Goal: Task Accomplishment & Management: Manage account settings

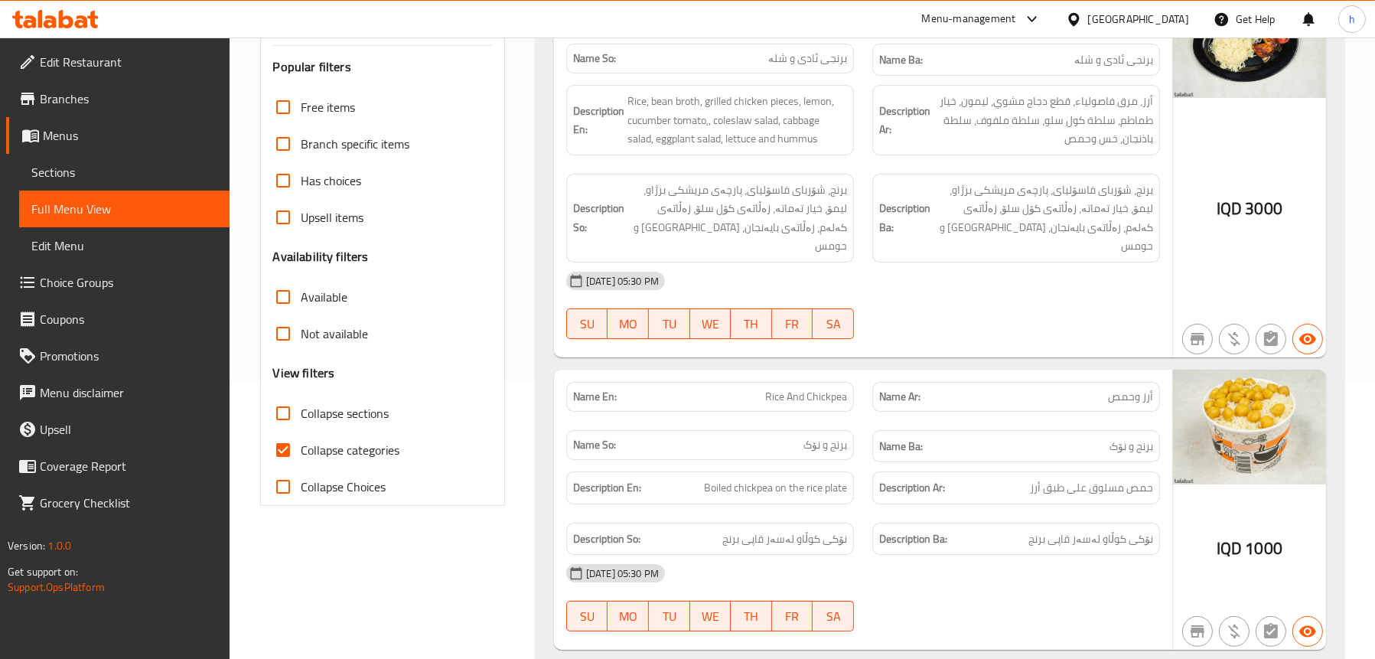
scroll to position [278, 0]
click at [89, 24] on icon at bounding box center [55, 19] width 86 height 18
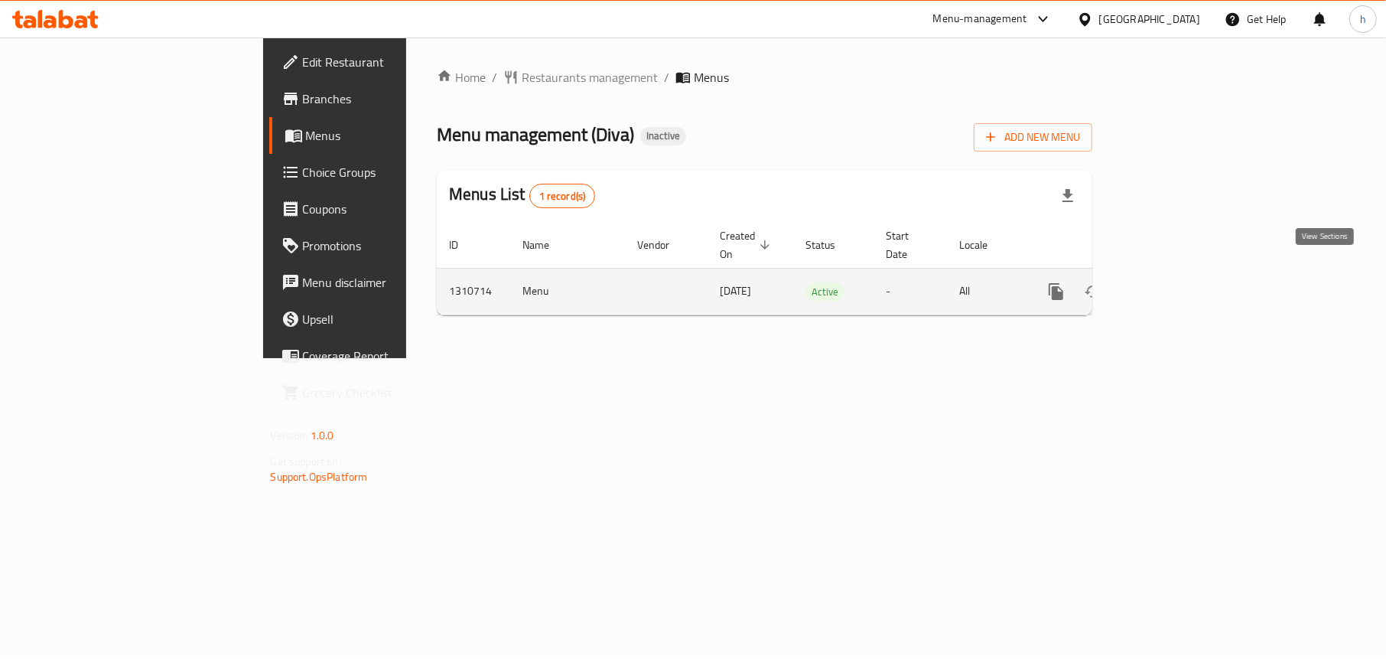
click at [1174, 285] on icon "enhanced table" at bounding box center [1167, 292] width 14 height 14
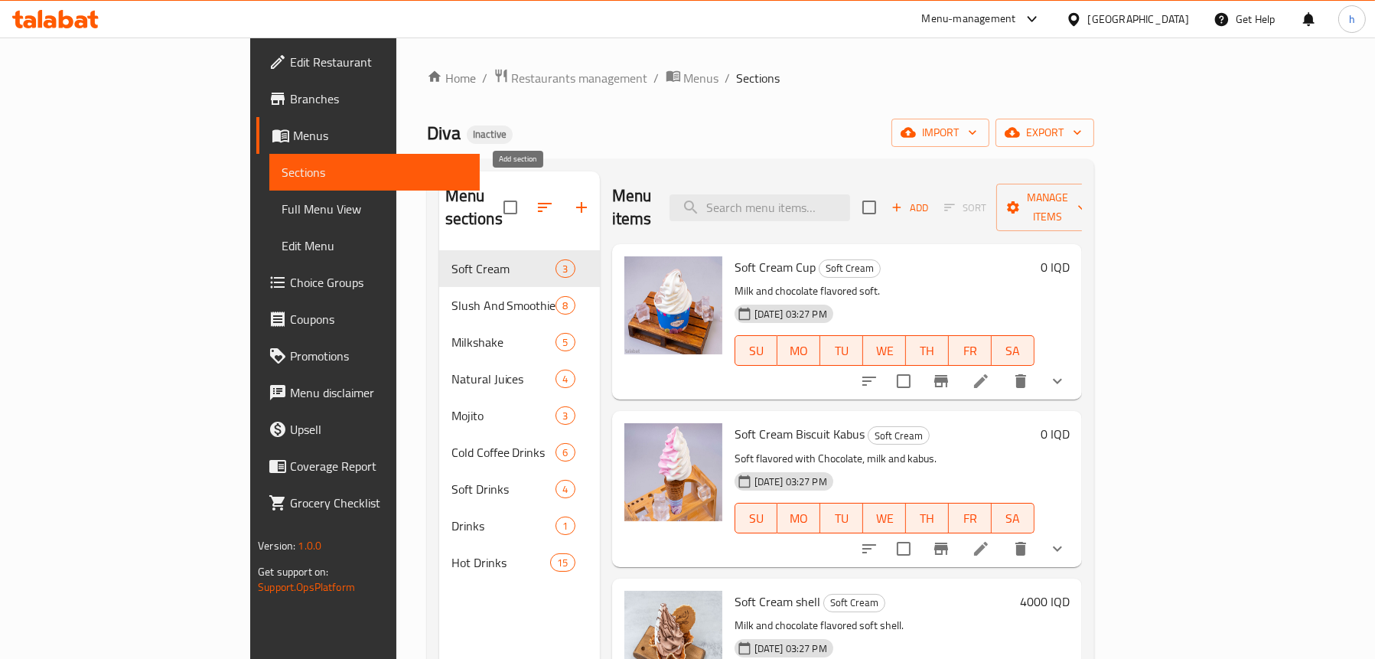
click at [576, 202] on icon "button" at bounding box center [581, 207] width 11 height 11
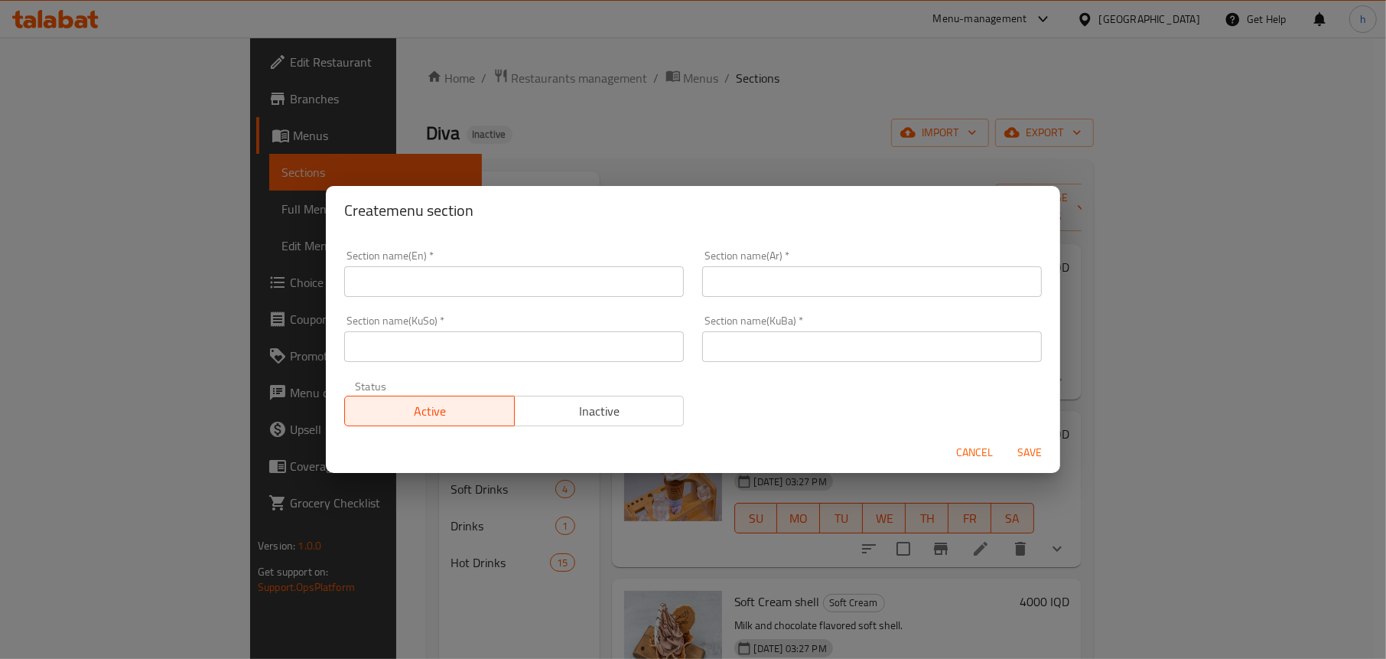
click at [415, 295] on input "text" at bounding box center [514, 281] width 340 height 31
type input "Gelato"
click at [852, 284] on input "text" at bounding box center [872, 281] width 340 height 31
type input "جيلاتو"
click at [606, 336] on input "text" at bounding box center [514, 346] width 340 height 31
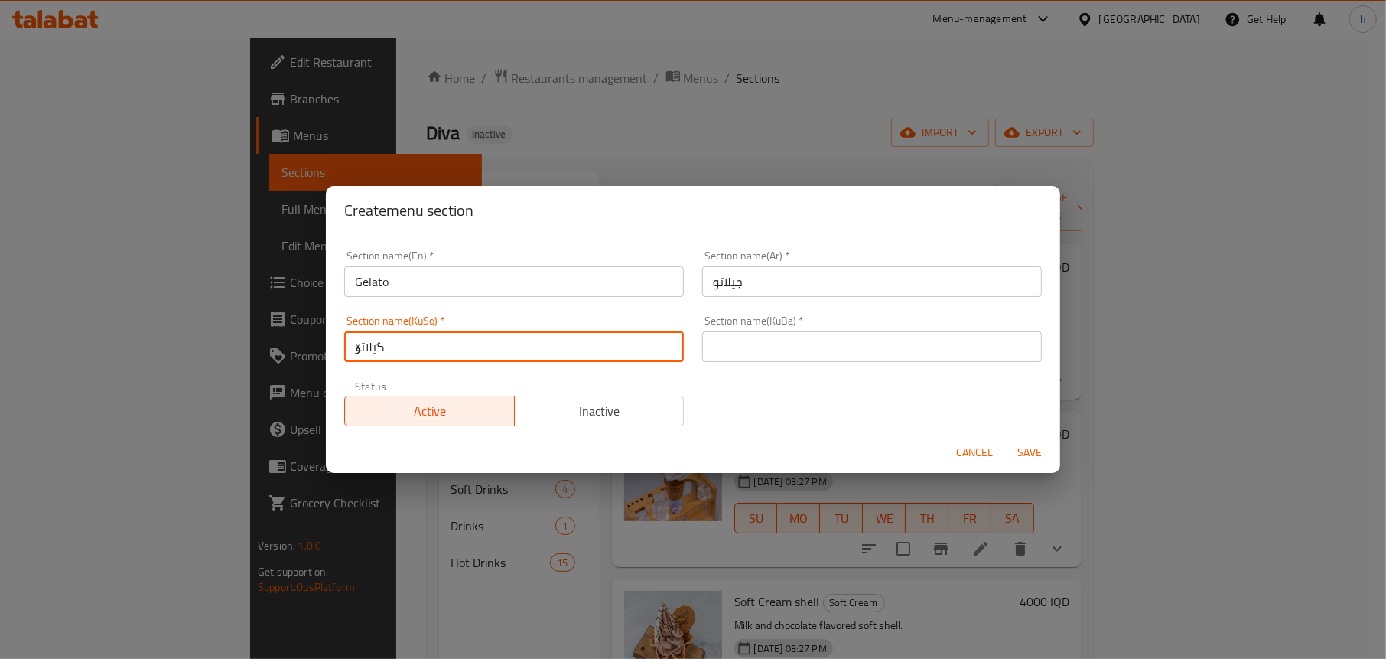
drag, startPoint x: 446, startPoint y: 345, endPoint x: 303, endPoint y: 340, distance: 143.1
click at [303, 340] on div "Create menu section Section name(En)   * Gelato Section name(En) * Section name…" at bounding box center [693, 329] width 1386 height 659
type input "گیلاتۆ"
click at [854, 344] on input "text" at bounding box center [872, 346] width 340 height 31
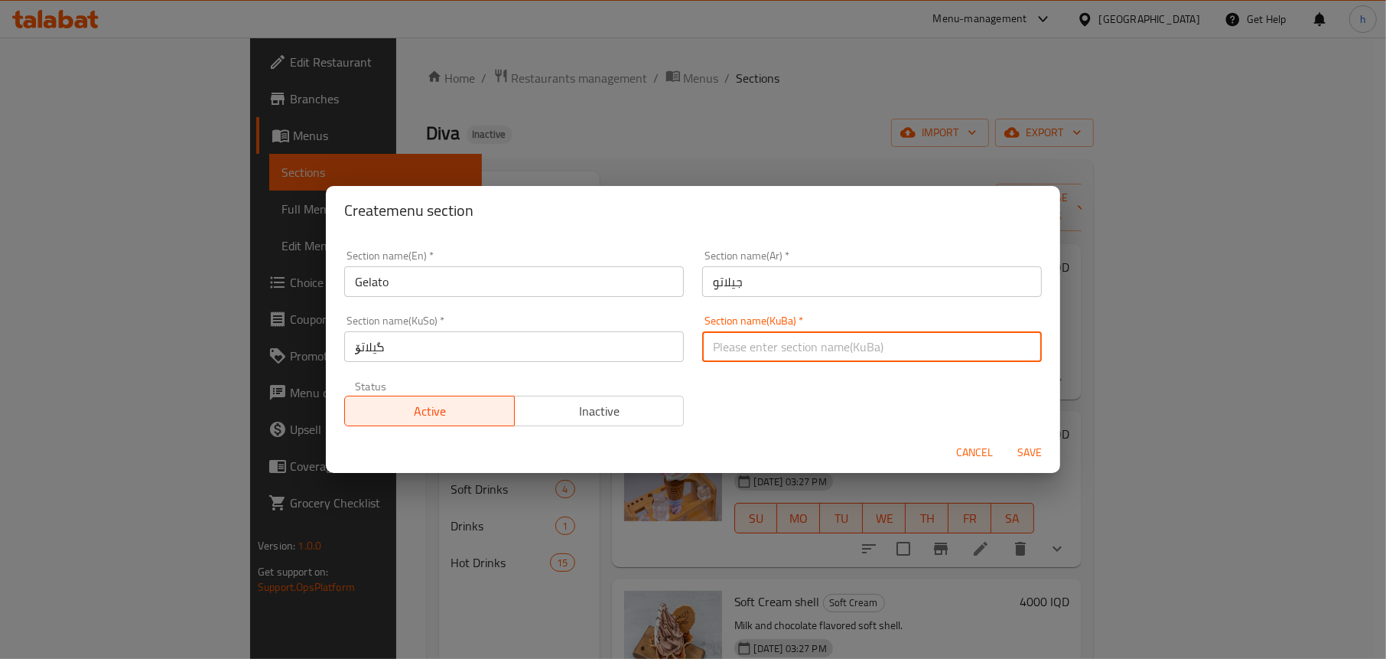
paste input "گیلاتۆ"
type input "گیلاتۆ"
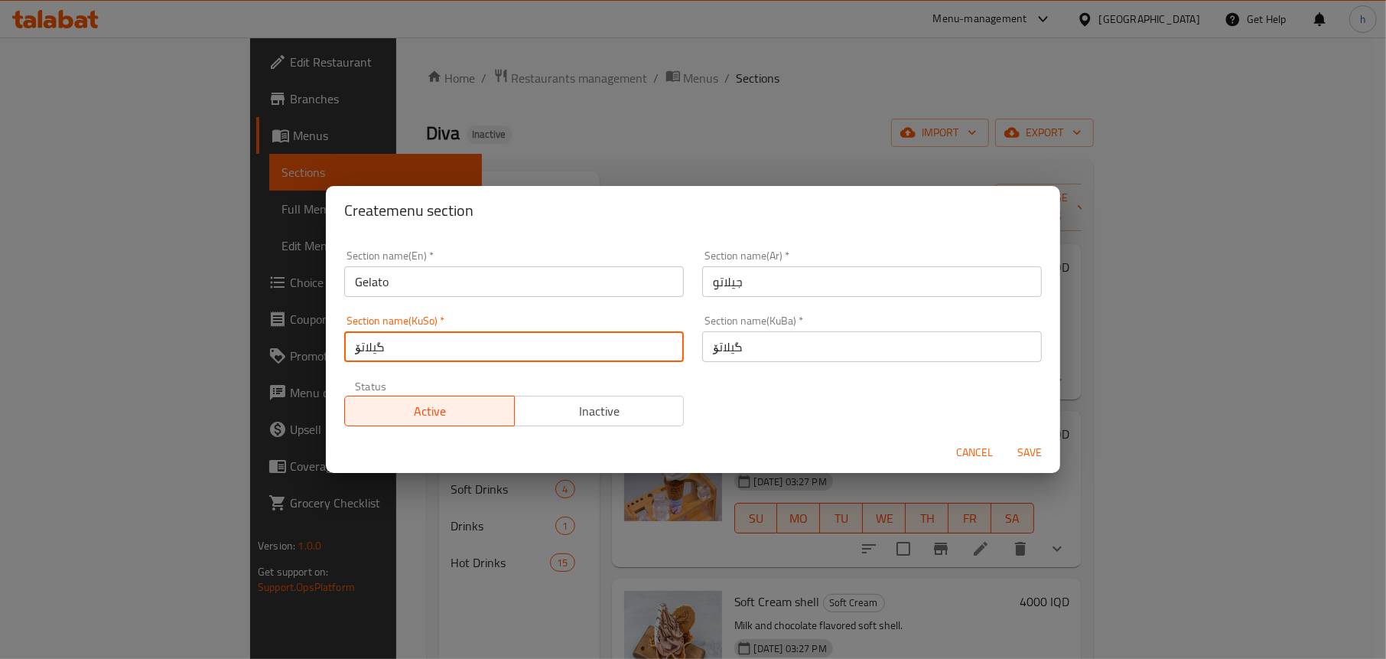
drag, startPoint x: 409, startPoint y: 344, endPoint x: 337, endPoint y: 356, distance: 72.8
click at [337, 356] on div "Section name(KuSo)   * گیلاتۆ Section name(KuSo) *" at bounding box center [514, 338] width 358 height 65
click at [751, 345] on input "گیلاتۆ" at bounding box center [872, 346] width 340 height 31
click at [366, 343] on input "گیلاتۆ" at bounding box center [514, 346] width 340 height 31
click at [398, 353] on input "گیلاتۆ" at bounding box center [514, 346] width 340 height 31
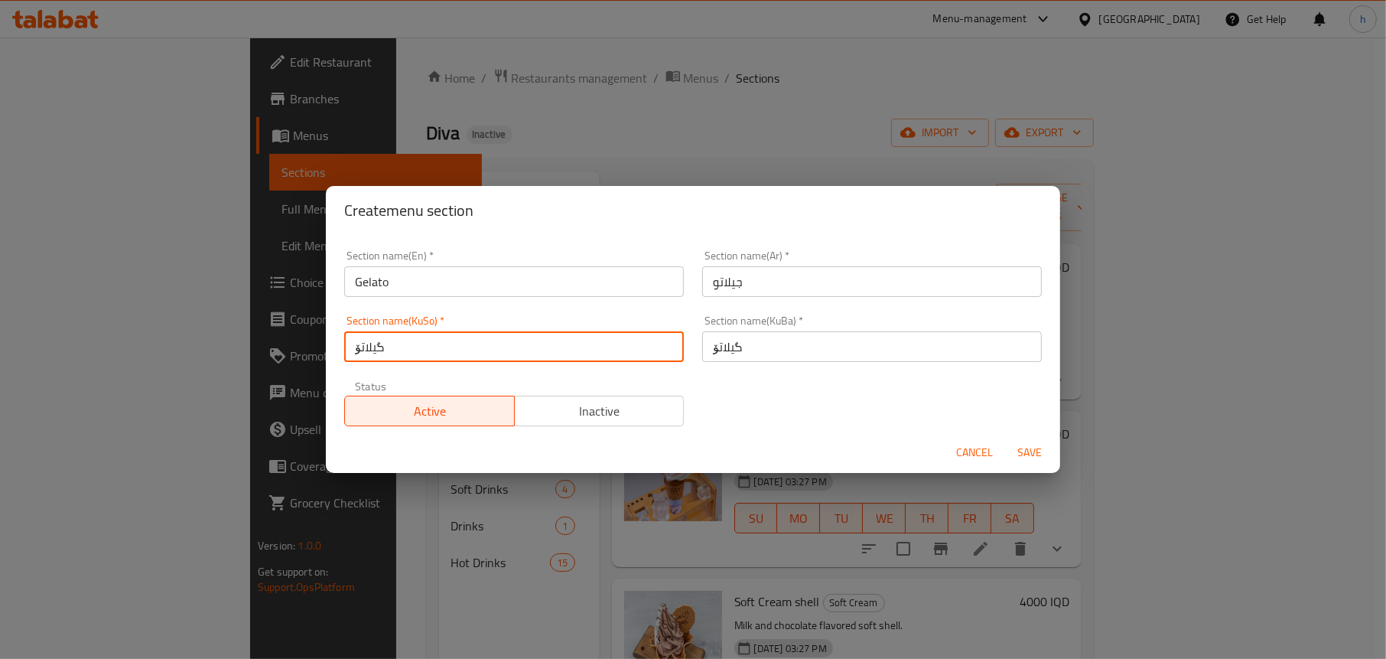
click at [398, 353] on input "گیلاتۆ" at bounding box center [514, 346] width 340 height 31
click at [565, 351] on input "گیلاتۆ" at bounding box center [514, 346] width 340 height 31
drag, startPoint x: 395, startPoint y: 349, endPoint x: 347, endPoint y: 338, distance: 48.6
click at [347, 338] on input "گیلاتۆ" at bounding box center [514, 346] width 340 height 31
click at [491, 341] on input "گیلاتۆ" at bounding box center [514, 346] width 340 height 31
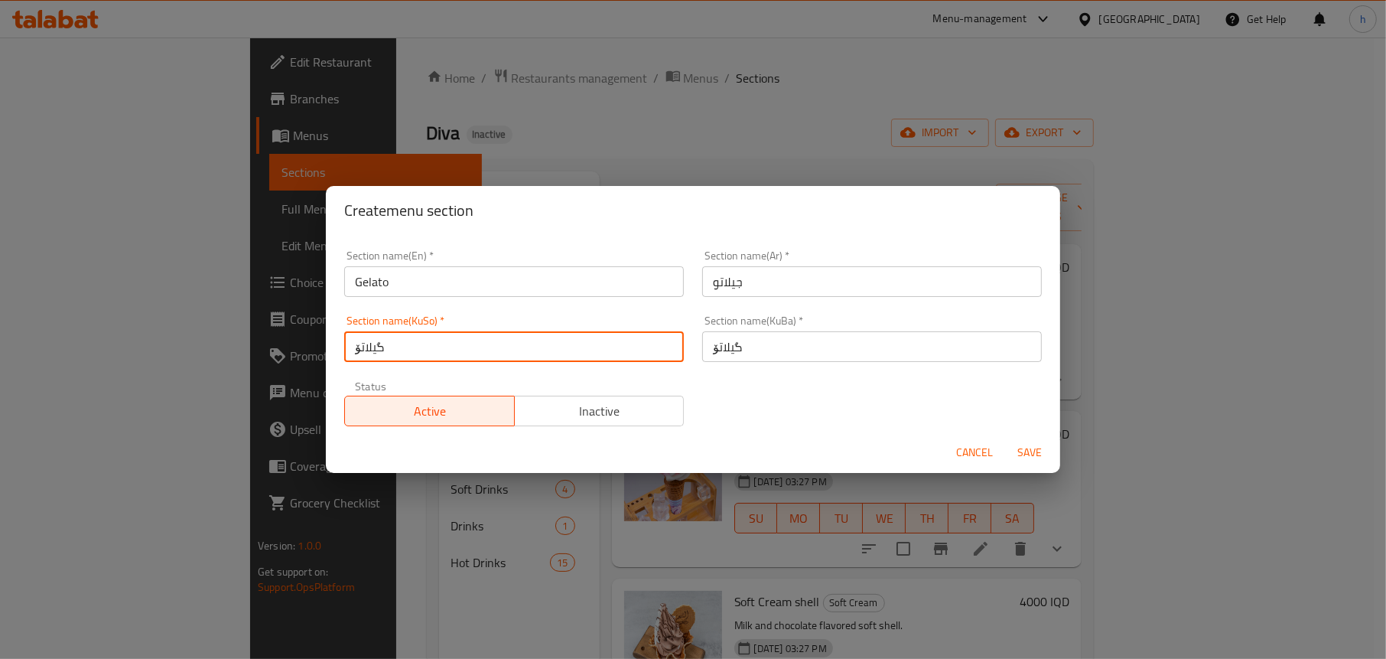
click at [1035, 450] on span "Save" at bounding box center [1029, 452] width 37 height 19
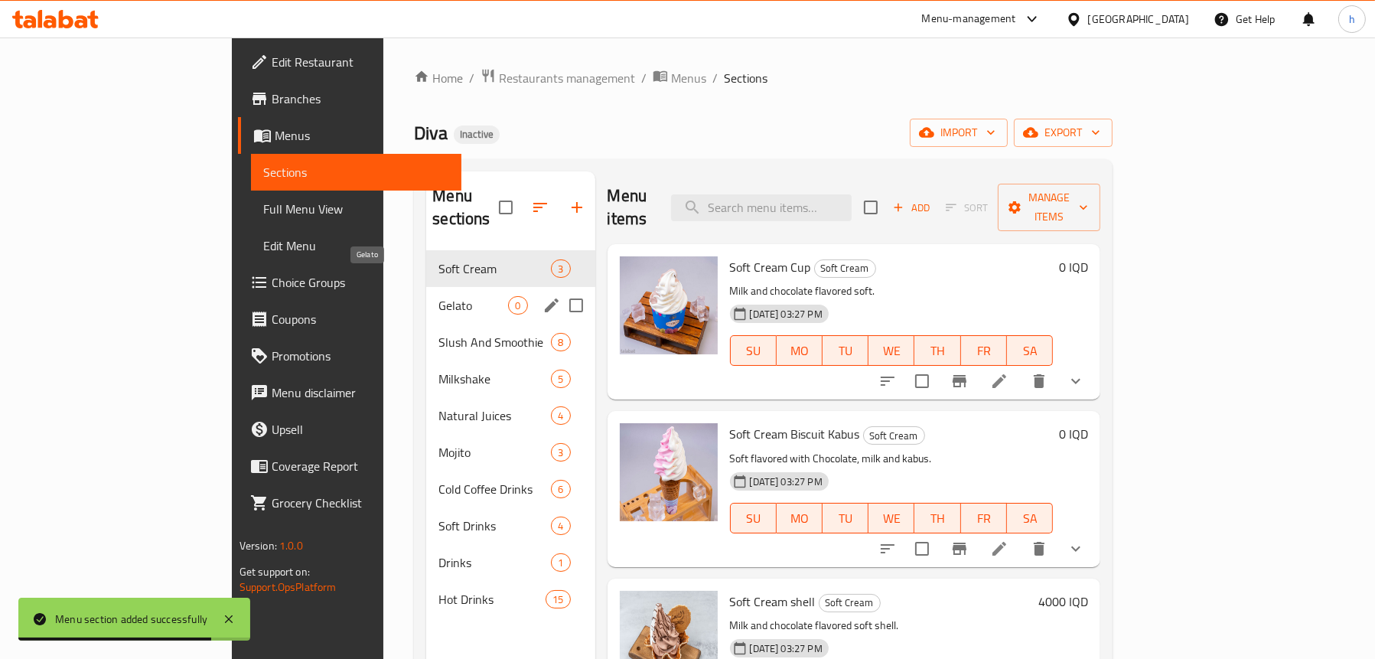
click at [438, 296] on span "Gelato" at bounding box center [473, 305] width 70 height 18
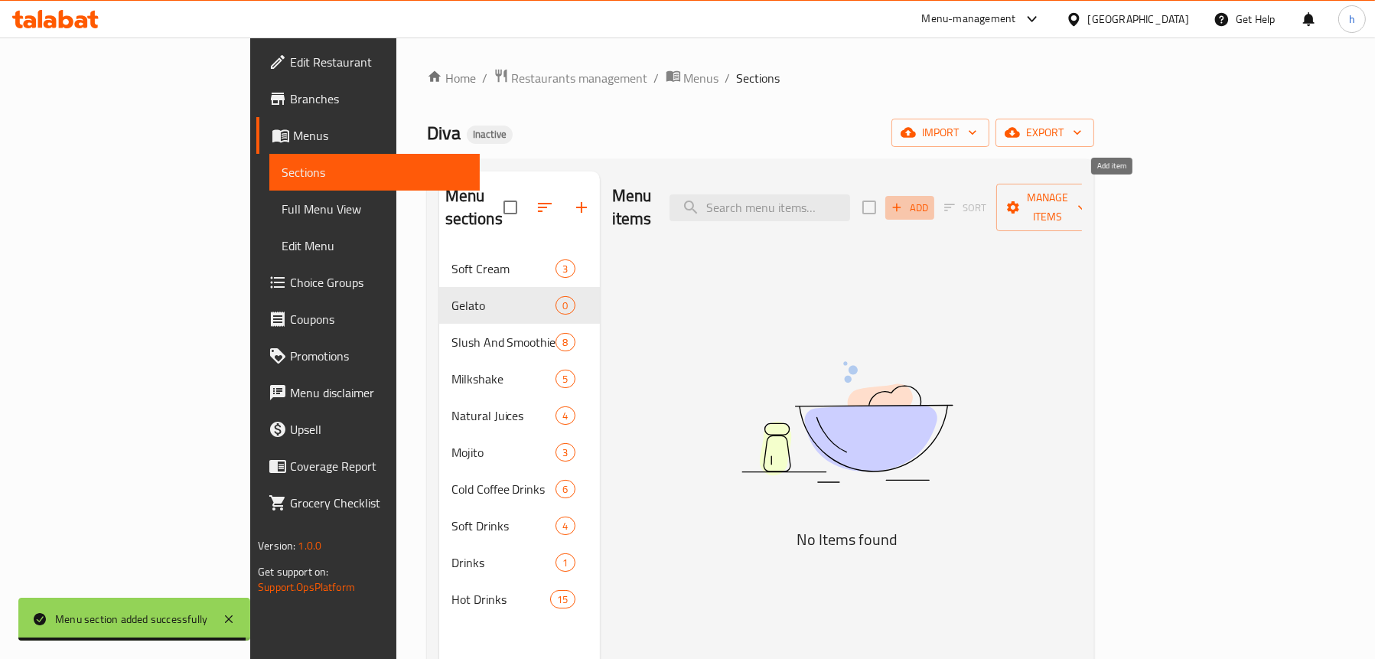
click at [904, 201] on icon "button" at bounding box center [897, 207] width 14 height 14
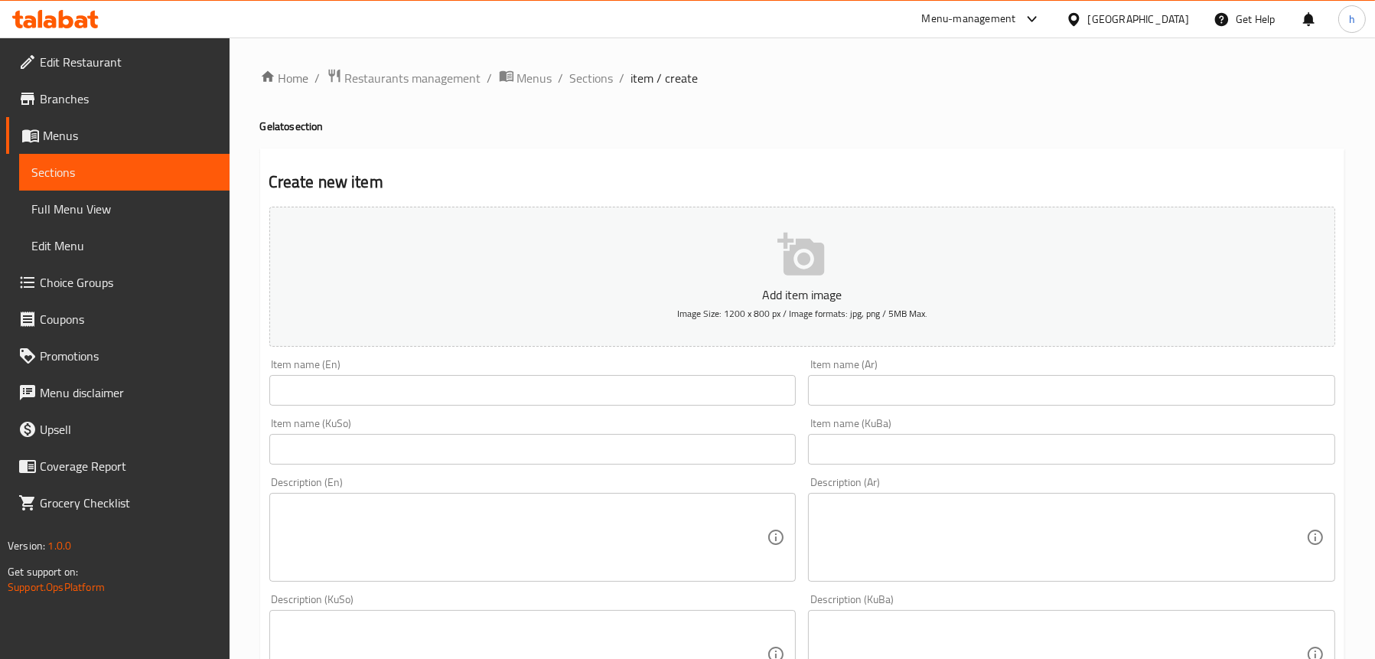
click at [925, 383] on input "text" at bounding box center [1071, 390] width 527 height 31
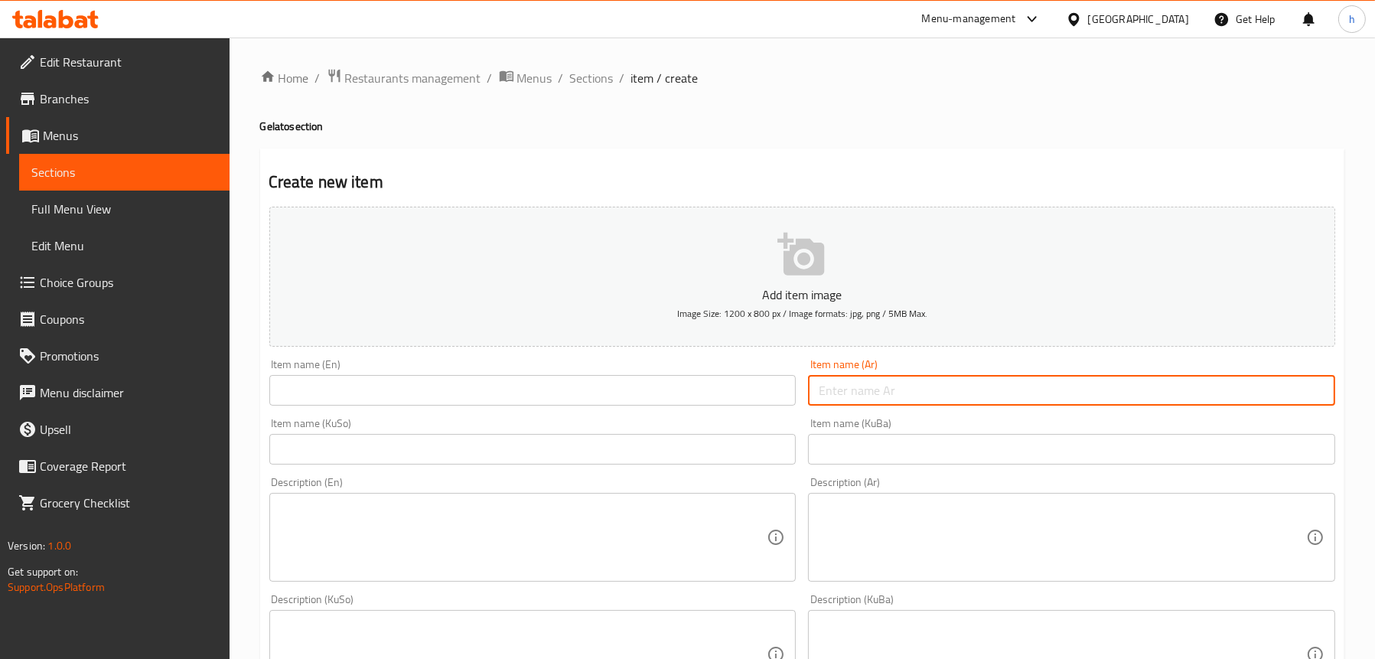
paste input "كرة جيلاتو ايطالي"
type input "كرة جيلاتو ايطالي"
click at [456, 402] on input "text" at bounding box center [532, 390] width 527 height 31
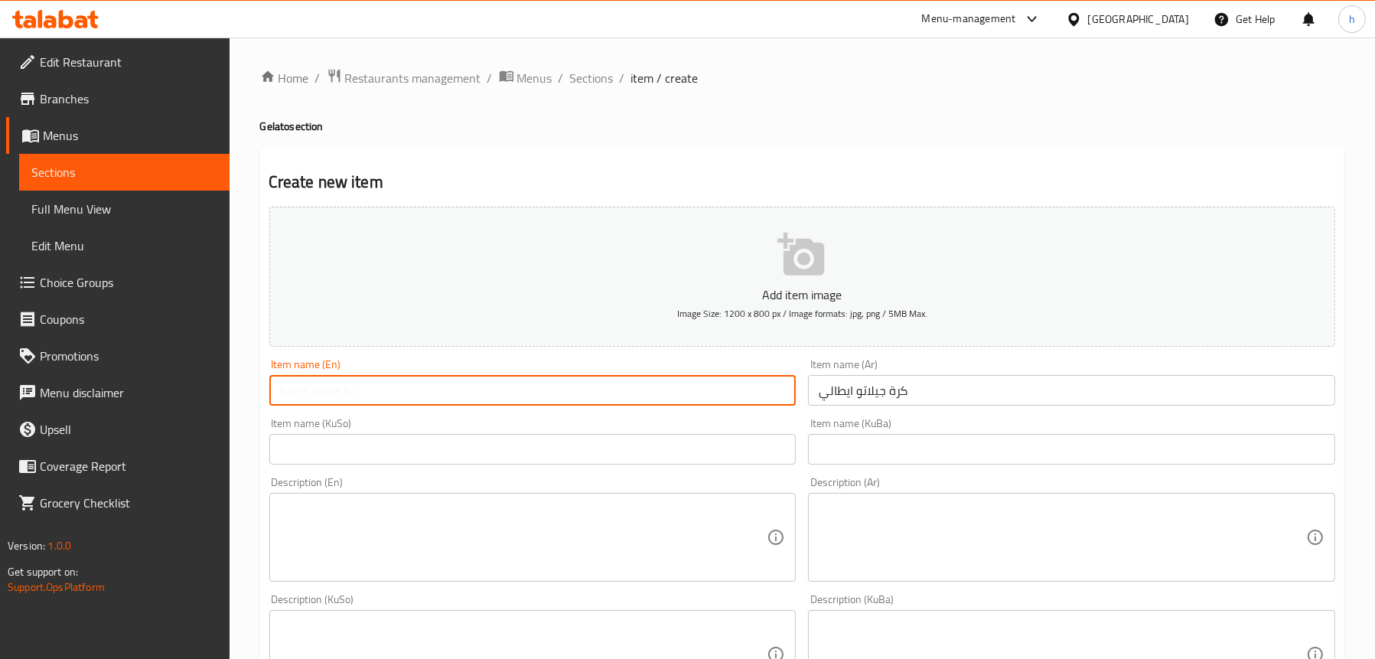
paste input "Italian Gelato Ball"
type input "Italian Gelato Ball"
click at [410, 450] on input "text" at bounding box center [532, 449] width 527 height 31
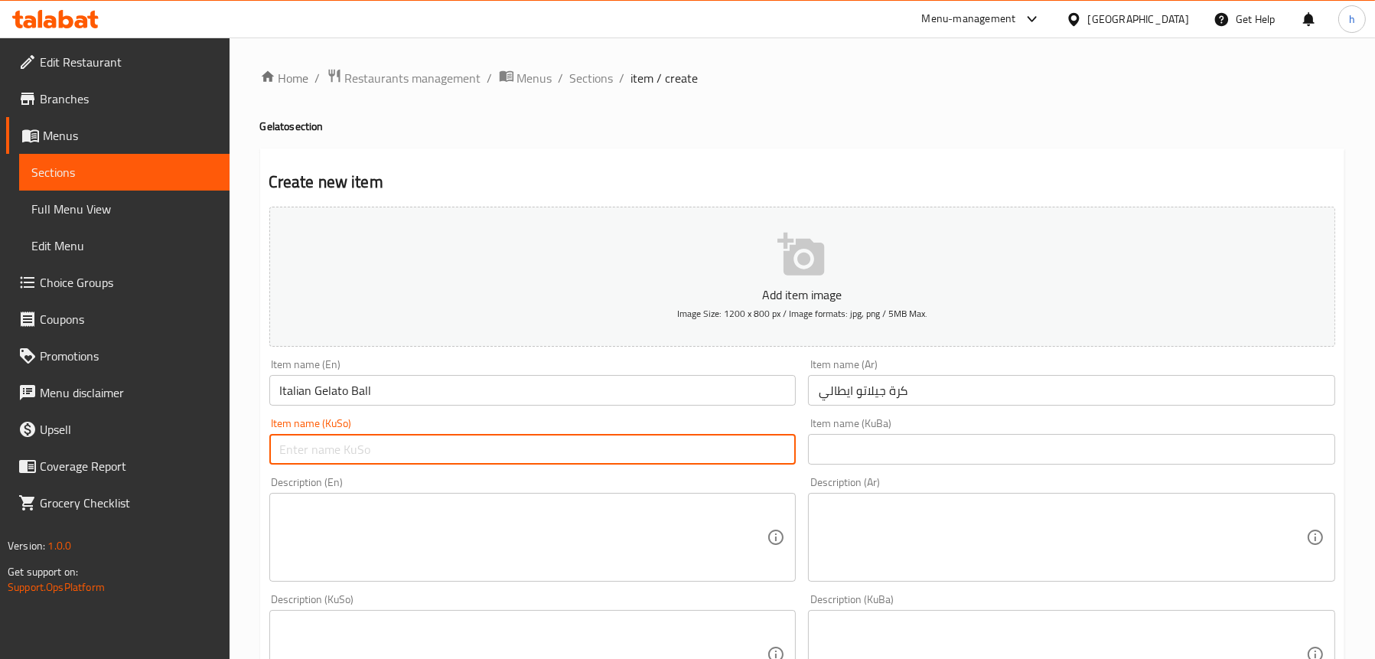
paste input "Italian Gelato Ball"
click at [410, 450] on input "Italian Gelato Ball" at bounding box center [532, 449] width 527 height 31
type input "تۆپەڵەی گیلاتۆی ئیتاڵی"
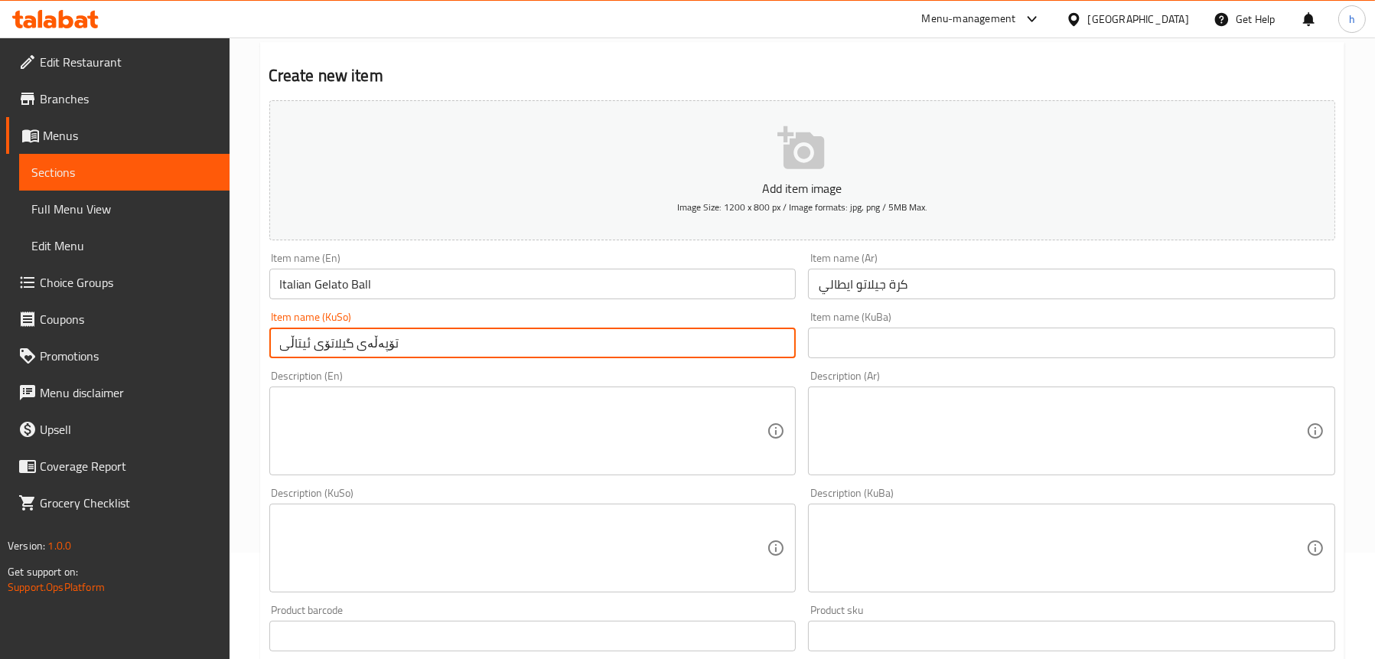
scroll to position [230, 0]
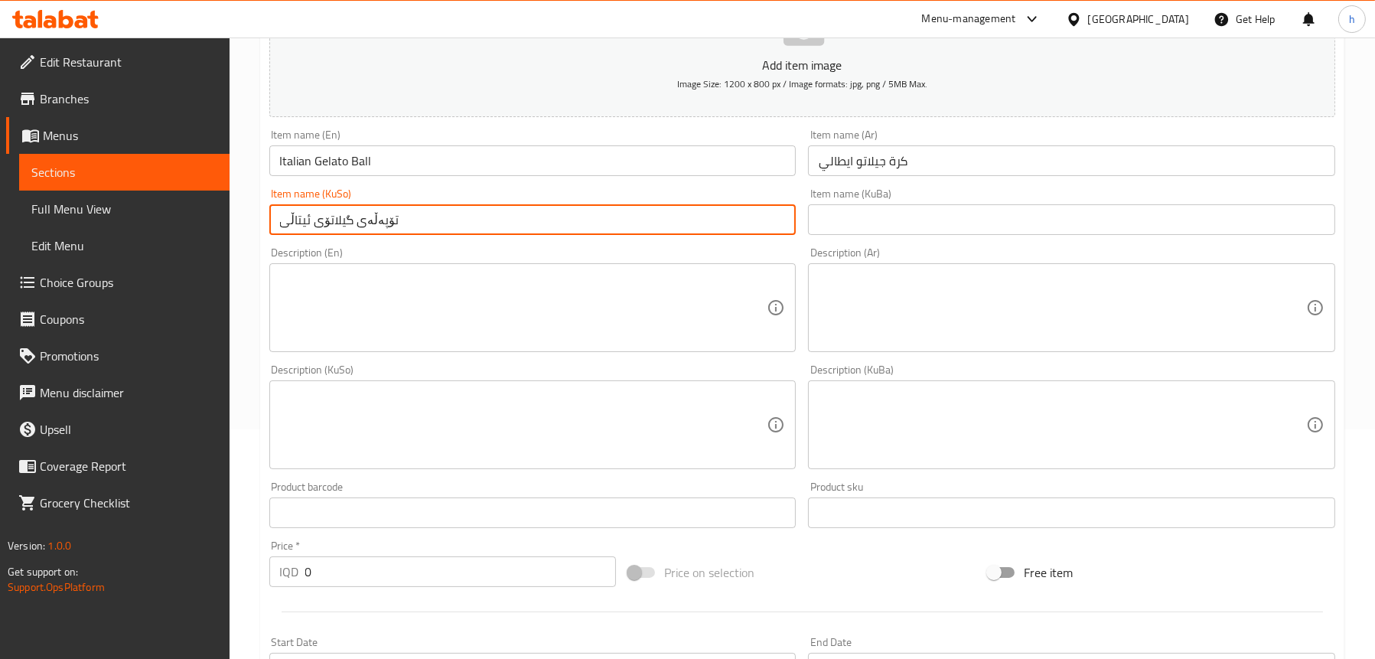
click at [351, 567] on input "0" at bounding box center [460, 571] width 311 height 31
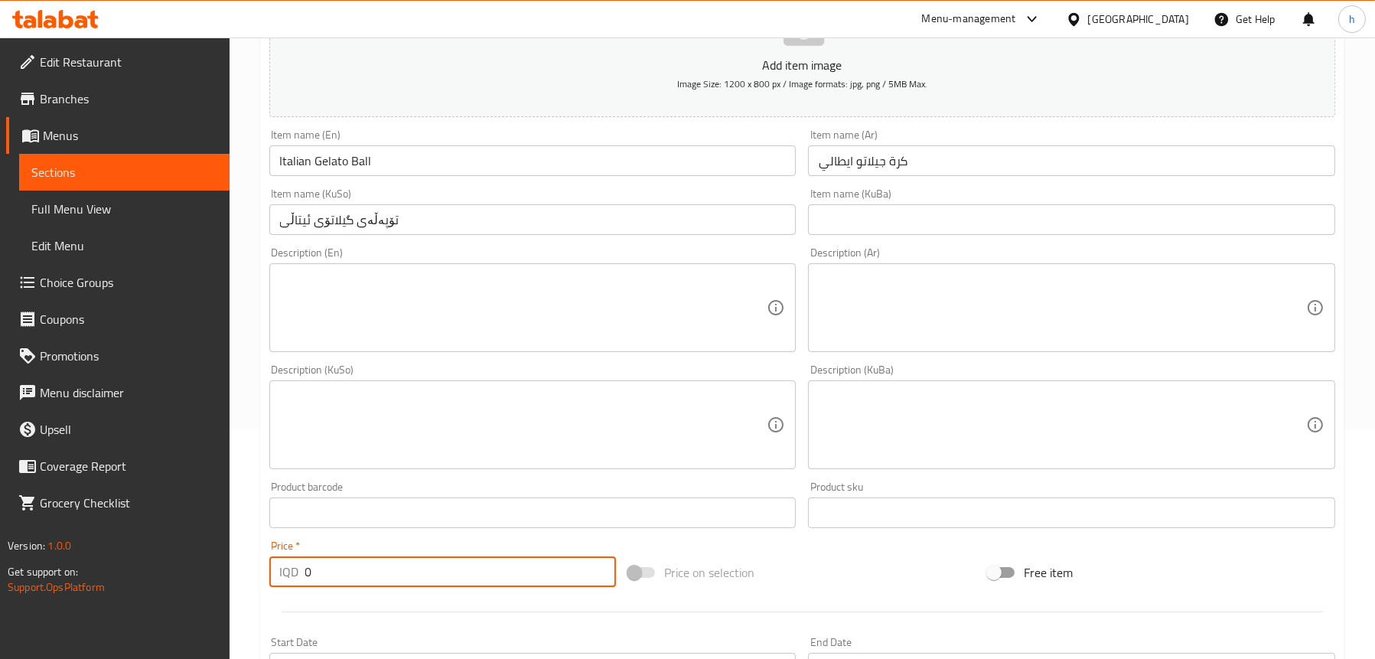
click at [351, 567] on input "0" at bounding box center [460, 571] width 311 height 31
paste input "150"
type input "1500"
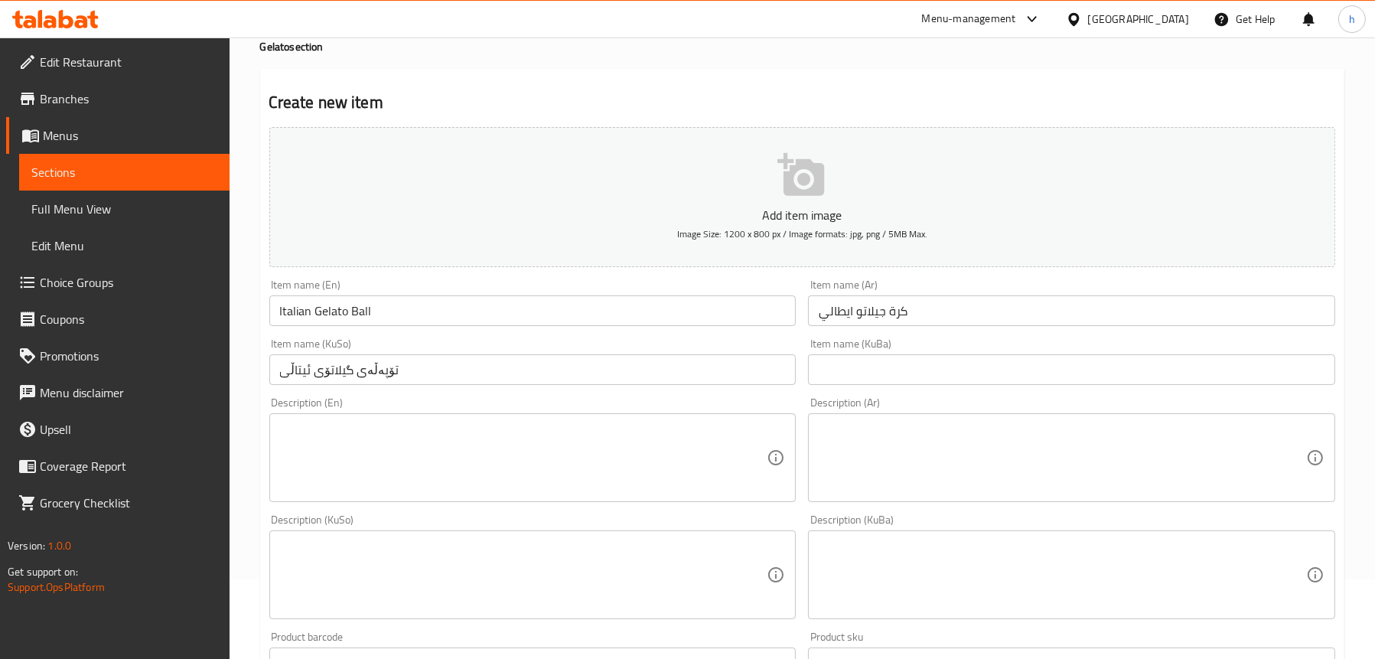
scroll to position [77, 0]
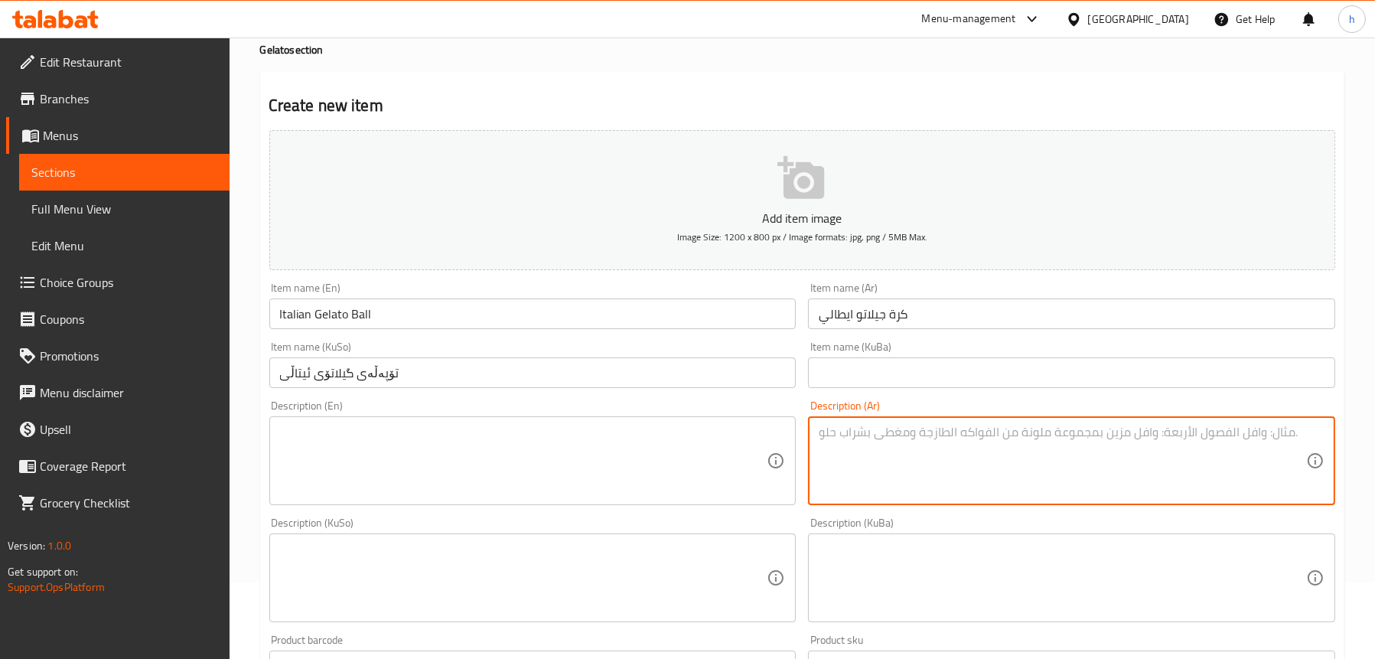
click at [832, 454] on textarea at bounding box center [1062, 461] width 487 height 73
paste textarea "كره ايس [PERSON_NAME] بنكهات متنوعه"
type textarea "كره ايس [PERSON_NAME] بنكهات متنوعه"
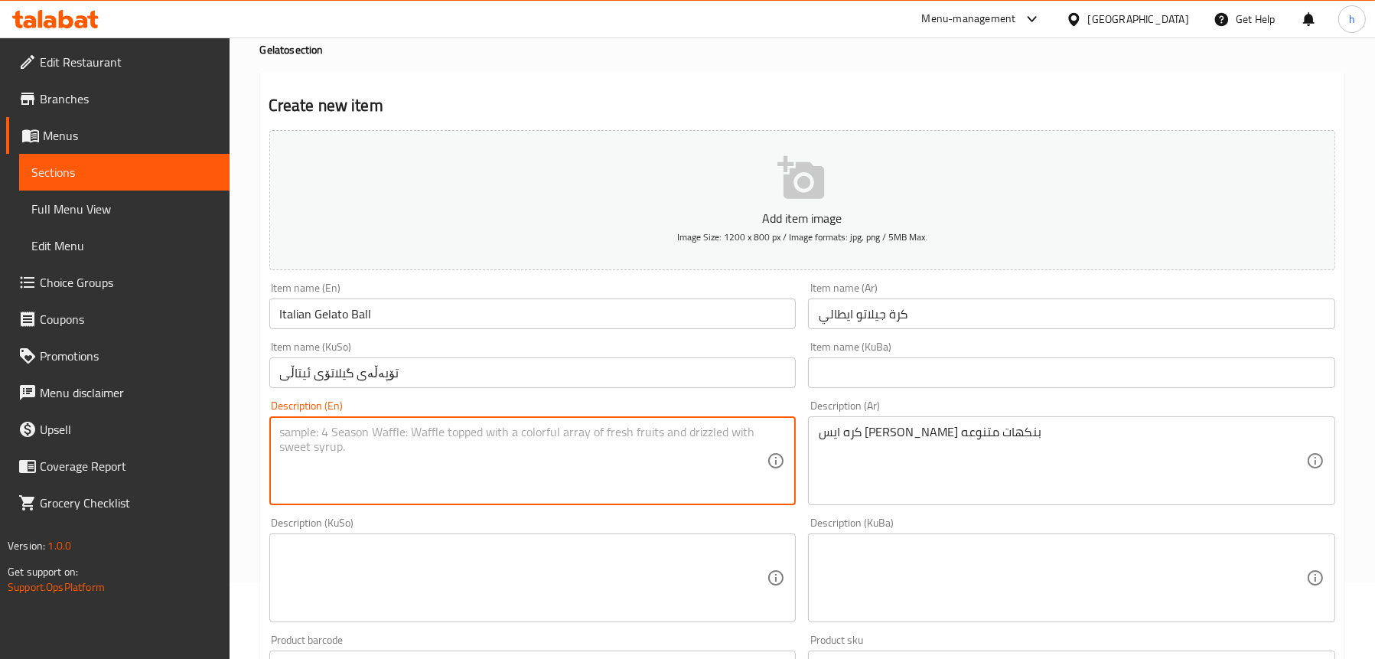
click at [453, 461] on textarea at bounding box center [523, 461] width 487 height 73
paste textarea "Gelato ice cream ball with various flavors"
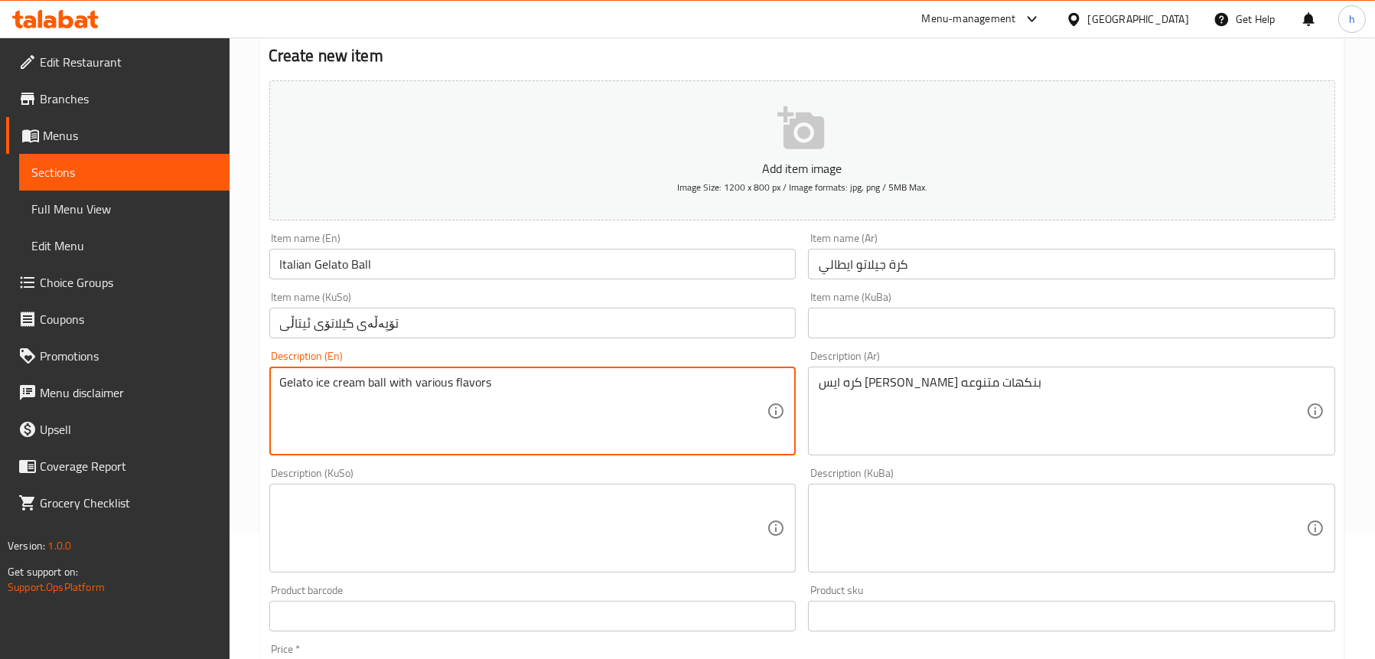
scroll to position [153, 0]
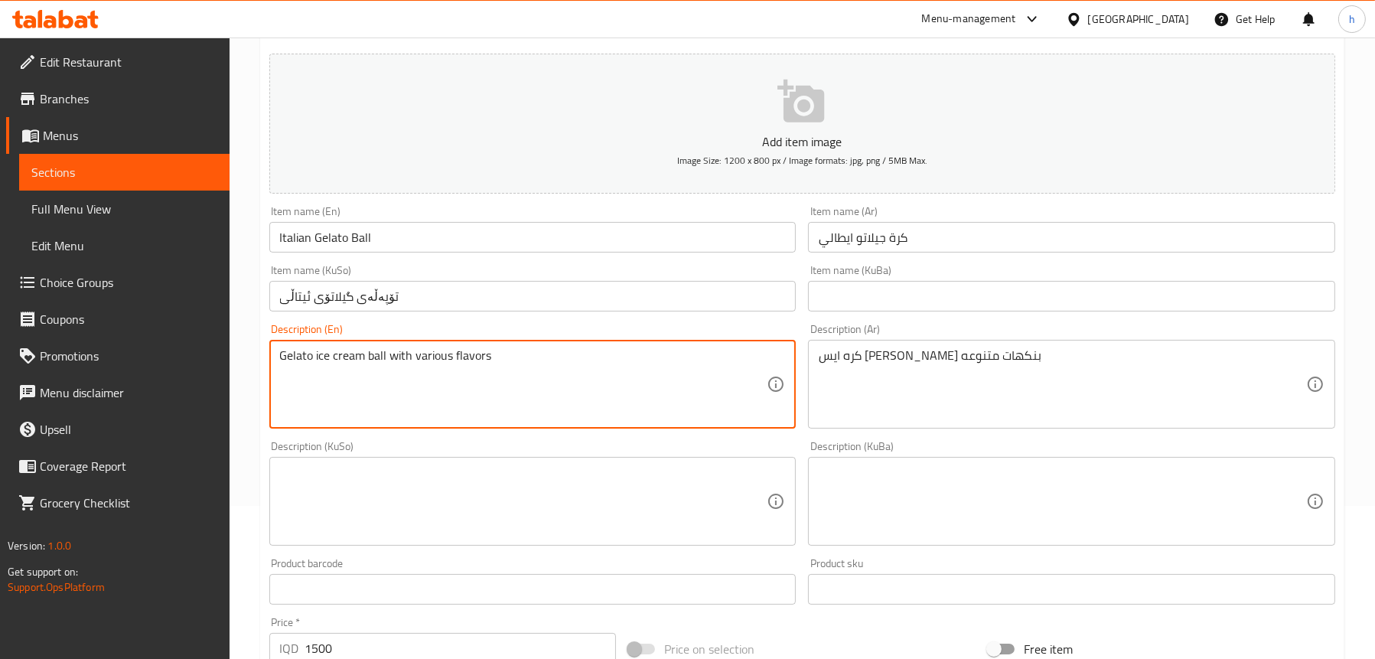
type textarea "Gelato ice cream ball with various flavors"
click at [451, 506] on textarea at bounding box center [523, 501] width 487 height 73
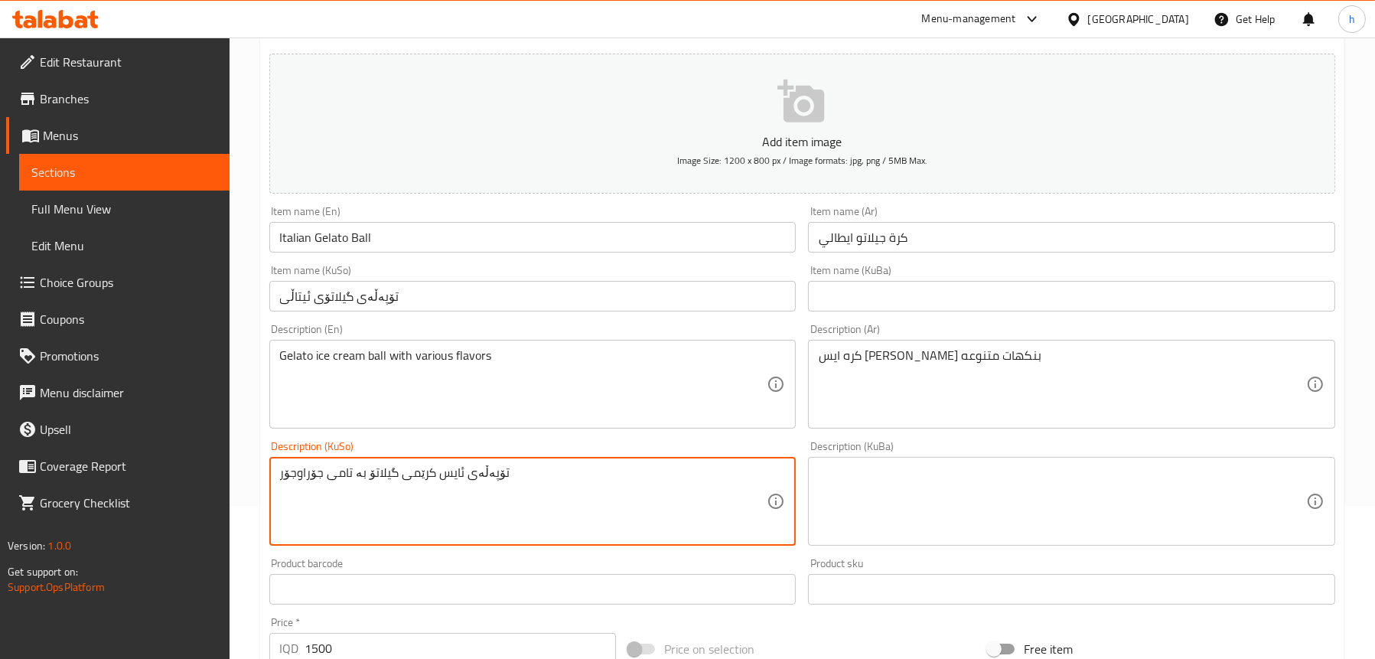
type textarea "تۆپەڵەی ئایس کرێمی گیلاتۆ بە تامی جۆراوجۆر"
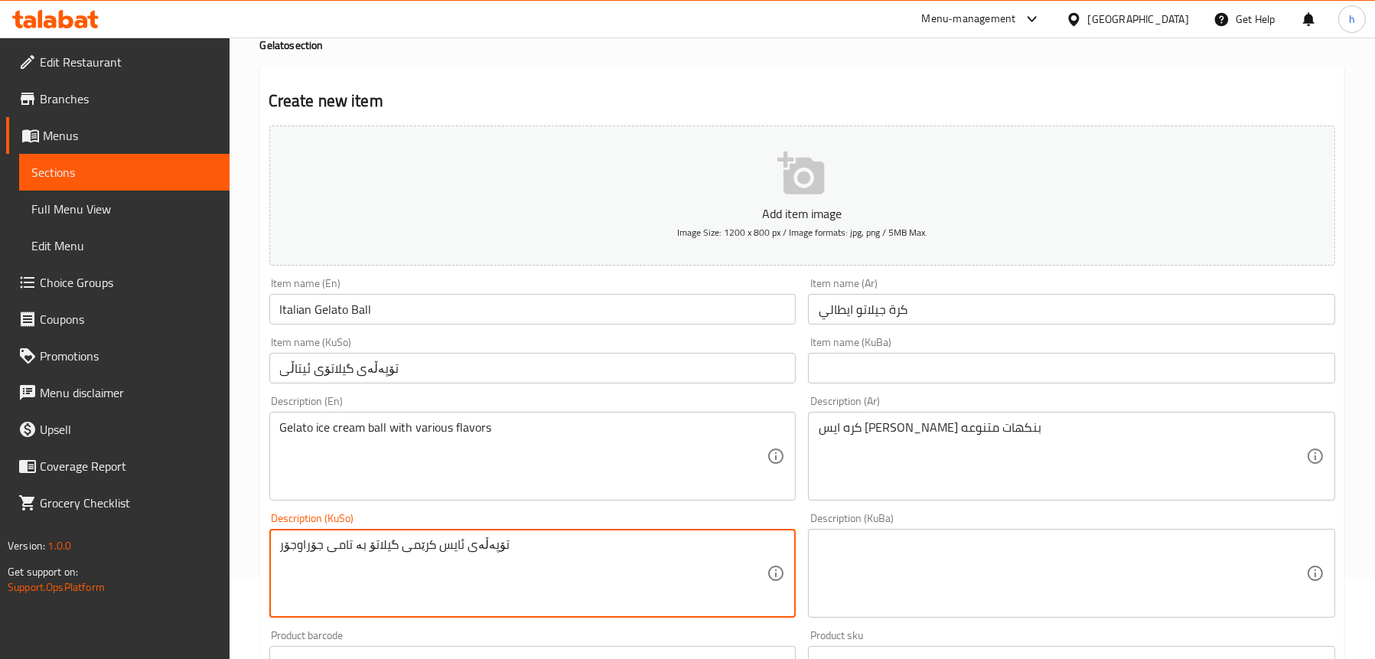
scroll to position [77, 0]
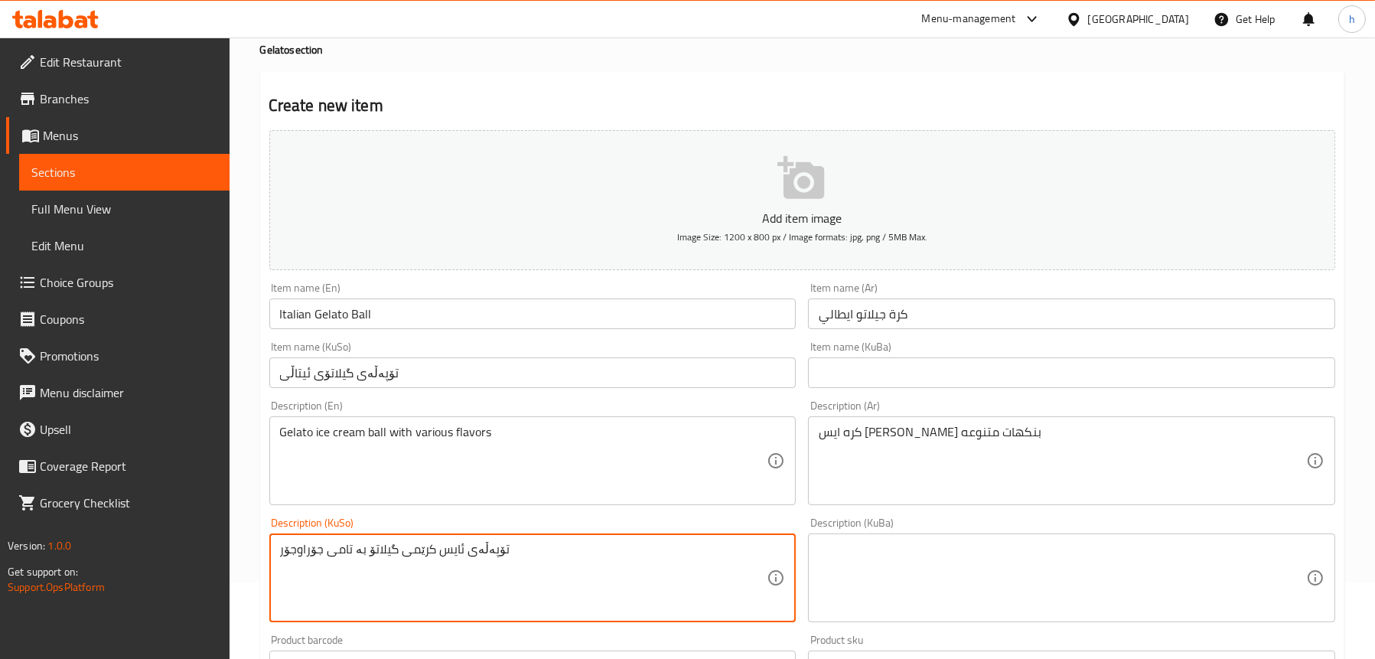
click at [751, 184] on button "Add item image Image Size: 1200 x 800 px / Image formats: jpg, png / 5MB Max." at bounding box center [802, 200] width 1066 height 140
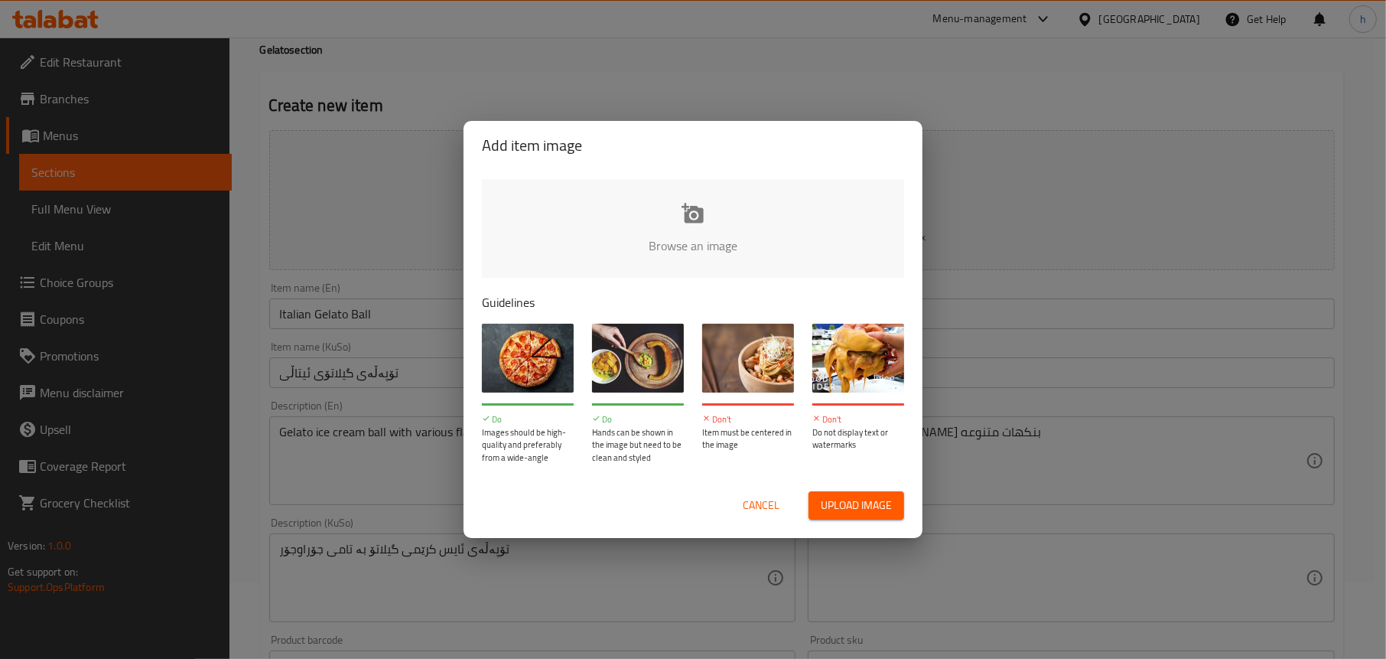
click at [699, 217] on input "file" at bounding box center [1210, 250] width 1457 height 143
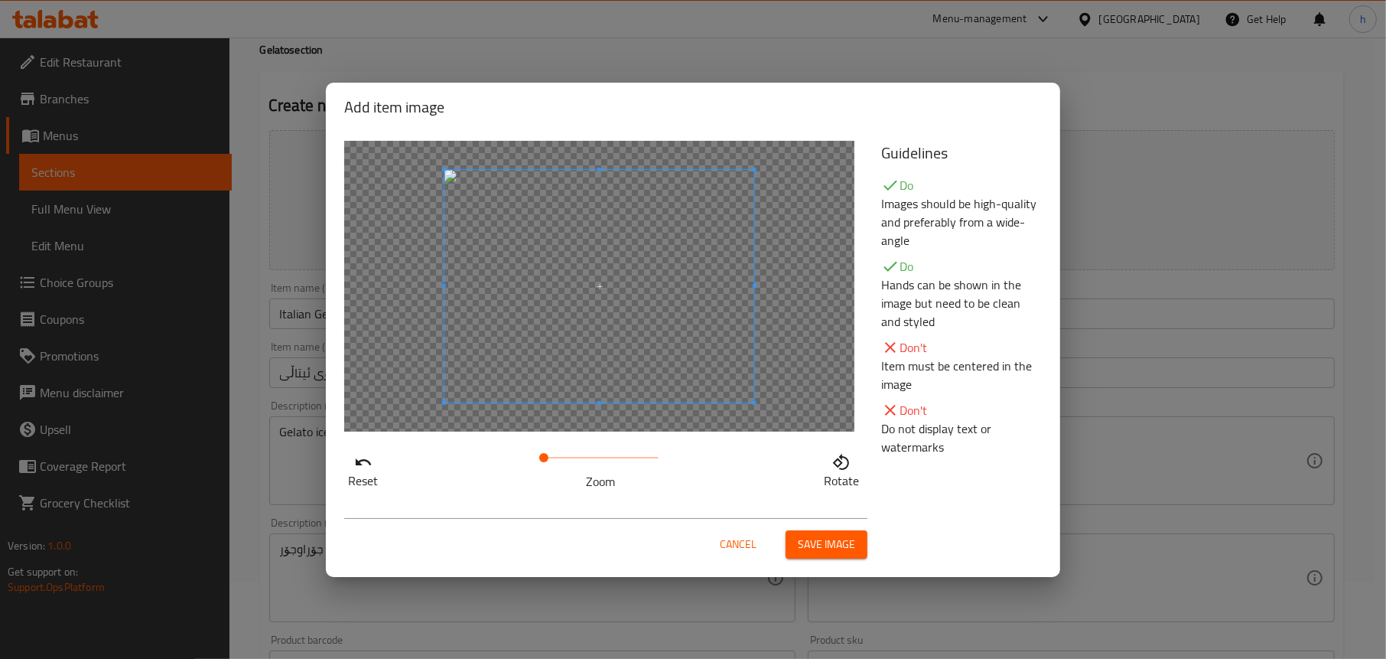
click at [829, 549] on span "Save image" at bounding box center [826, 544] width 57 height 19
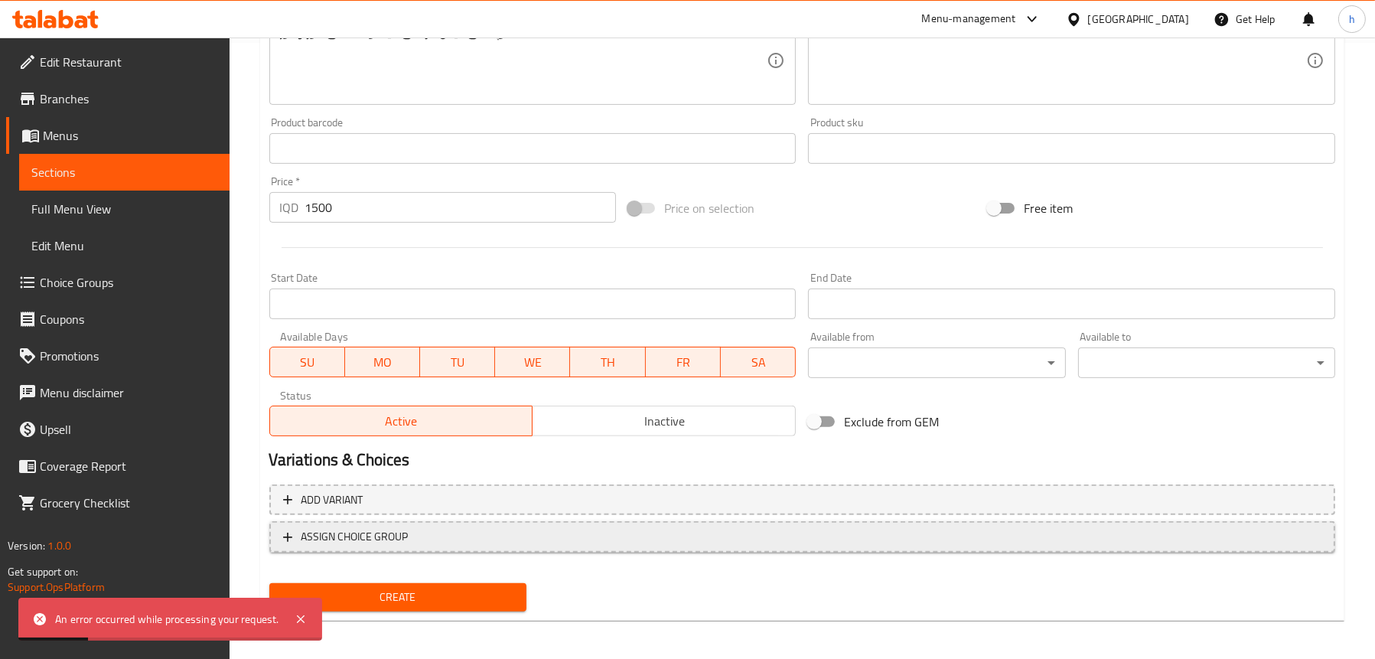
scroll to position [620, 0]
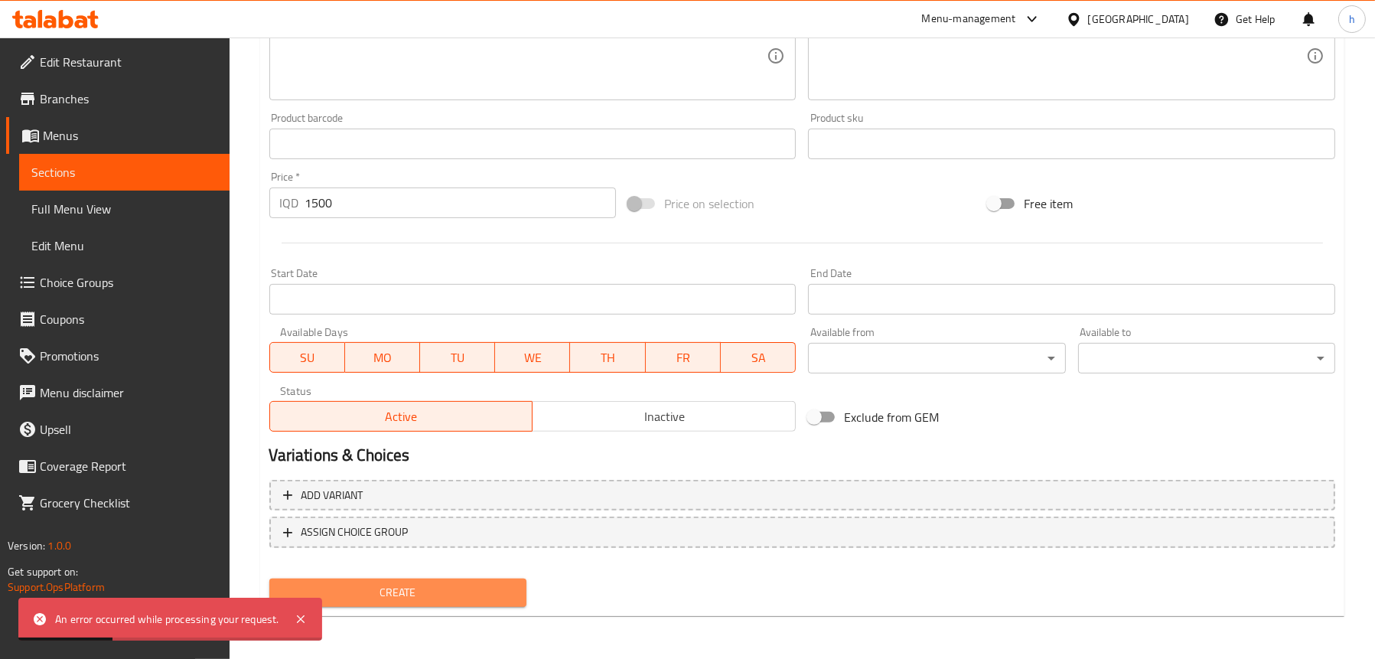
click at [477, 596] on span "Create" at bounding box center [398, 592] width 233 height 19
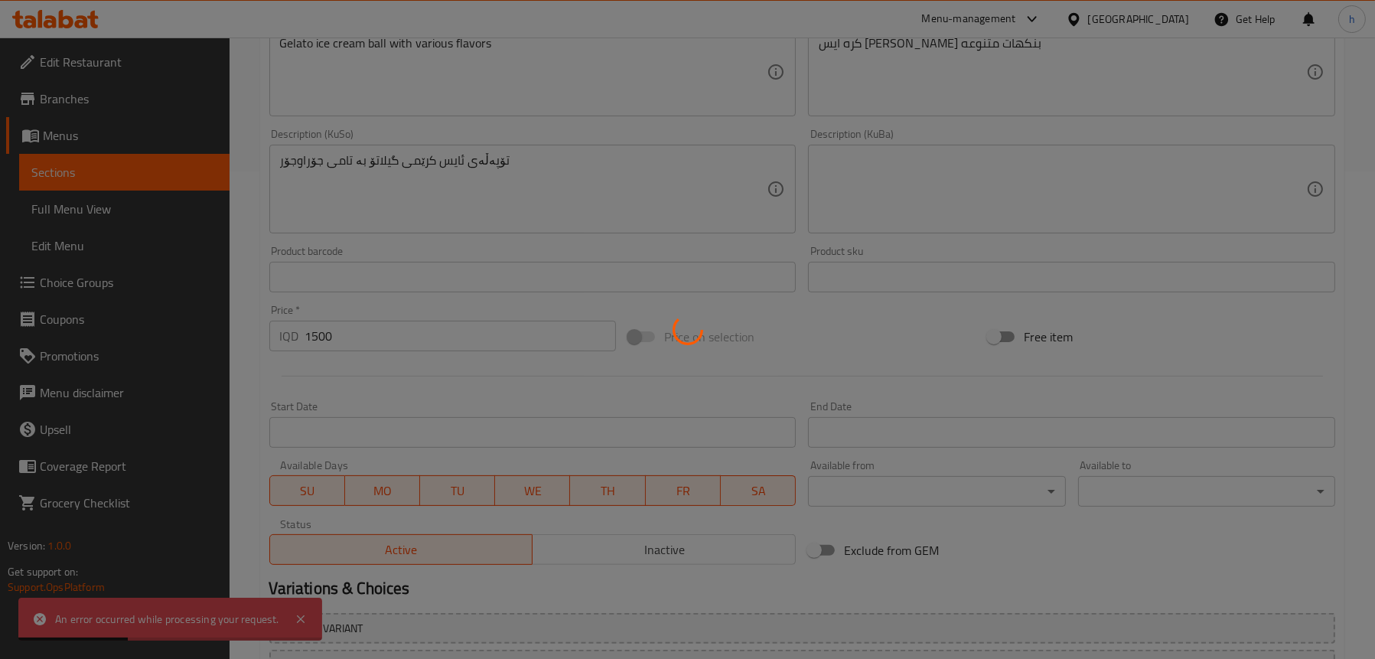
scroll to position [314, 0]
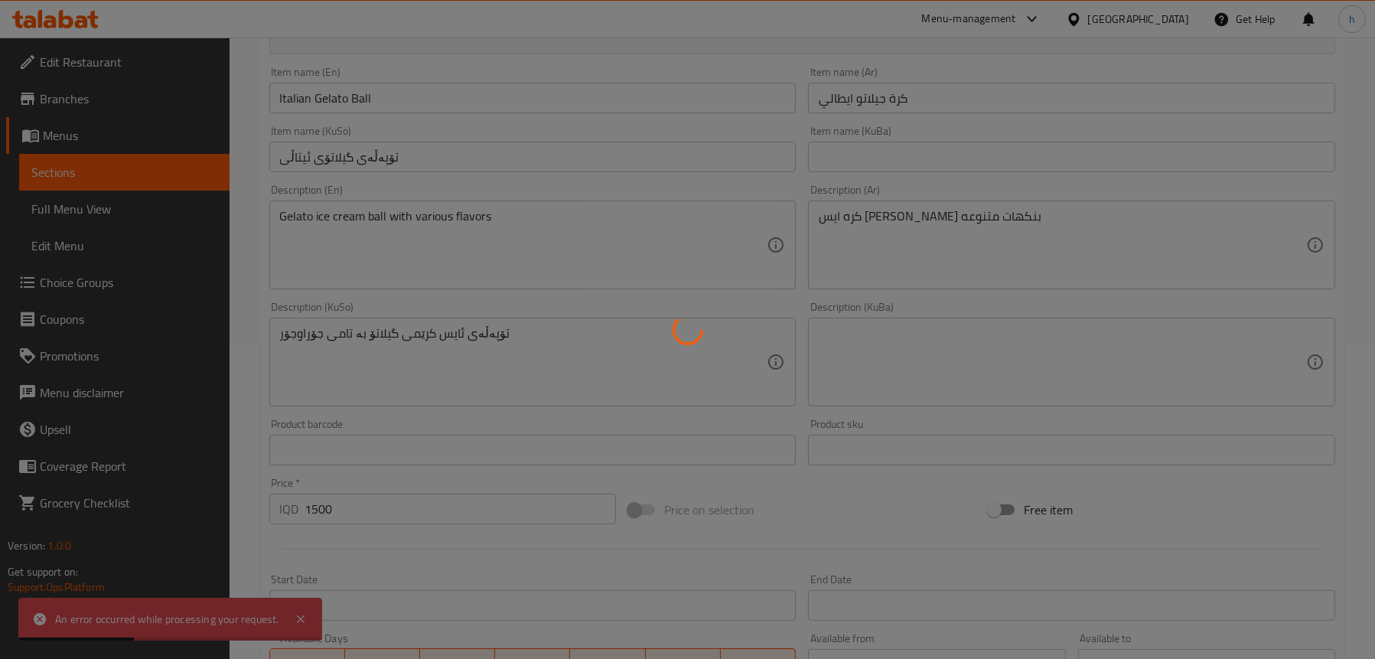
type input "0"
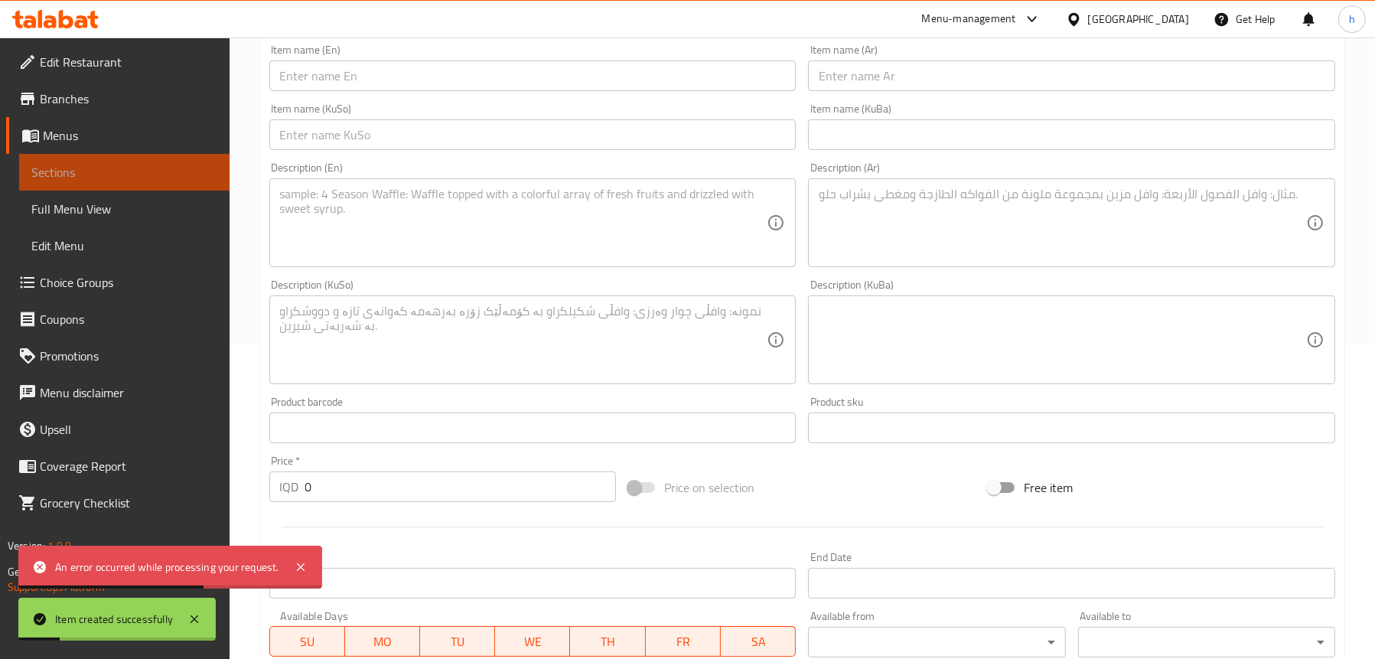
click at [104, 181] on link "Sections" at bounding box center [124, 172] width 210 height 37
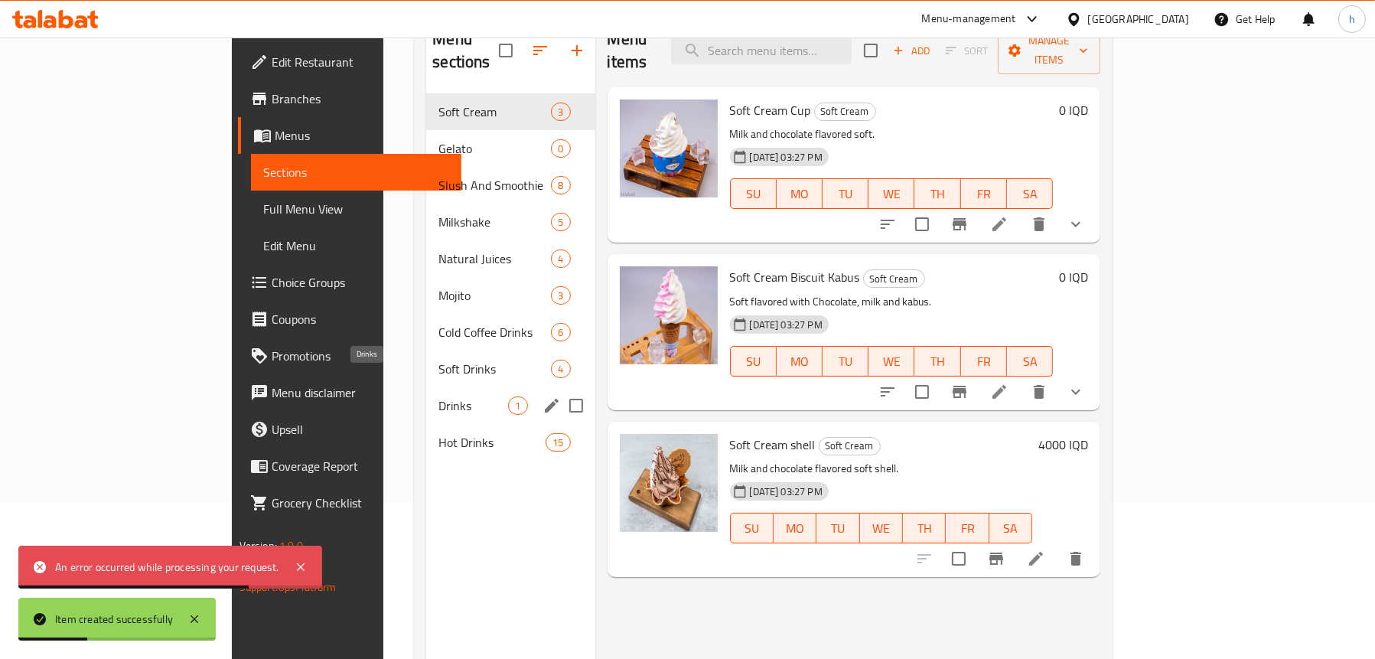
scroll to position [62, 0]
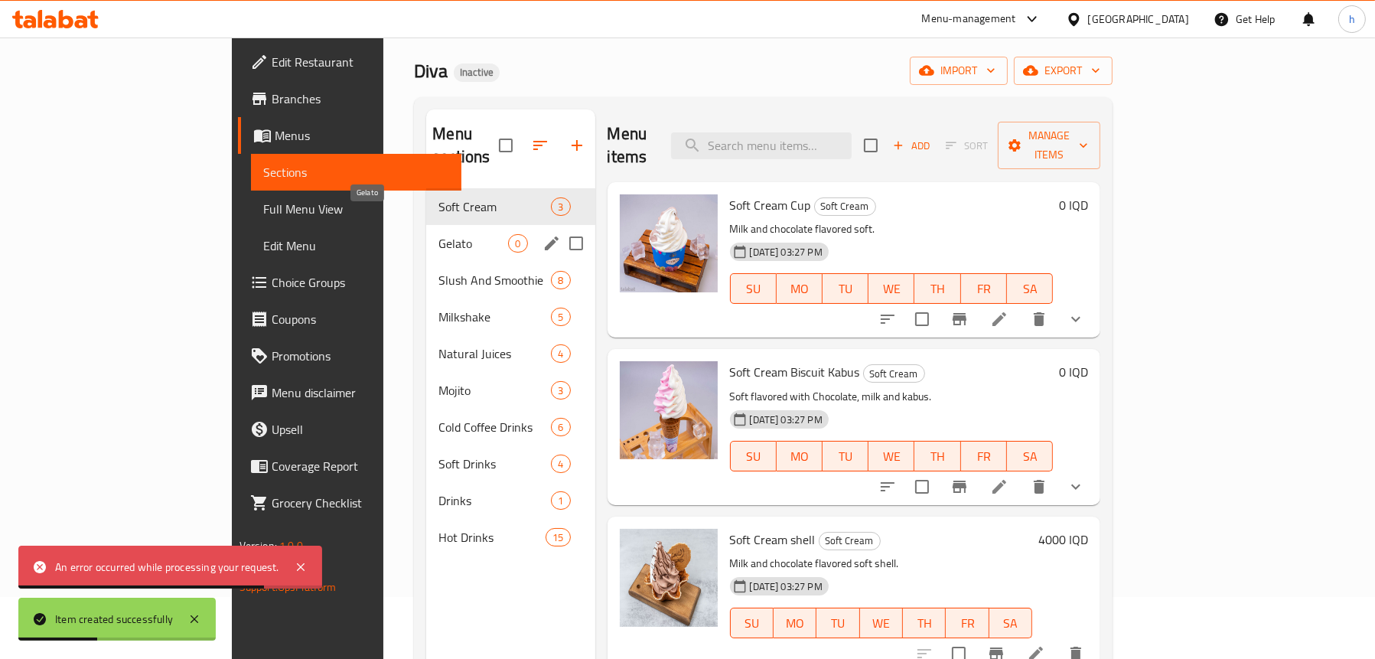
click at [438, 234] on span "Gelato" at bounding box center [473, 243] width 70 height 18
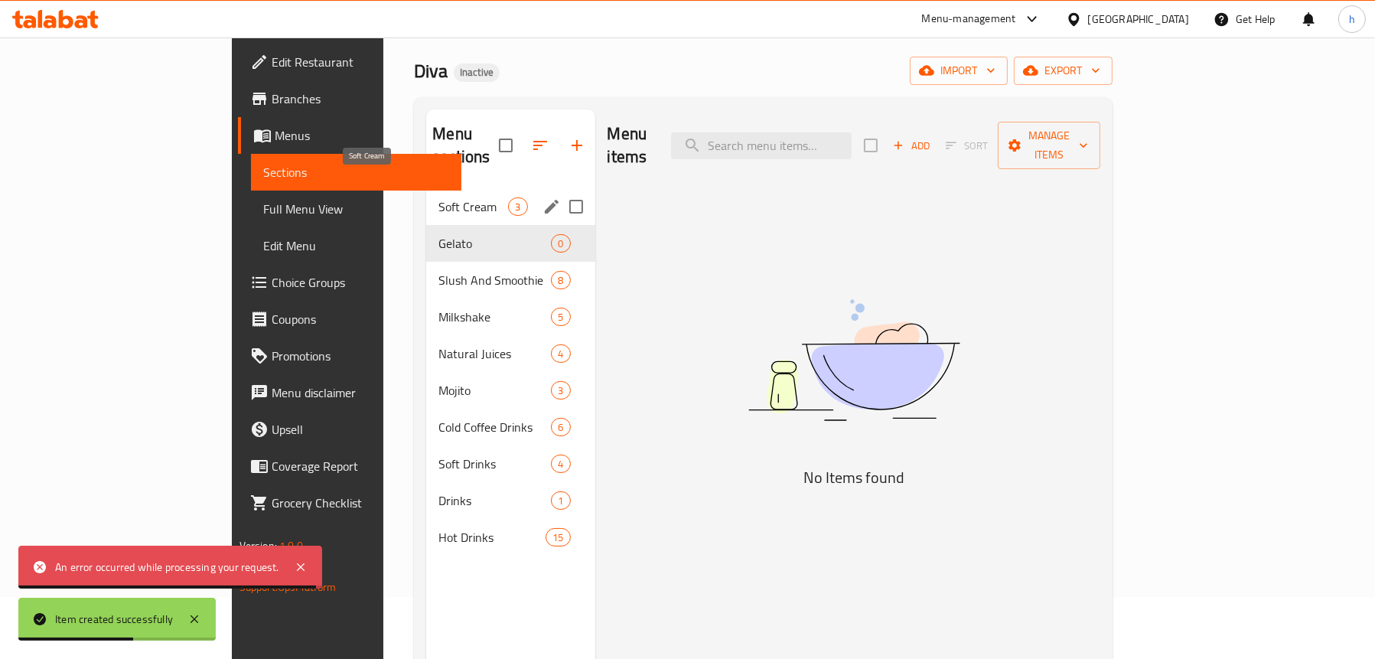
click at [438, 197] on span "Soft Cream" at bounding box center [473, 206] width 70 height 18
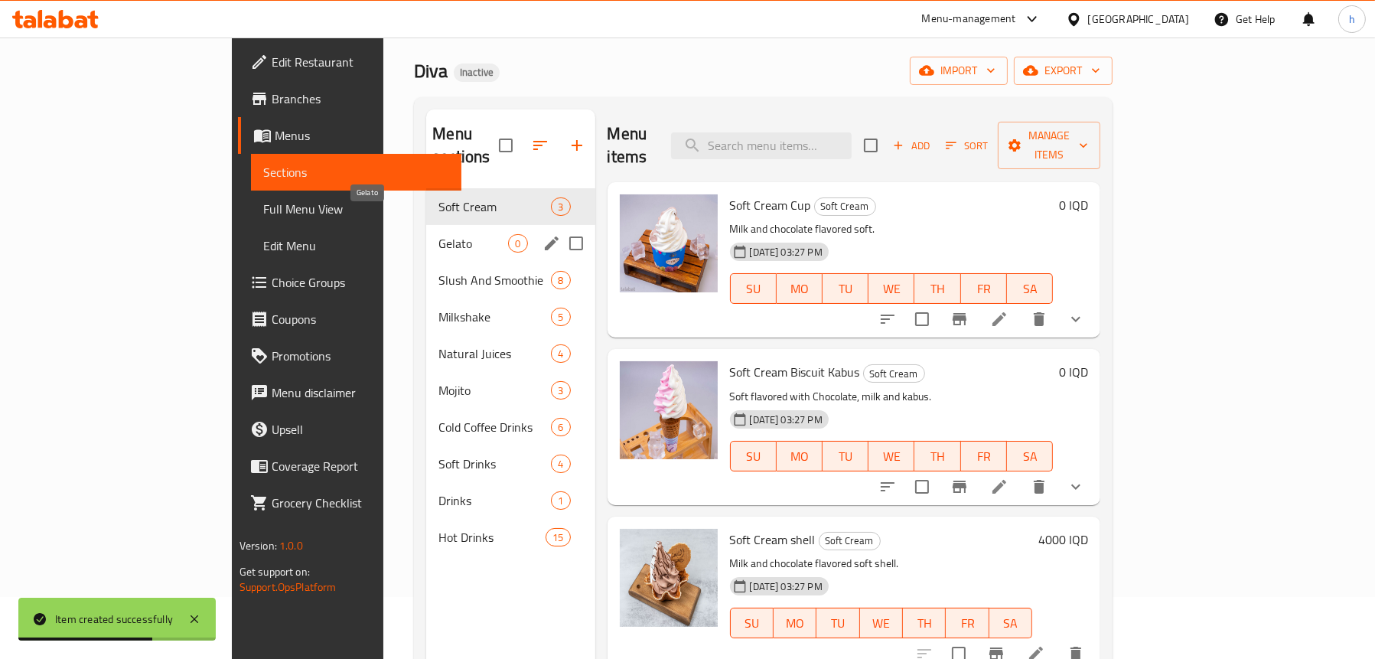
click at [438, 234] on span "Gelato" at bounding box center [473, 243] width 70 height 18
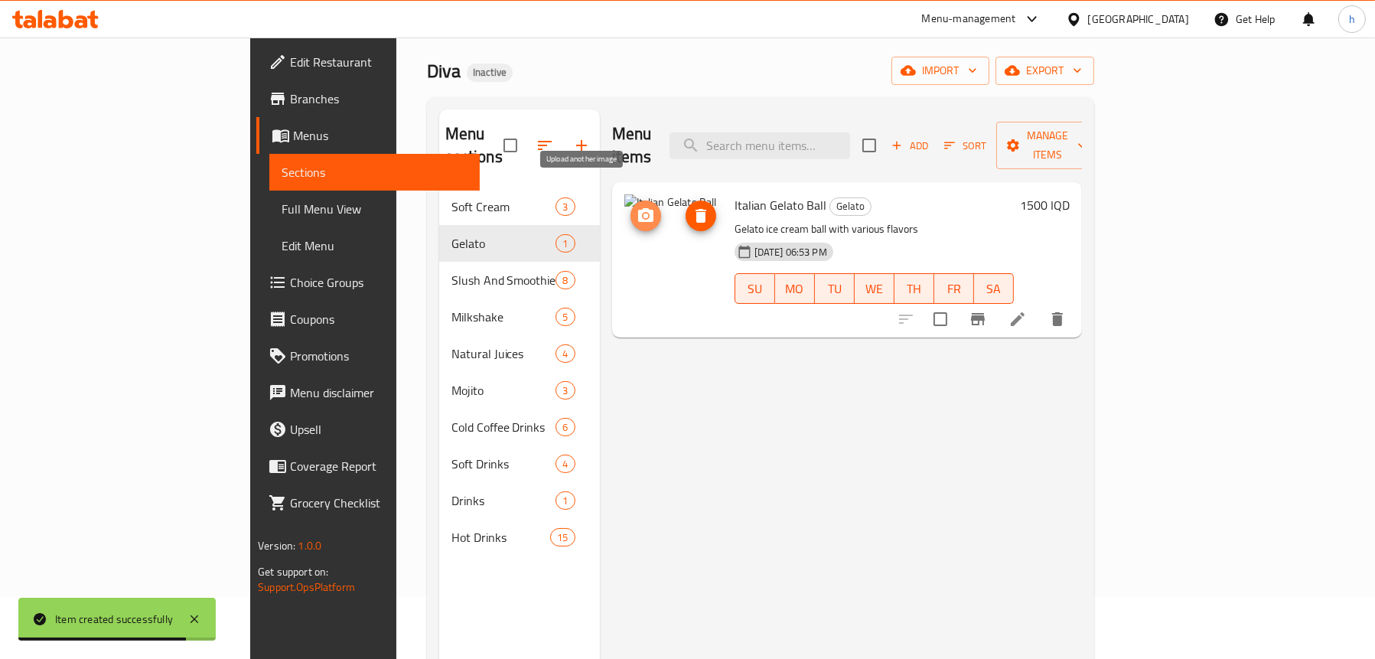
click at [638, 208] on icon "upload picture" at bounding box center [645, 215] width 15 height 14
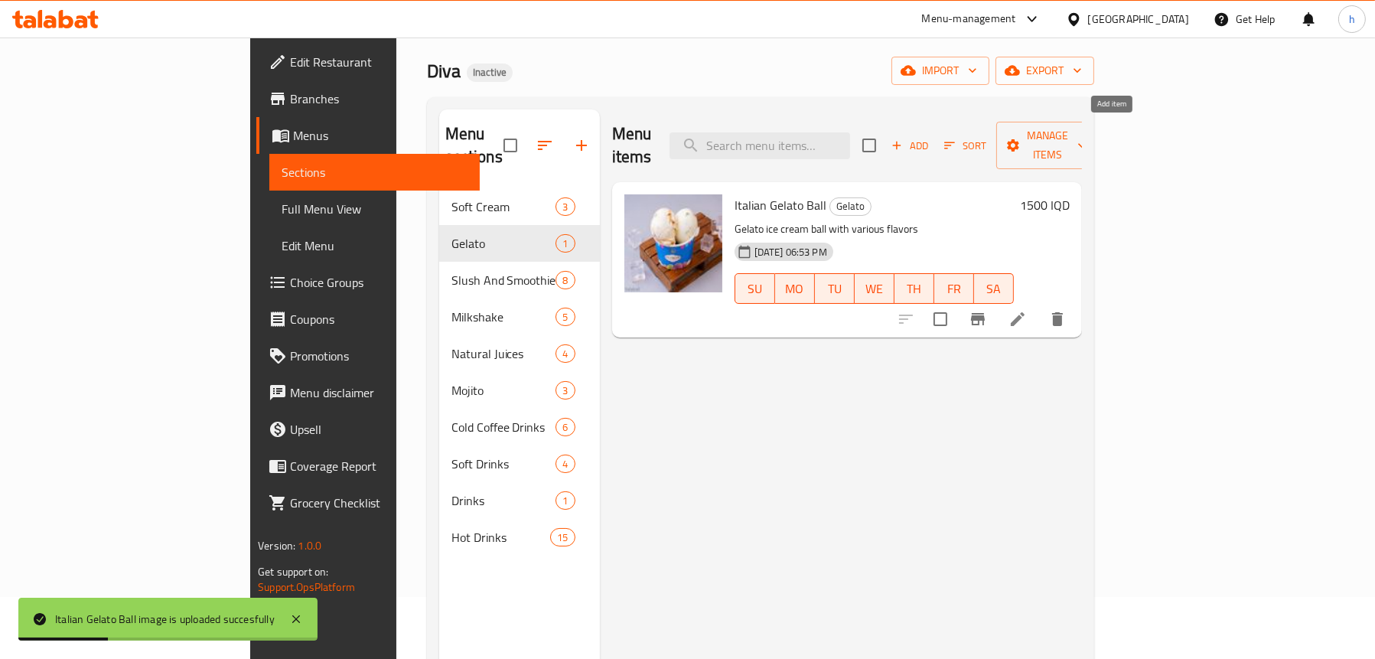
click at [930, 137] on span "Add" at bounding box center [909, 146] width 41 height 18
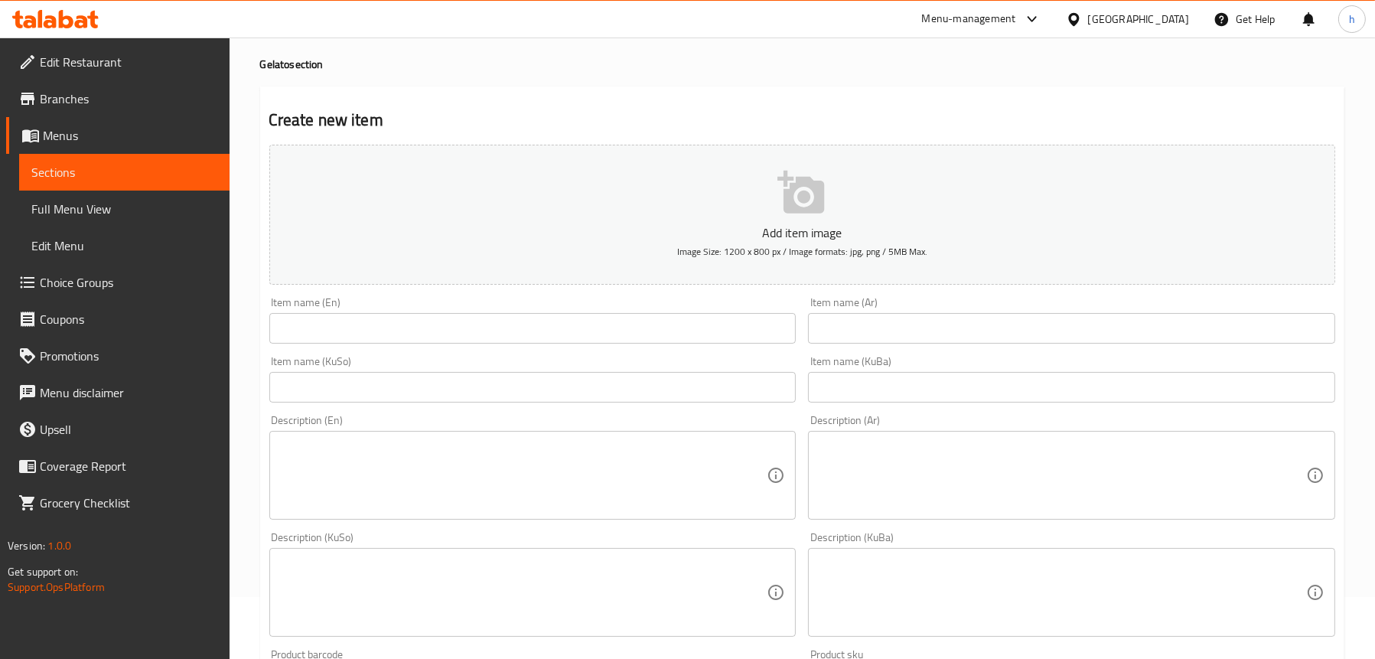
click at [915, 321] on input "text" at bounding box center [1071, 328] width 527 height 31
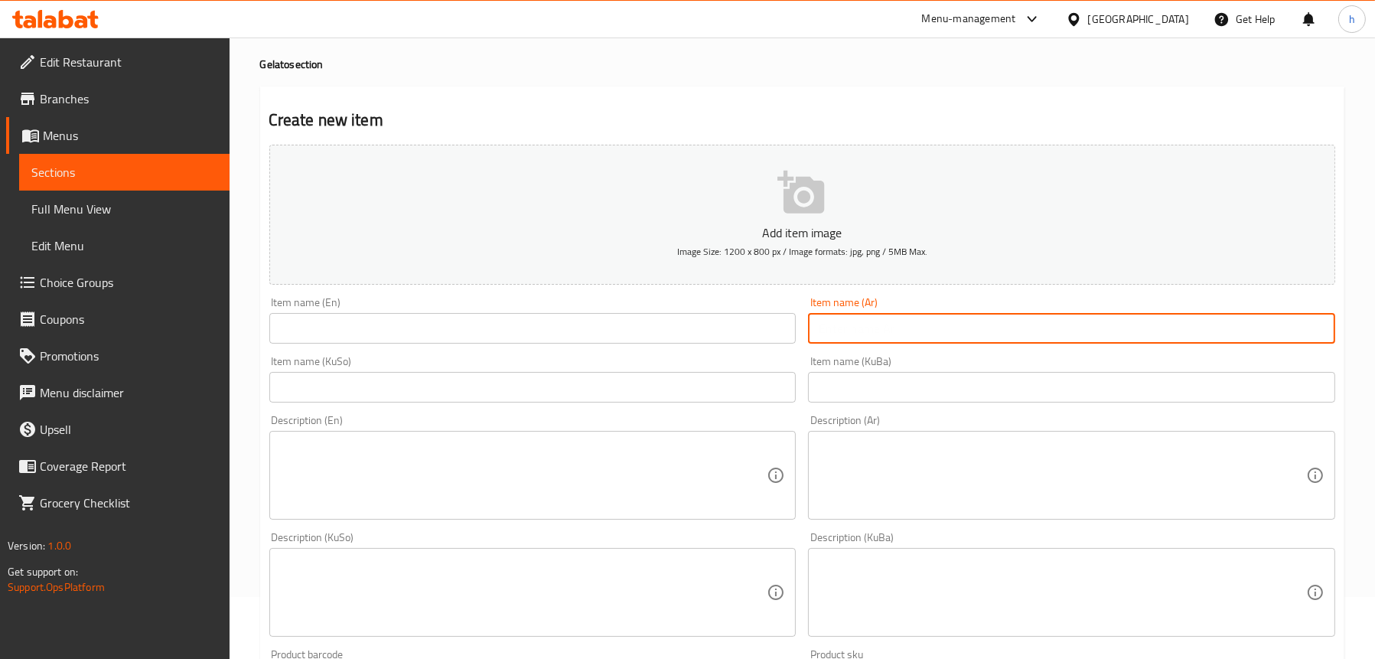
paste input "1/2 كيلو جيلاتو ايطالي"
type input "1/2 كيلو جيلاتو ايطالي"
click at [510, 324] on input "text" at bounding box center [532, 328] width 527 height 31
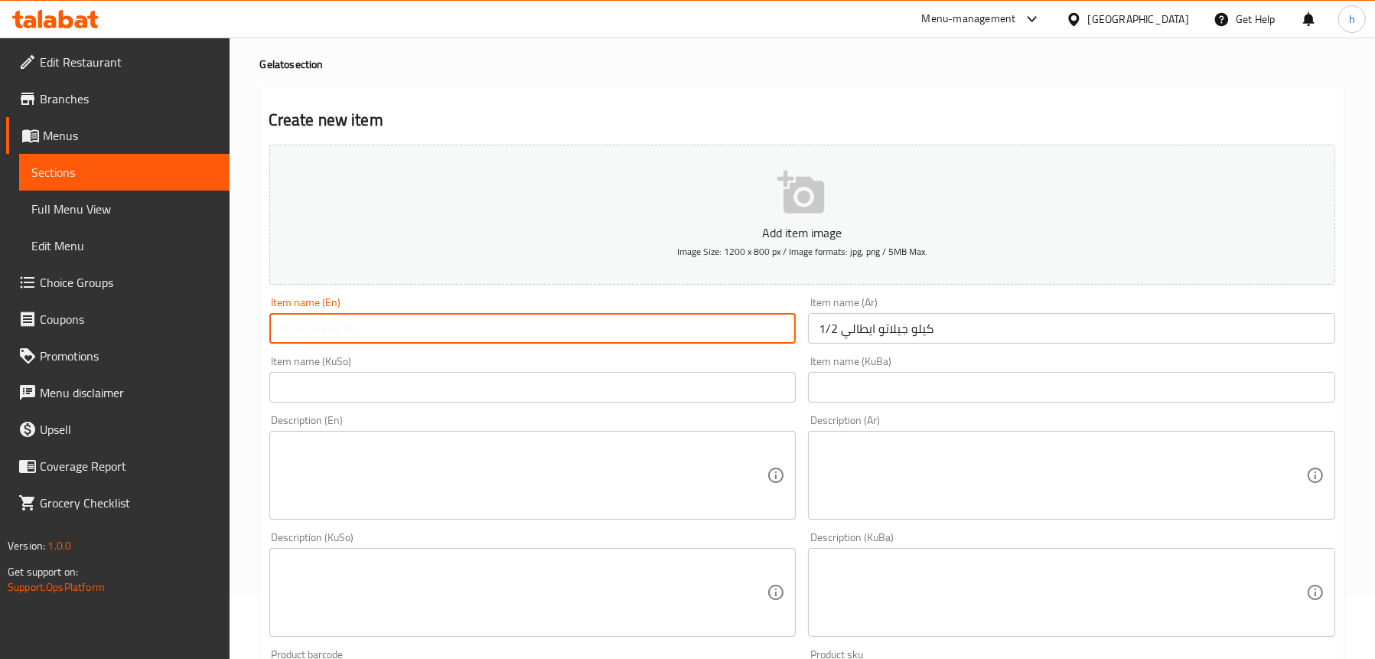
paste input "1/2 kilo Italian Gelato"
type input "1/2 kilo Italian Gelato"
click at [441, 384] on input "text" at bounding box center [532, 387] width 527 height 31
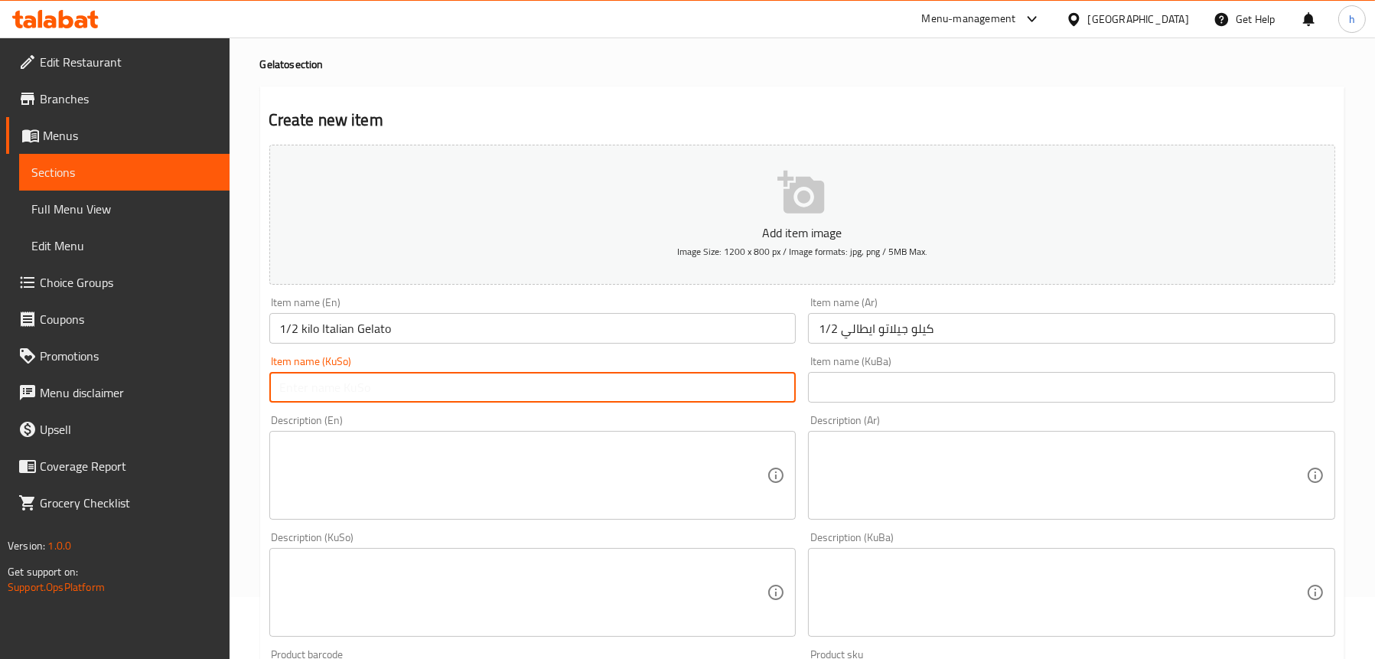
paste input "1/2 کیلۆ جیلاتۆی ئیتاڵی"
click at [371, 387] on input "1/2 کیلۆ جیلاتۆی ئیتاڵی" at bounding box center [532, 387] width 527 height 31
click at [368, 386] on input "1/2 کیلۆ جیلاتۆی ئیتاڵی" at bounding box center [532, 387] width 527 height 31
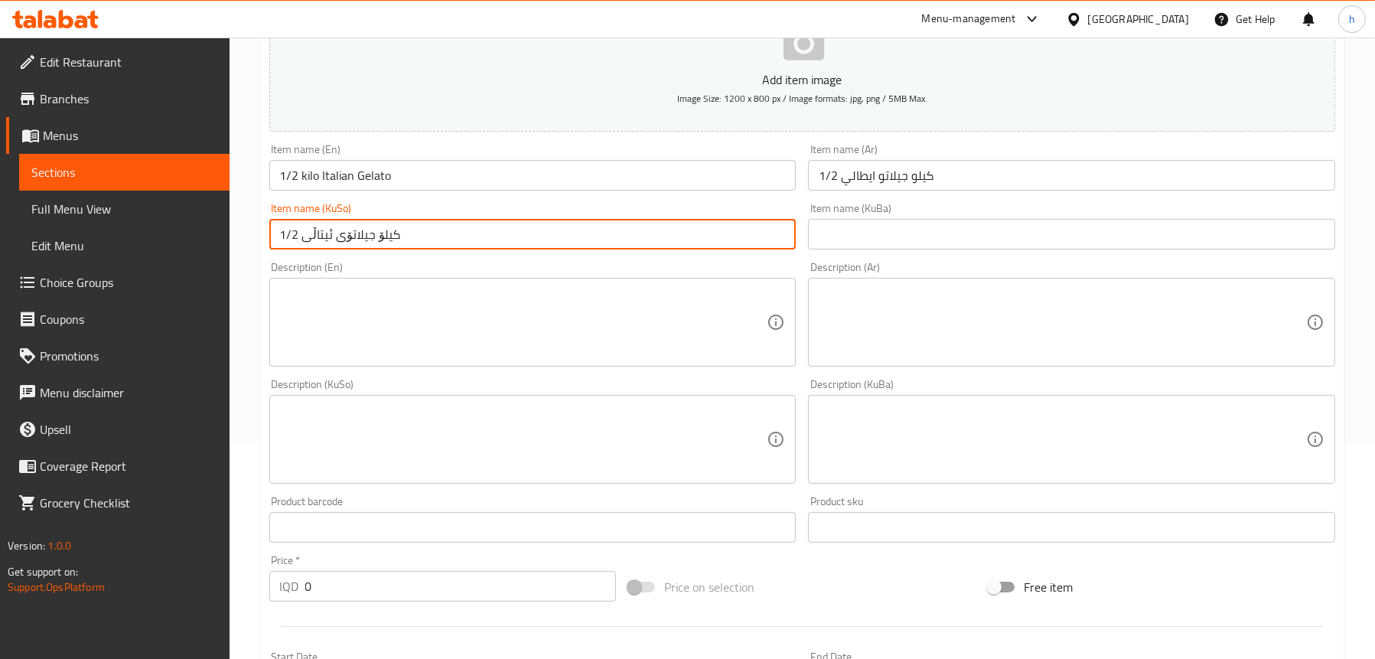
scroll to position [291, 0]
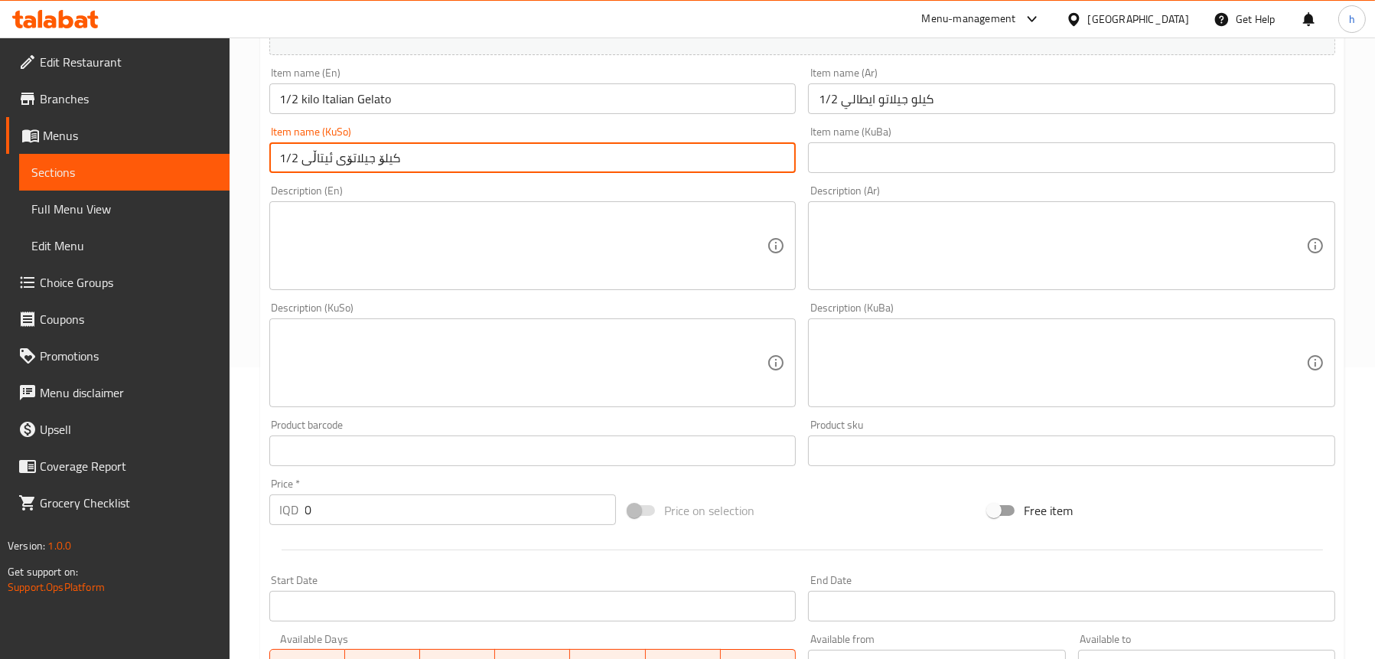
type input "1/2 کیلۆ جیلاتۆی ئیتاڵی"
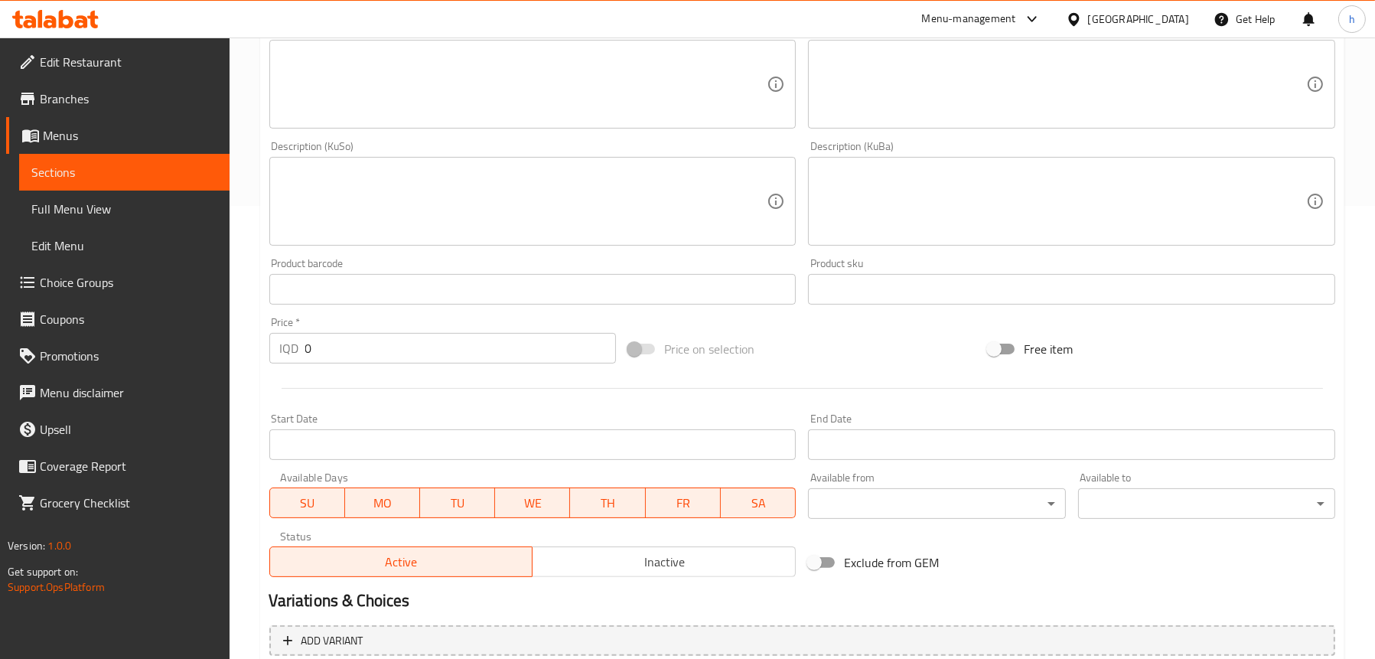
scroll to position [598, 0]
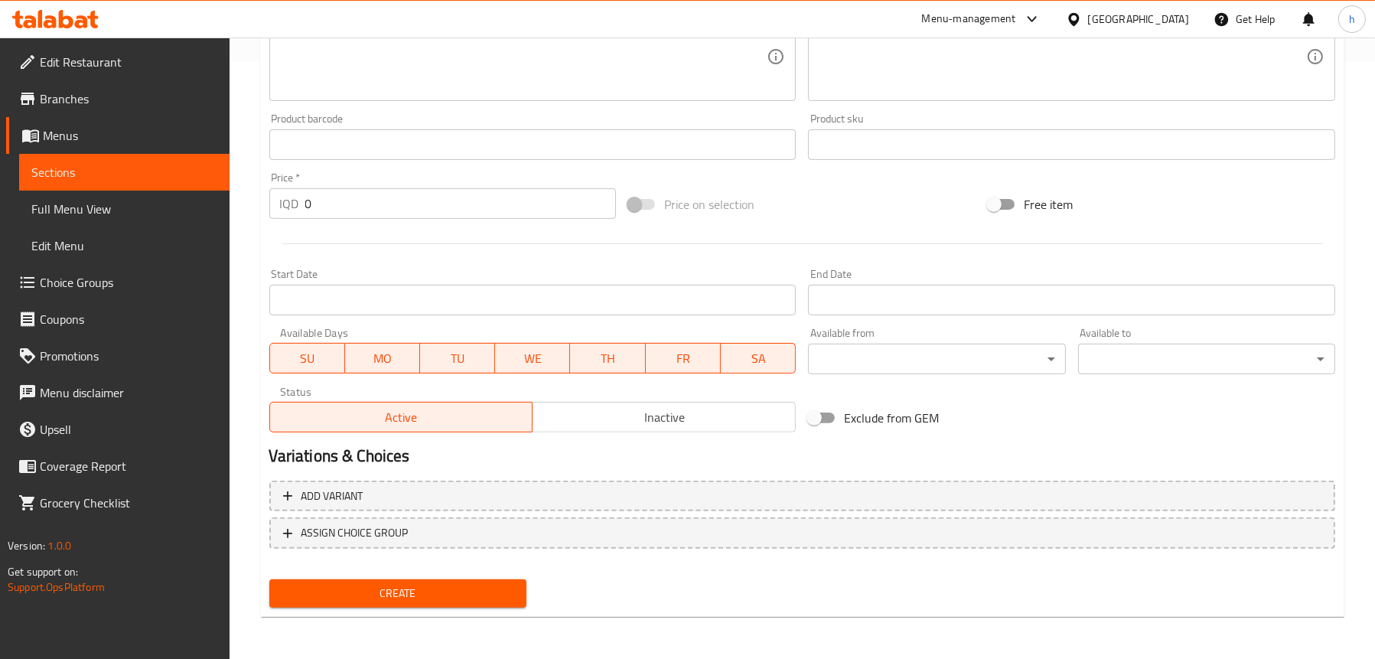
drag, startPoint x: 343, startPoint y: 200, endPoint x: 287, endPoint y: 202, distance: 55.9
click at [287, 202] on div "IQD 0 Price *" at bounding box center [442, 203] width 347 height 31
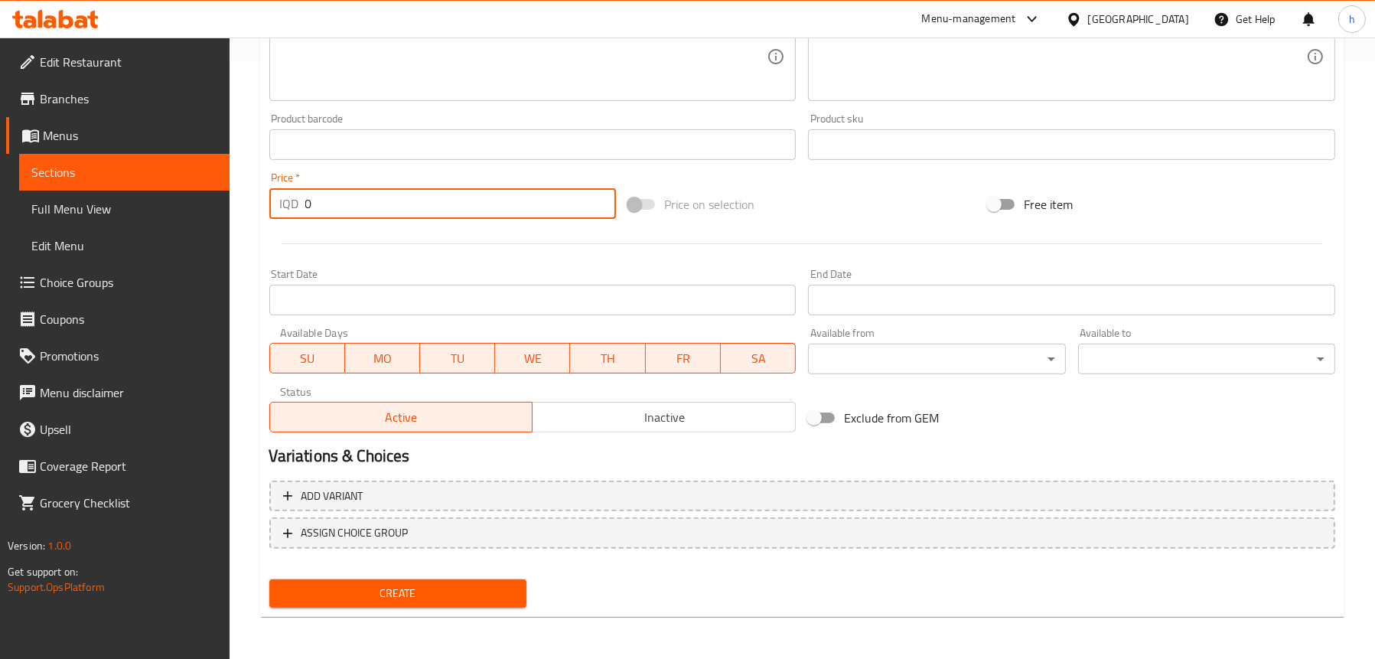
paste input "1200"
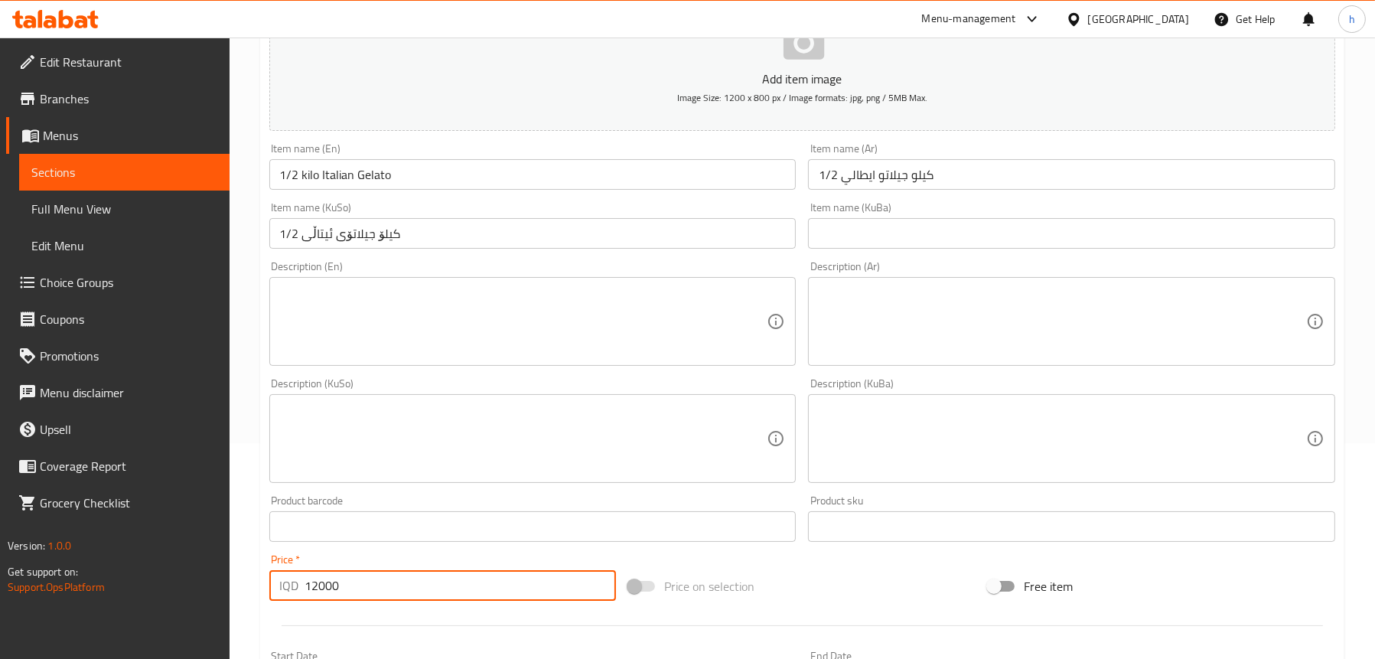
scroll to position [215, 0]
type input "12000"
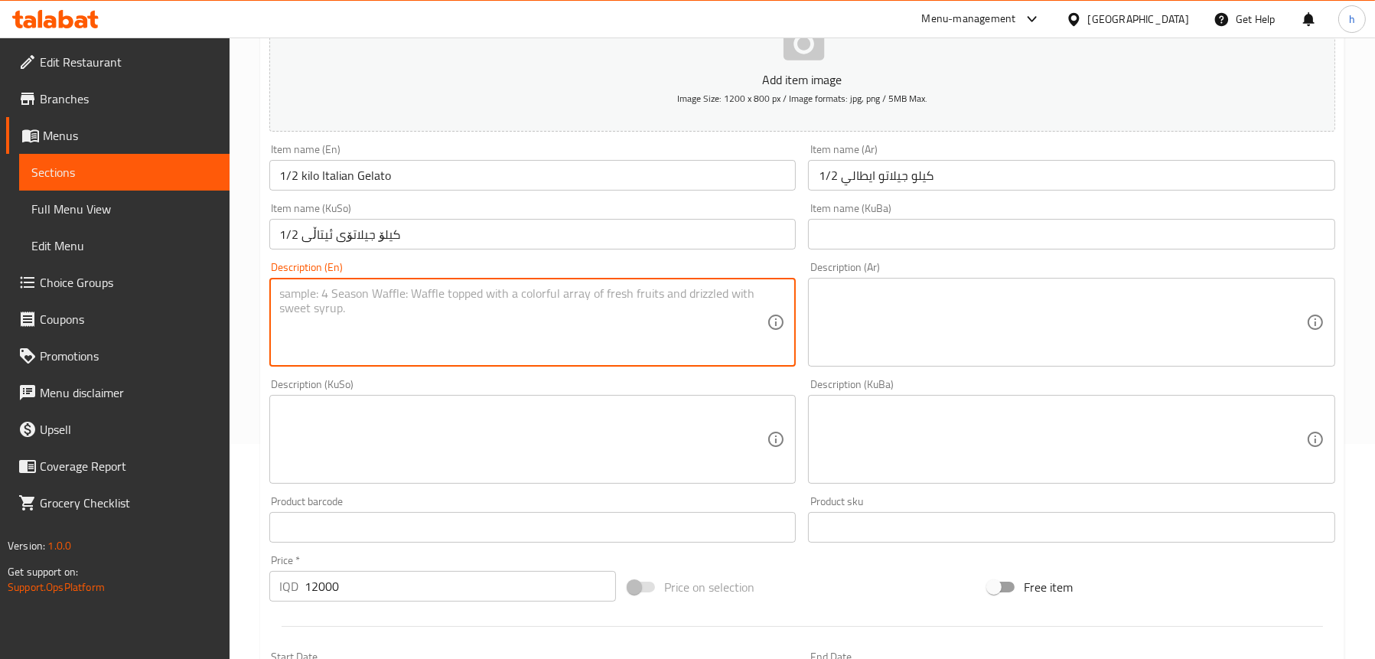
click at [473, 324] on textarea at bounding box center [523, 322] width 487 height 73
click at [868, 311] on textarea at bounding box center [1062, 322] width 487 height 73
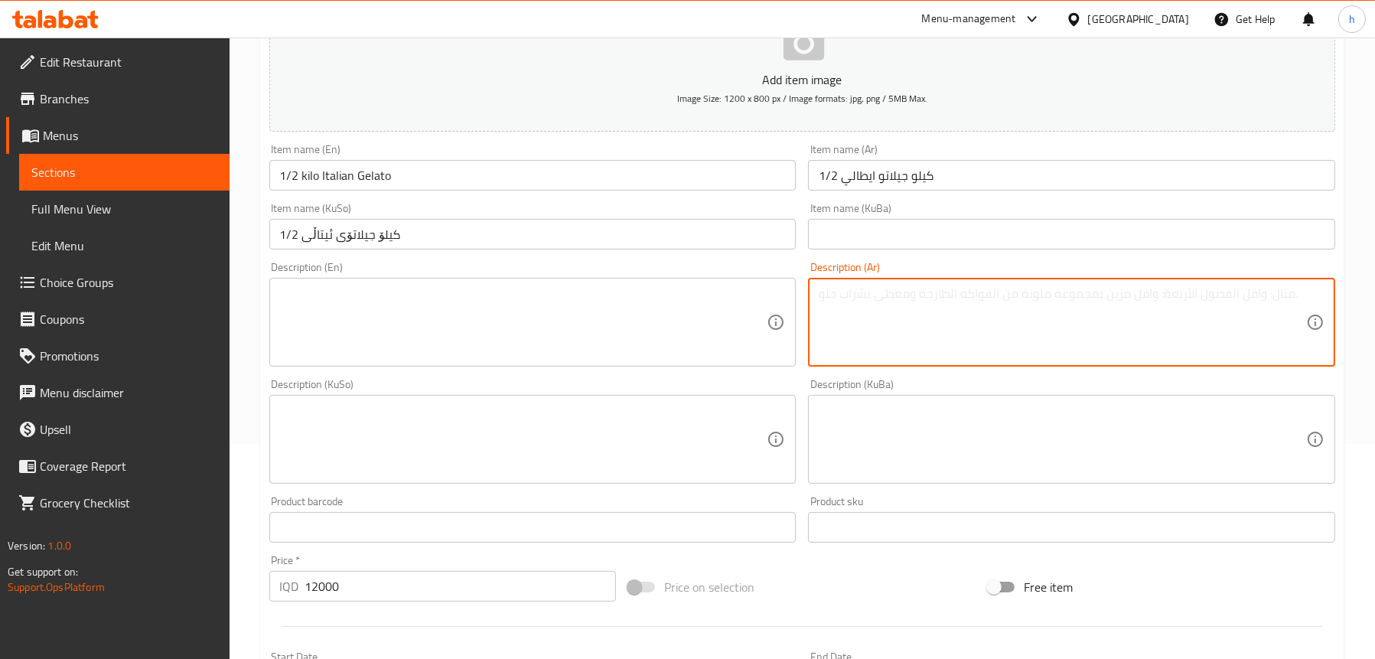
paste textarea "1/2 كيلو ايس كريم جيلاتو بنكهات متنوعه"
type textarea "1"
paste textarea "1/2 كيلو ايس كريم جيلاتو بنكهات متنوعه"
type textarea "1/2 كيلو ايس كريم جيلاتو بنكهات متنوعه"
click at [535, 321] on textarea at bounding box center [523, 322] width 487 height 73
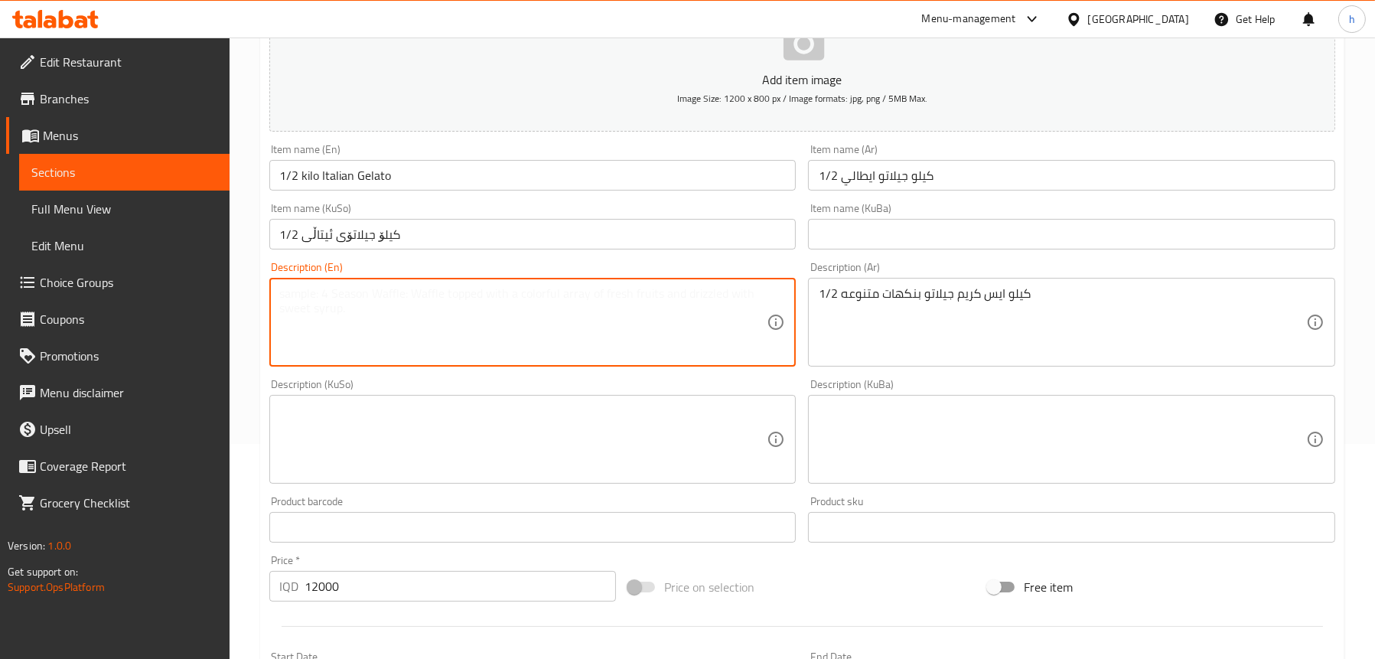
paste textarea "1/2 kilo of gelato ice cream in various flavors"
type textarea "1/2 kilo of gelato ice cream in various flavors"
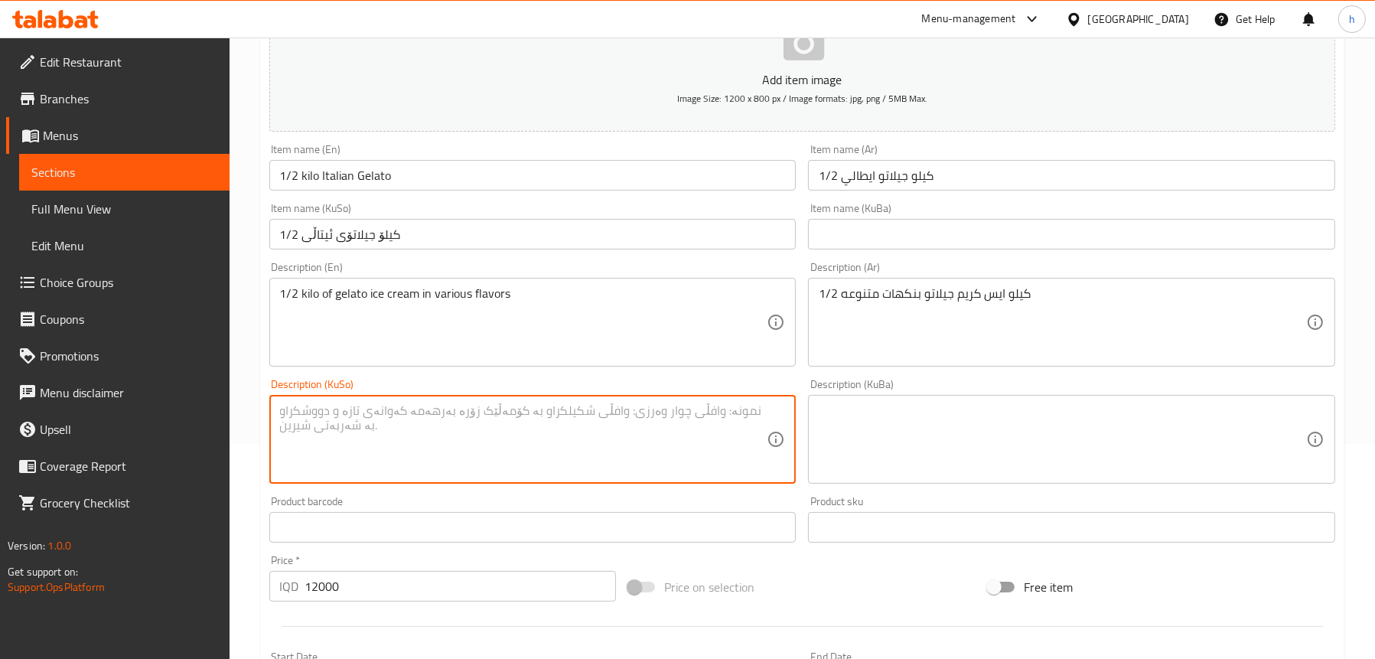
click at [484, 418] on textarea at bounding box center [523, 439] width 487 height 73
paste textarea "1/2 کیلۆ ئایس کرێمی جیلاتۆ بە تامی جۆراوجۆر"
type textarea "1/2 کیلۆ ئایس کرێمی جیلاتۆ بە تامی جۆراوجۆر"
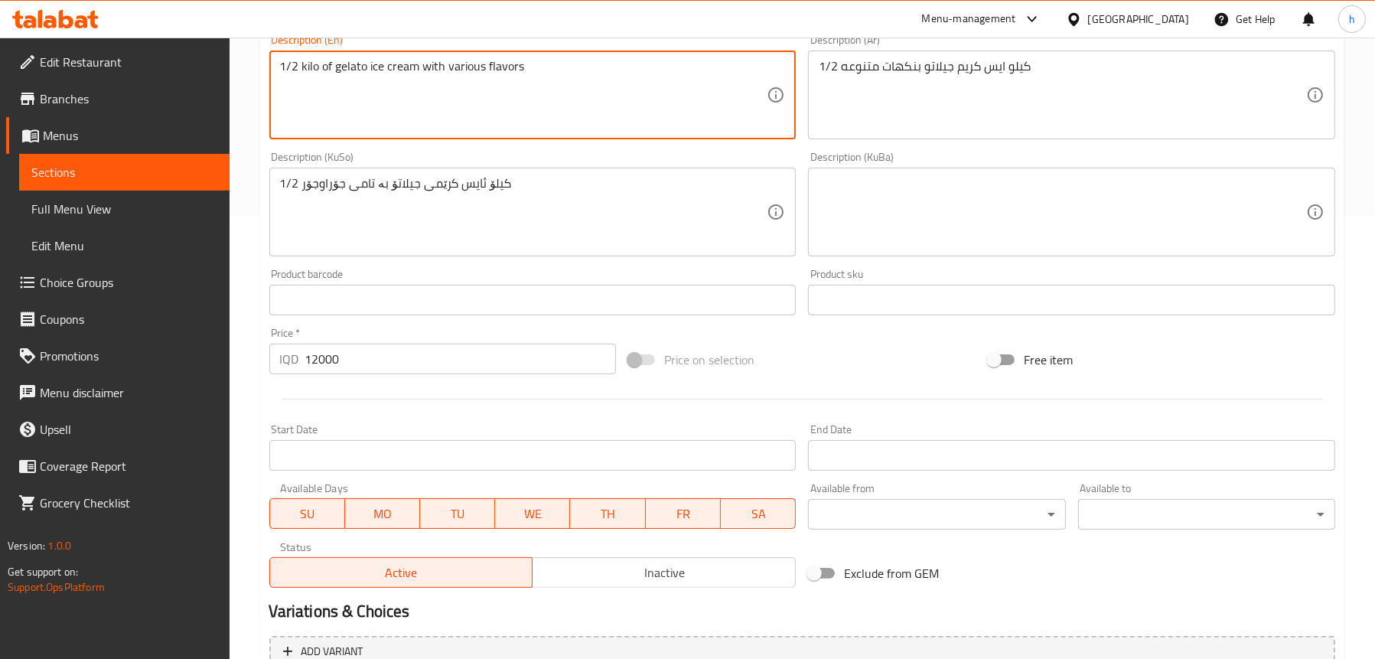
scroll to position [598, 0]
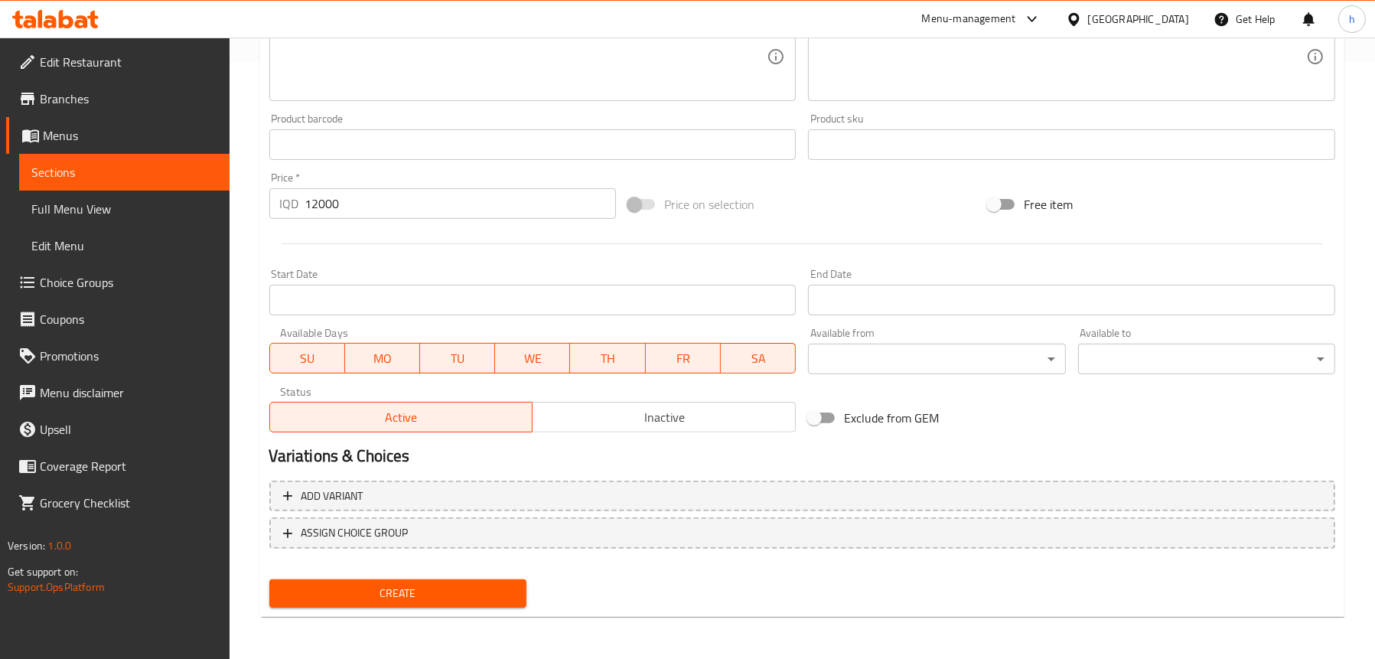
type textarea "1/2 kilo of gelato ice cream with various flavors"
click at [435, 594] on span "Create" at bounding box center [398, 593] width 233 height 19
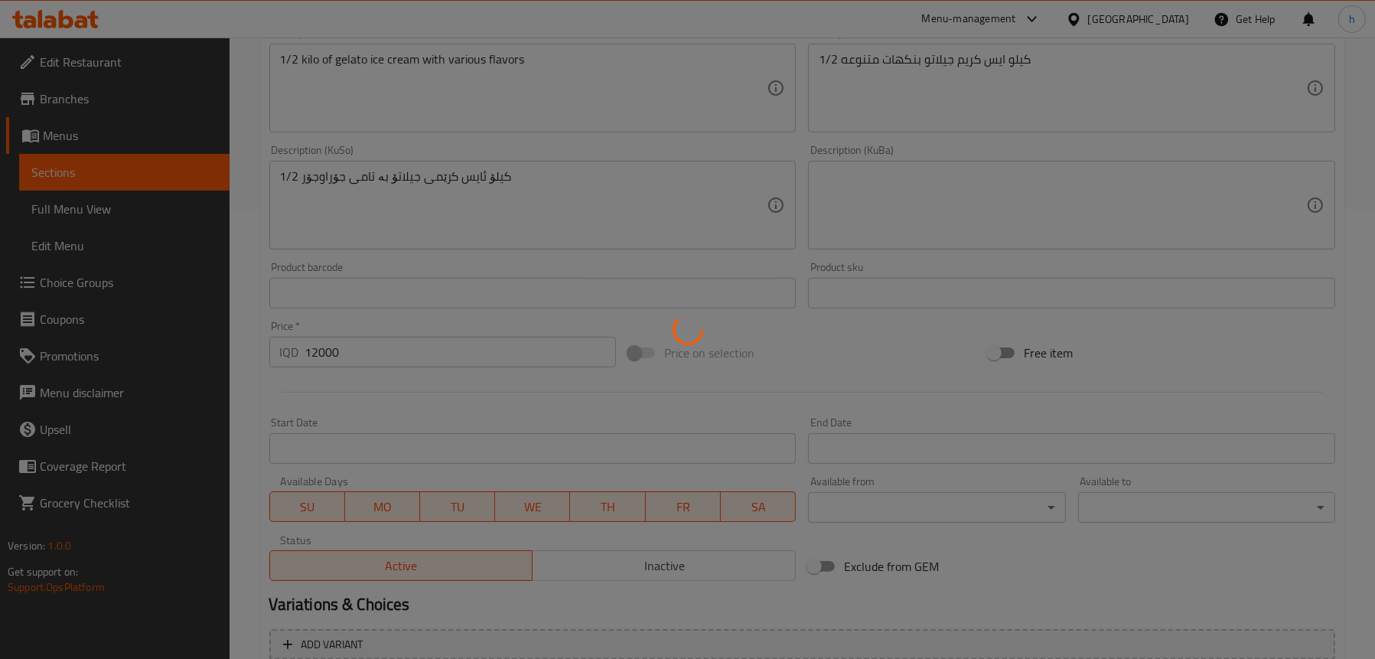
scroll to position [445, 0]
type input "0"
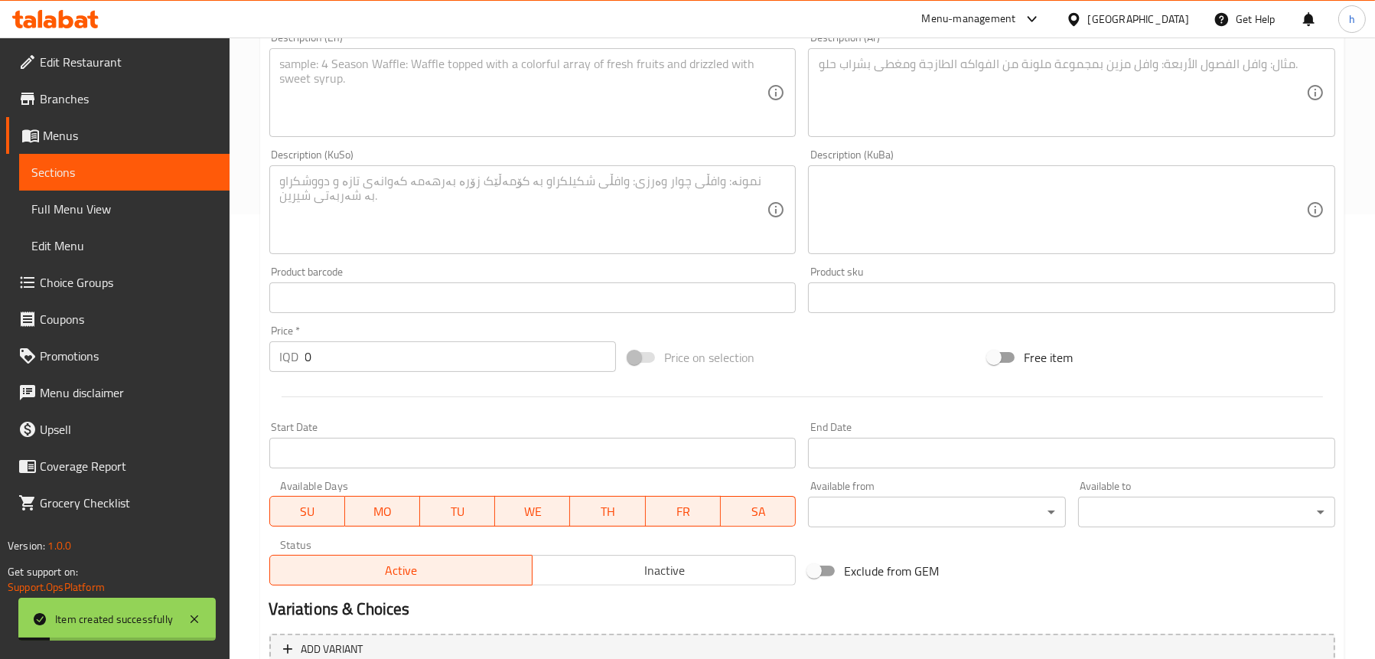
click at [91, 169] on span "Sections" at bounding box center [124, 172] width 186 height 18
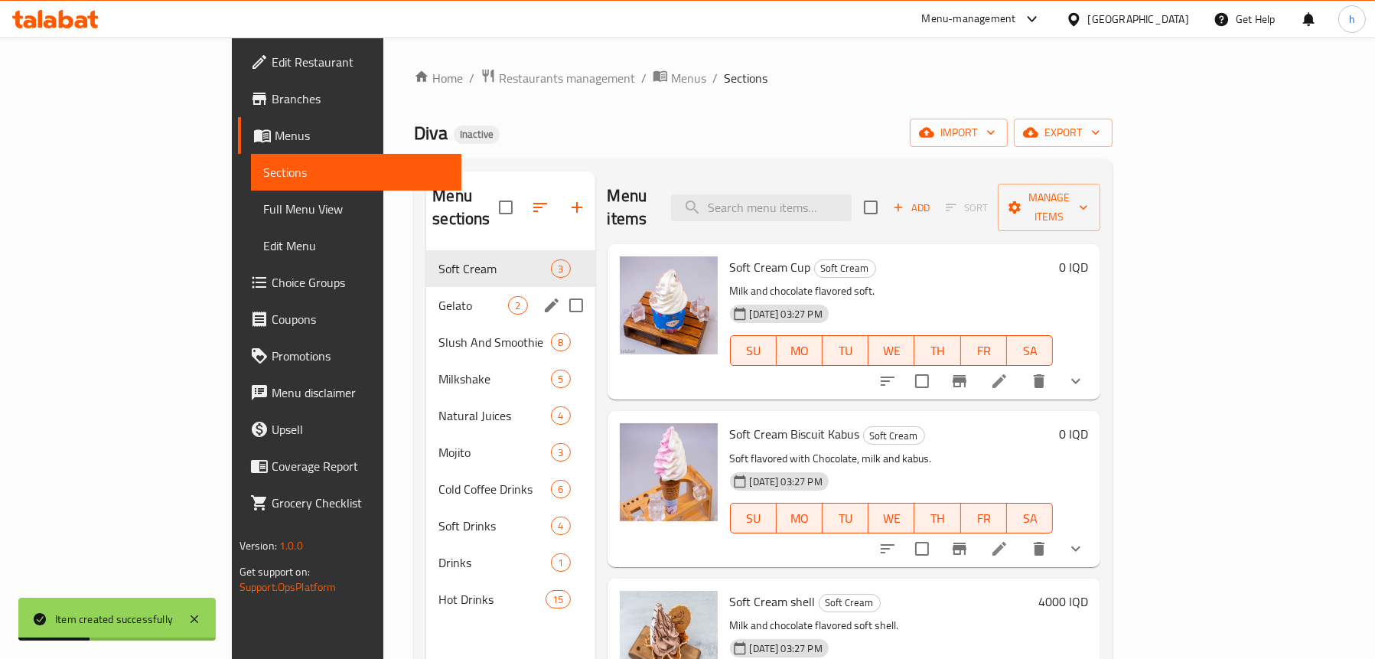
click at [438, 296] on span "Gelato" at bounding box center [473, 305] width 70 height 18
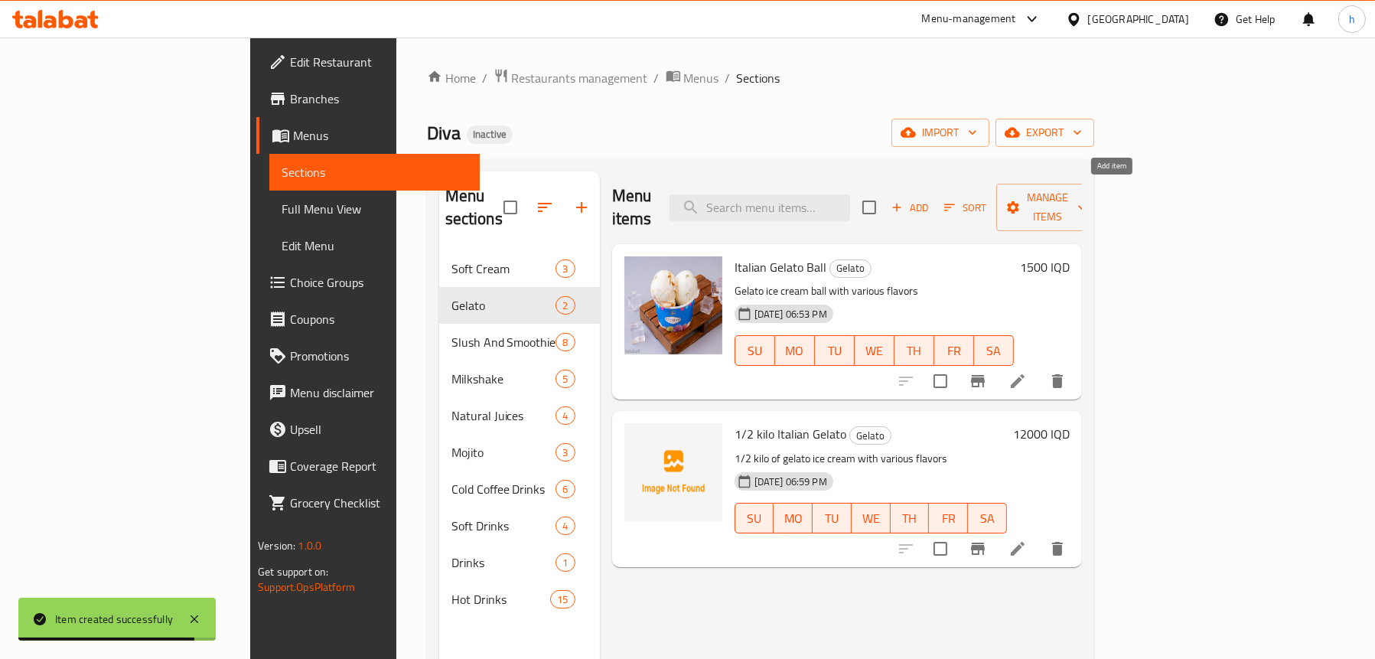
click at [930, 199] on span "Add" at bounding box center [909, 208] width 41 height 18
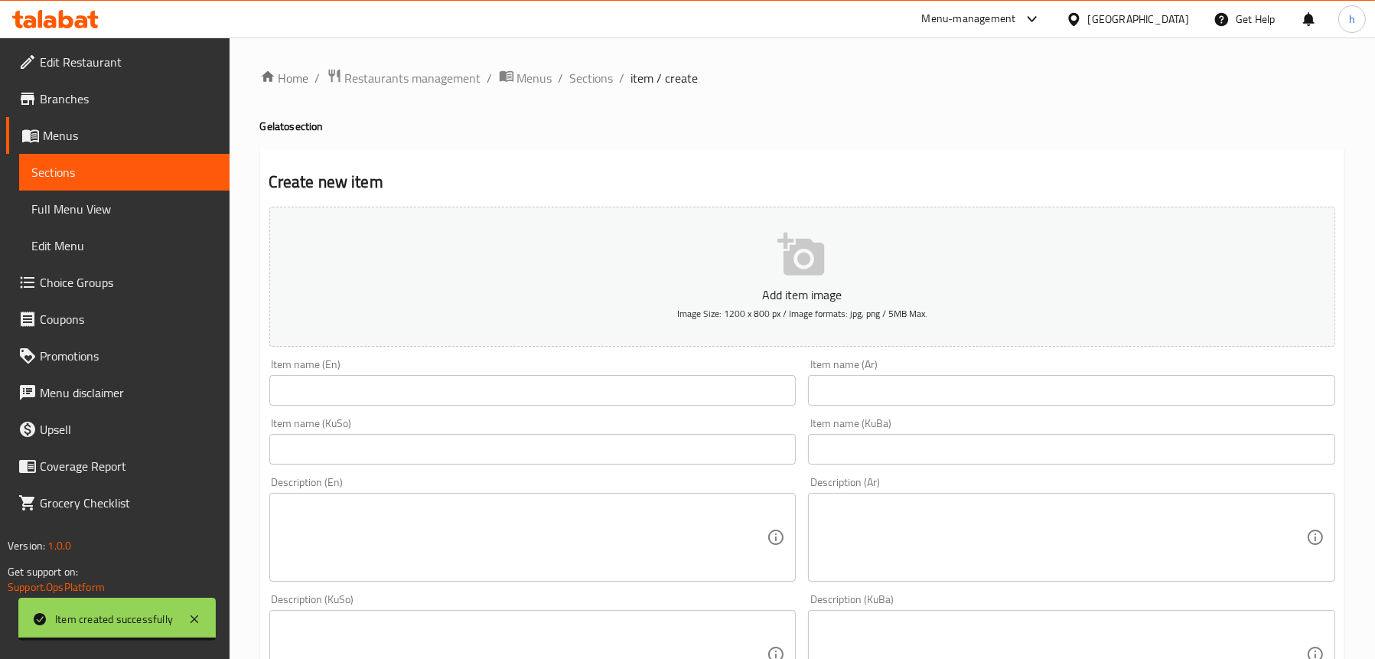
click at [98, 164] on span "Sections" at bounding box center [124, 172] width 186 height 18
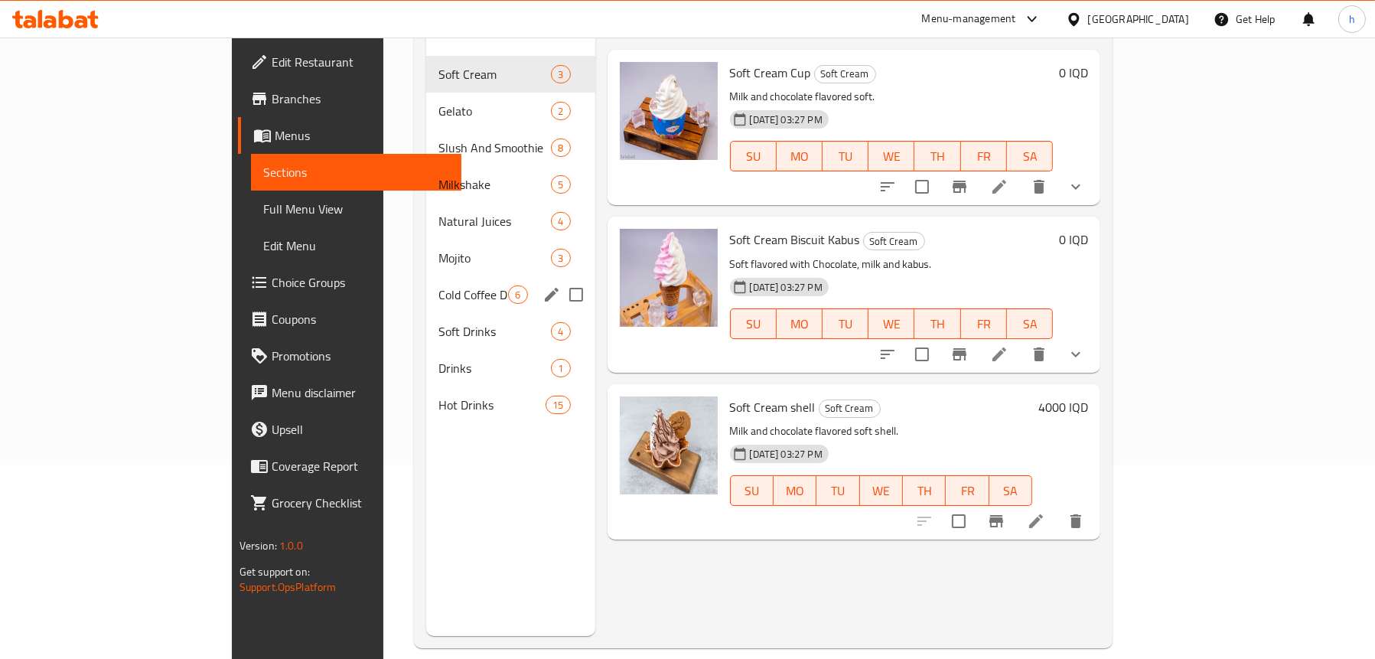
scroll to position [215, 0]
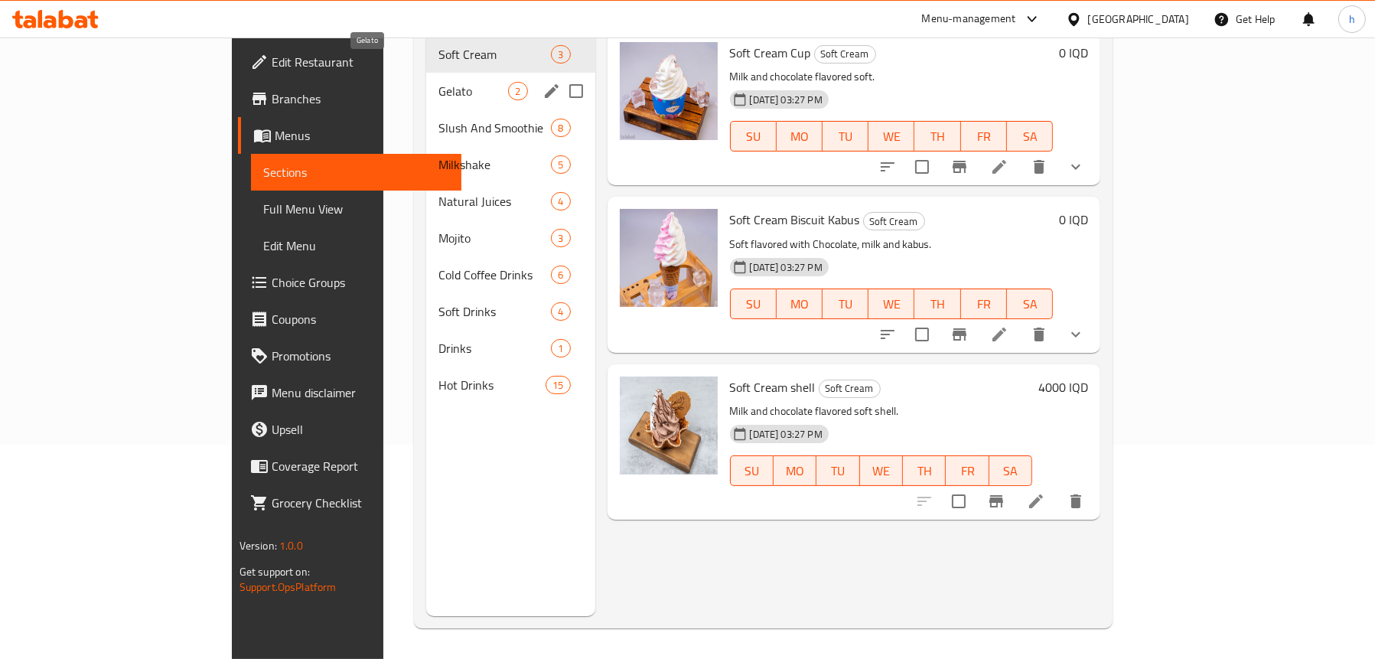
click at [438, 82] on span "Gelato" at bounding box center [473, 91] width 70 height 18
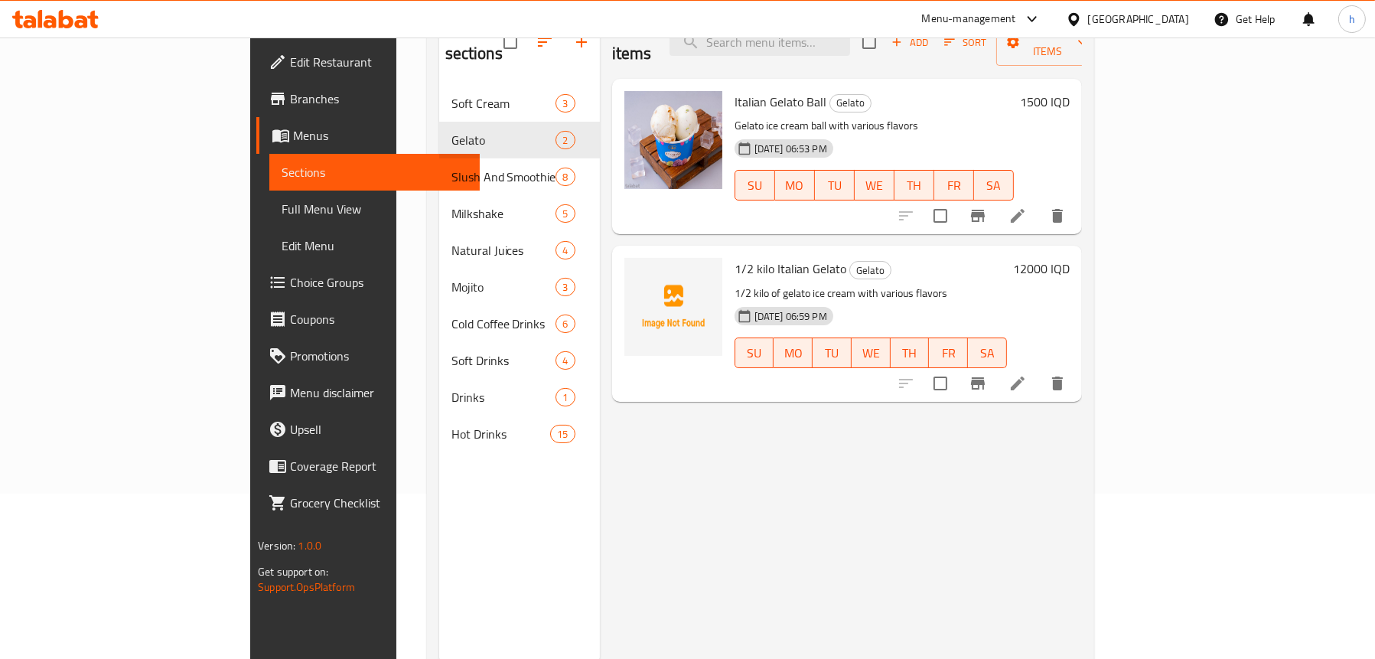
scroll to position [138, 0]
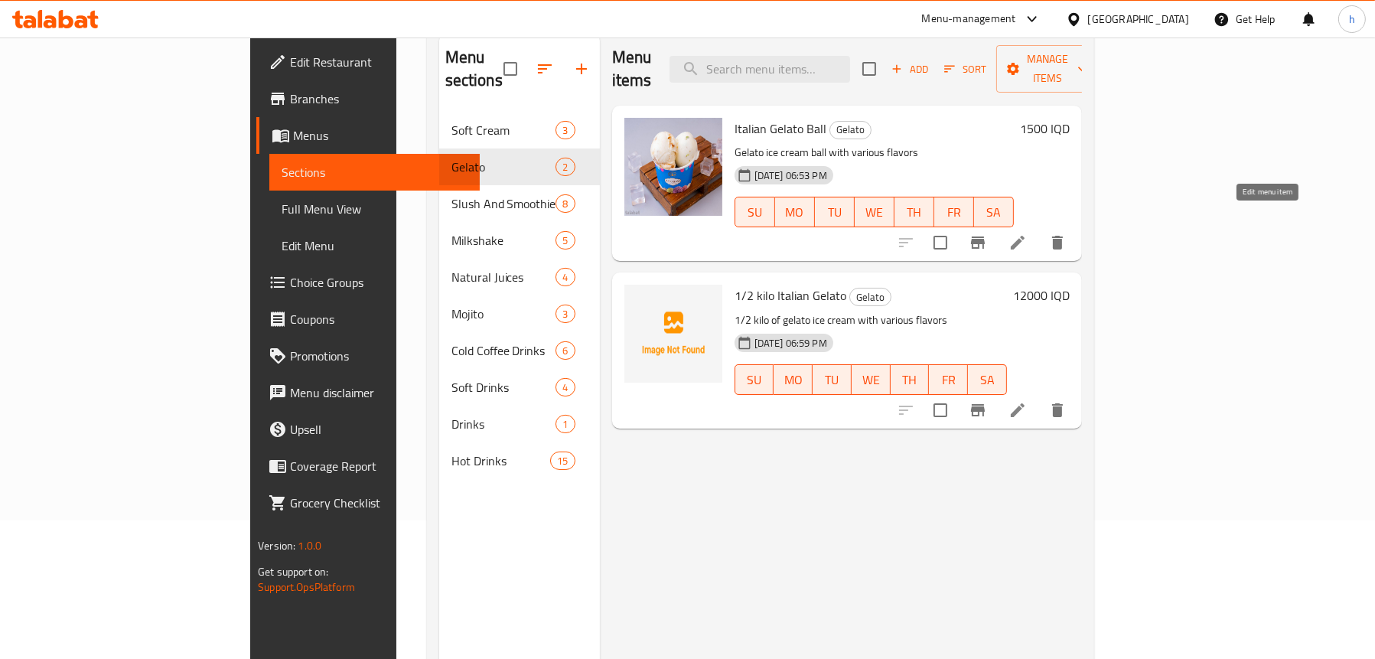
click at [1027, 233] on icon at bounding box center [1017, 242] width 18 height 18
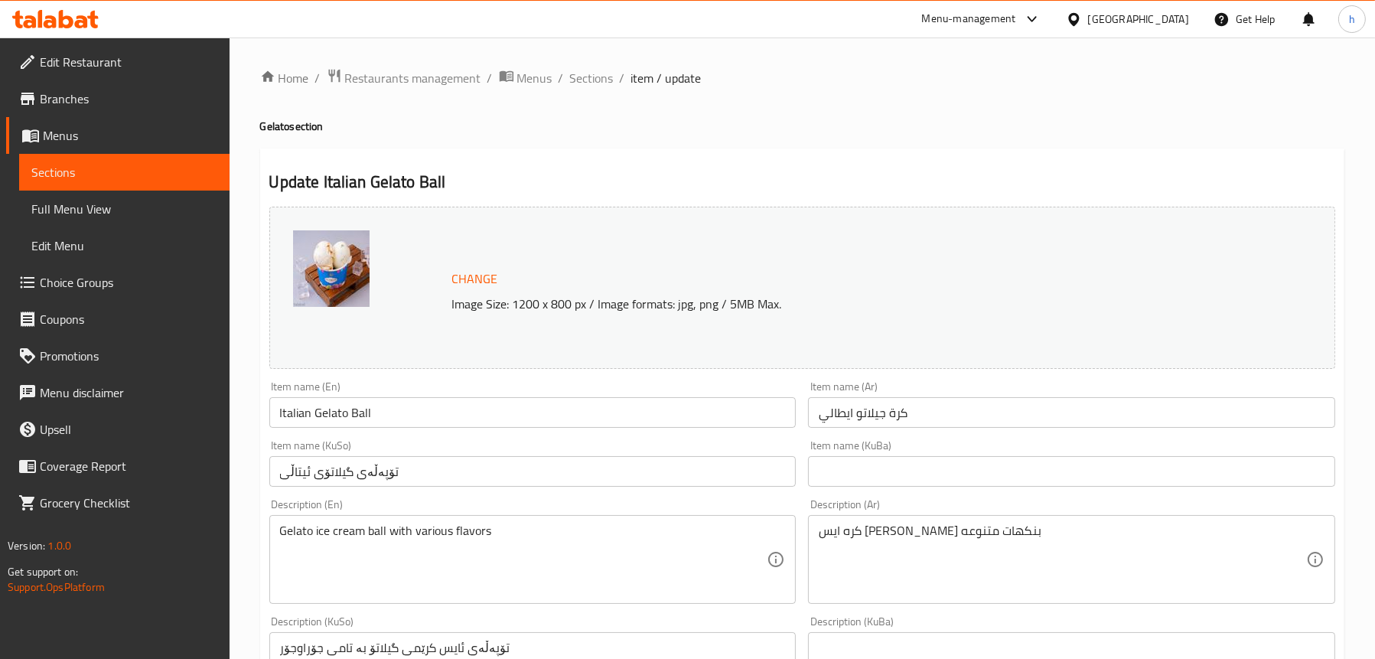
click at [344, 470] on input "تۆپەڵەی گیلاتۆی ئیتاڵی" at bounding box center [532, 471] width 527 height 31
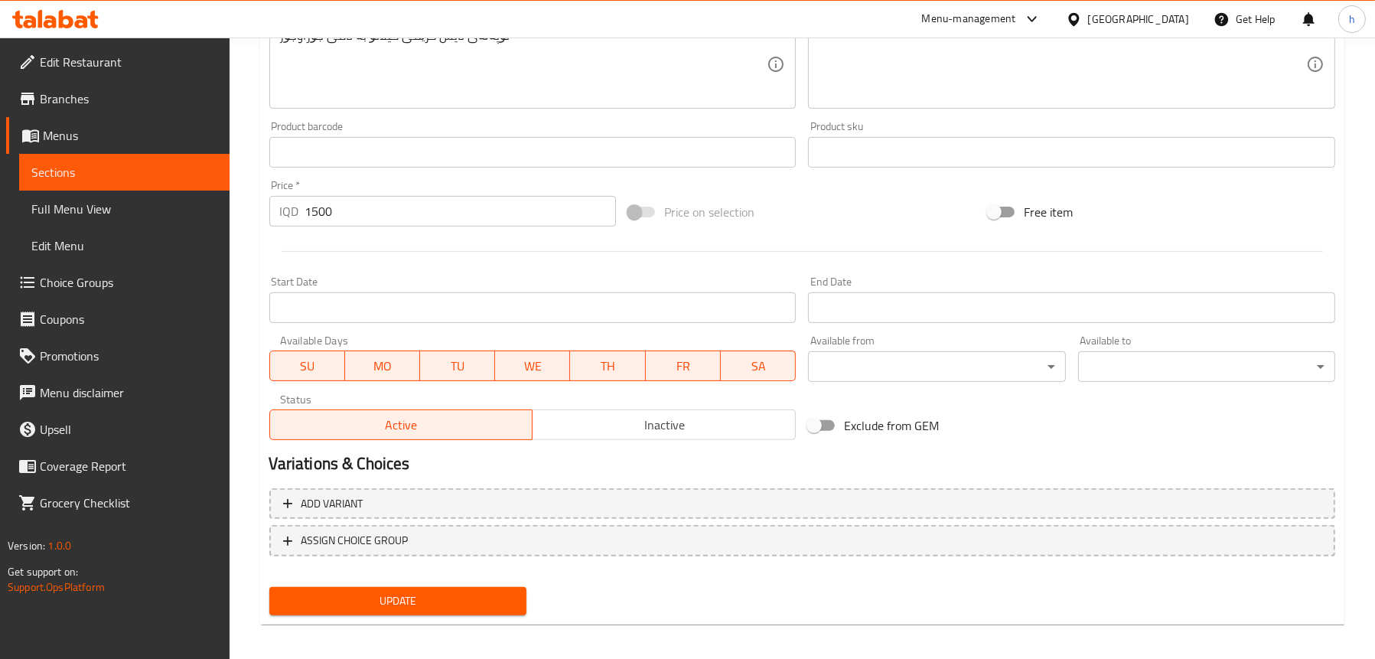
type input "تۆپەڵەی جیلاتۆی ئیتاڵی"
click at [392, 589] on button "Update" at bounding box center [397, 601] width 257 height 28
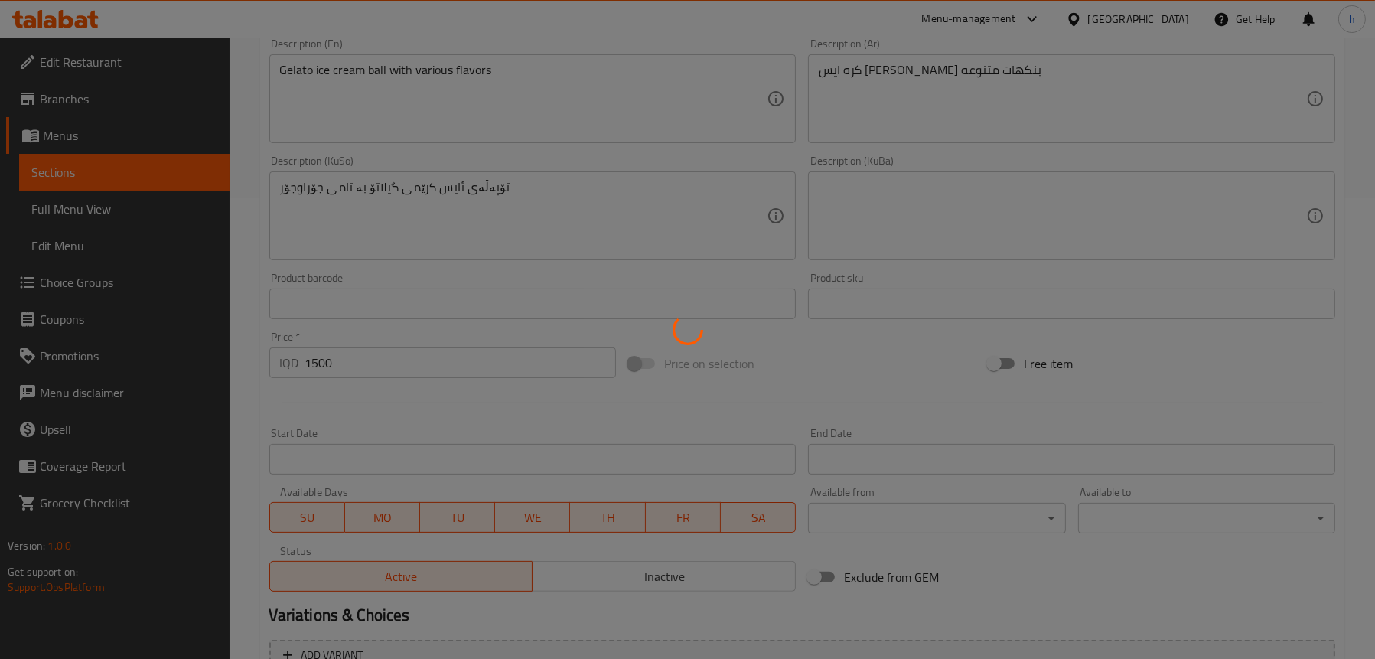
scroll to position [306, 0]
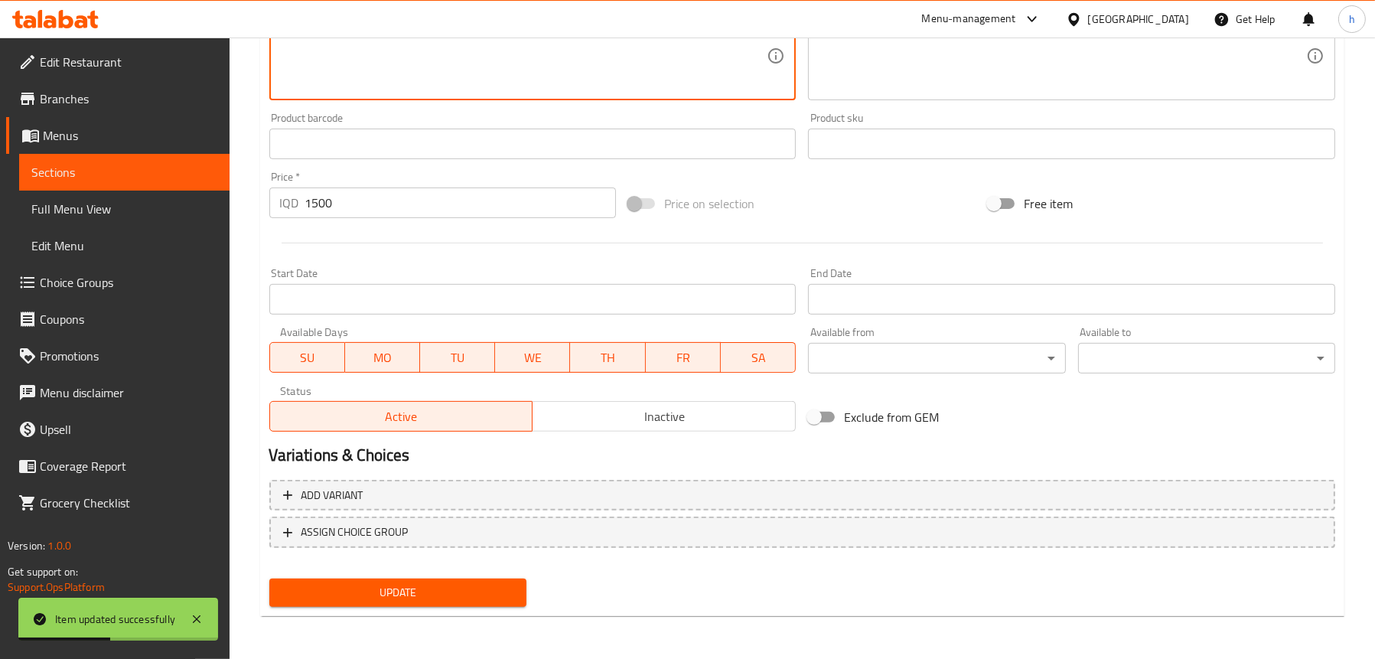
type textarea "تۆپەڵەی ئایس کرێمی جیلاتۆ بە تامی جۆراوجۆر"
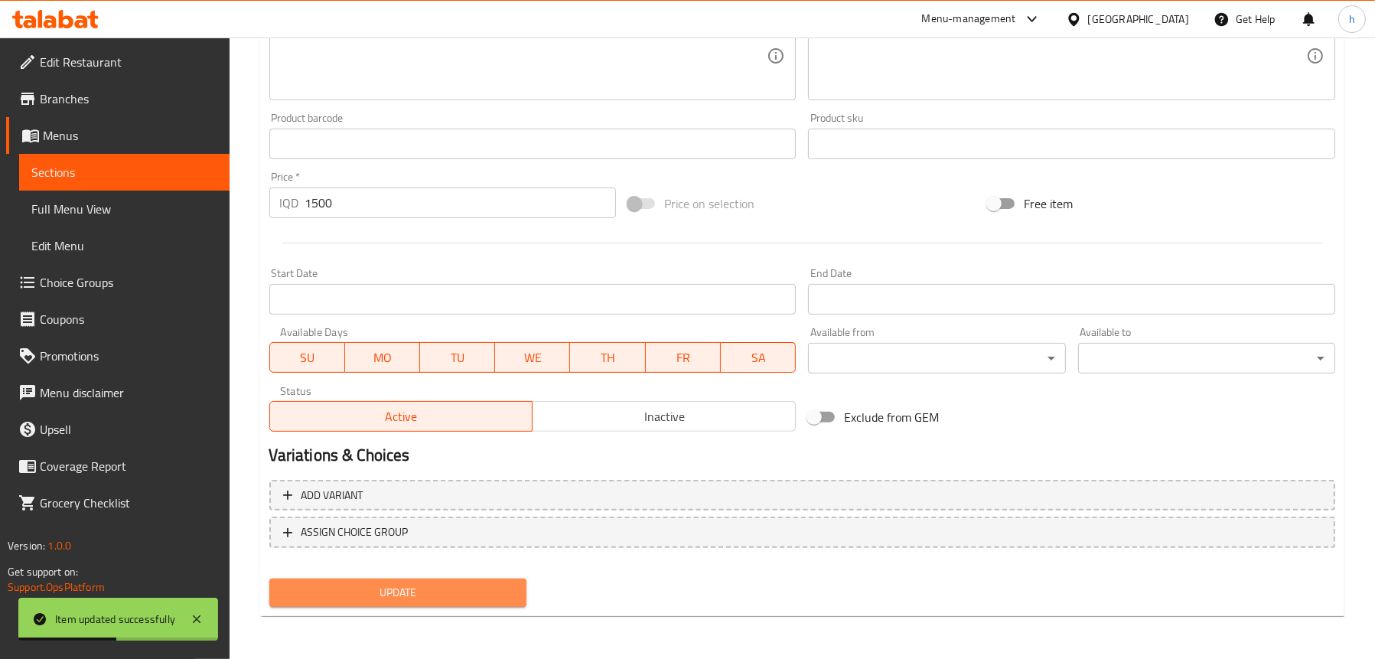
click at [397, 593] on span "Update" at bounding box center [398, 592] width 233 height 19
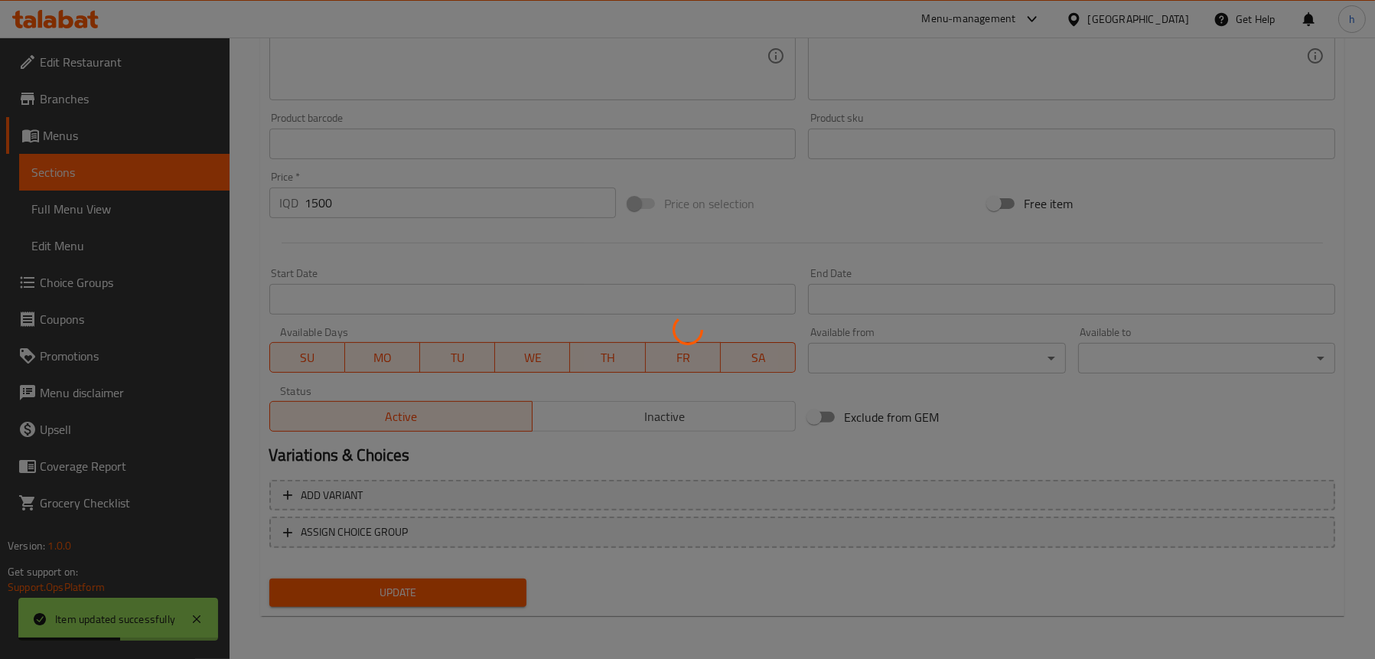
scroll to position [314, 0]
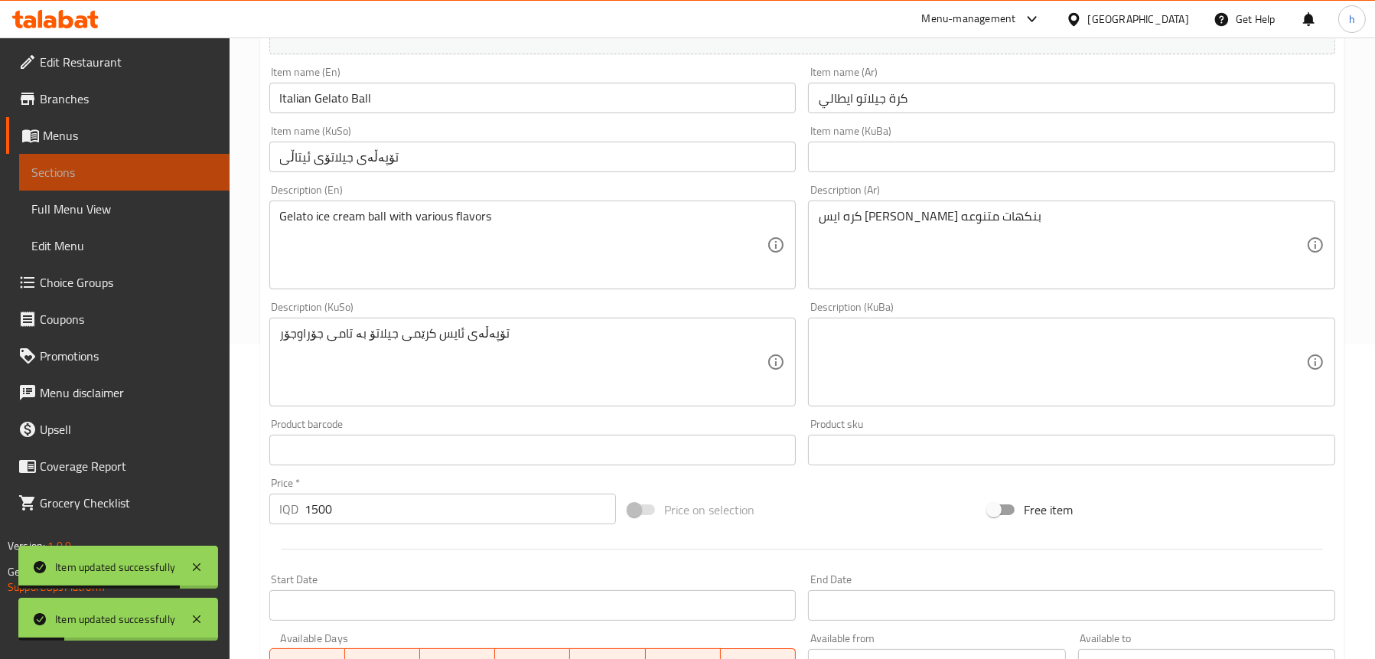
click at [77, 165] on span "Sections" at bounding box center [124, 172] width 186 height 18
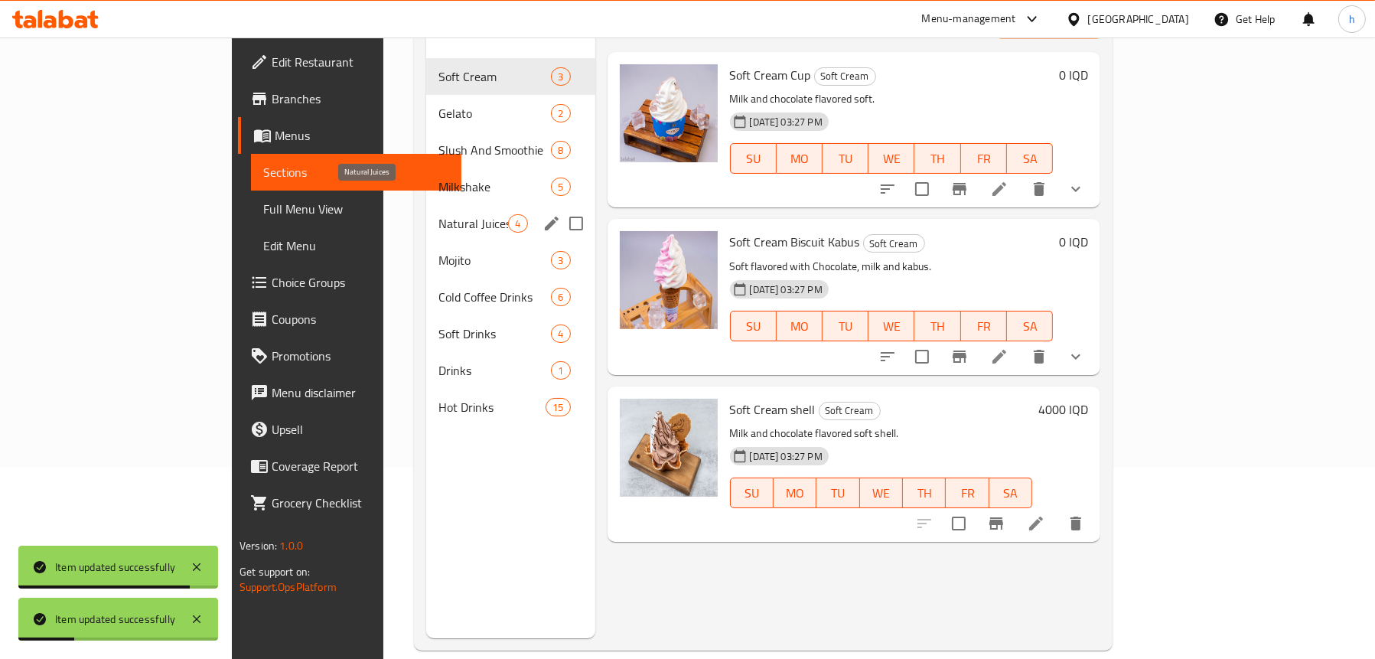
scroll to position [62, 0]
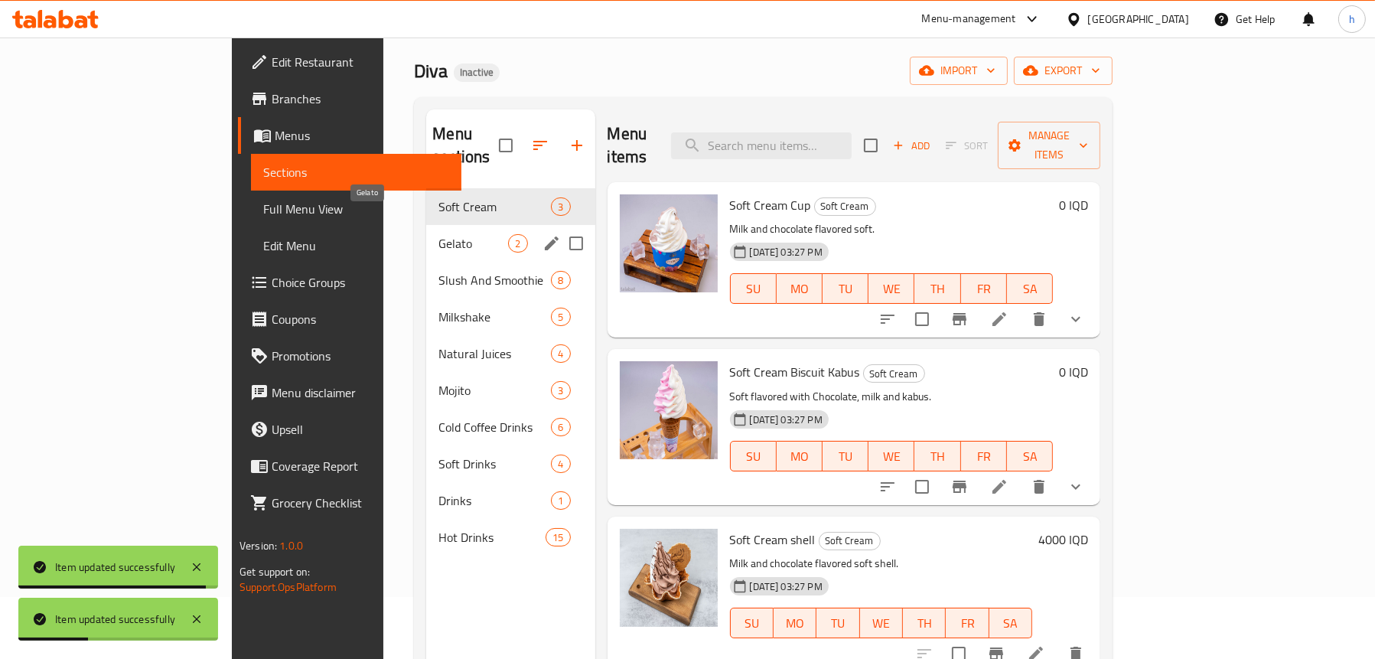
click at [438, 234] on span "Gelato" at bounding box center [473, 243] width 70 height 18
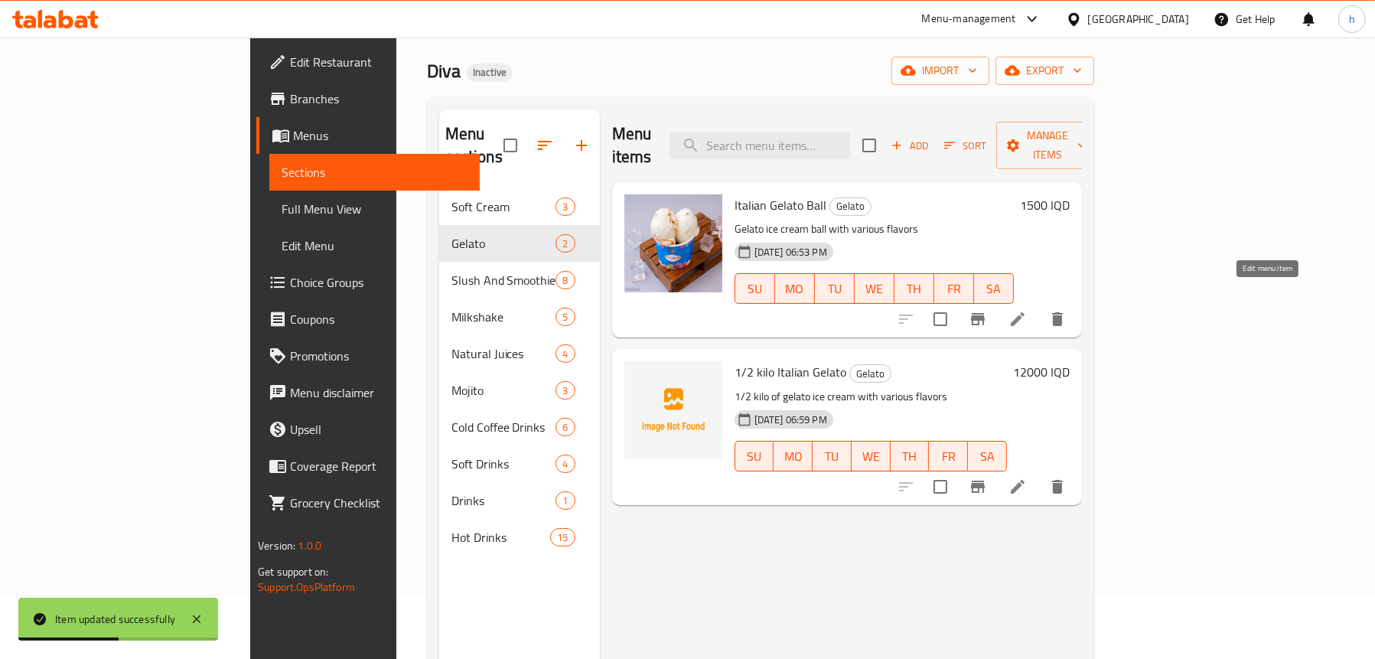
click at [1024, 312] on icon at bounding box center [1018, 319] width 14 height 14
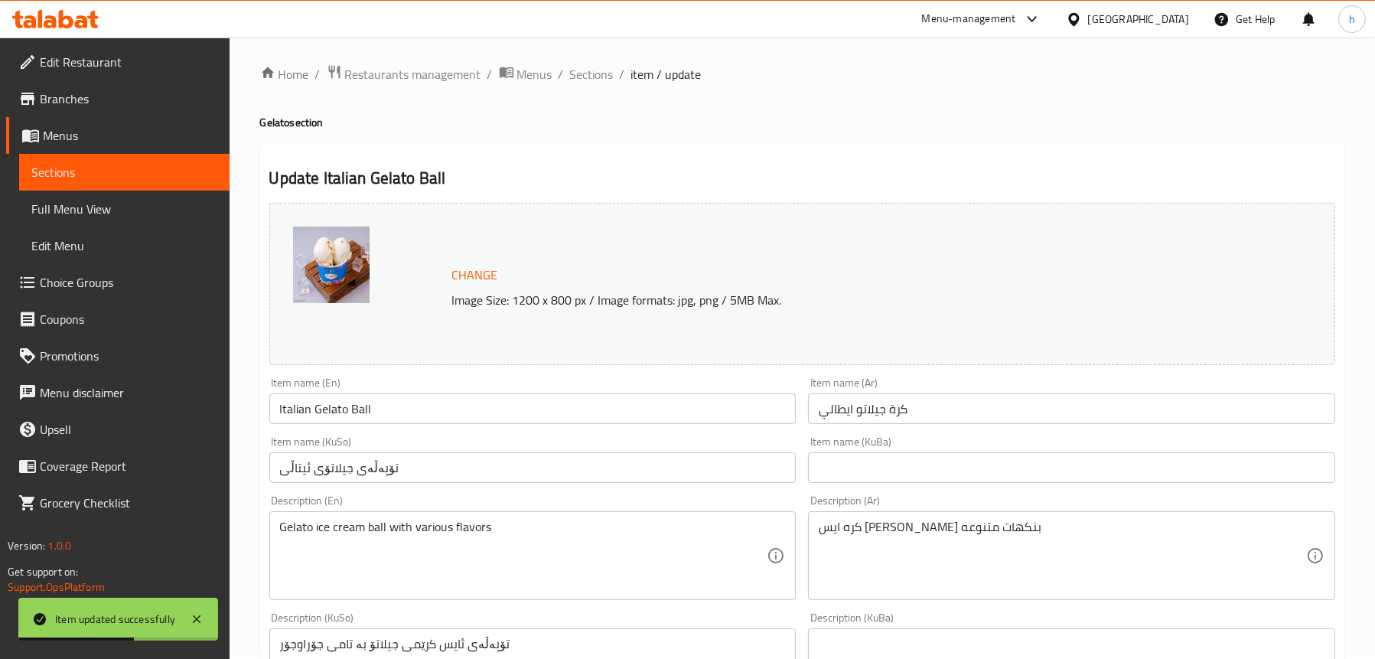
scroll to position [306, 0]
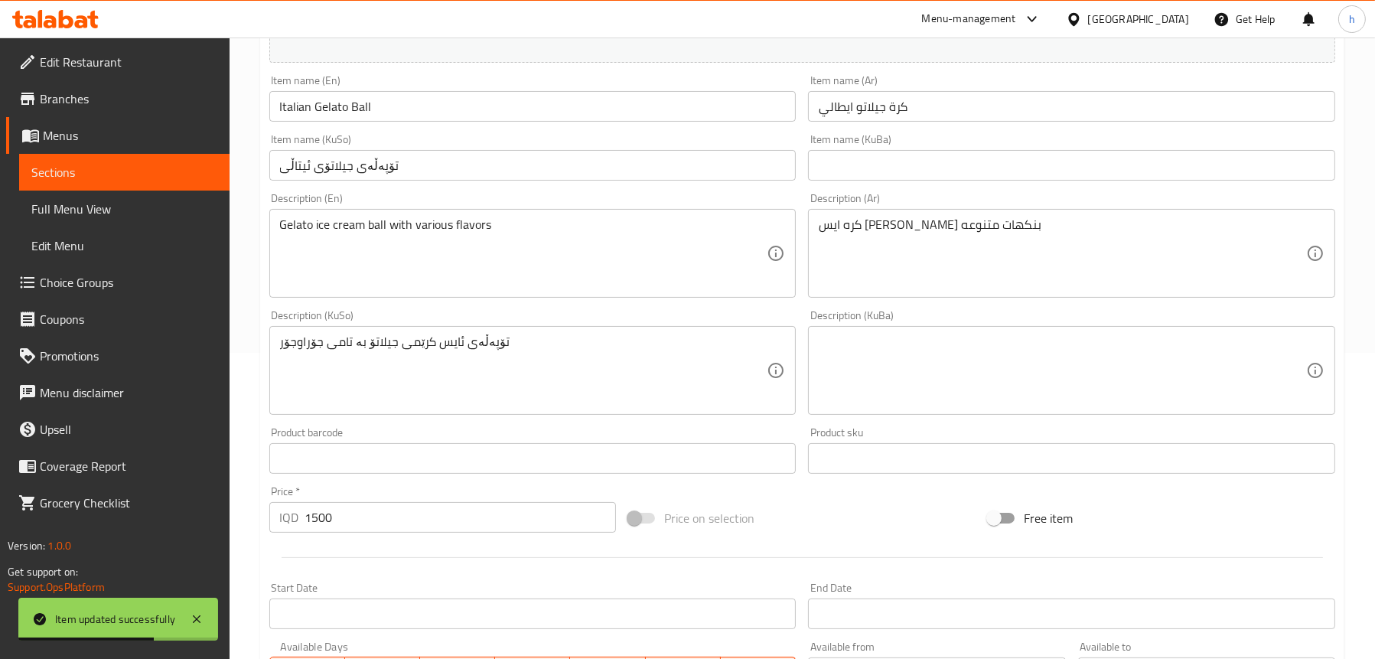
click at [60, 173] on span "Sections" at bounding box center [124, 172] width 186 height 18
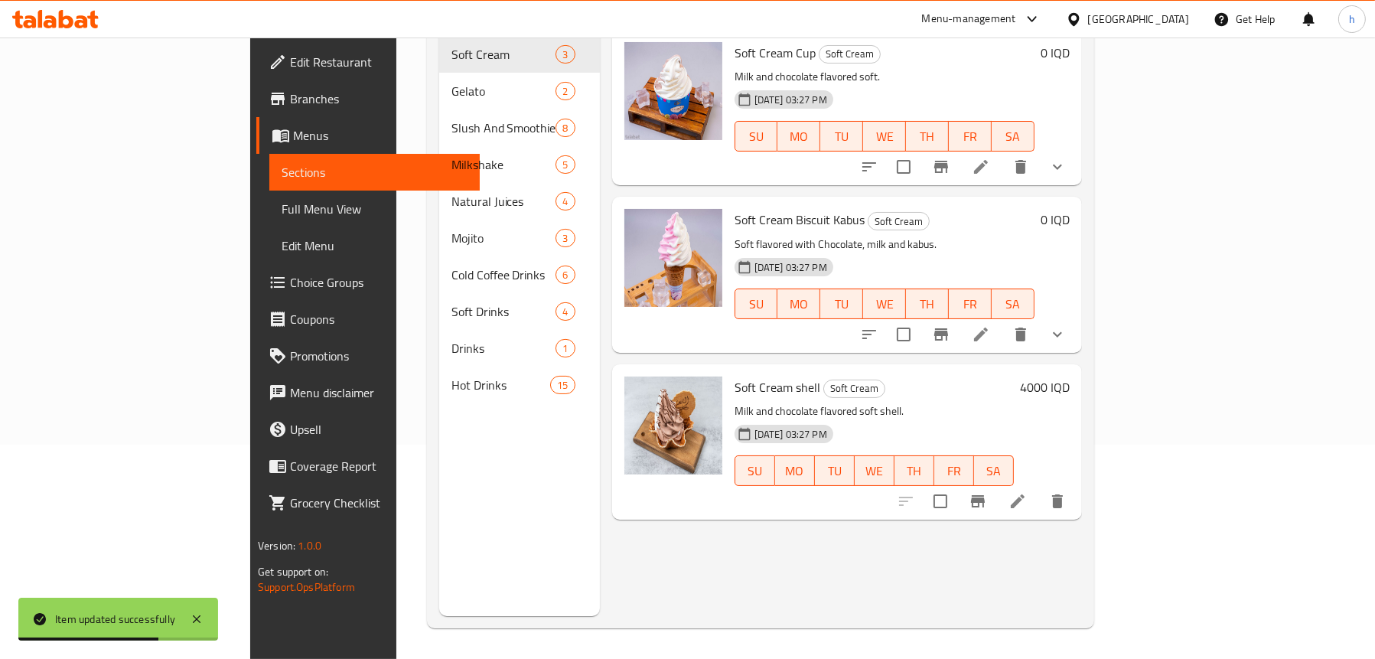
scroll to position [215, 0]
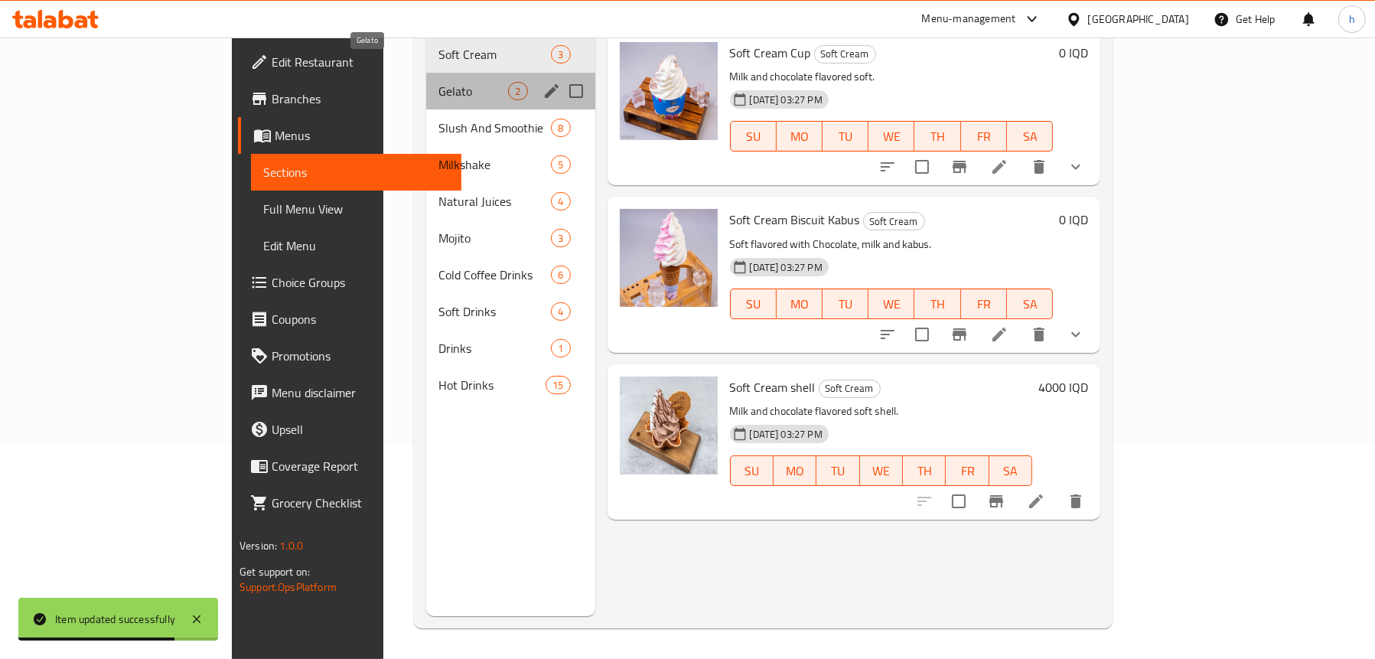
click at [438, 82] on span "Gelato" at bounding box center [473, 91] width 70 height 18
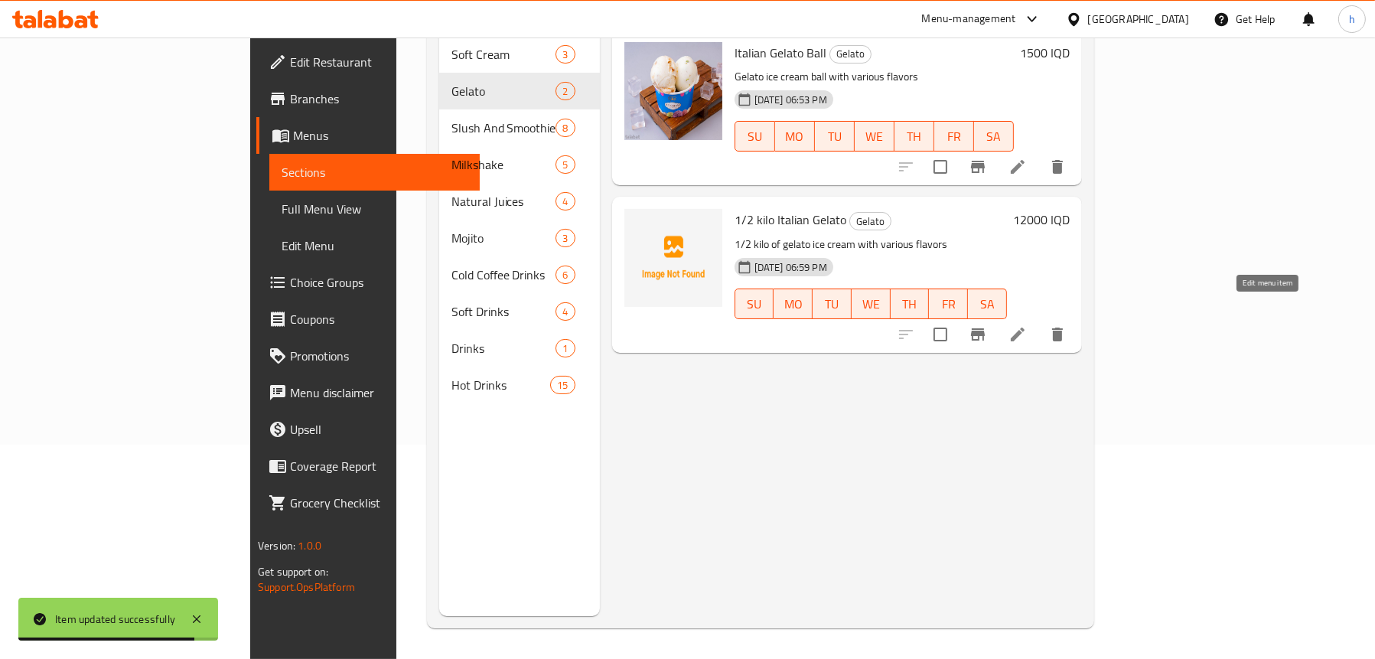
click at [1027, 325] on icon at bounding box center [1017, 334] width 18 height 18
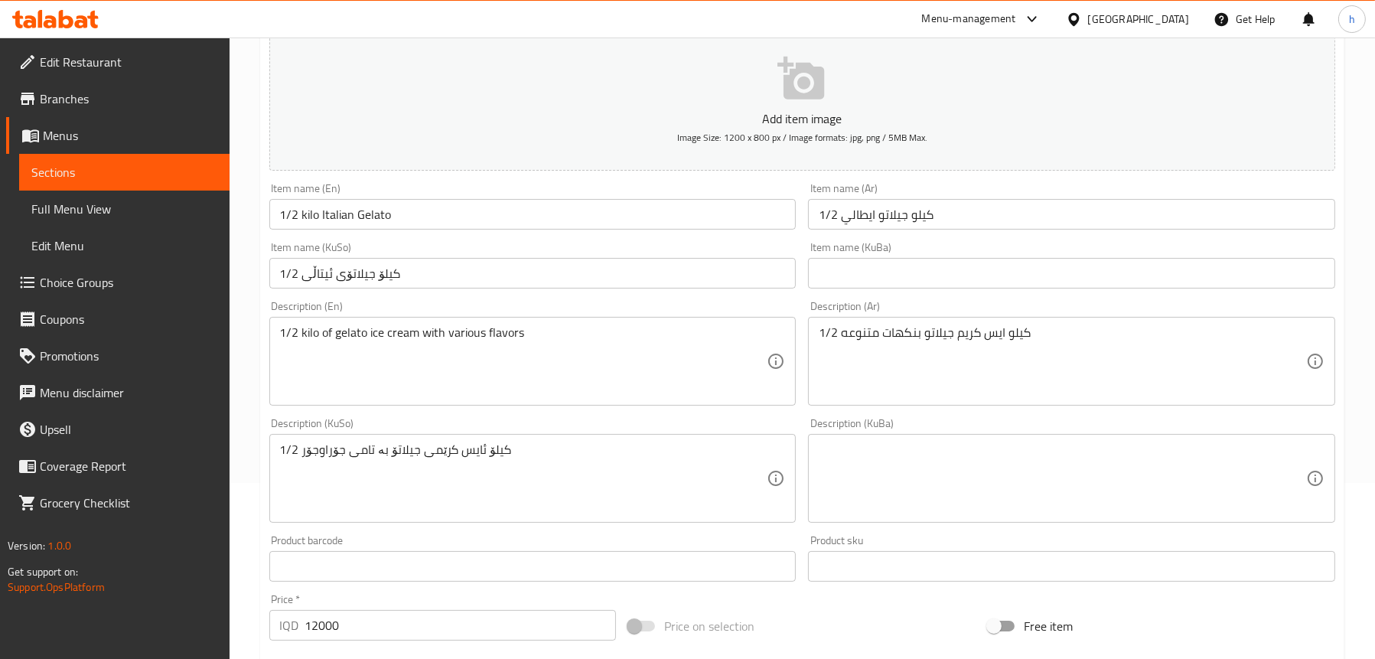
scroll to position [230, 0]
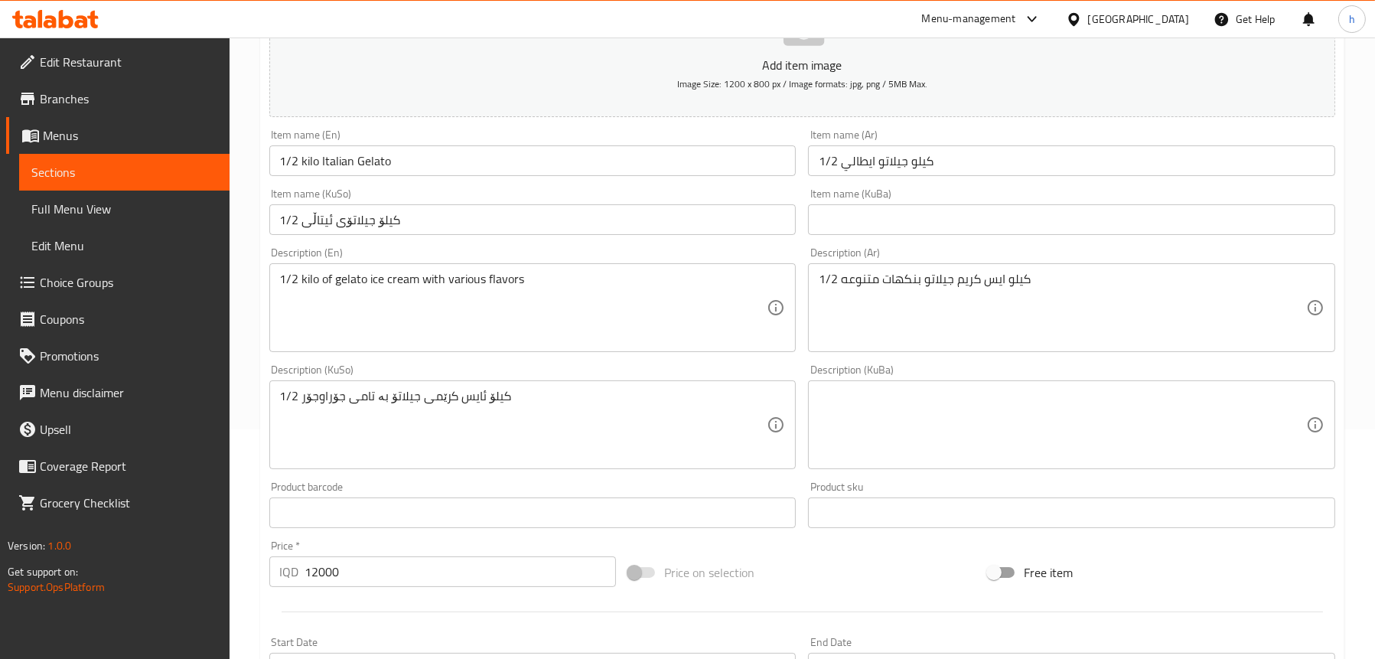
click at [79, 168] on span "Sections" at bounding box center [124, 172] width 186 height 18
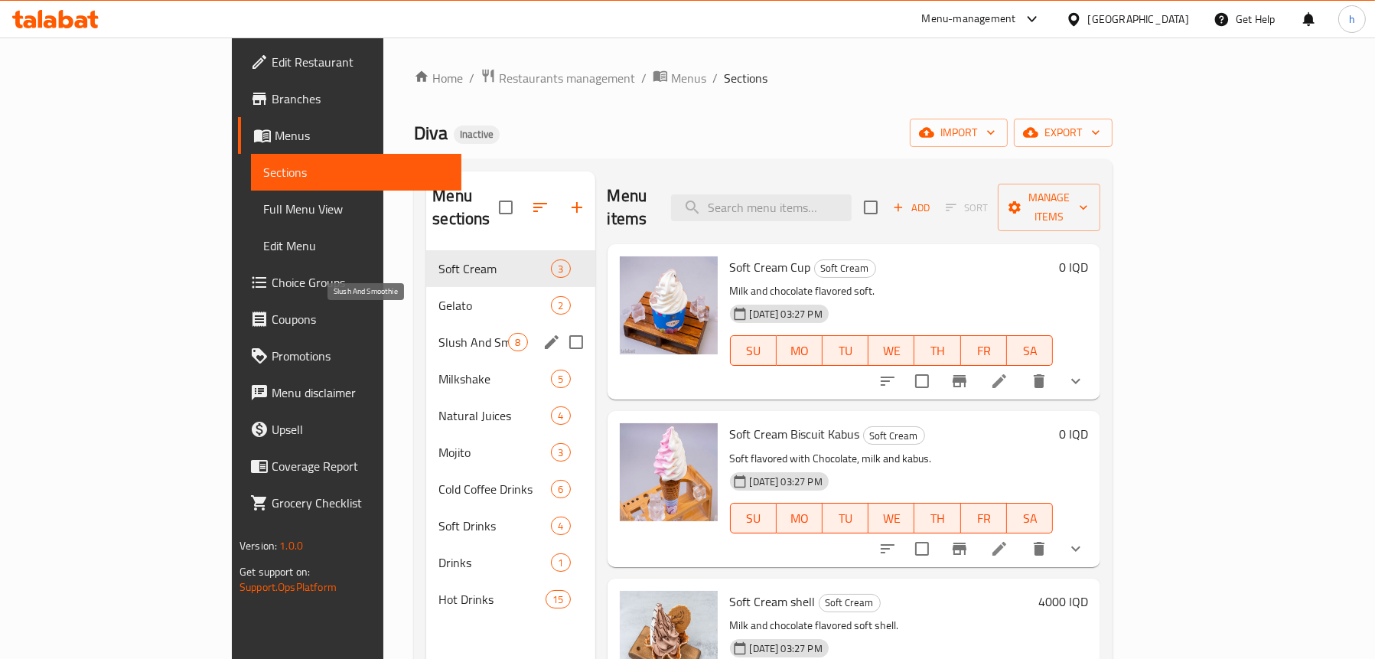
click at [438, 296] on span "Gelato" at bounding box center [494, 305] width 112 height 18
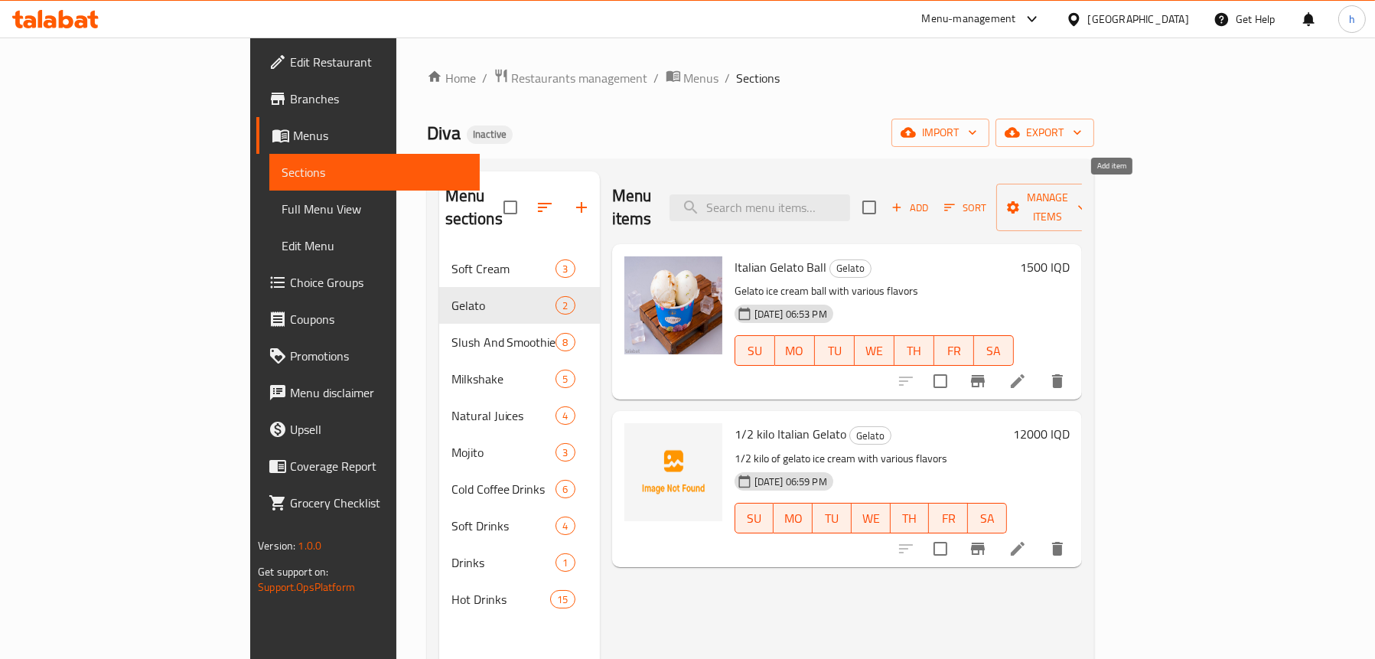
click at [934, 206] on button "Add" at bounding box center [909, 208] width 49 height 24
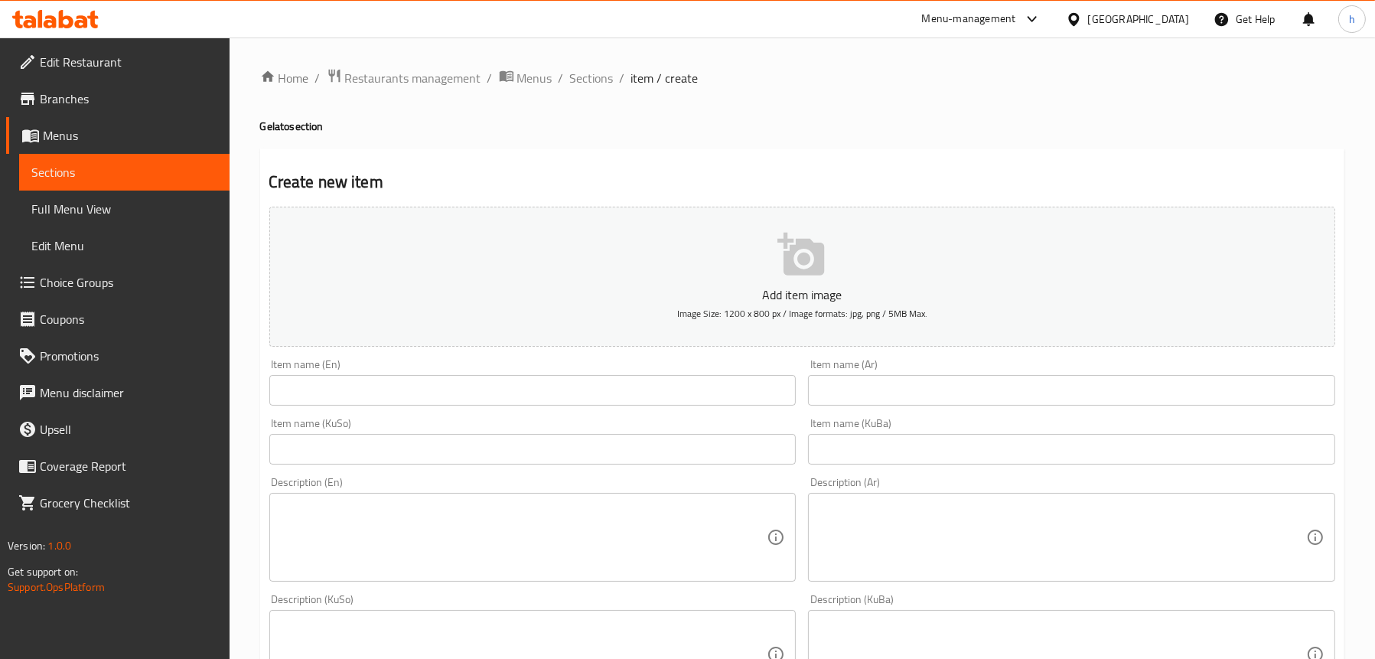
click at [903, 391] on input "text" at bounding box center [1071, 390] width 527 height 31
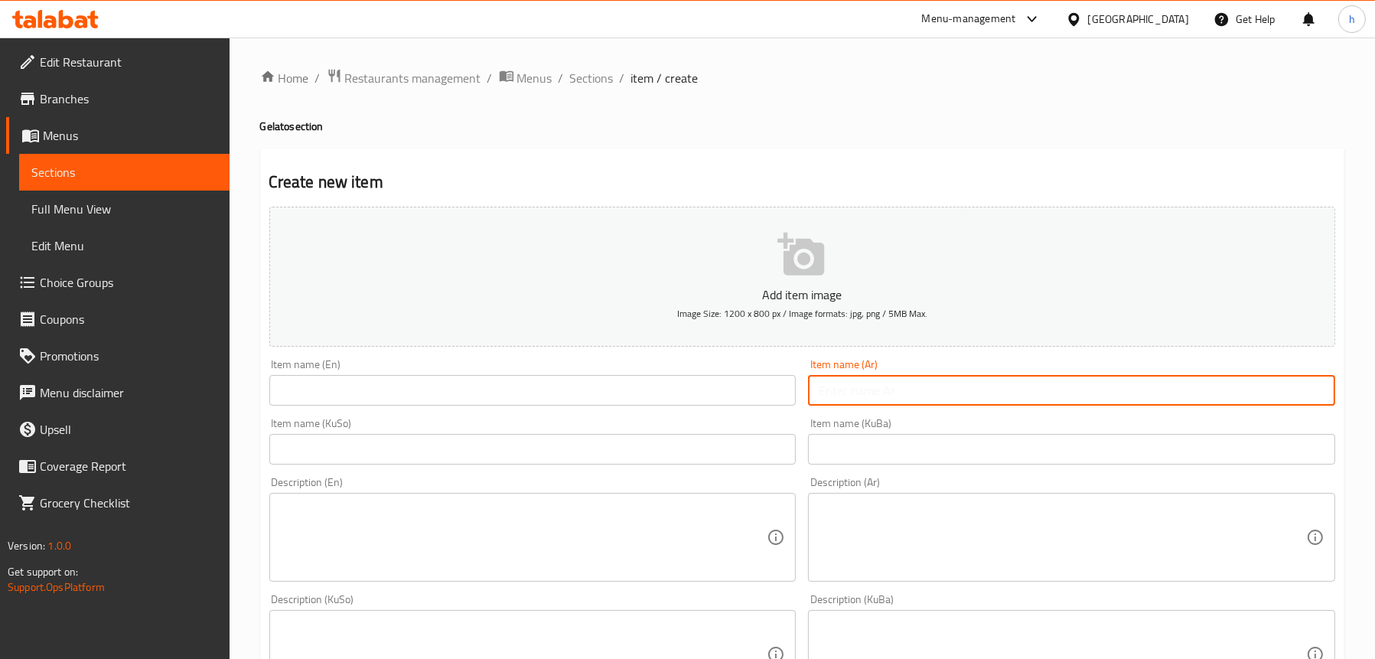
paste input "1 كيلو جيلاتو ايطالي"
type input "1 كيلو جيلاتو ايطالي"
click at [386, 389] on input "text" at bounding box center [532, 390] width 527 height 31
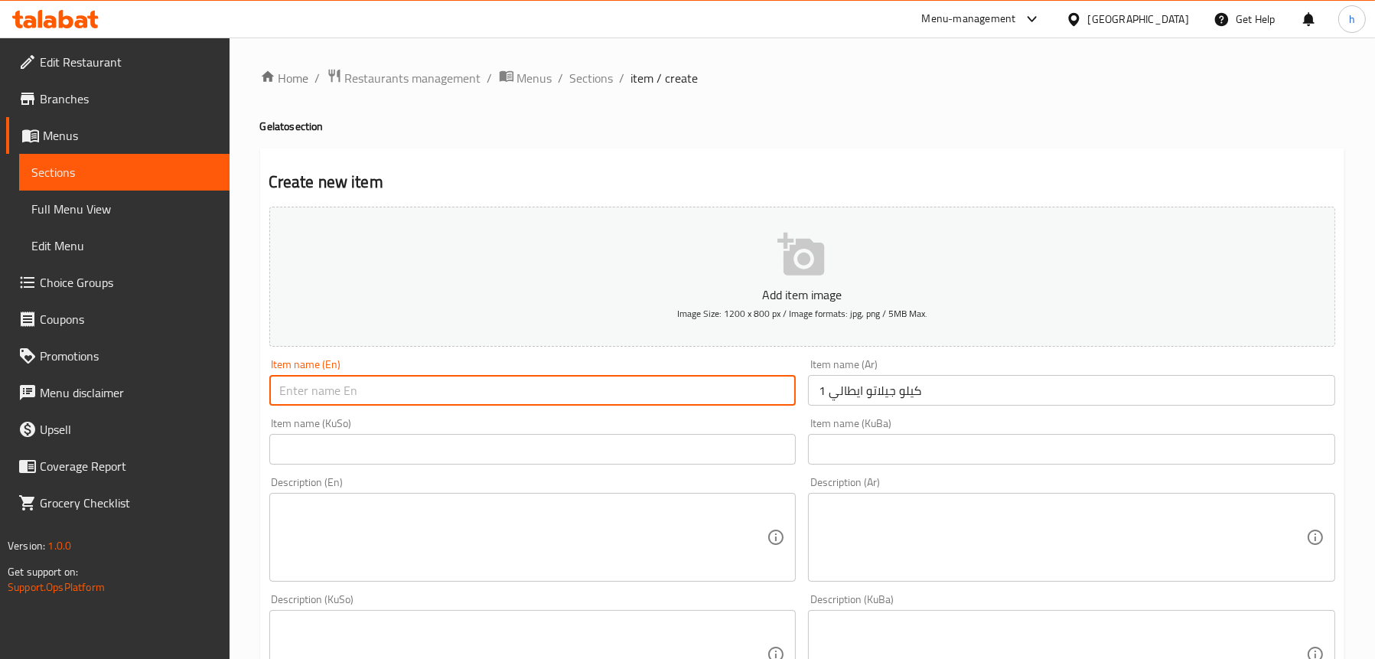
paste input "1 kg Italian gelato"
click at [293, 384] on input "1 kg Italian gelato" at bounding box center [532, 390] width 527 height 31
type input "1 kilo Italian Gelato"
click at [392, 440] on input "text" at bounding box center [532, 449] width 527 height 31
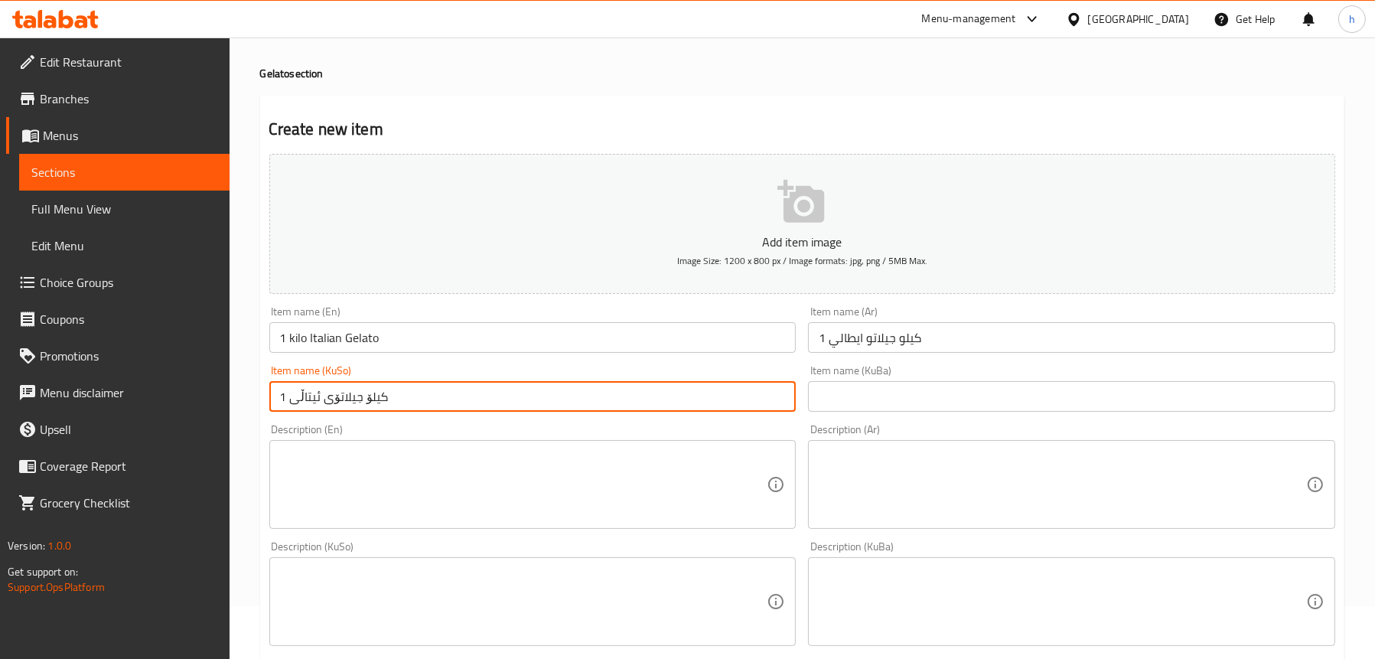
scroll to position [77, 0]
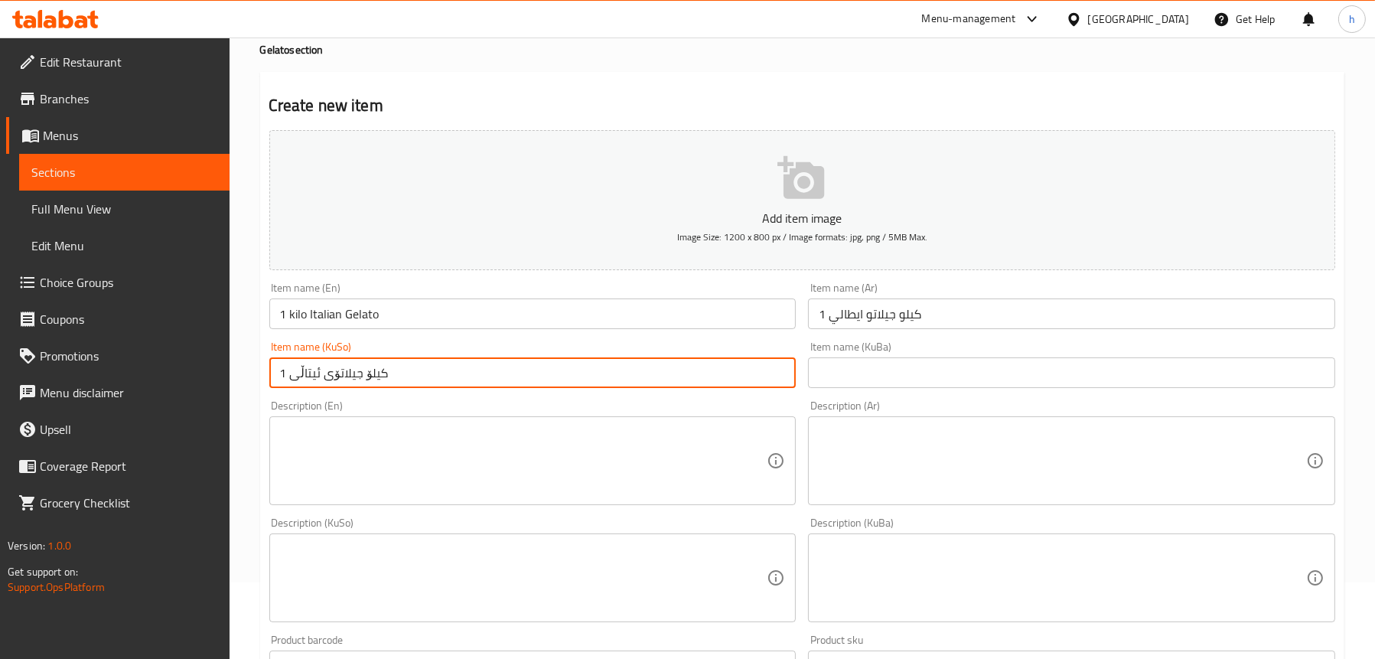
type input "1 کیلۆ جیلاتۆی ئیتاڵی"
click at [369, 441] on textarea at bounding box center [523, 461] width 487 height 73
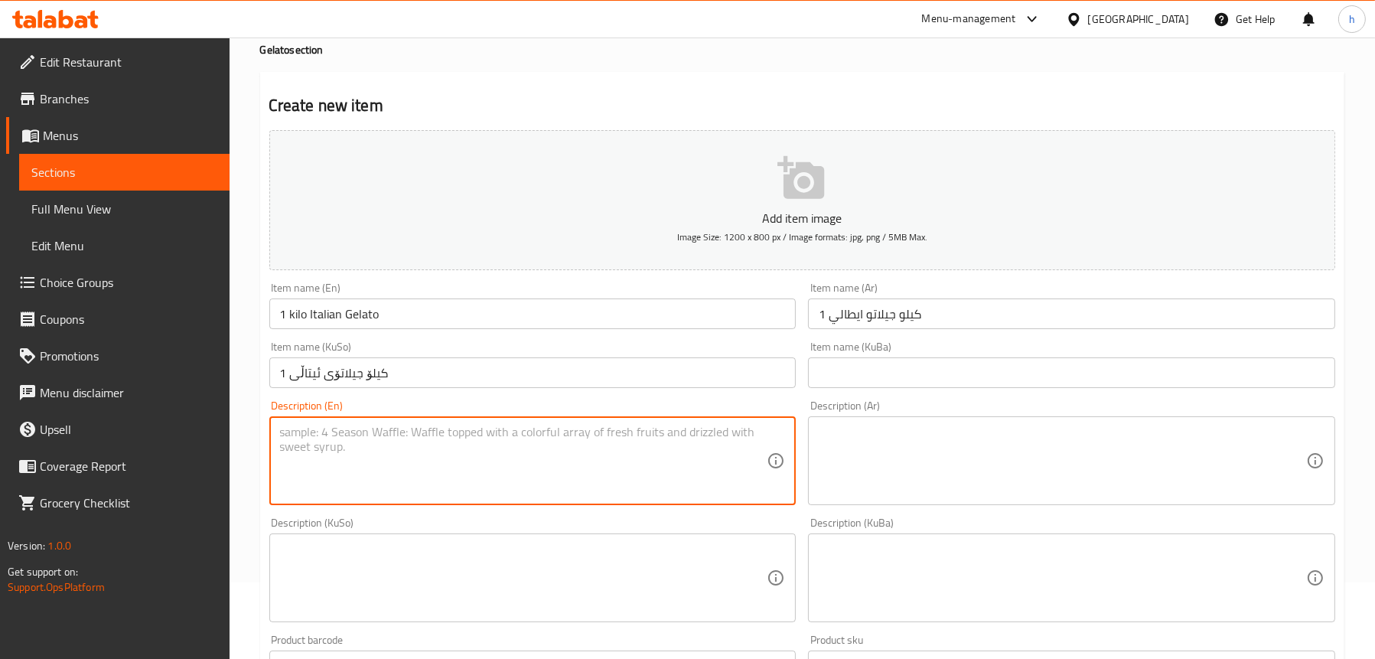
click at [983, 430] on textarea at bounding box center [1062, 461] width 487 height 73
paste textarea "كره ايس [PERSON_NAME] بنكهات متنوعه."
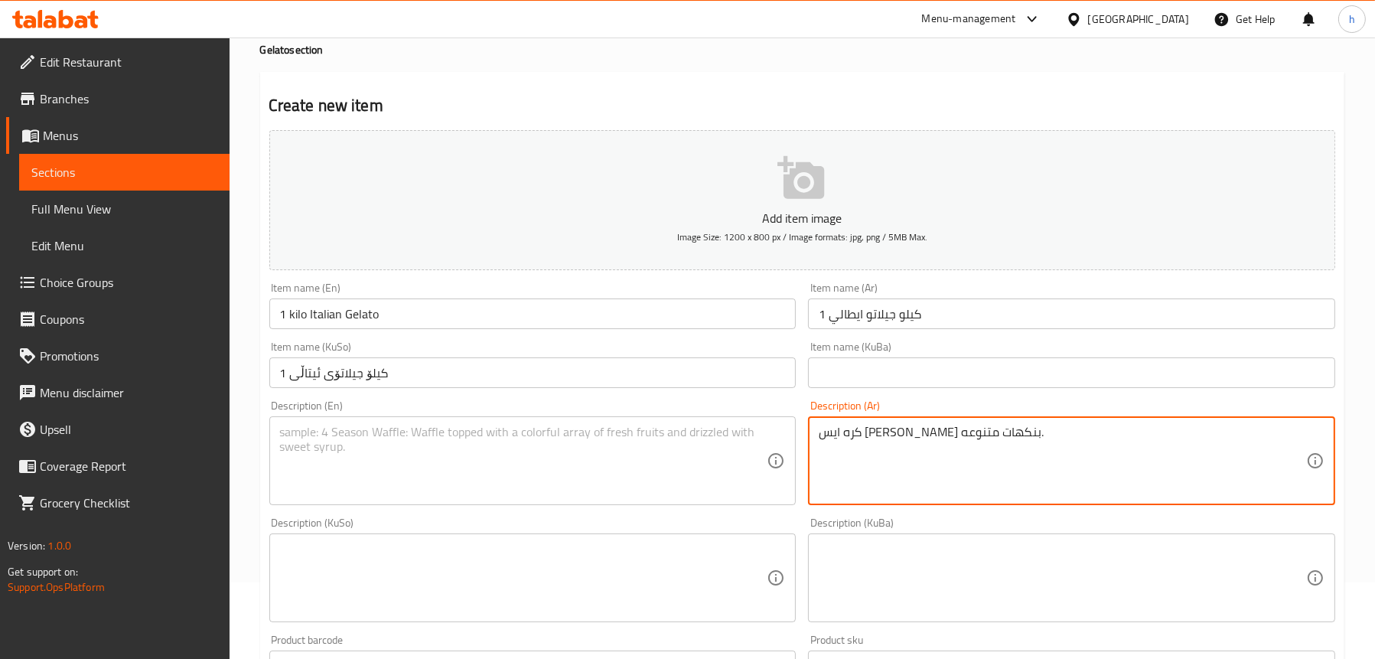
type textarea "كره ايس [PERSON_NAME] بنكهات متنوعه."
click at [474, 453] on textarea at bounding box center [523, 461] width 487 height 73
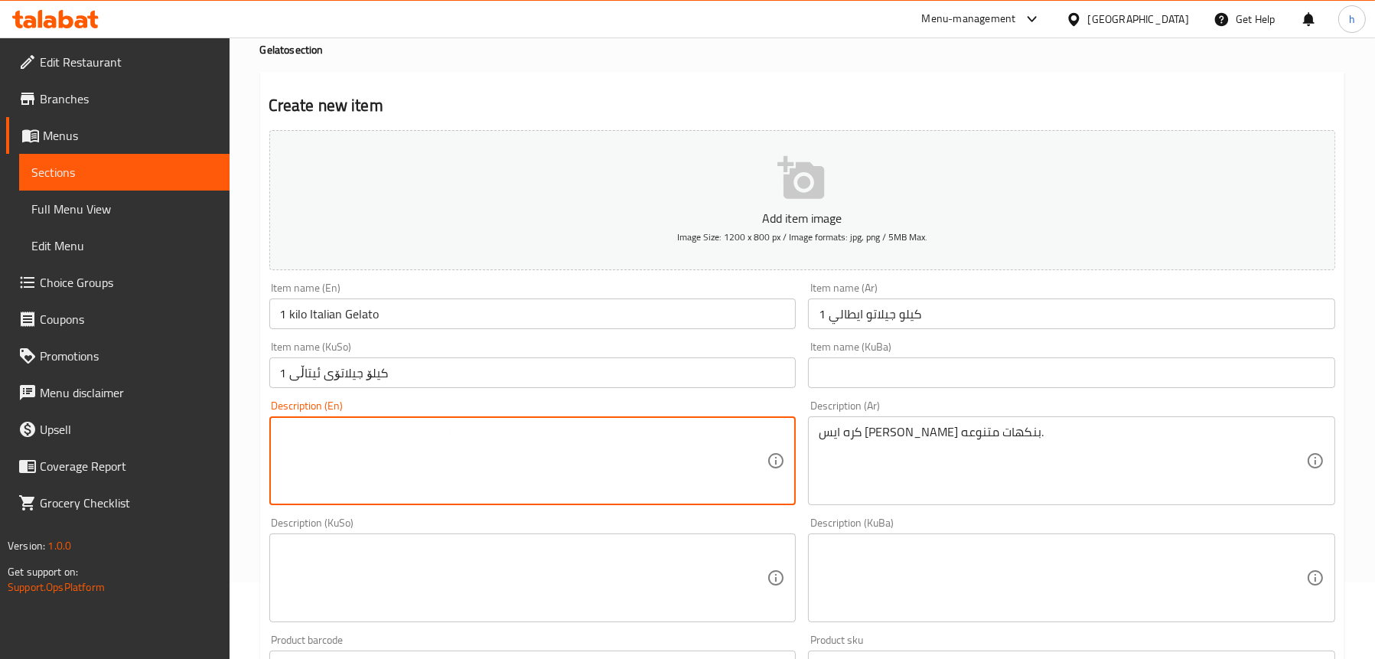
paste textarea "Gelato ice cream ball in various flavors."
click at [396, 428] on textarea "Gelato ice cream ball in various flavors." at bounding box center [523, 461] width 487 height 73
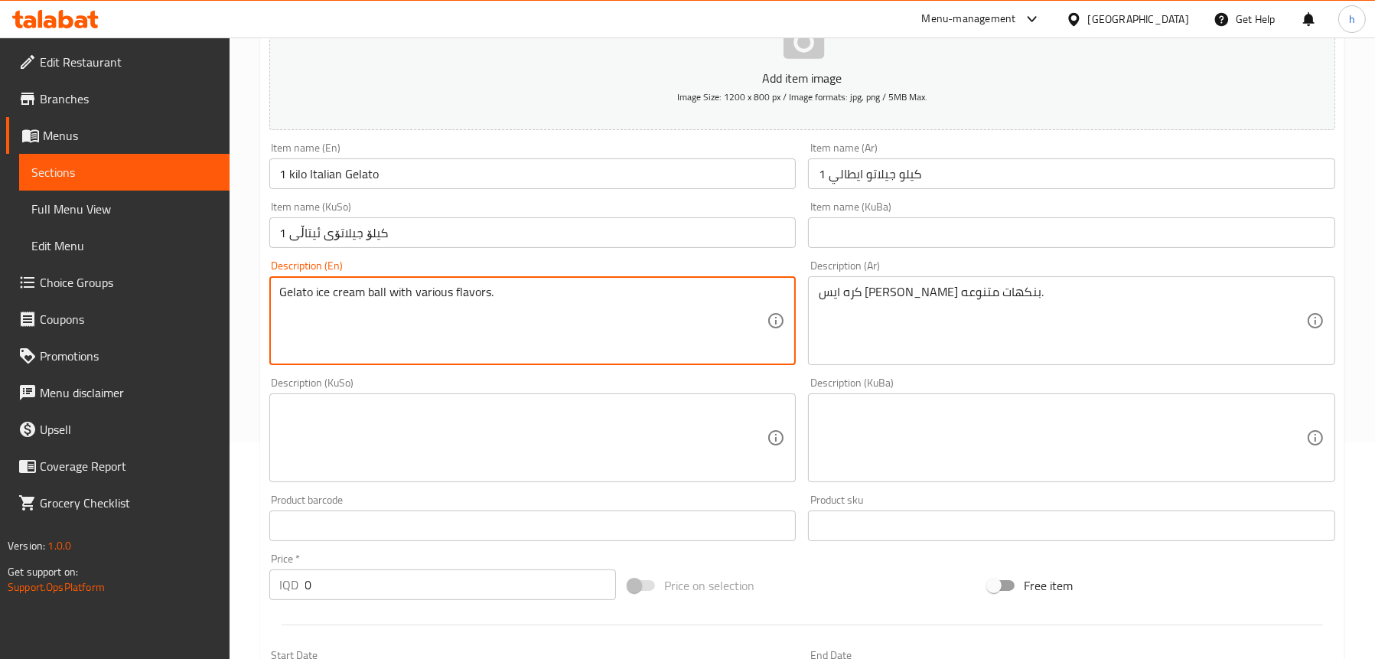
scroll to position [230, 0]
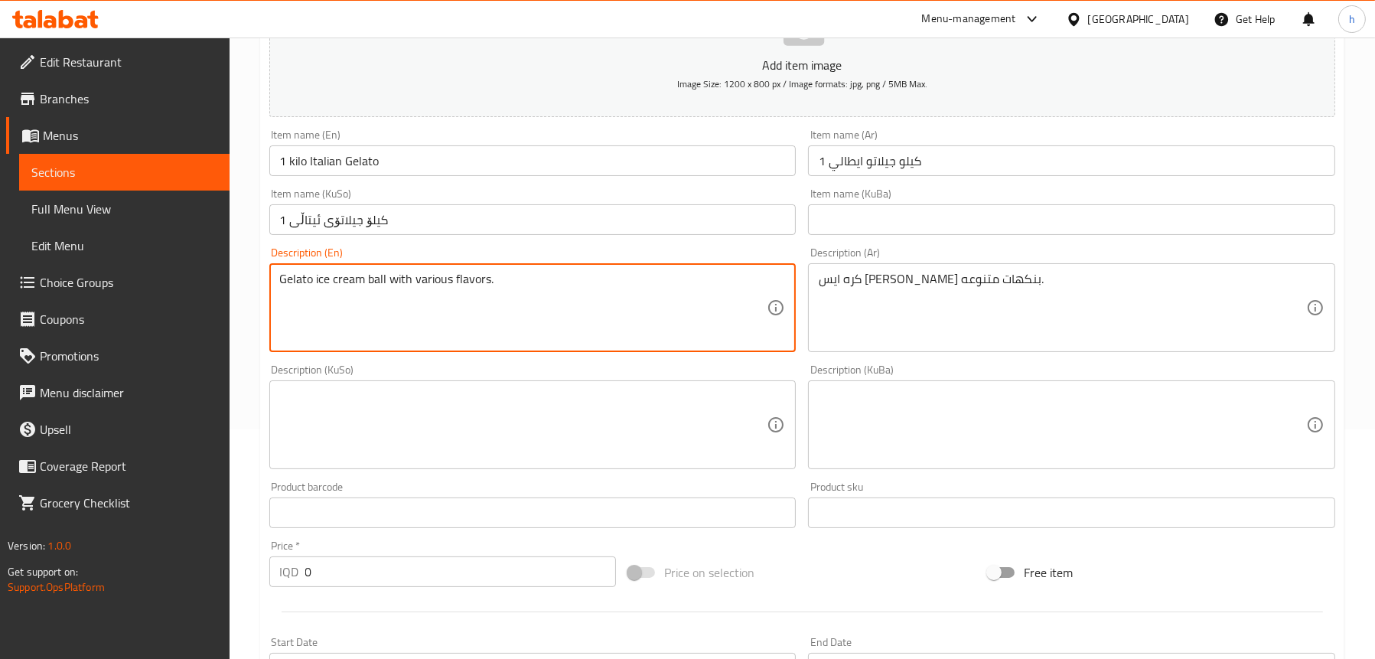
type textarea "Gelato ice cream ball with various flavors."
click at [509, 402] on textarea at bounding box center [523, 425] width 487 height 73
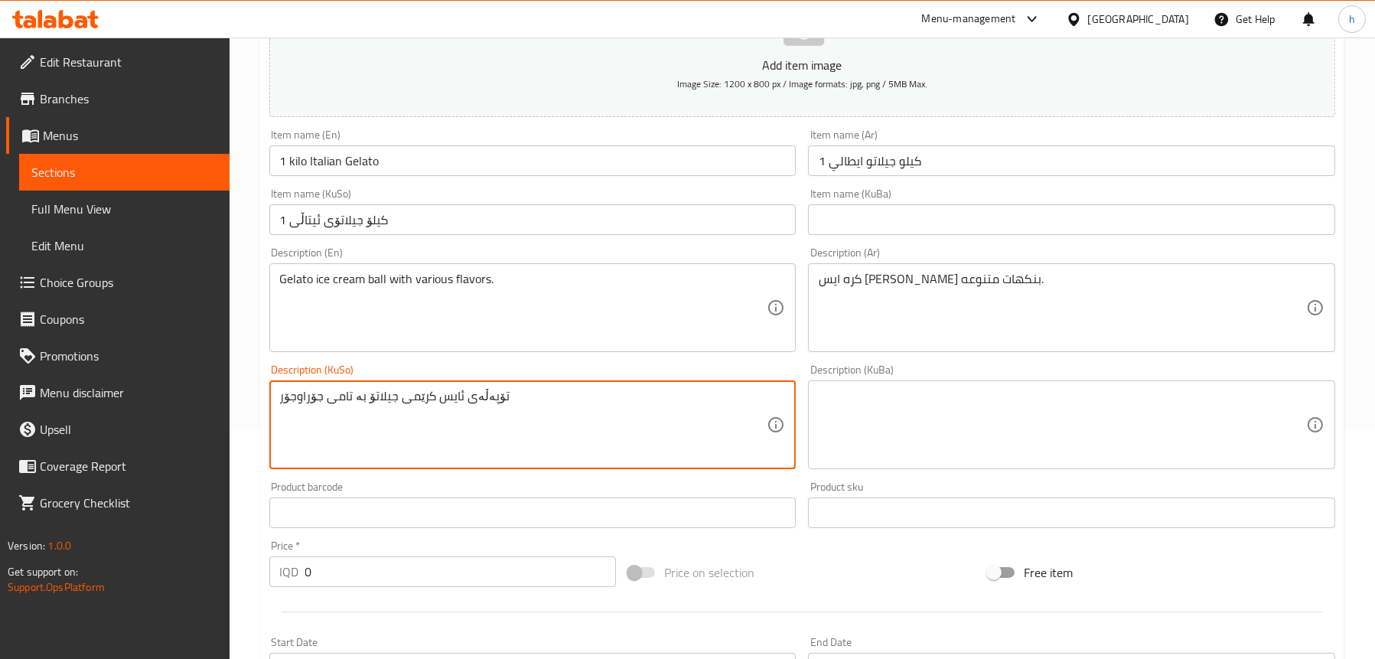
type textarea "تۆپەڵەی ئایس کرێمی جیلاتۆ بە تامی جۆراوجۆر"
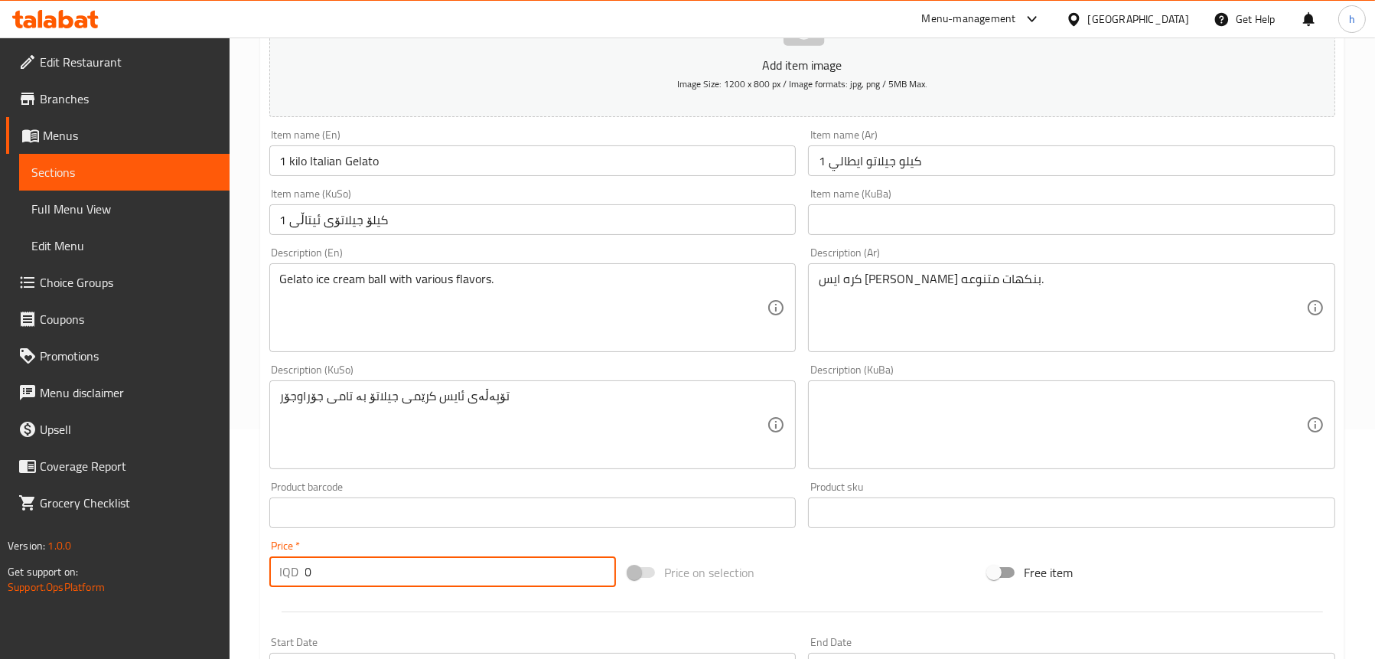
drag, startPoint x: 314, startPoint y: 570, endPoint x: 280, endPoint y: 564, distance: 34.2
click at [280, 564] on div "IQD 0 Price *" at bounding box center [442, 571] width 347 height 31
paste input "2300"
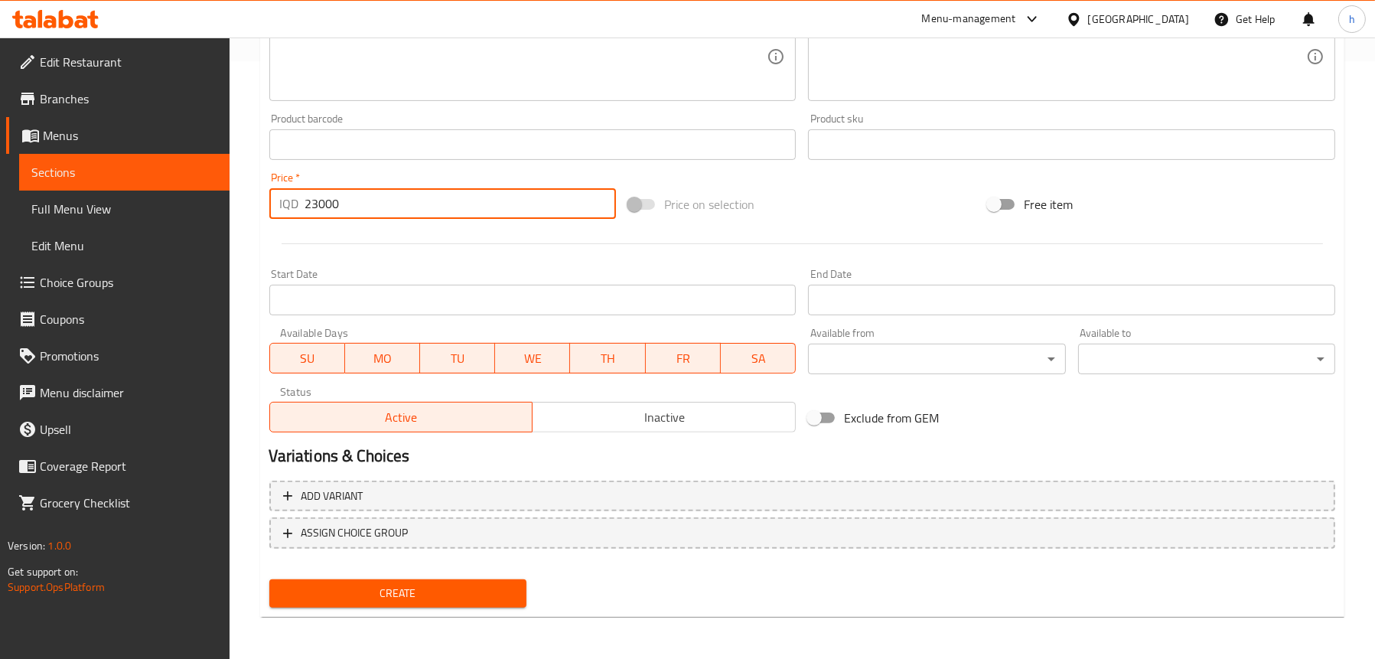
type input "23000"
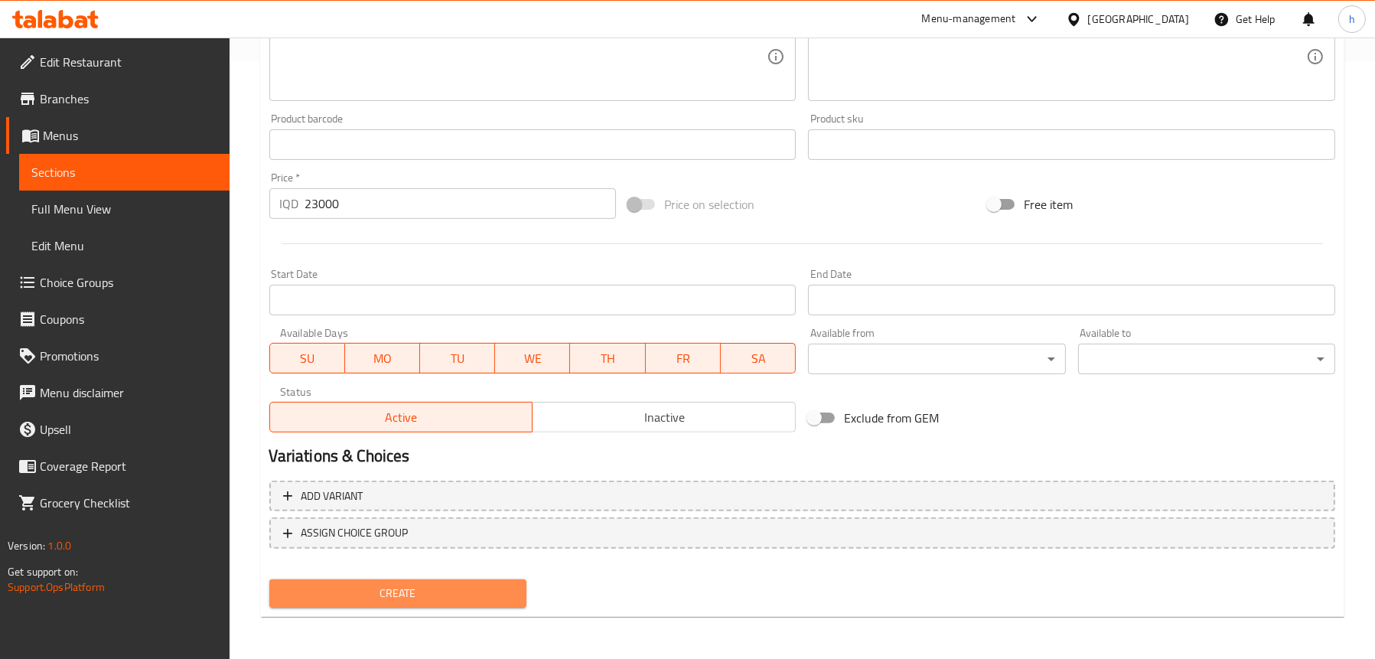
click at [396, 592] on span "Create" at bounding box center [398, 593] width 233 height 19
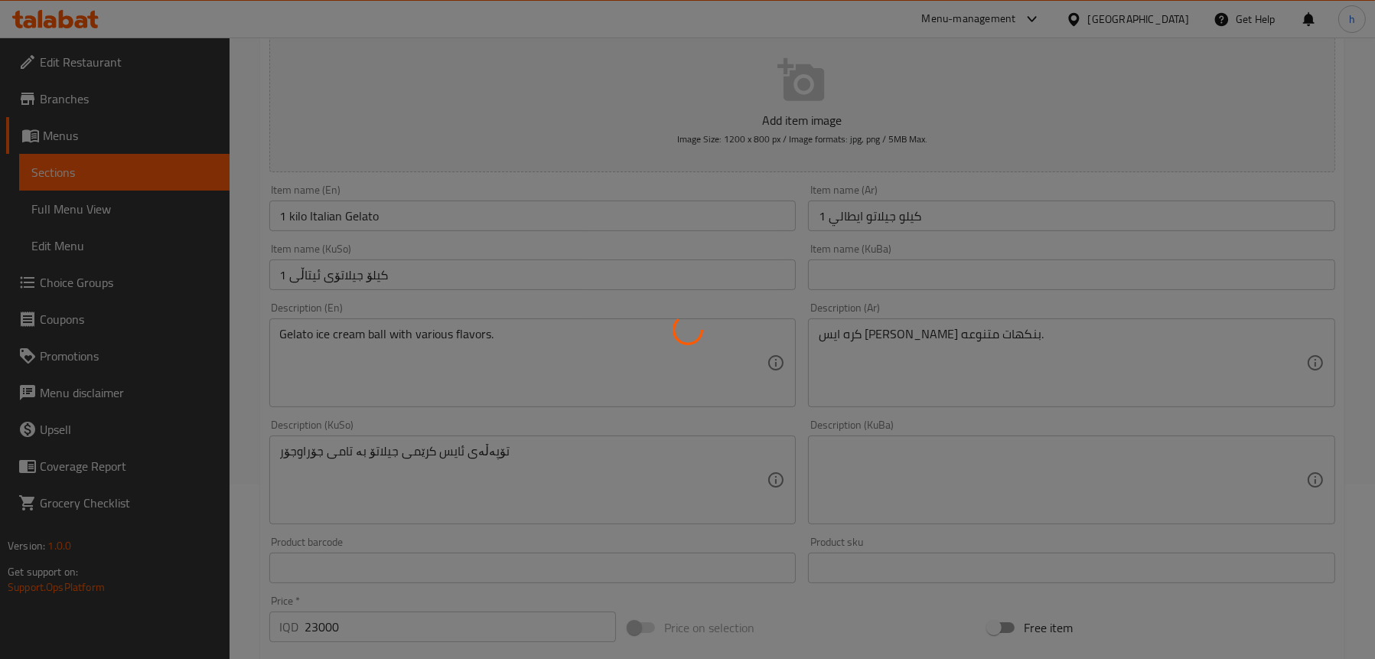
scroll to position [62, 0]
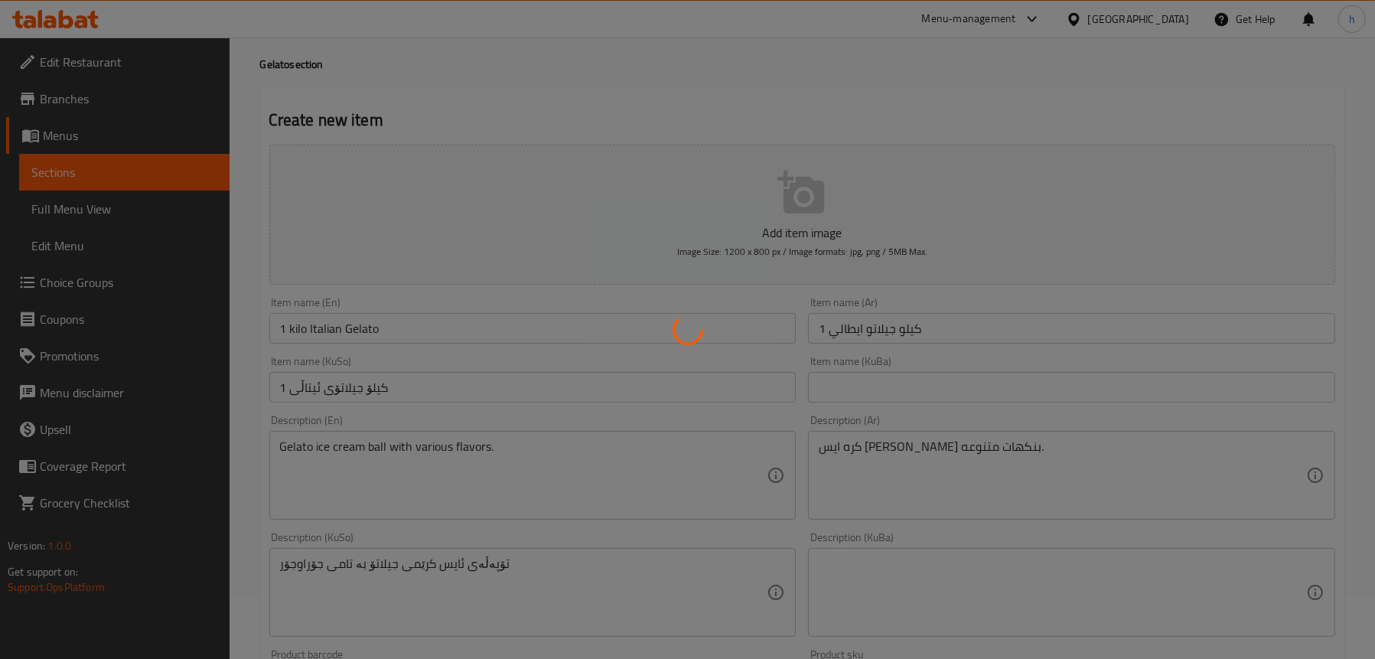
type input "0"
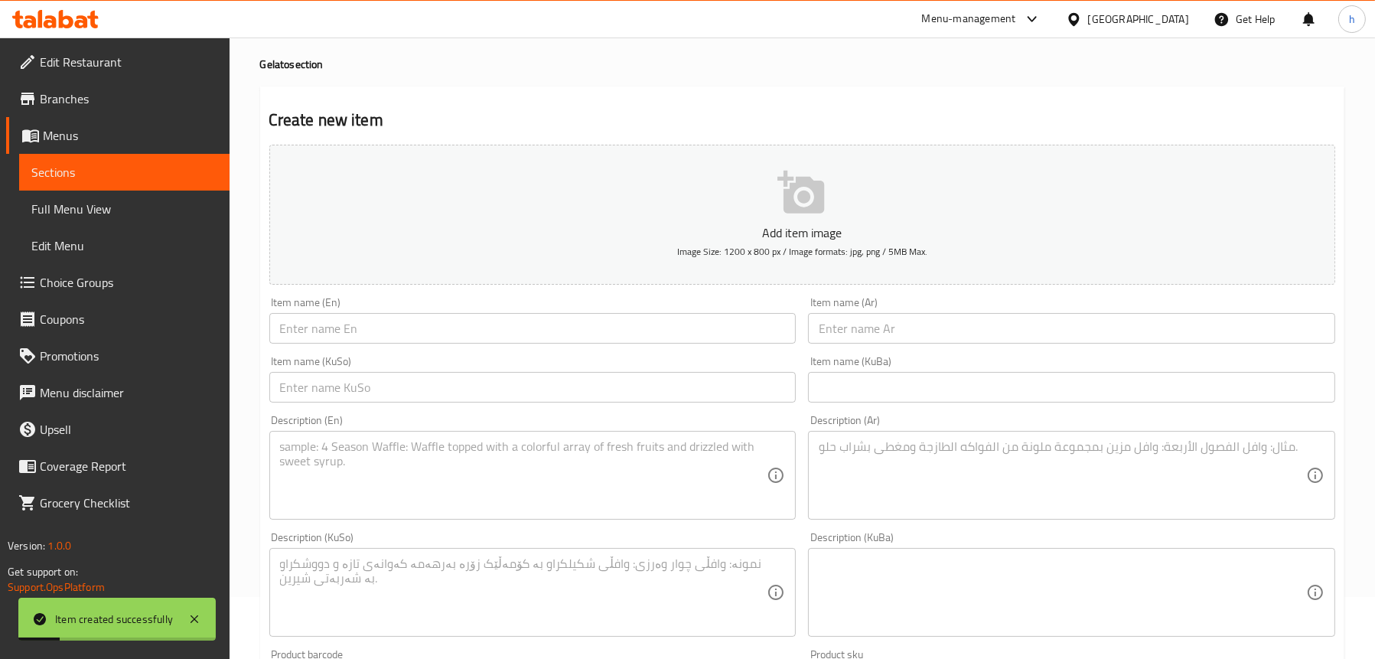
click at [94, 168] on span "Sections" at bounding box center [124, 172] width 186 height 18
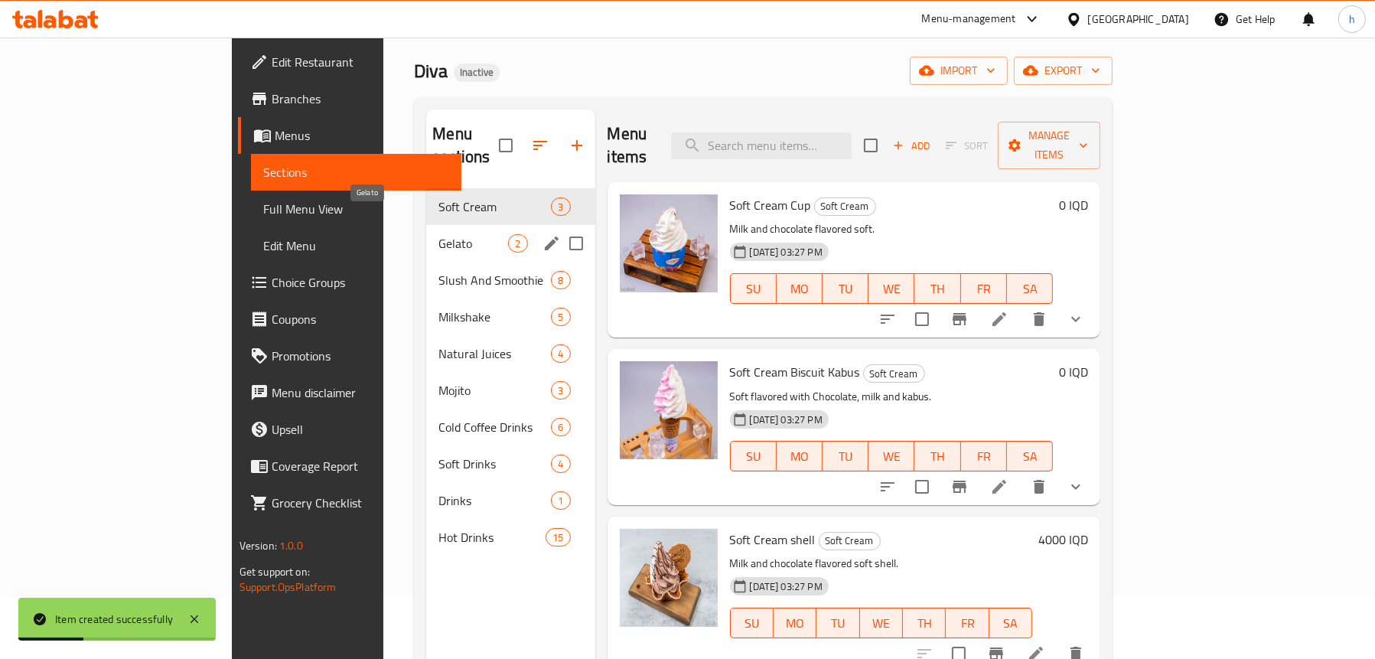
click at [438, 234] on span "Gelato" at bounding box center [473, 243] width 70 height 18
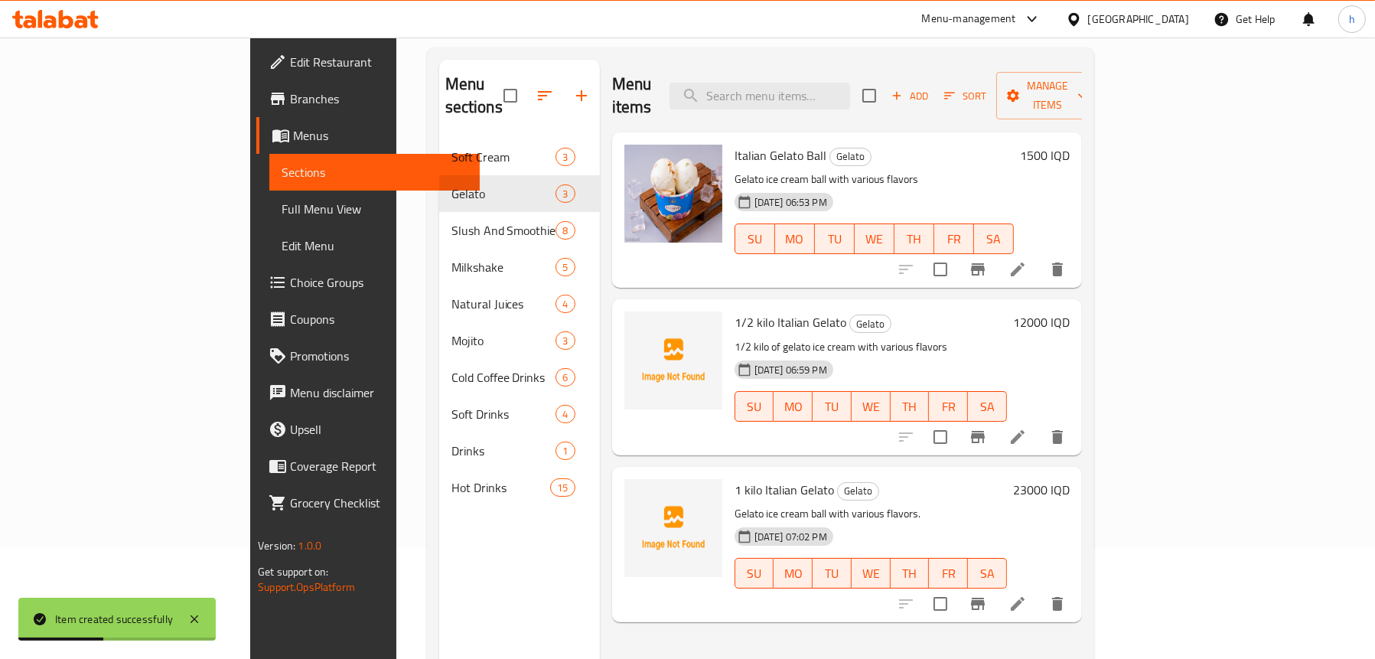
scroll to position [138, 0]
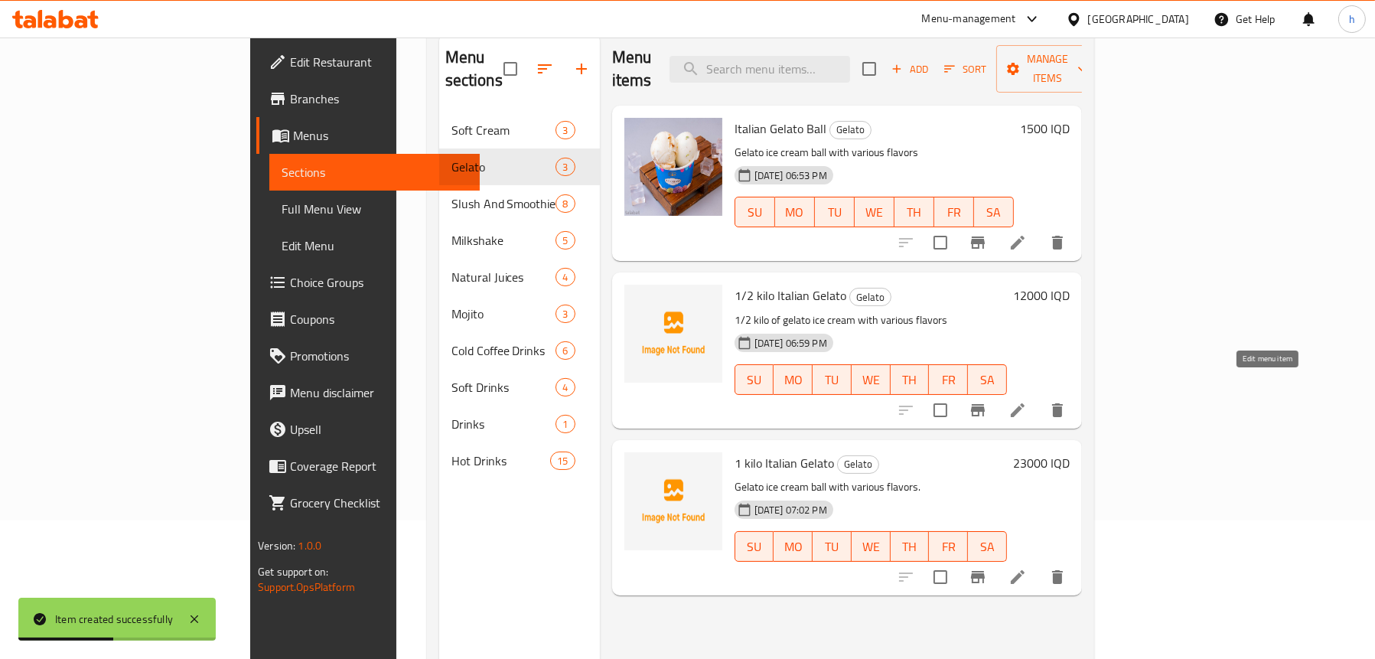
click at [1024, 403] on icon at bounding box center [1018, 410] width 14 height 14
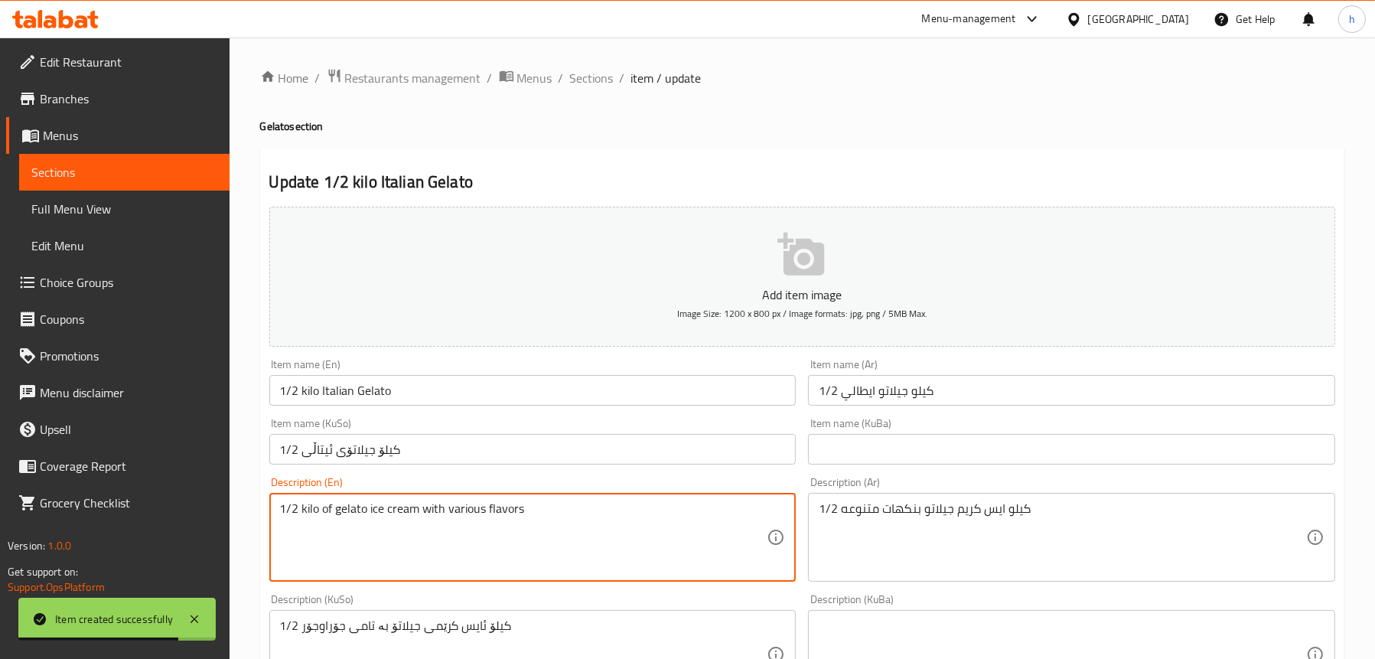
drag, startPoint x: 331, startPoint y: 506, endPoint x: 275, endPoint y: 510, distance: 55.9
type textarea "Gelato ice cream with various flavors"
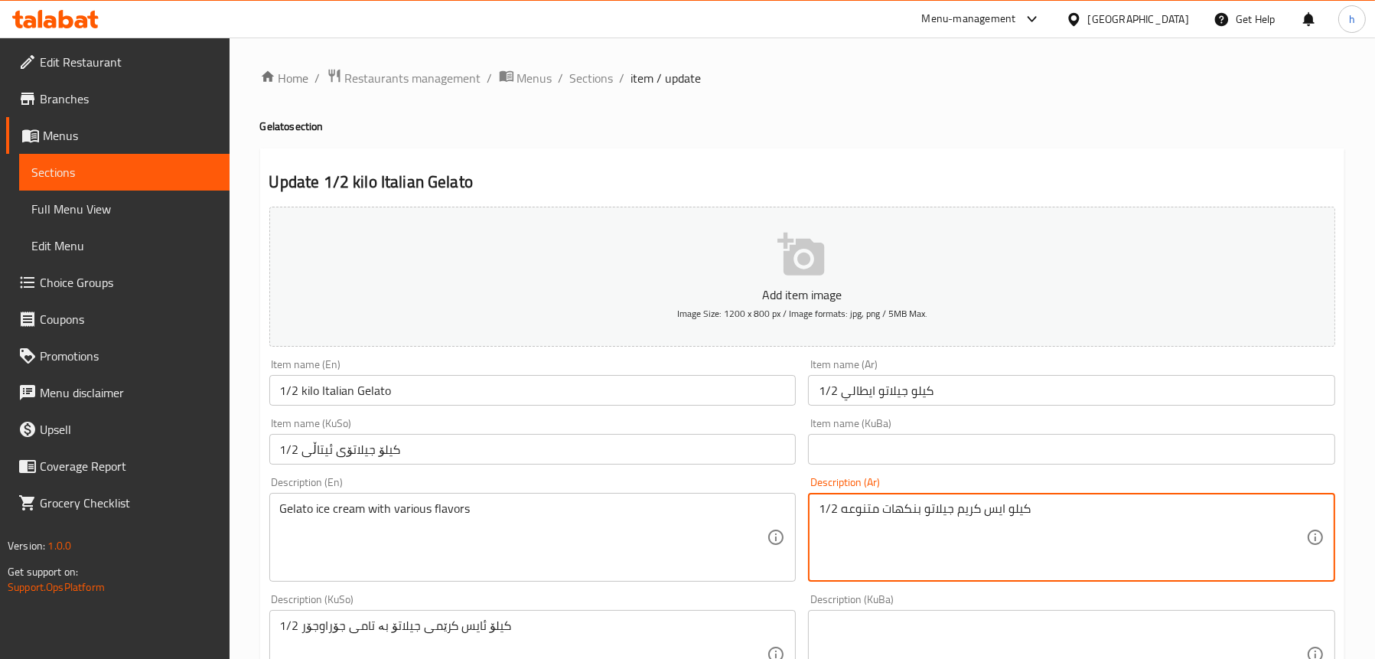
click at [1020, 506] on textarea "1/2 كيلو ايس كريم جيلاتو بنكهات متنوعه" at bounding box center [1062, 537] width 487 height 73
click at [829, 504] on textarea "1/2 ايس كريم جيلاتو بنكهات متنوعه" at bounding box center [1062, 537] width 487 height 73
click at [820, 502] on textarea "1/ايس كريم جيلاتو بنكهات متنوعه" at bounding box center [1062, 537] width 487 height 73
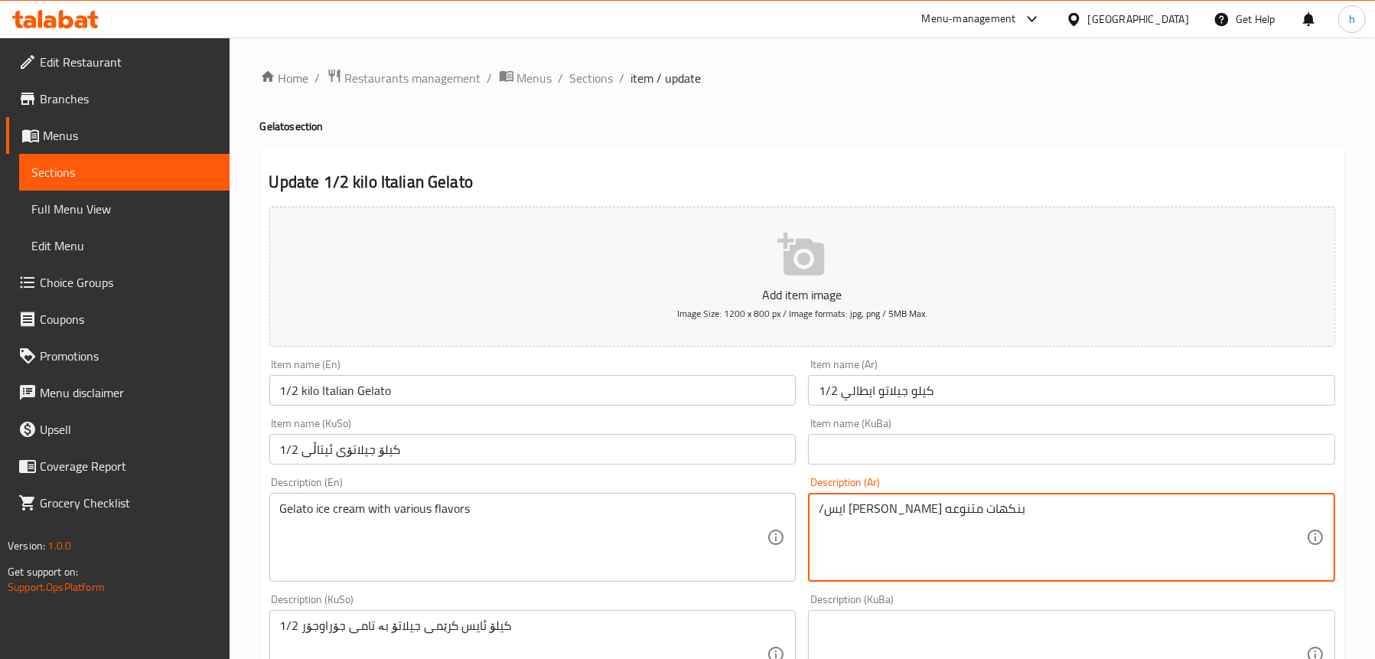
click at [816, 510] on div "/ايس كريم جيلاتو بنكهات متنوعه Description (Ar)" at bounding box center [1071, 537] width 527 height 89
click at [1014, 500] on div "/ايس كريم جيلاتو بنكهات متنوعه Description (Ar)" at bounding box center [1071, 537] width 527 height 89
click at [1014, 515] on textarea "/ايس كريم جيلاتو بنكهات متنوعه" at bounding box center [1062, 537] width 487 height 73
drag, startPoint x: 1014, startPoint y: 515, endPoint x: 822, endPoint y: 519, distance: 191.3
click at [822, 519] on textarea "/ايس كريم جيلاتو بنكهات متنوعه" at bounding box center [1062, 537] width 487 height 73
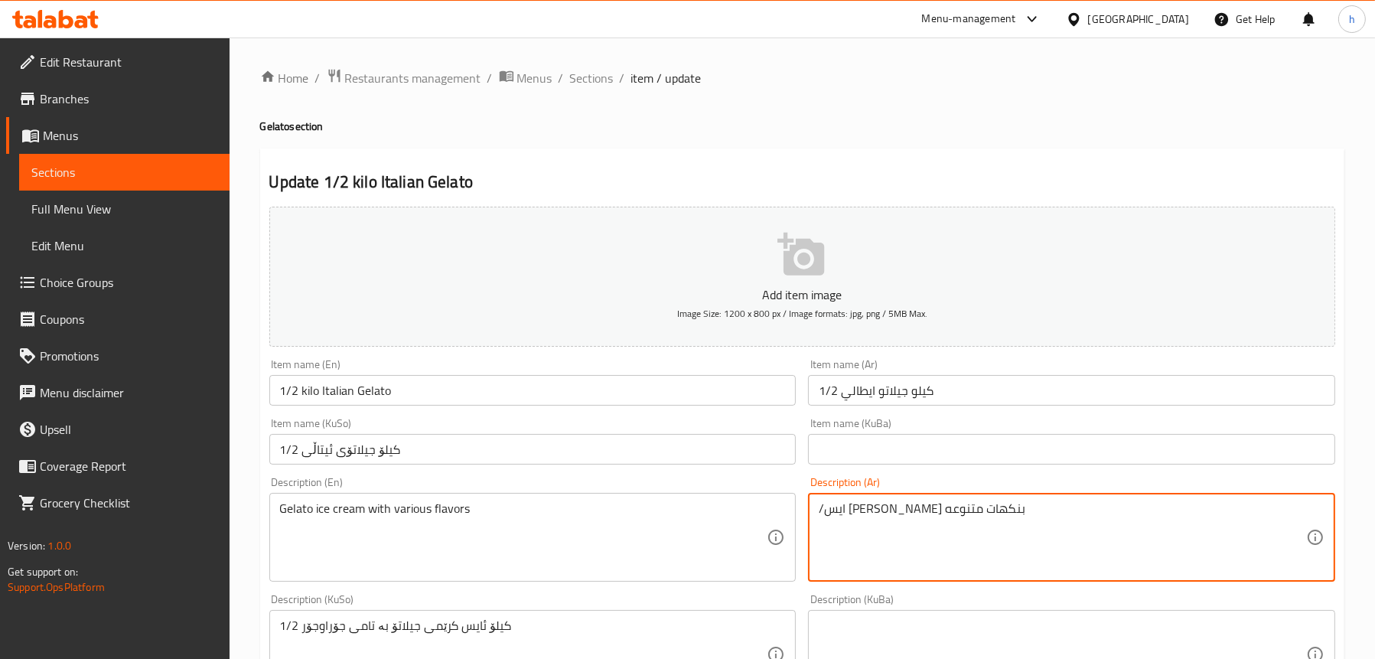
click at [835, 515] on textarea "/ايس كريم جيلاتو بنكهات متنوعه" at bounding box center [1062, 537] width 487 height 73
paste textarea
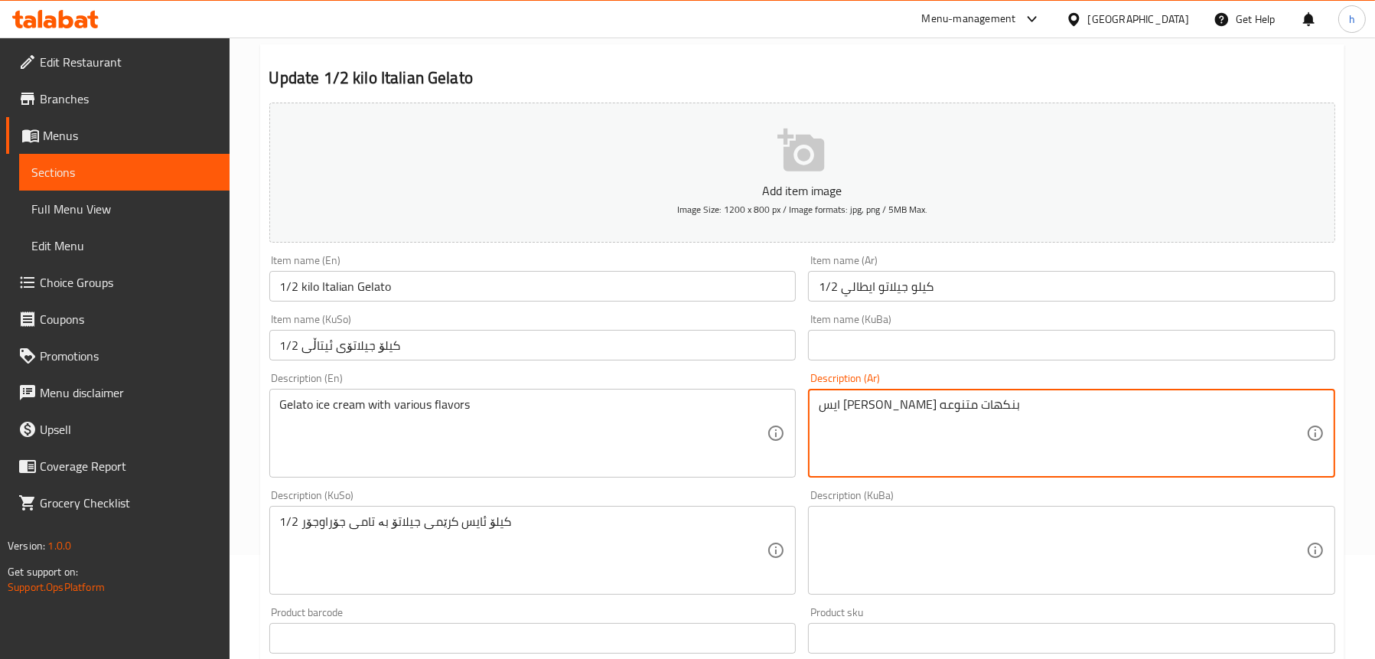
scroll to position [230, 0]
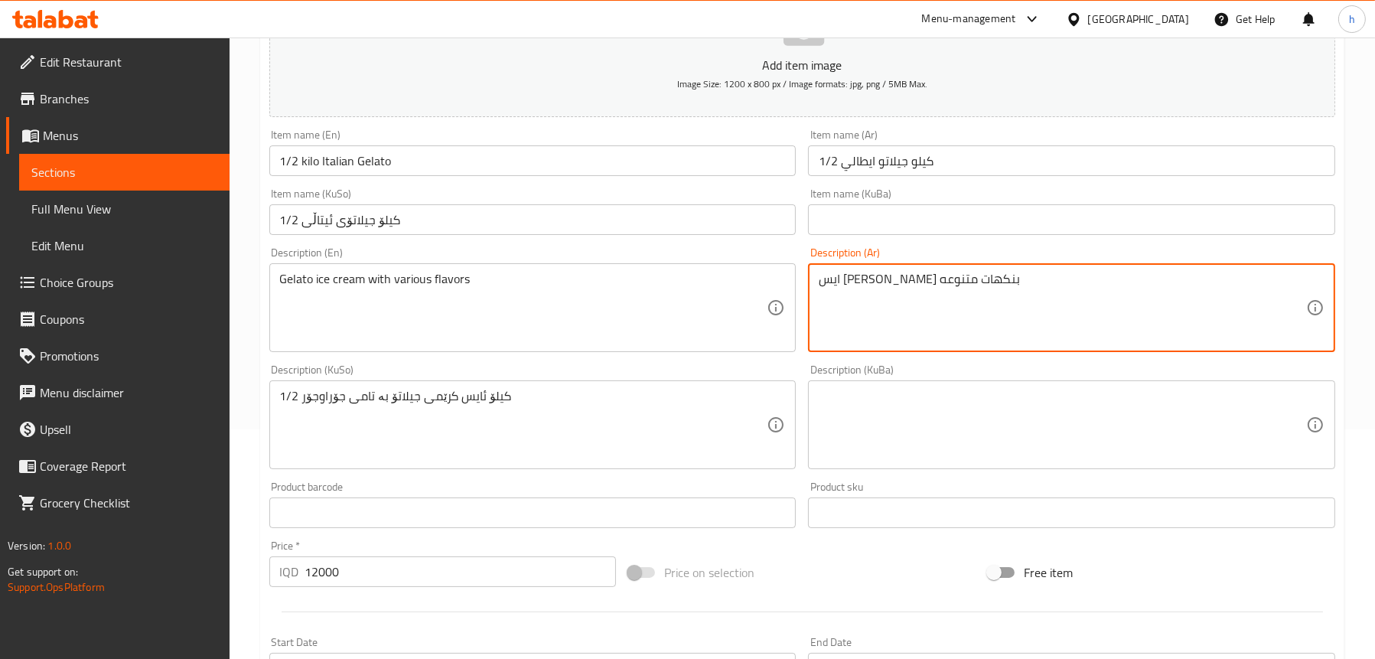
type textarea "ايس كريم جيلاتو بنكهات متنوعه"
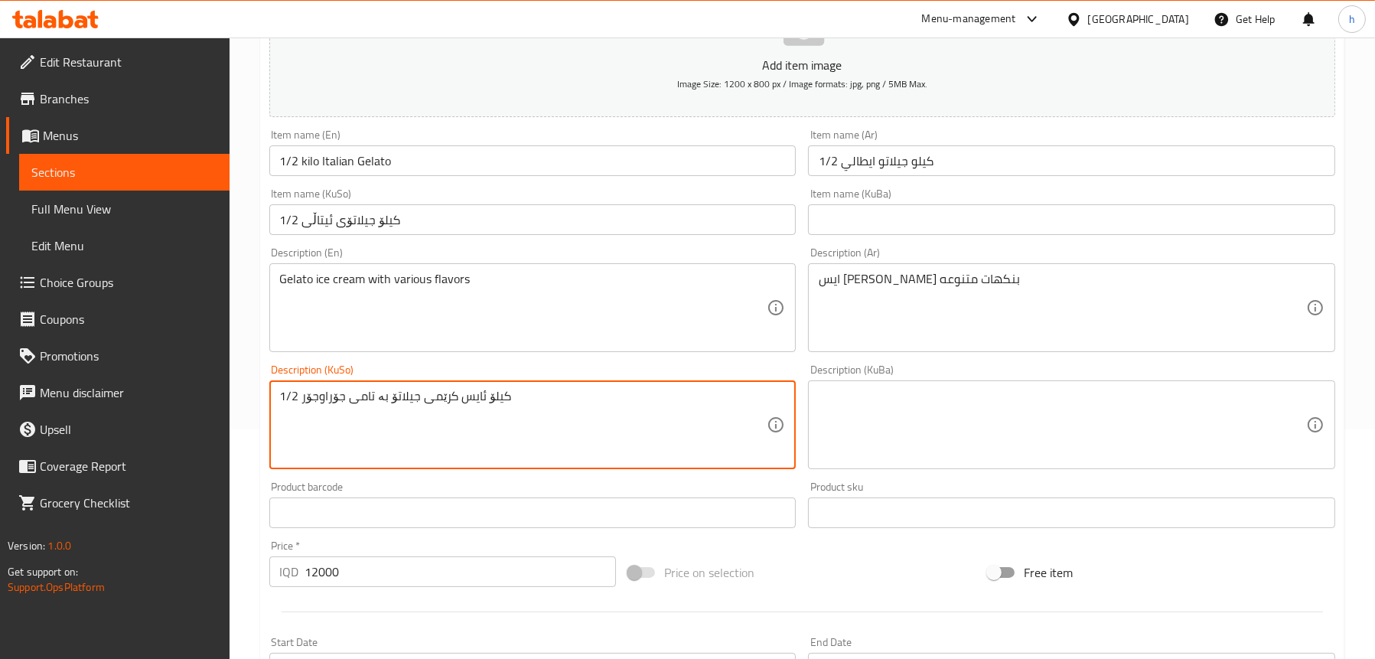
drag, startPoint x: 516, startPoint y: 399, endPoint x: 325, endPoint y: 397, distance: 190.5
click at [474, 407] on textarea "1/2 کیلۆ ئایس کرێمی جیلاتۆ بە تامی جۆراوجۆر" at bounding box center [523, 425] width 487 height 73
drag, startPoint x: 300, startPoint y: 395, endPoint x: 477, endPoint y: 397, distance: 176.7
click at [477, 397] on textarea "1/2 کیلۆ ئایس کرێمی جیلاتۆ بە تامی جۆراوجۆر" at bounding box center [523, 425] width 487 height 73
click at [465, 399] on textarea "1/2 کیلۆ ئایس کرێمی جیلاتۆ بە تامی جۆراوجۆر" at bounding box center [523, 425] width 487 height 73
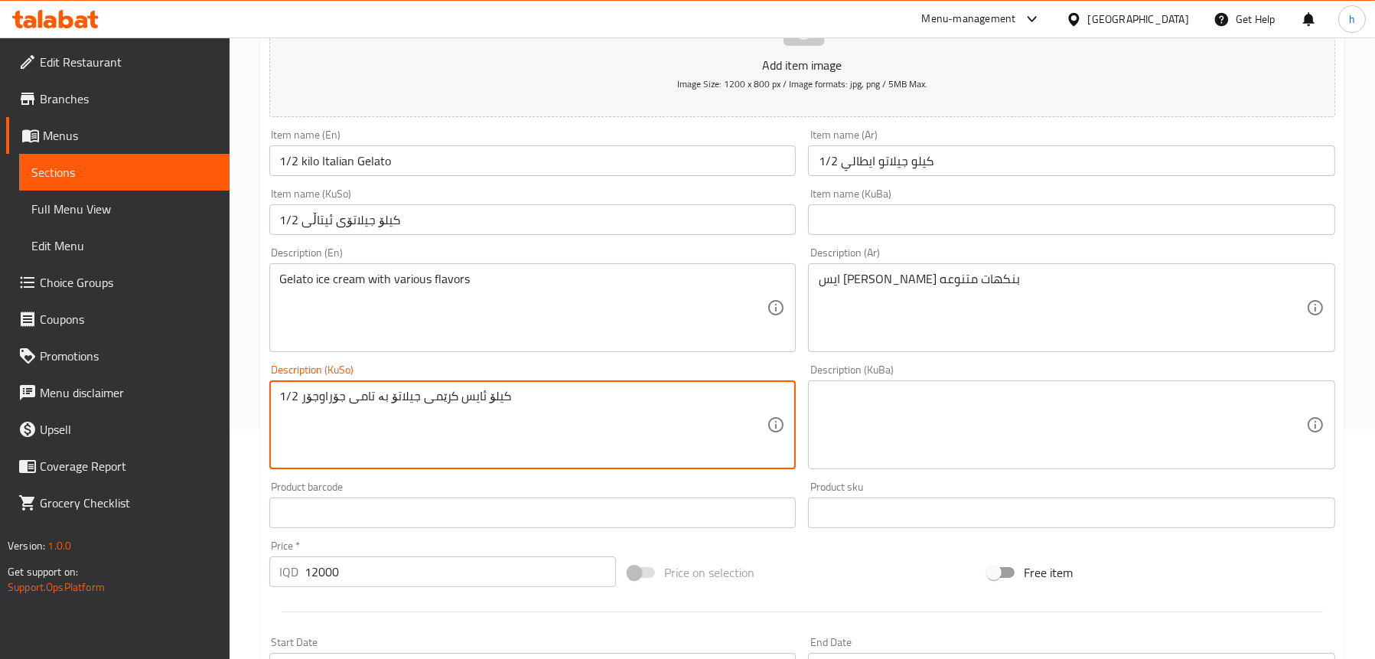
click at [465, 399] on textarea "1/2 کیلۆ ئایس کرێمی جیلاتۆ بە تامی جۆراوجۆر" at bounding box center [523, 425] width 487 height 73
paste textarea
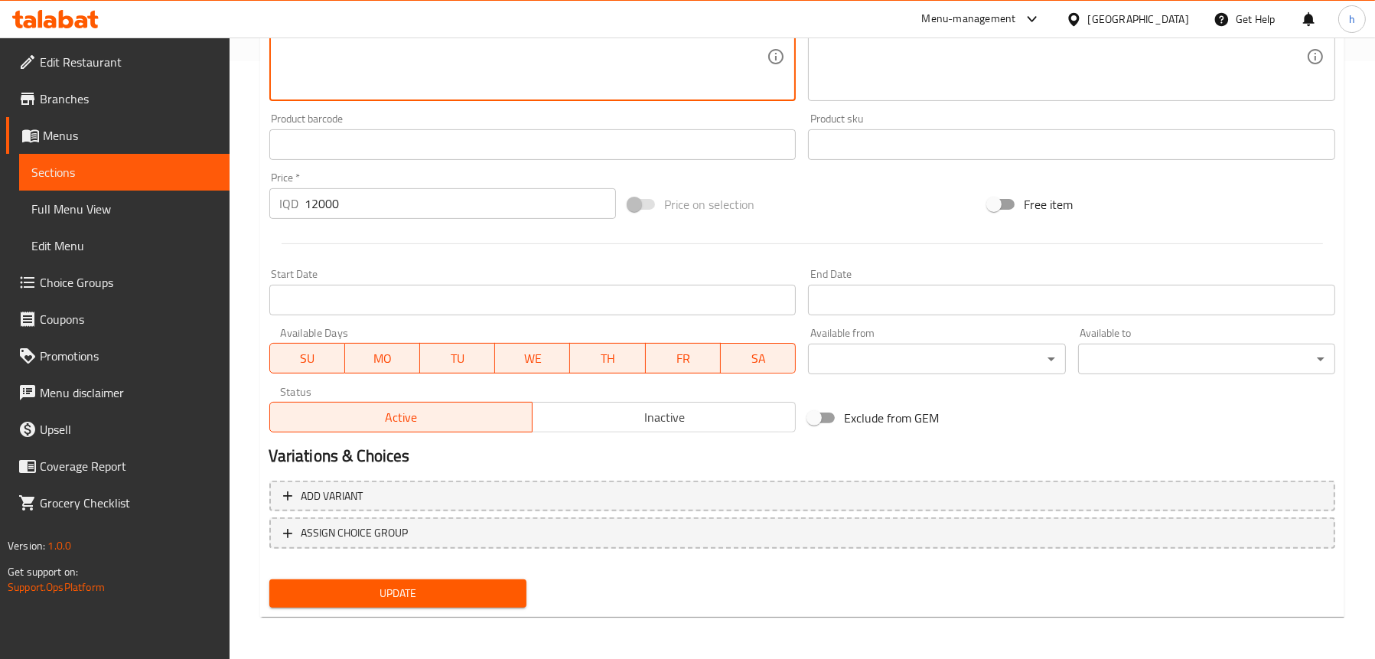
type textarea "ئایس کرێمی جیلاتۆ بە تامی جۆراوجۆر"
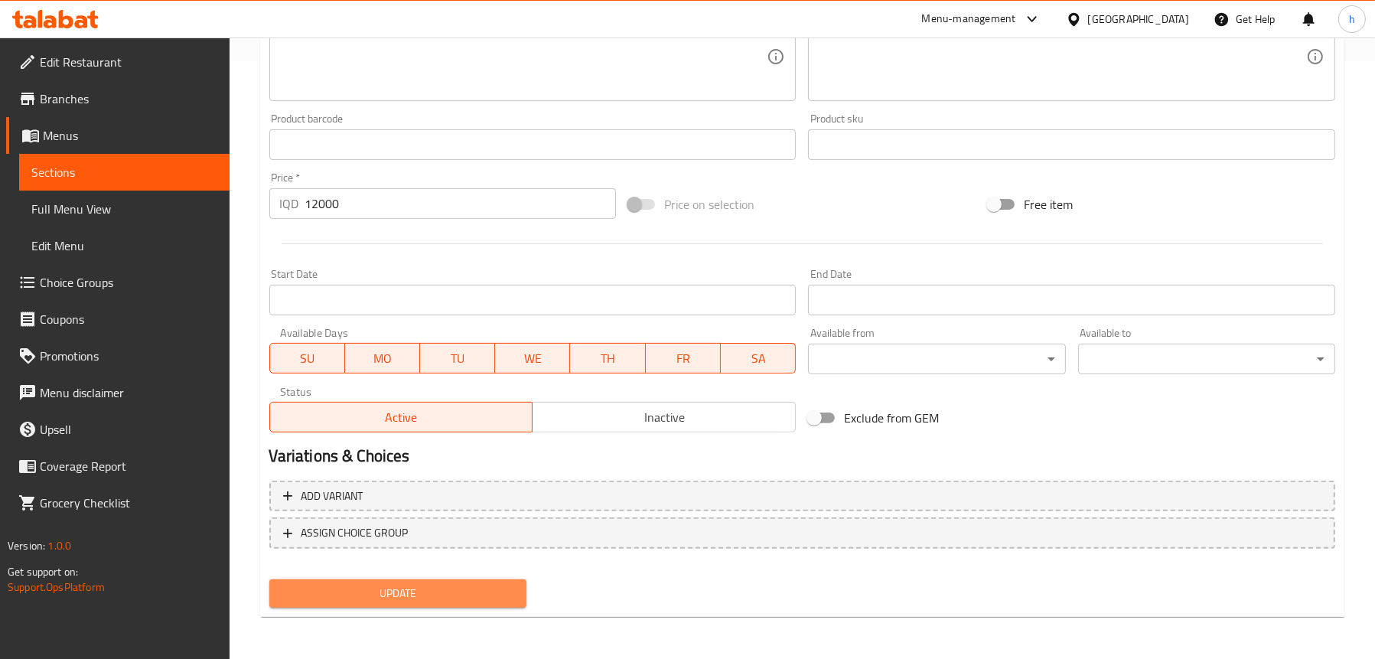
click at [361, 596] on span "Update" at bounding box center [398, 593] width 233 height 19
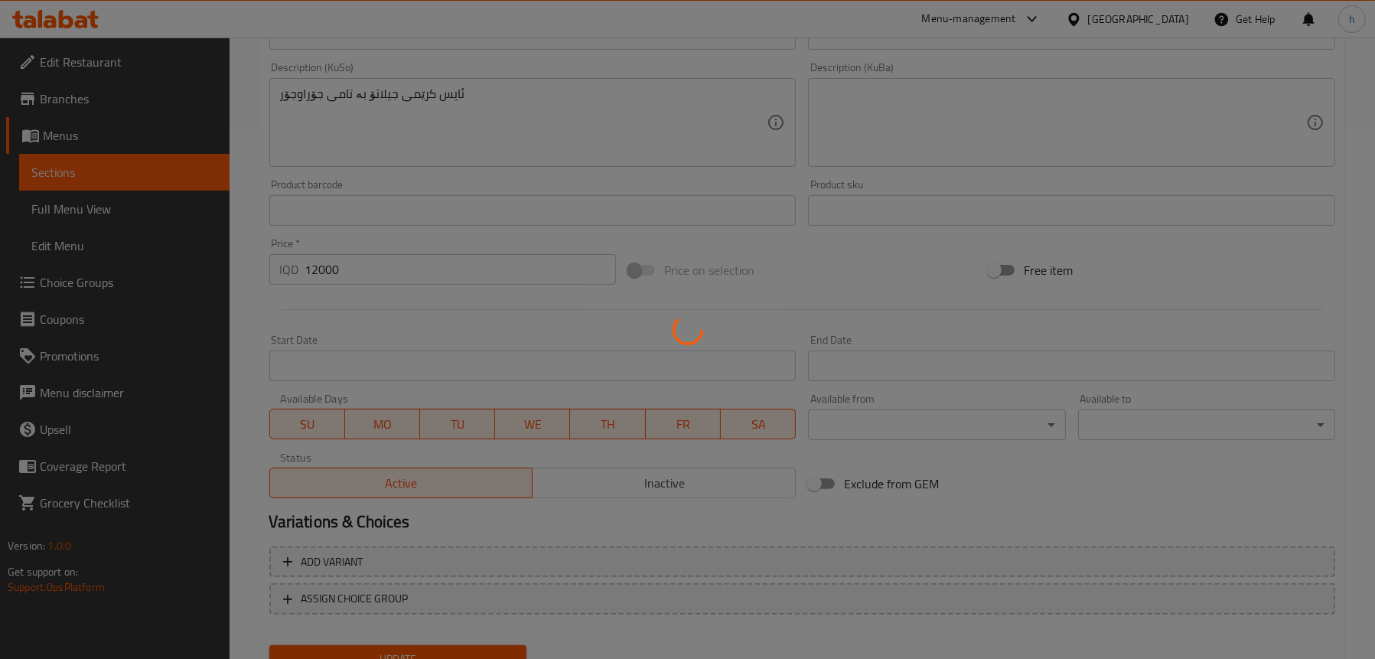
scroll to position [445, 0]
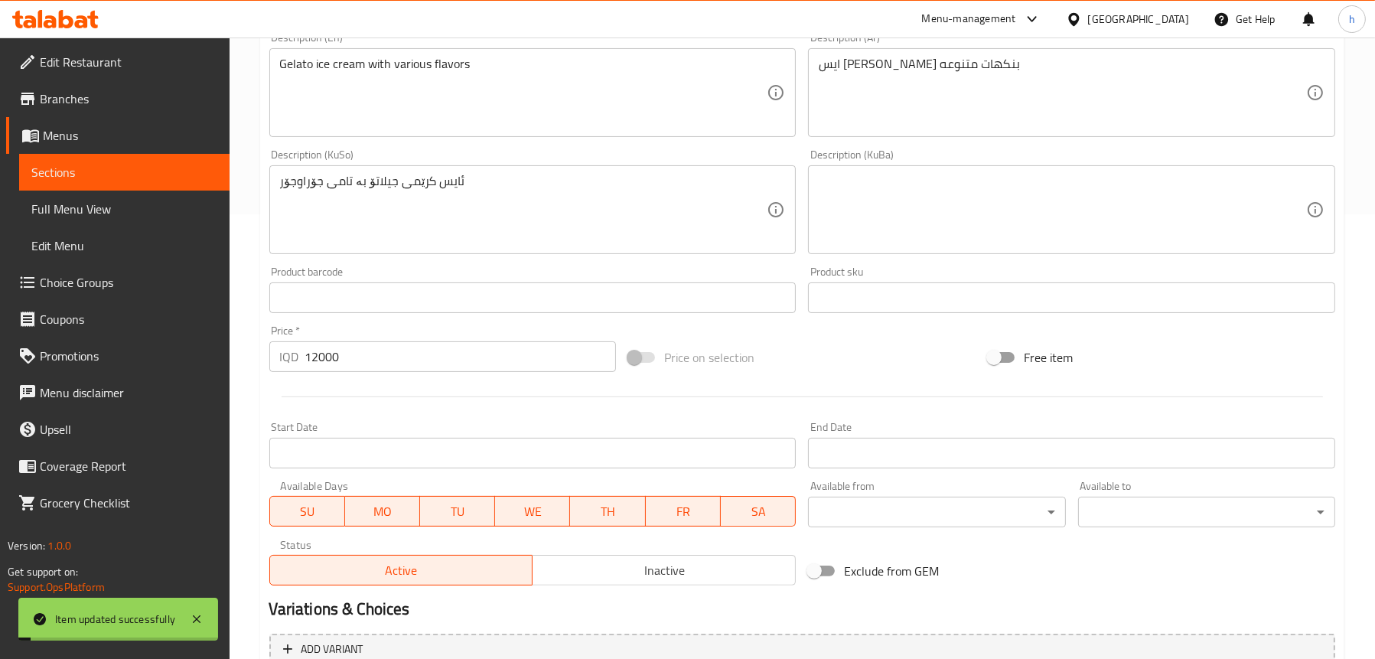
click at [70, 186] on link "Sections" at bounding box center [124, 172] width 210 height 37
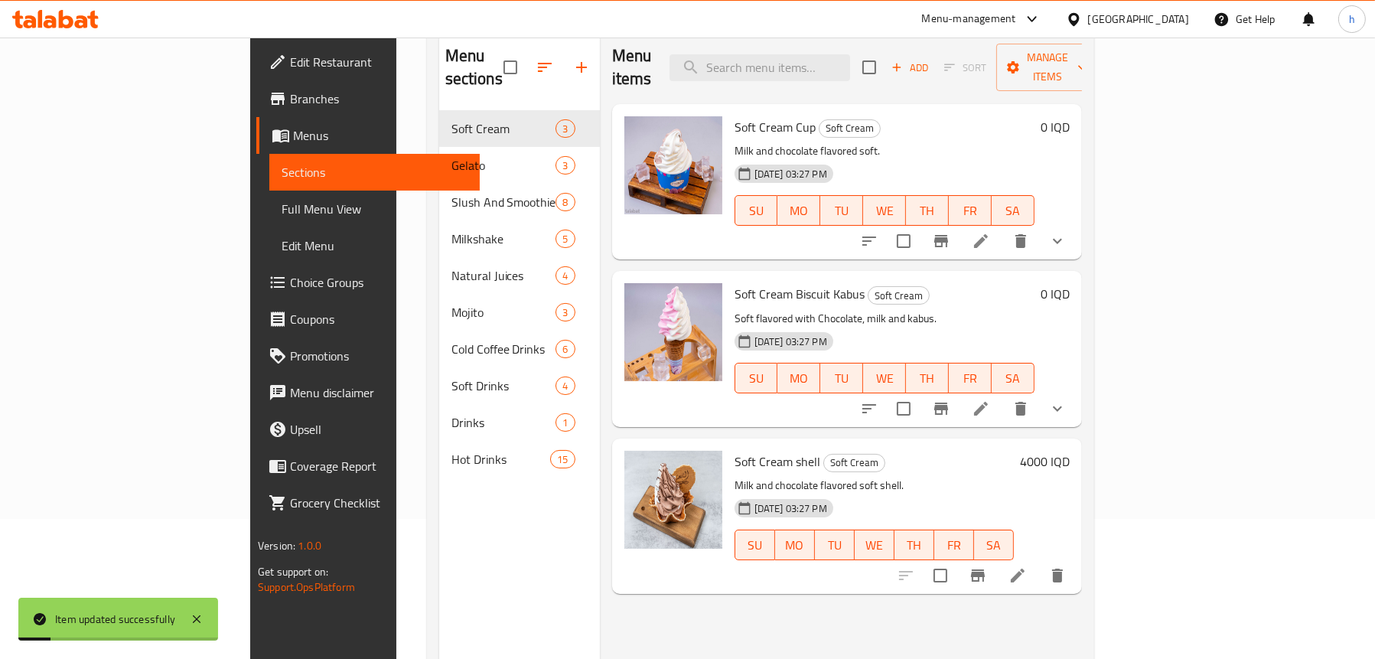
scroll to position [62, 0]
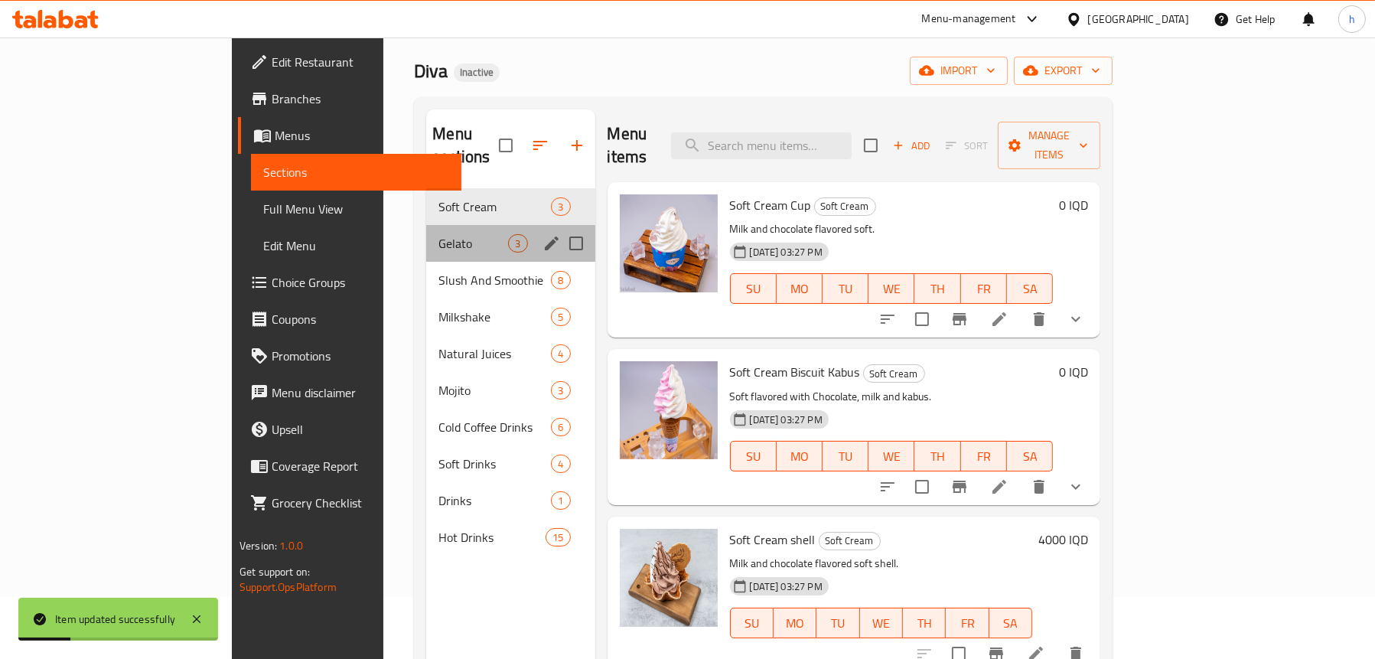
click at [426, 225] on div "Gelato 3" at bounding box center [510, 243] width 168 height 37
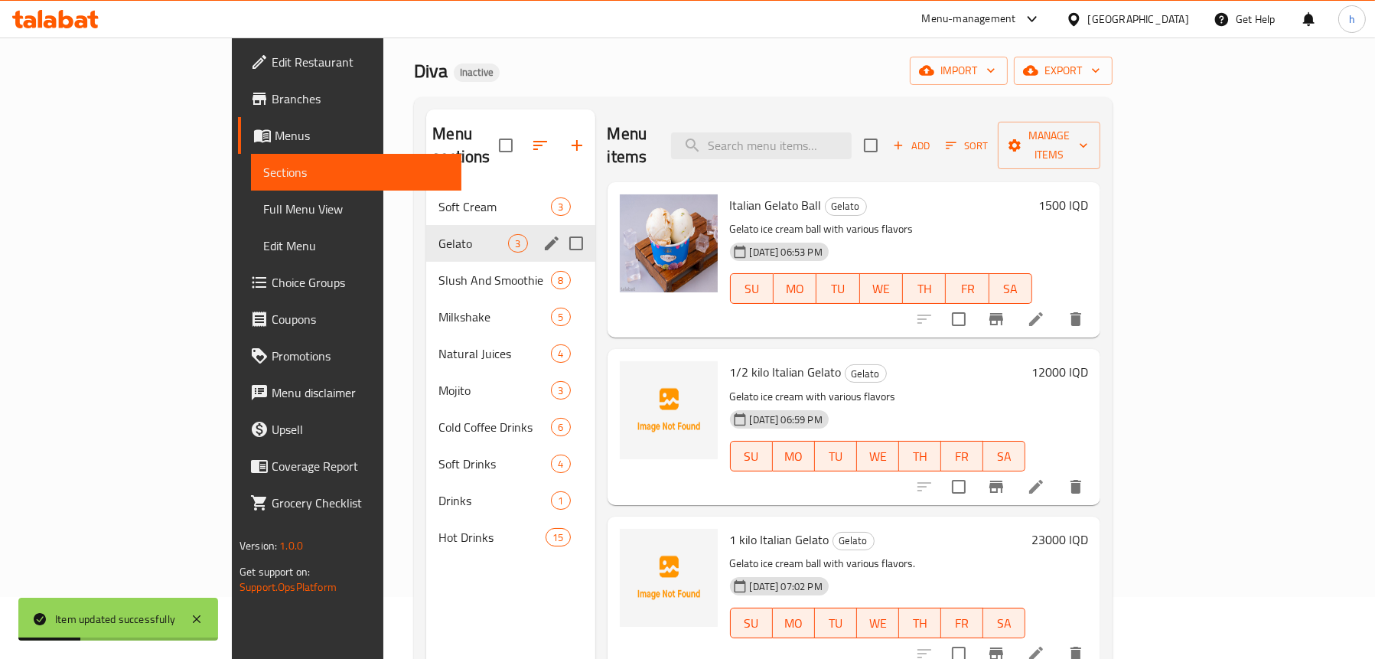
click at [542, 234] on icon "edit" at bounding box center [551, 243] width 18 height 18
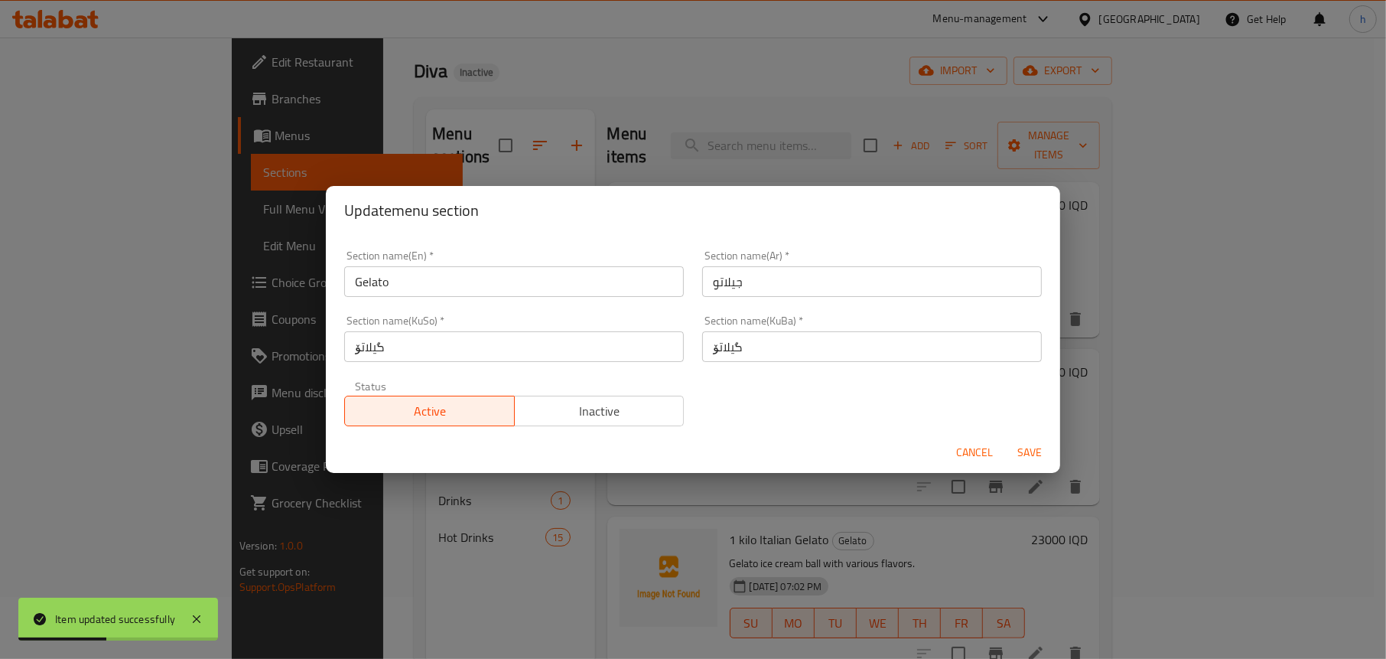
click at [379, 340] on input "گیلاتۆ" at bounding box center [514, 346] width 340 height 31
drag, startPoint x: 397, startPoint y: 353, endPoint x: 341, endPoint y: 350, distance: 55.9
click at [341, 350] on div "Section name(KuSo)   * جیلاتۆ Section name(KuSo) *" at bounding box center [514, 338] width 358 height 65
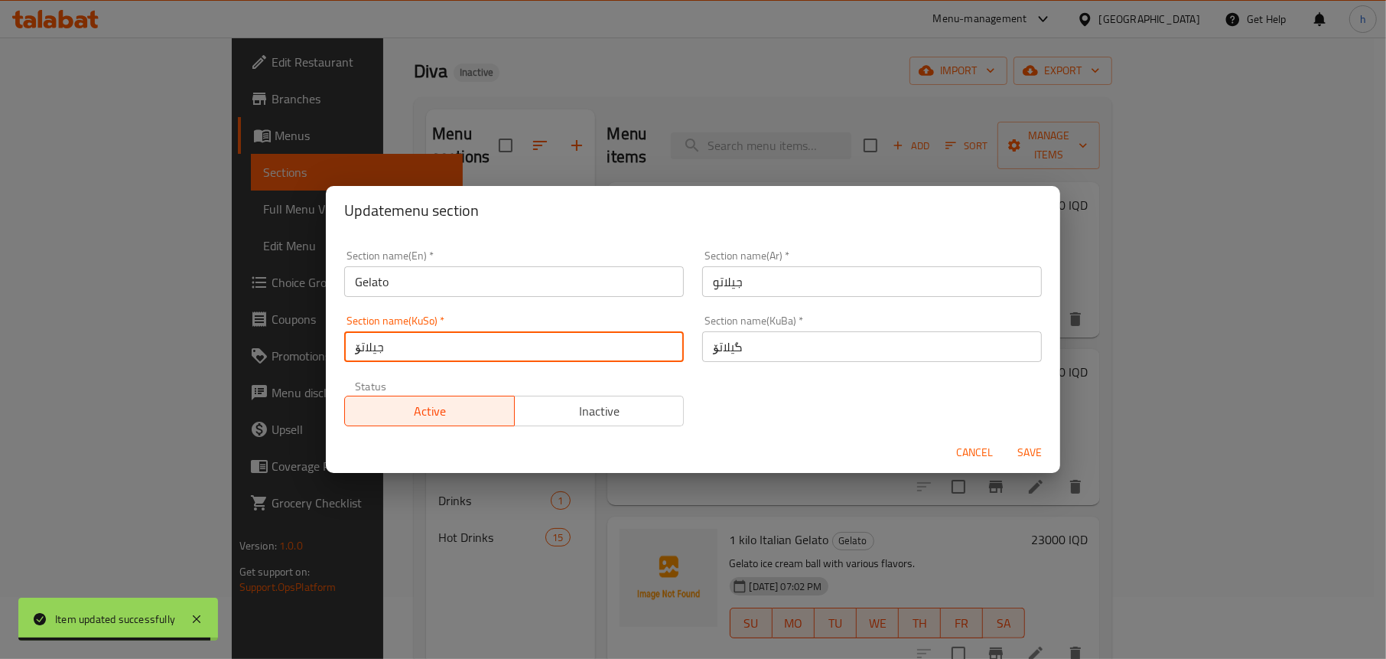
type input "جیلاتۆ"
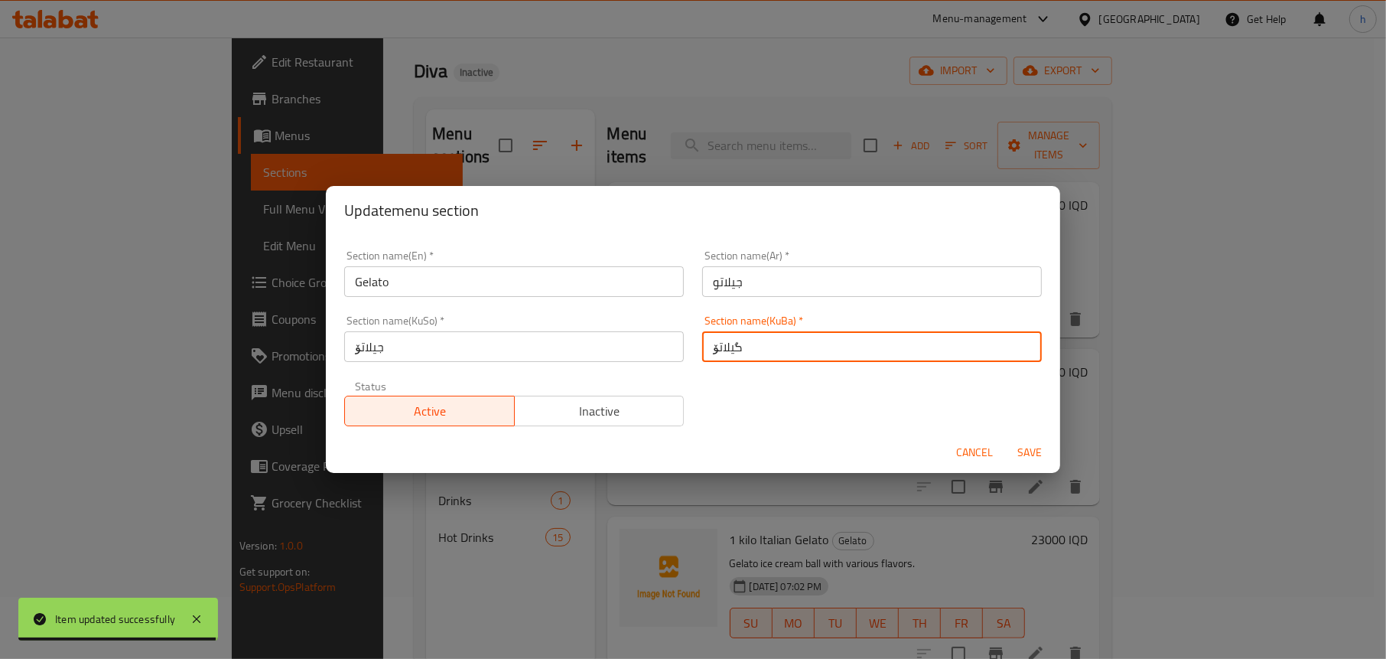
drag, startPoint x: 809, startPoint y: 347, endPoint x: 640, endPoint y: 350, distance: 168.4
click at [640, 350] on div "Section name(En)   * Gelato Section name(En) * Section name(Ar)   * جيلاتو Sect…" at bounding box center [693, 338] width 716 height 194
paste input "ج"
type input "جیلاتۆ"
click at [1036, 448] on span "Save" at bounding box center [1029, 452] width 37 height 19
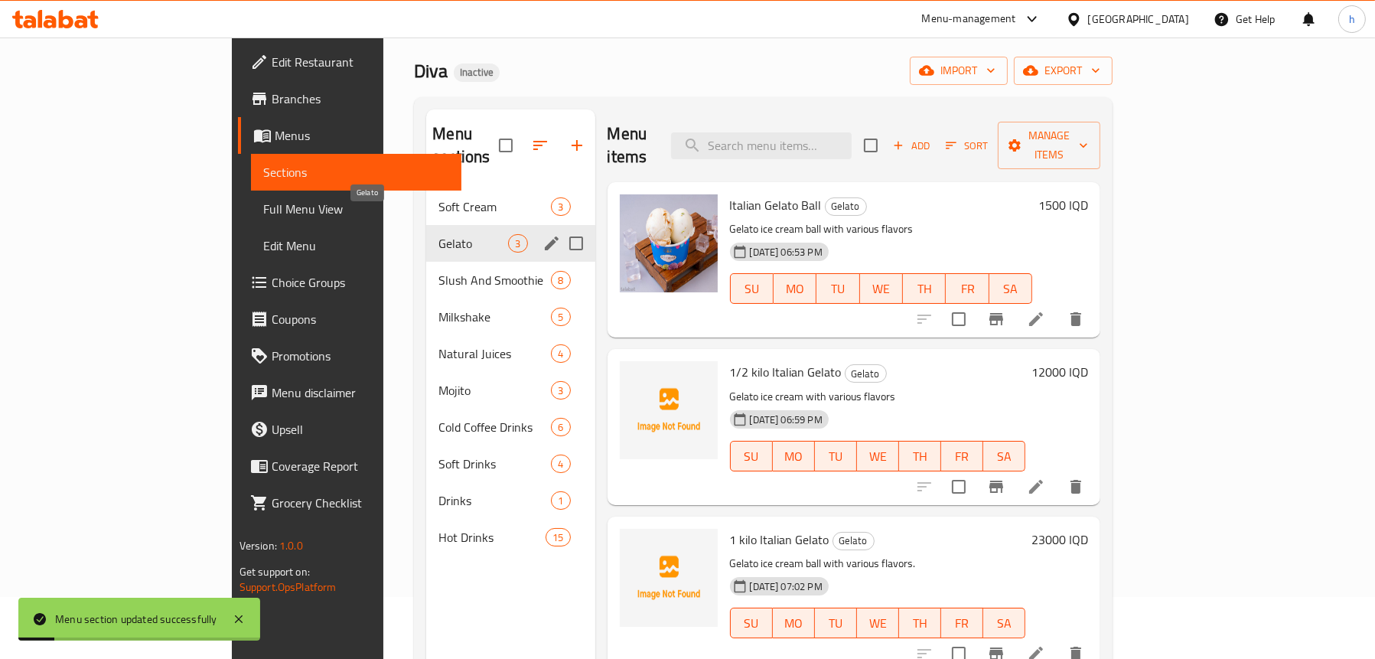
click at [438, 234] on span "Gelato" at bounding box center [473, 243] width 70 height 18
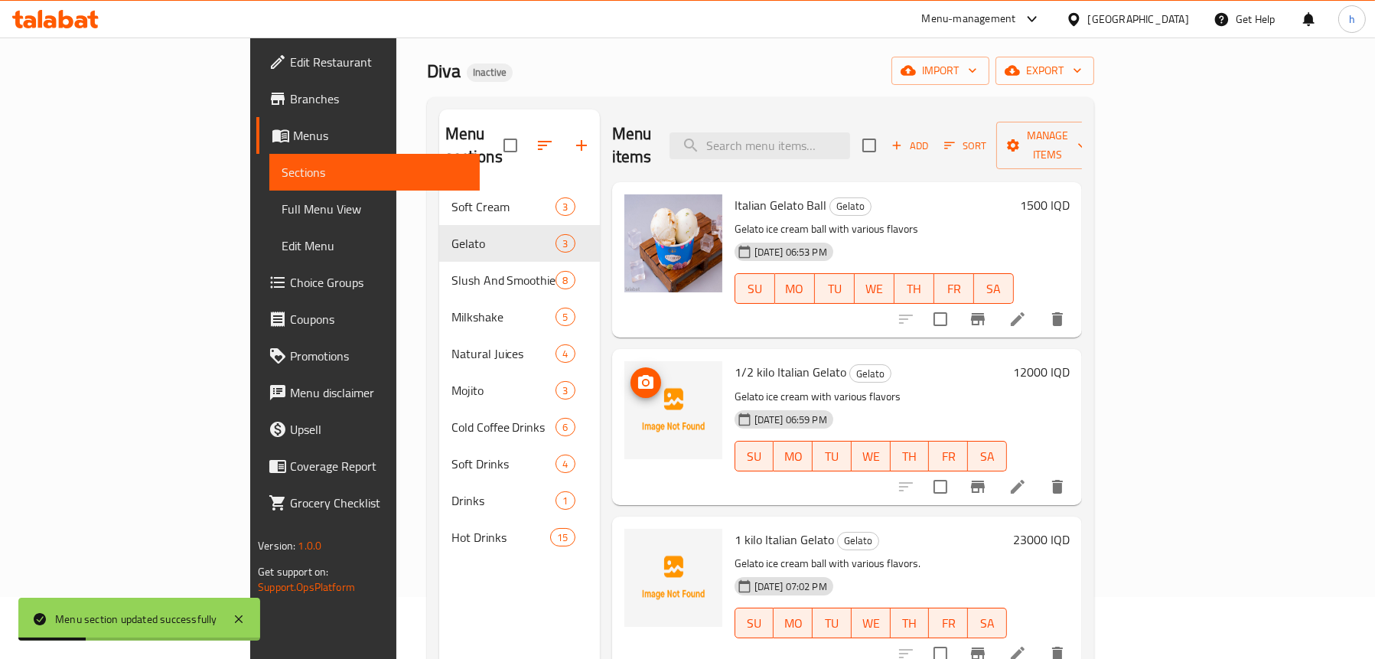
click at [624, 361] on img at bounding box center [673, 410] width 98 height 98
click at [637, 373] on icon "upload picture" at bounding box center [646, 382] width 18 height 18
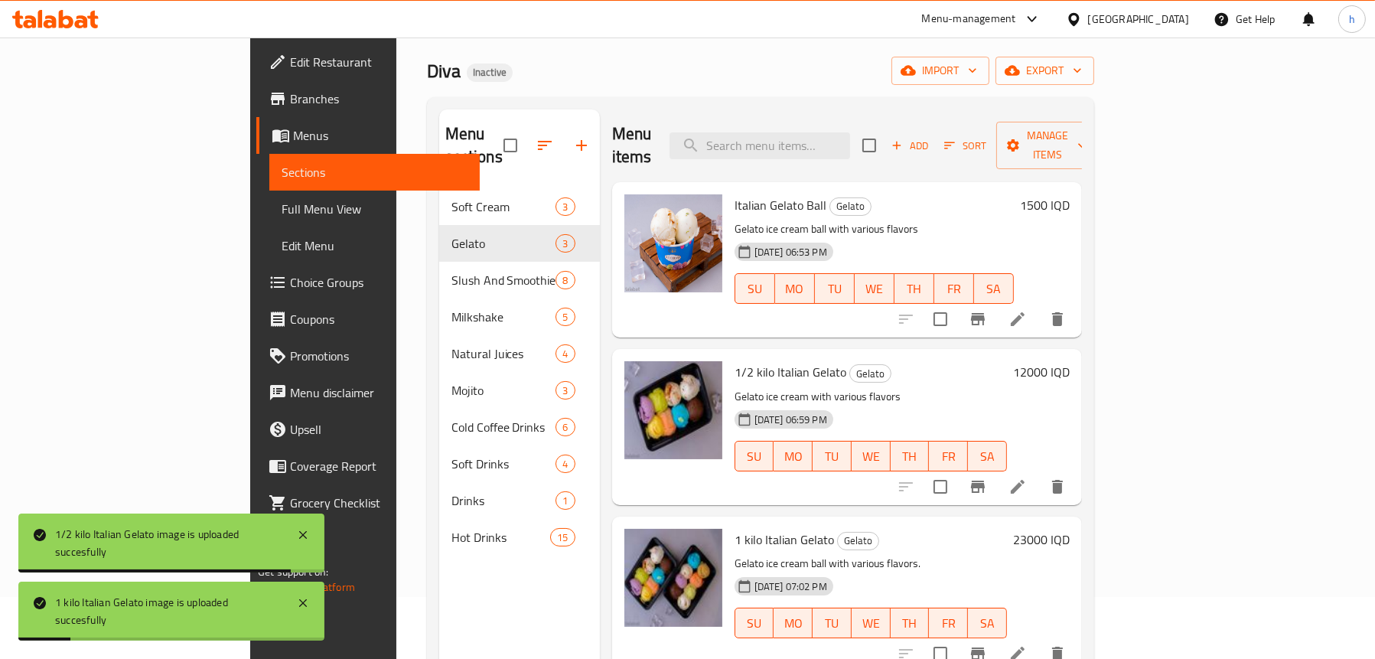
click at [282, 202] on span "Full Menu View" at bounding box center [375, 209] width 186 height 18
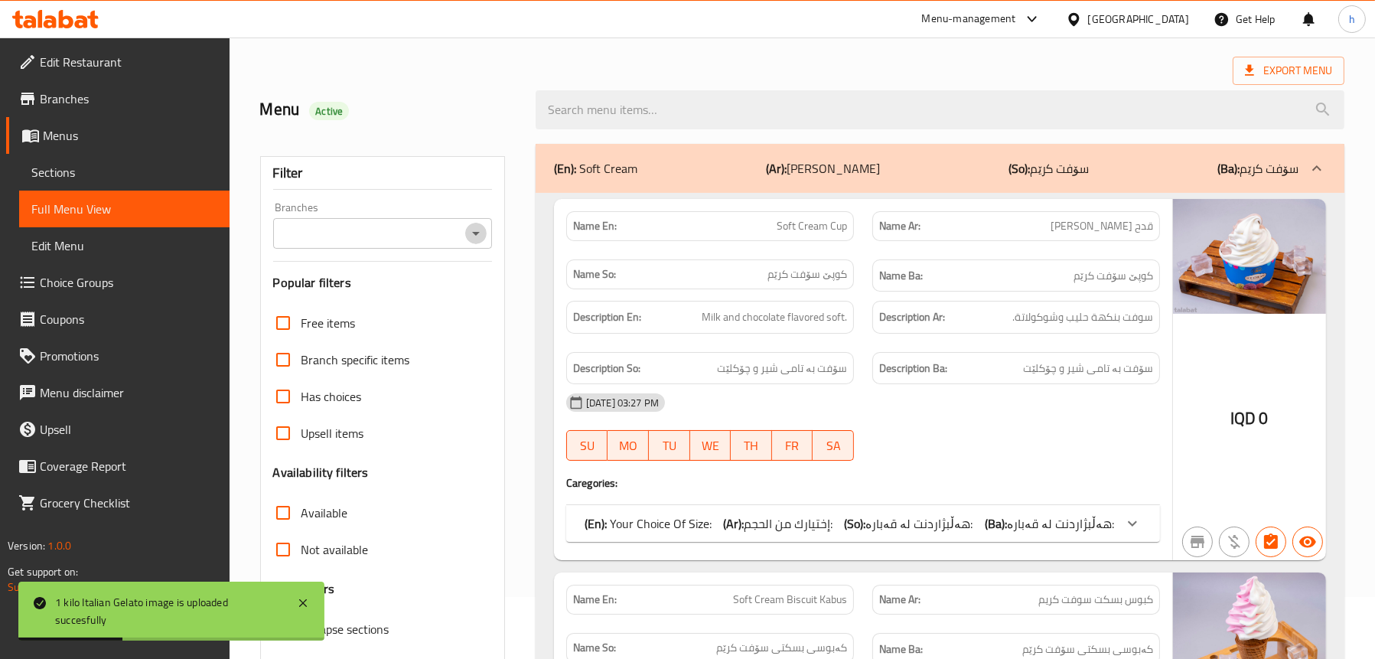
click at [468, 225] on icon "Open" at bounding box center [476, 233] width 18 height 18
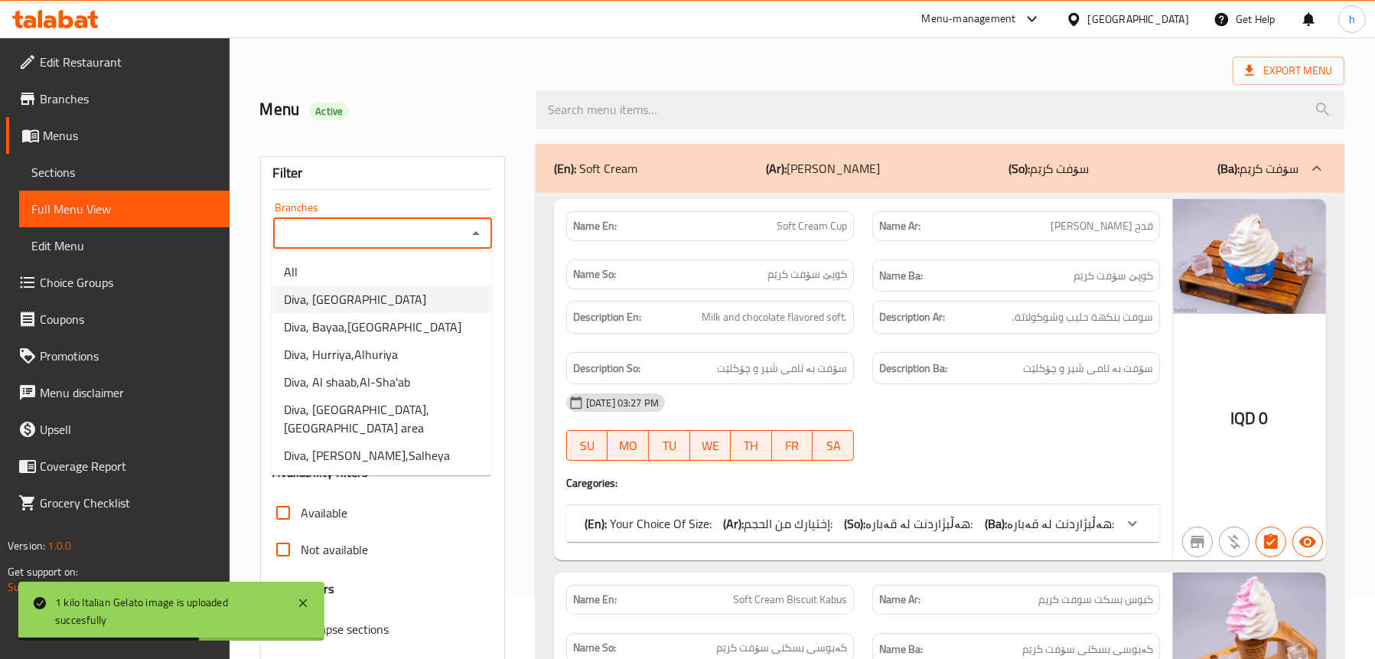
click at [394, 294] on li "Diva, [GEOGRAPHIC_DATA]" at bounding box center [382, 299] width 220 height 28
type input "Diva, [GEOGRAPHIC_DATA]"
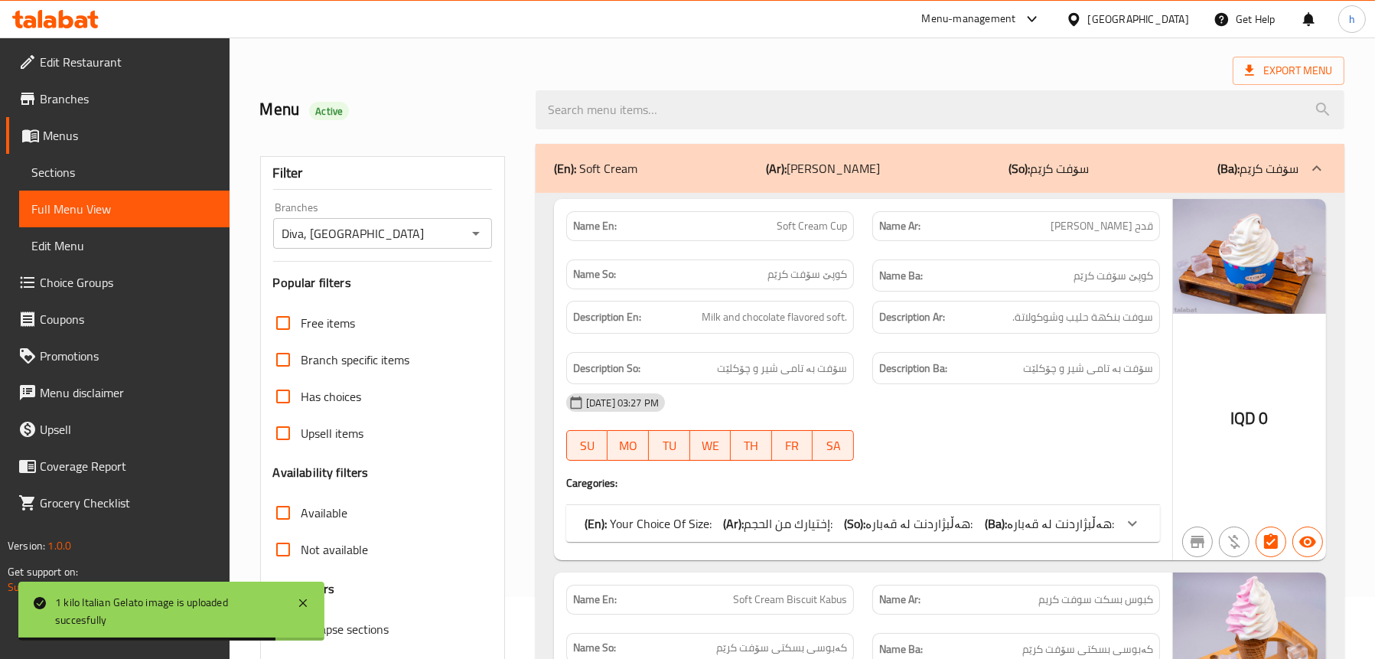
click at [657, 112] on input "search" at bounding box center [940, 109] width 809 height 39
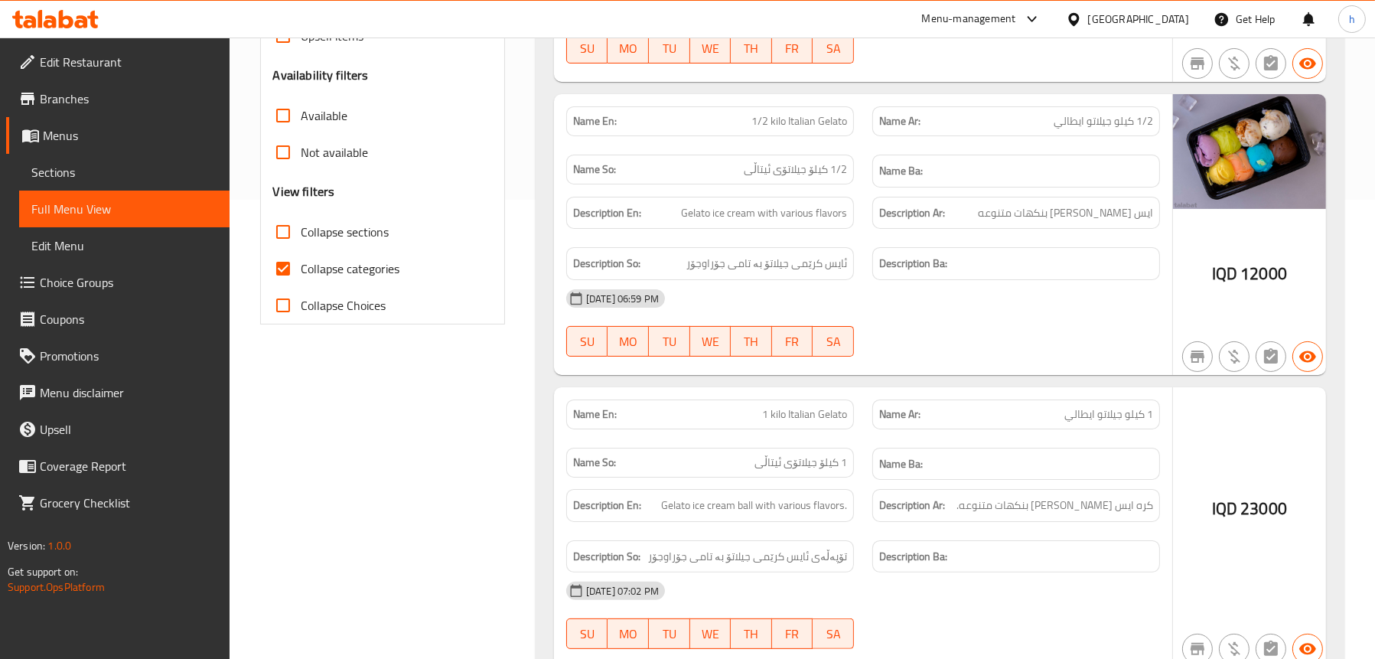
scroll to position [528, 0]
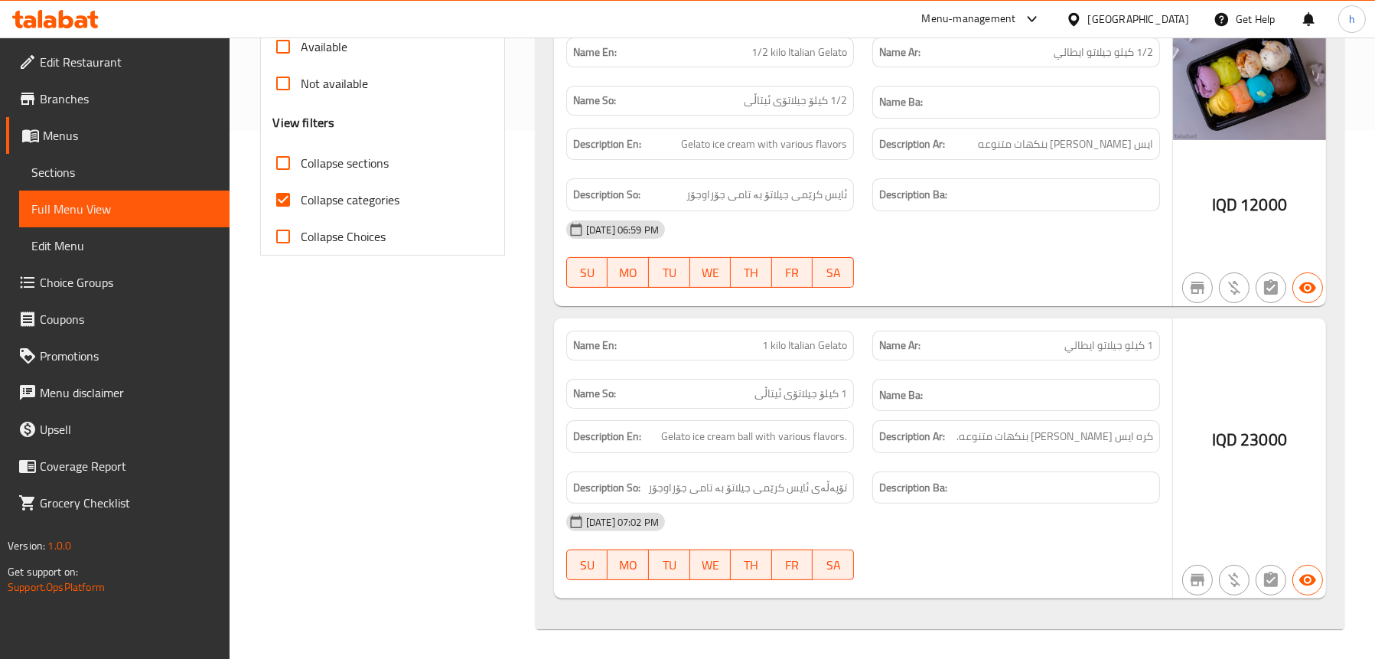
type input "gelato"
click at [516, 377] on div "Filter Branches Diva, Palestine Street Branches Popular filters Free items Bran…" at bounding box center [388, 154] width 275 height 970
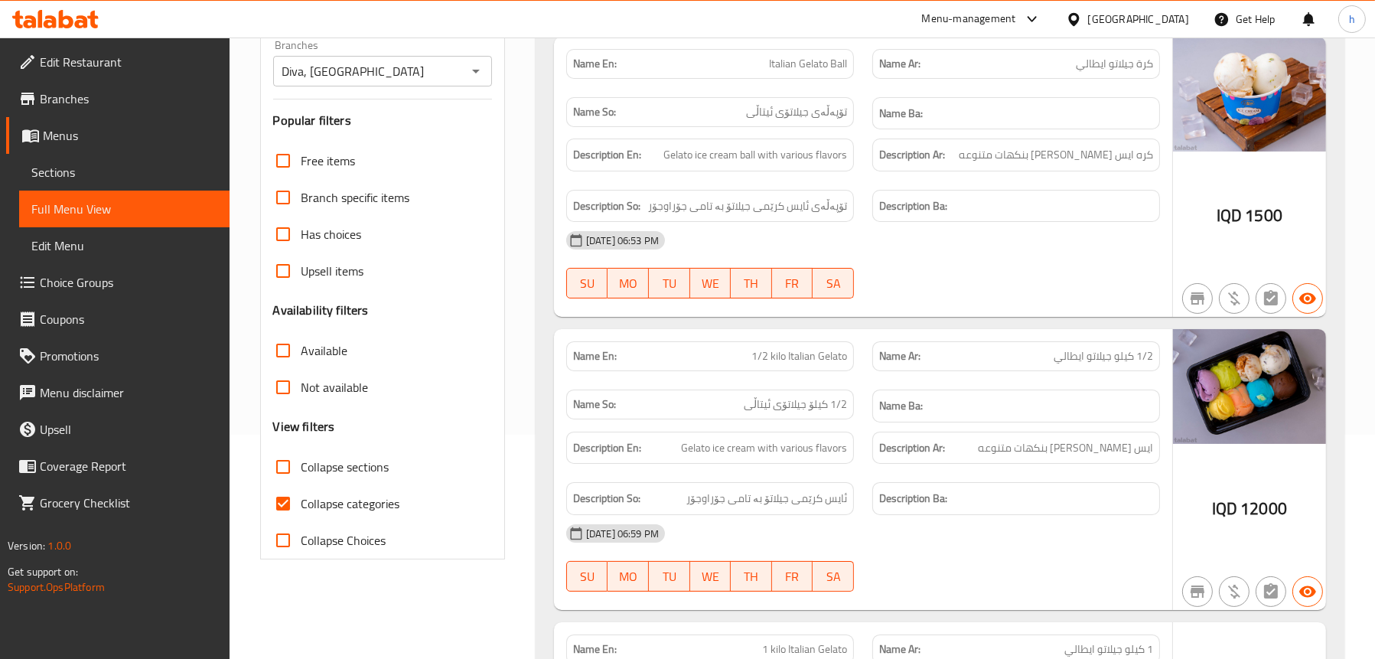
scroll to position [222, 0]
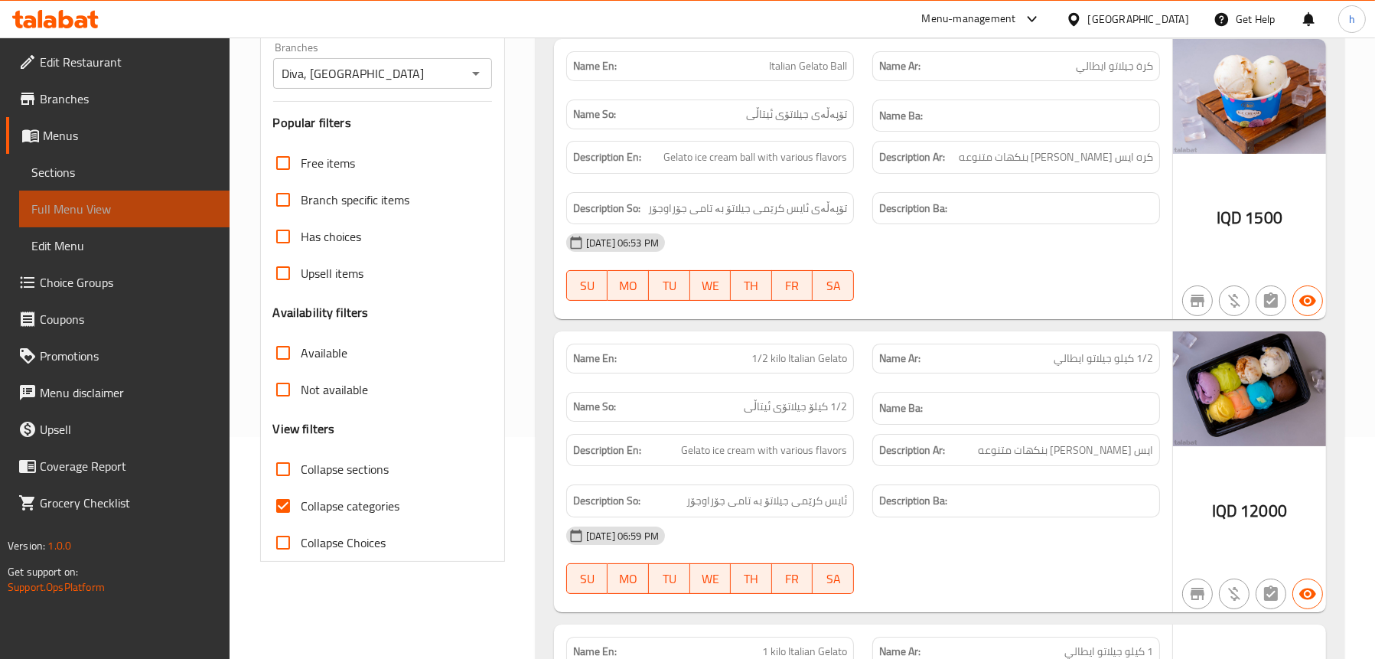
click at [54, 210] on span "Full Menu View" at bounding box center [124, 209] width 186 height 18
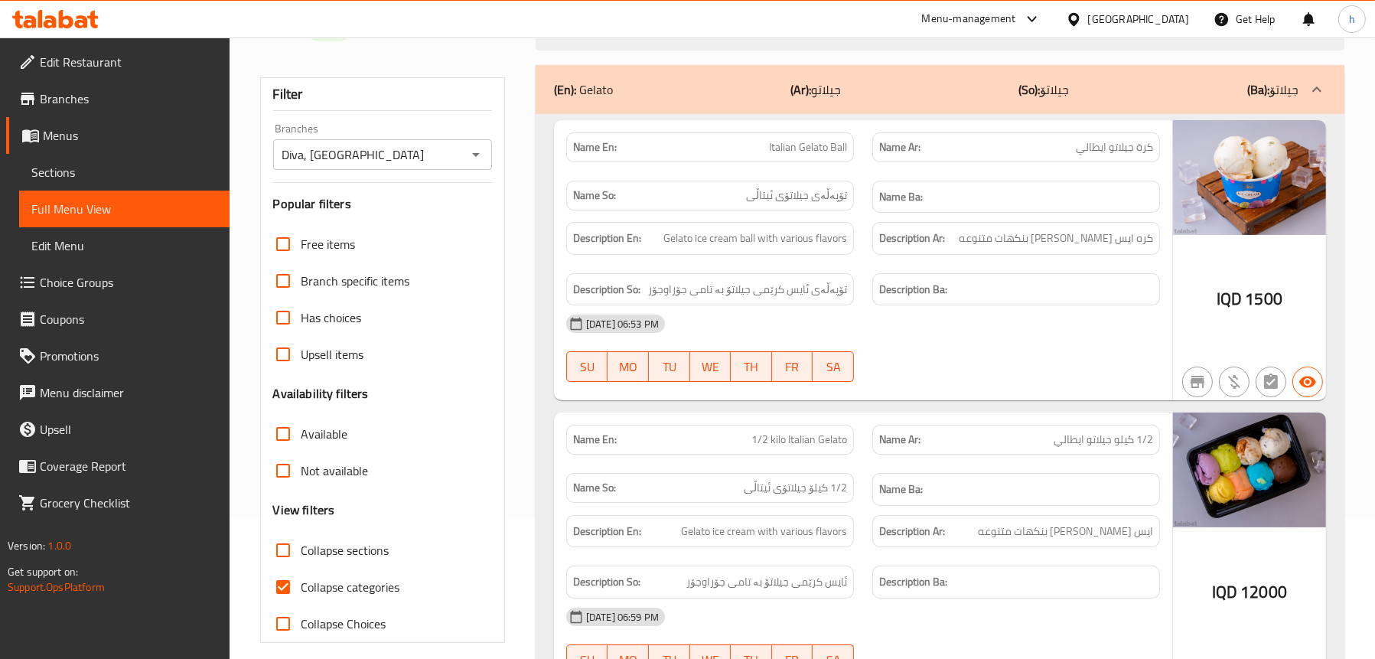
scroll to position [69, 0]
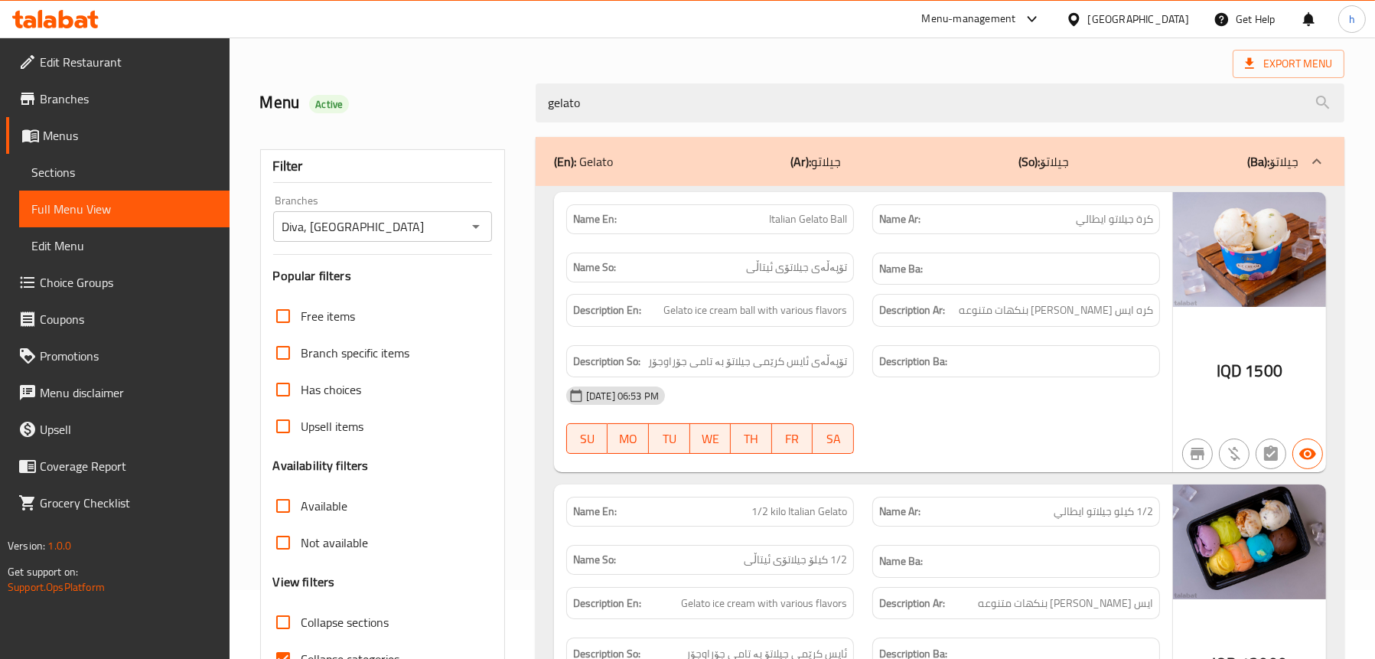
click at [55, 163] on span "Sections" at bounding box center [124, 172] width 186 height 18
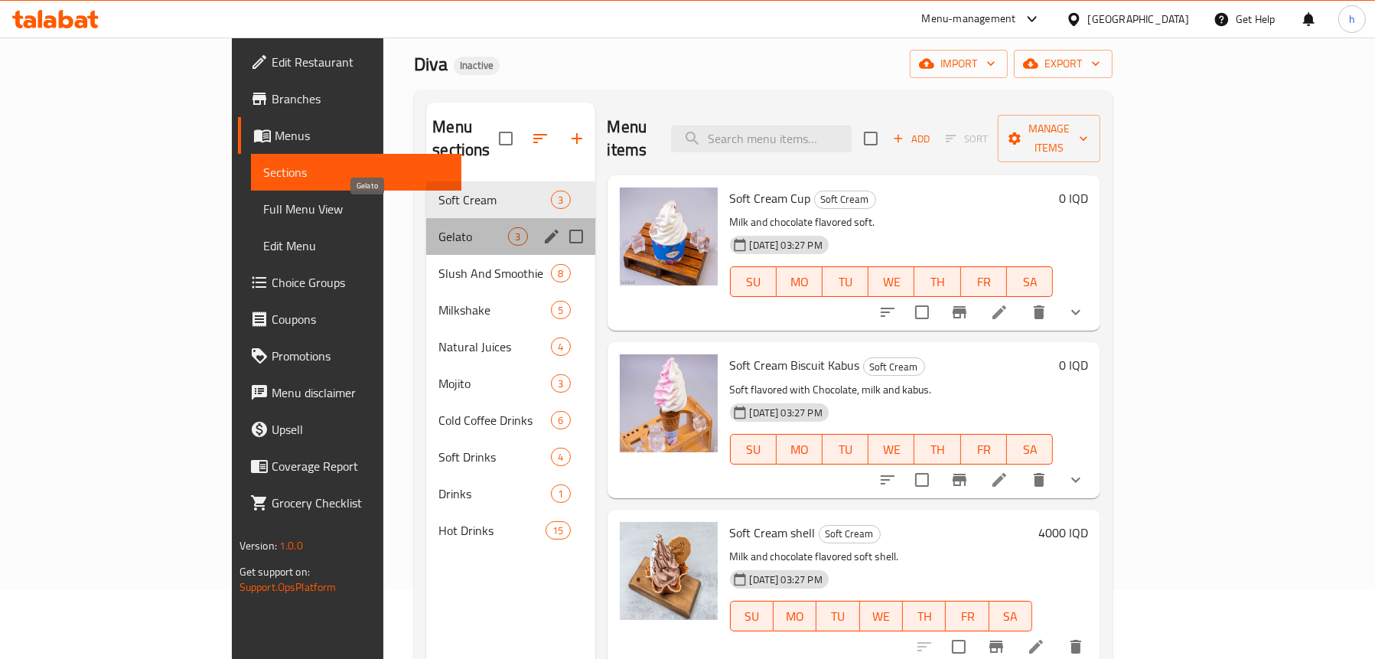
click at [438, 227] on span "Gelato" at bounding box center [473, 236] width 70 height 18
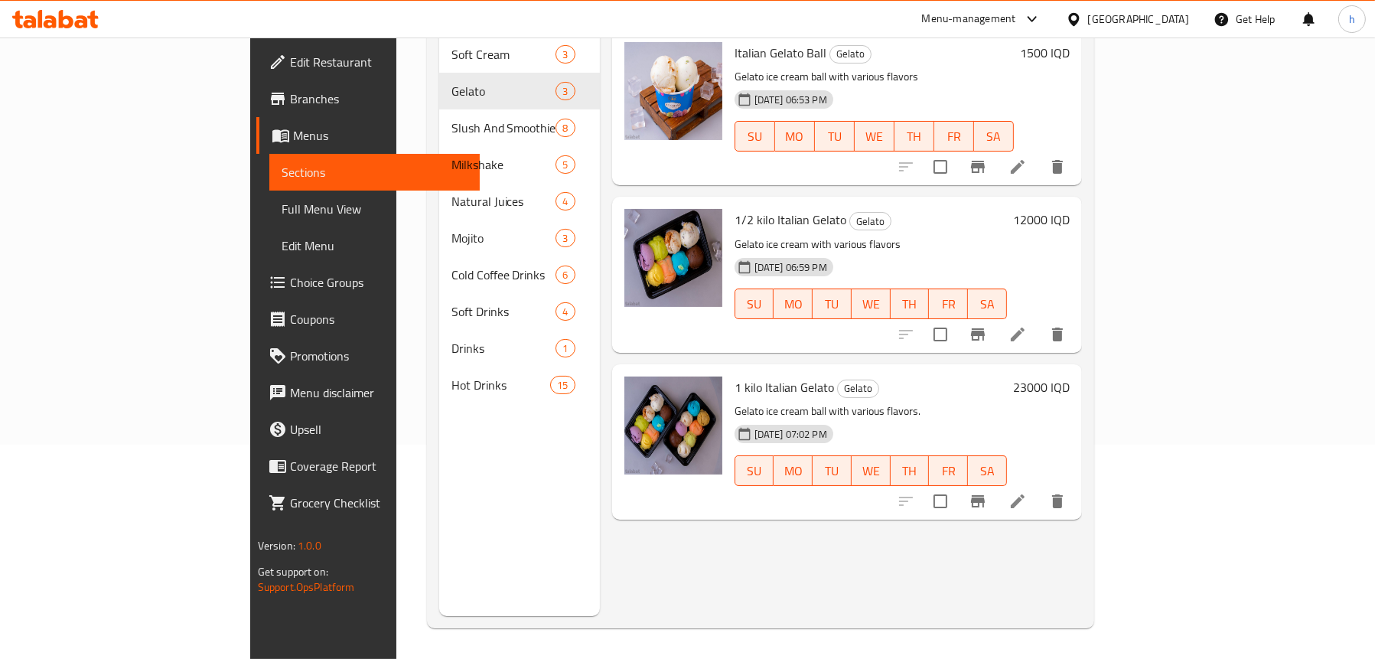
scroll to position [215, 0]
click at [282, 200] on span "Full Menu View" at bounding box center [375, 209] width 186 height 18
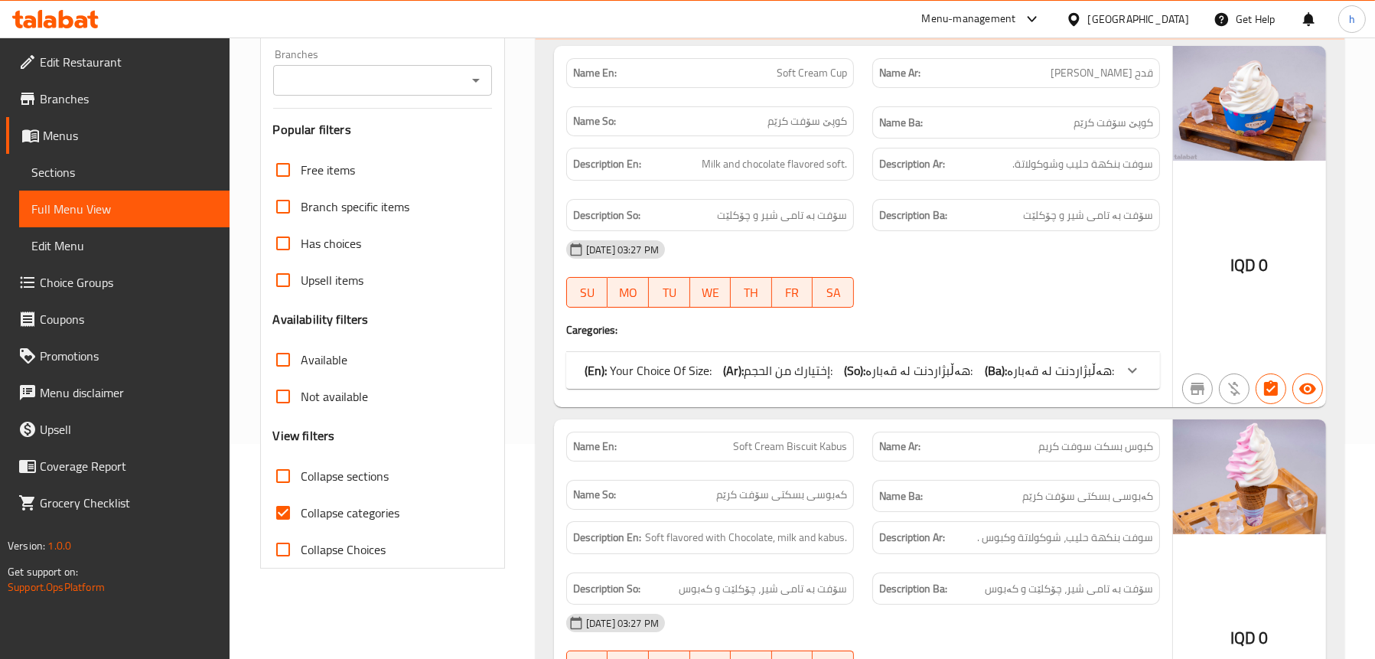
click at [479, 86] on icon "Open" at bounding box center [476, 80] width 18 height 18
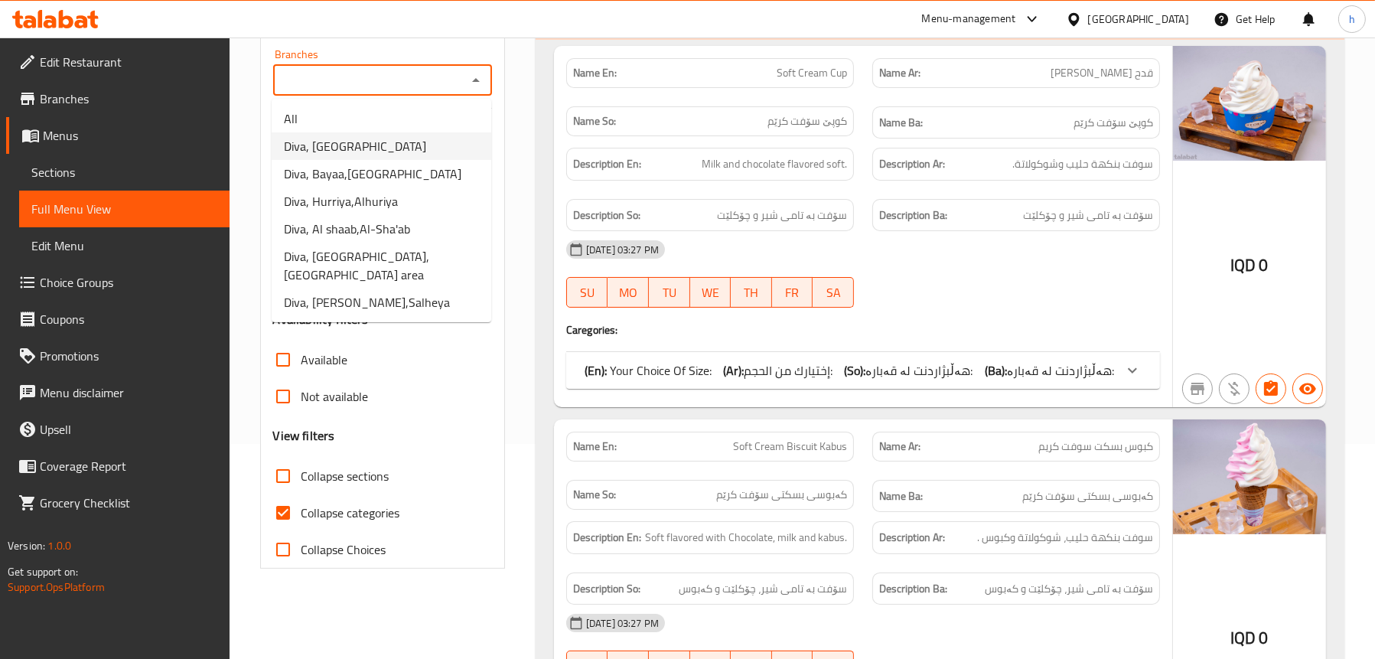
click at [383, 145] on span "Diva, [GEOGRAPHIC_DATA]" at bounding box center [355, 146] width 142 height 18
type input "Diva, [GEOGRAPHIC_DATA]"
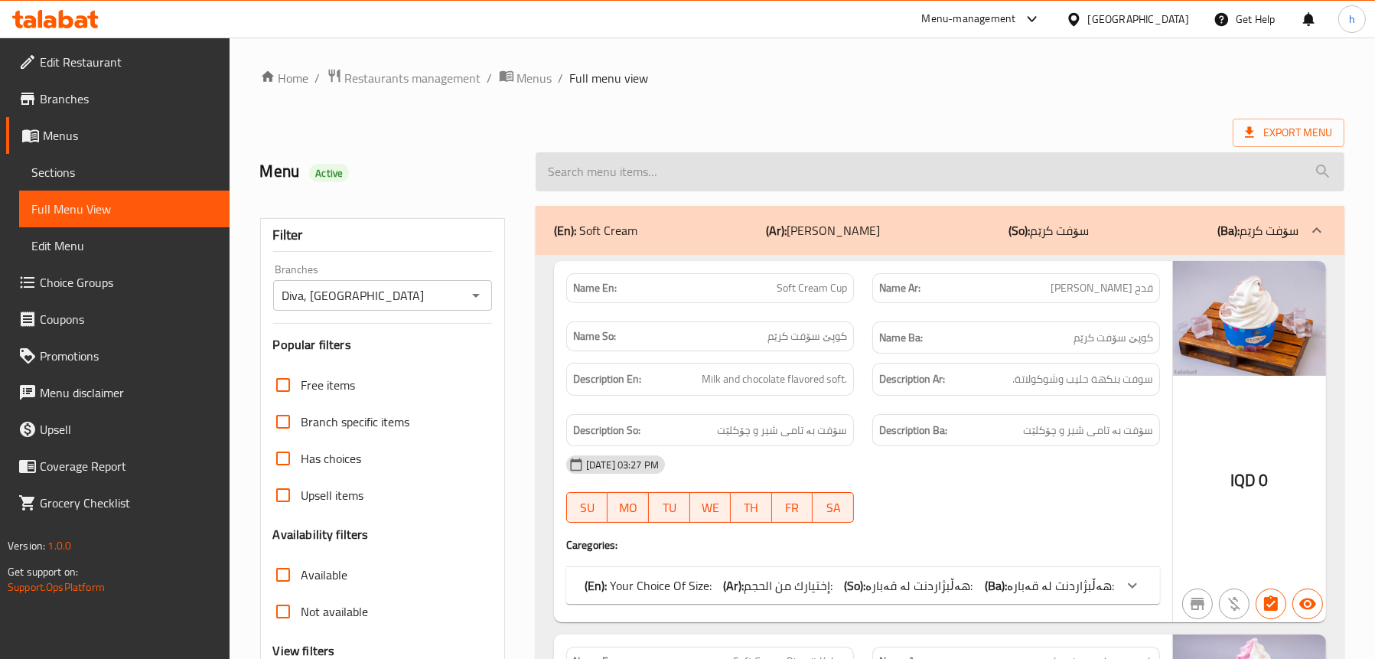
click at [754, 158] on input "search" at bounding box center [940, 171] width 809 height 39
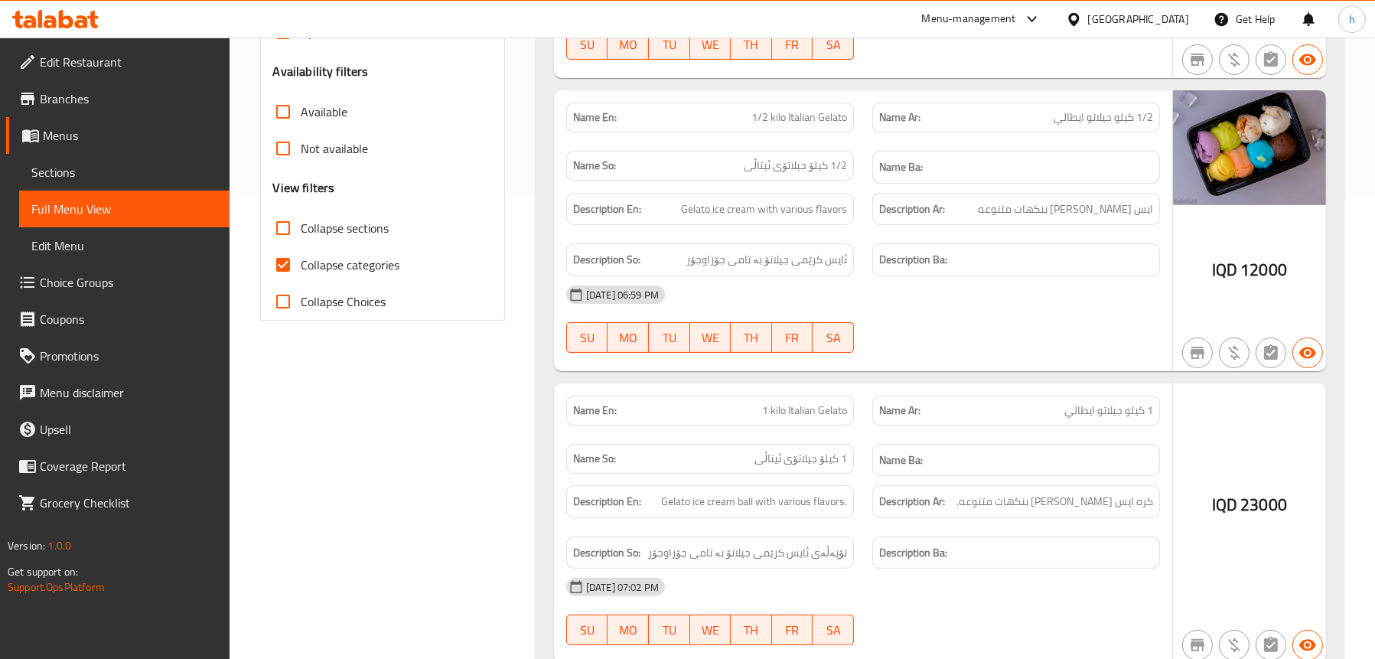
scroll to position [528, 0]
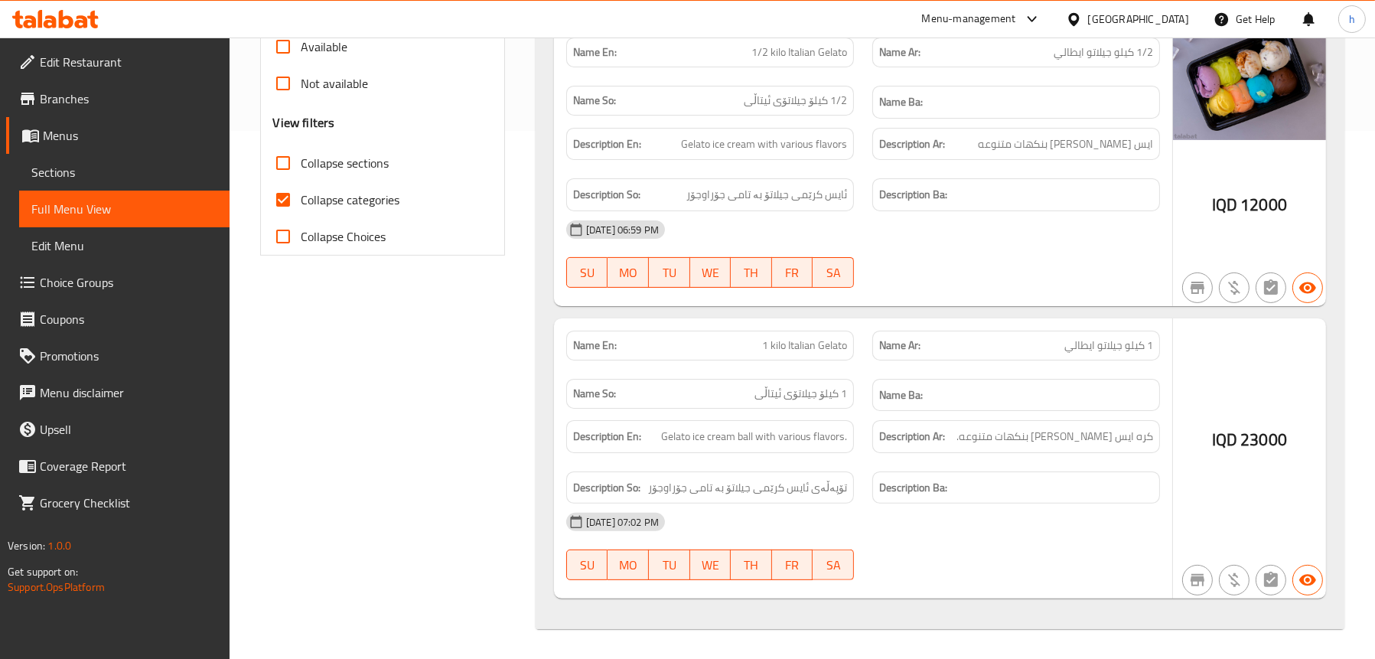
type input "gelat"
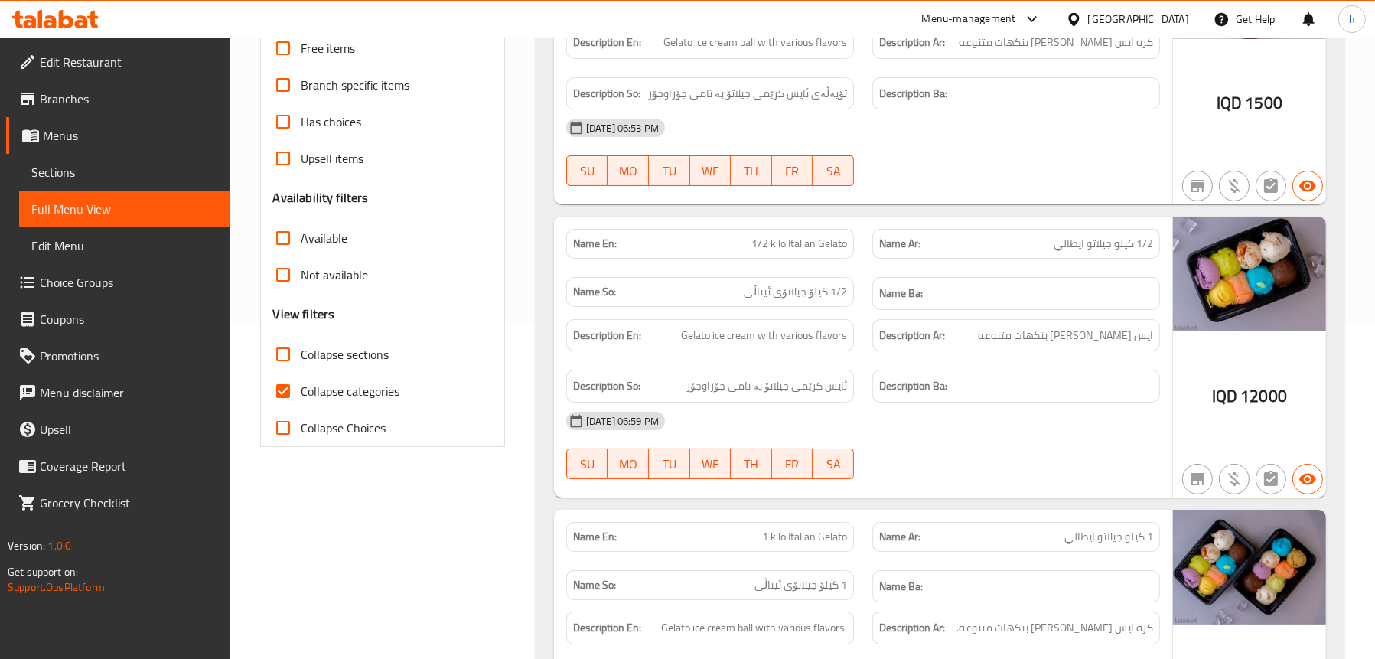
scroll to position [145, 0]
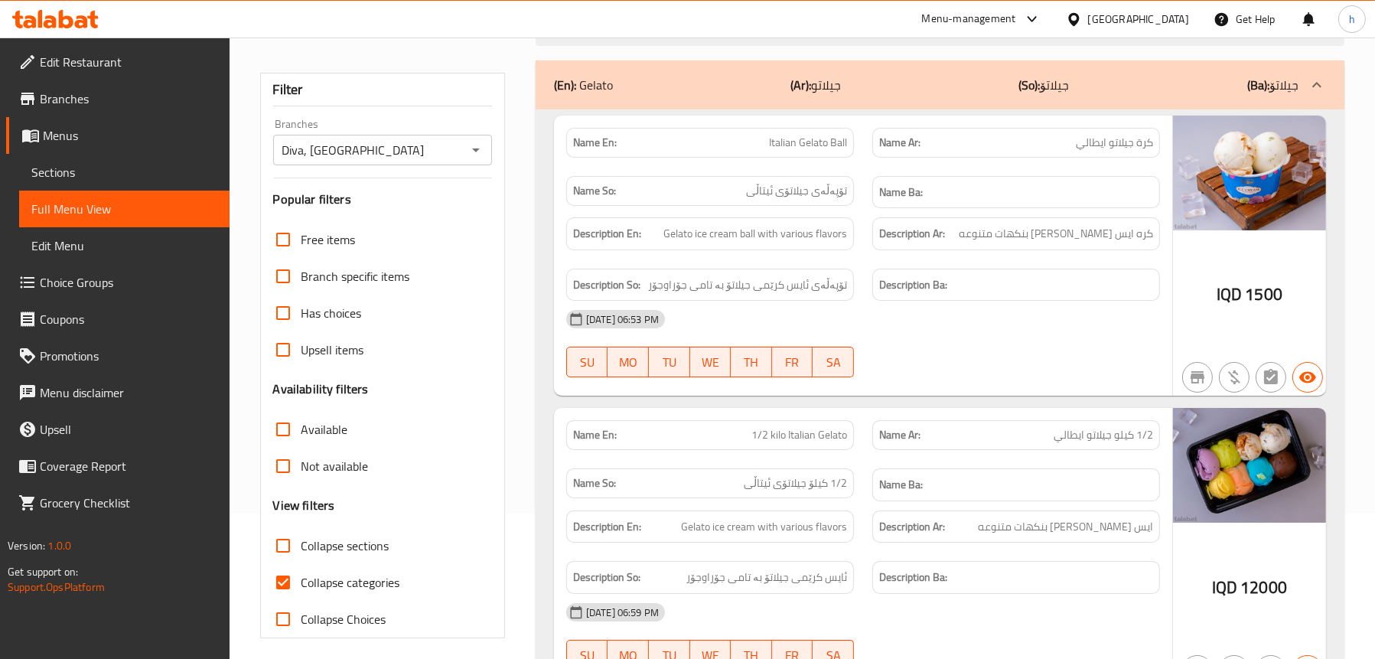
click at [67, 11] on icon at bounding box center [55, 19] width 86 height 18
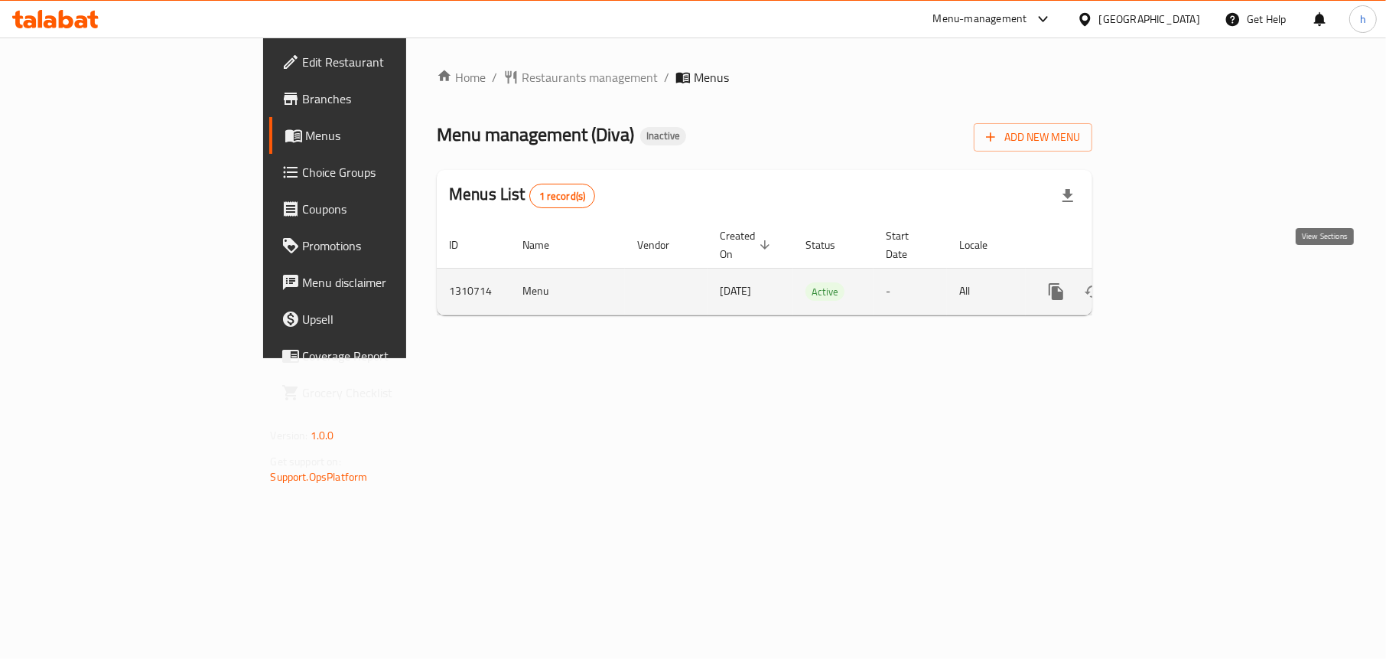
click at [1176, 282] on icon "enhanced table" at bounding box center [1167, 291] width 18 height 18
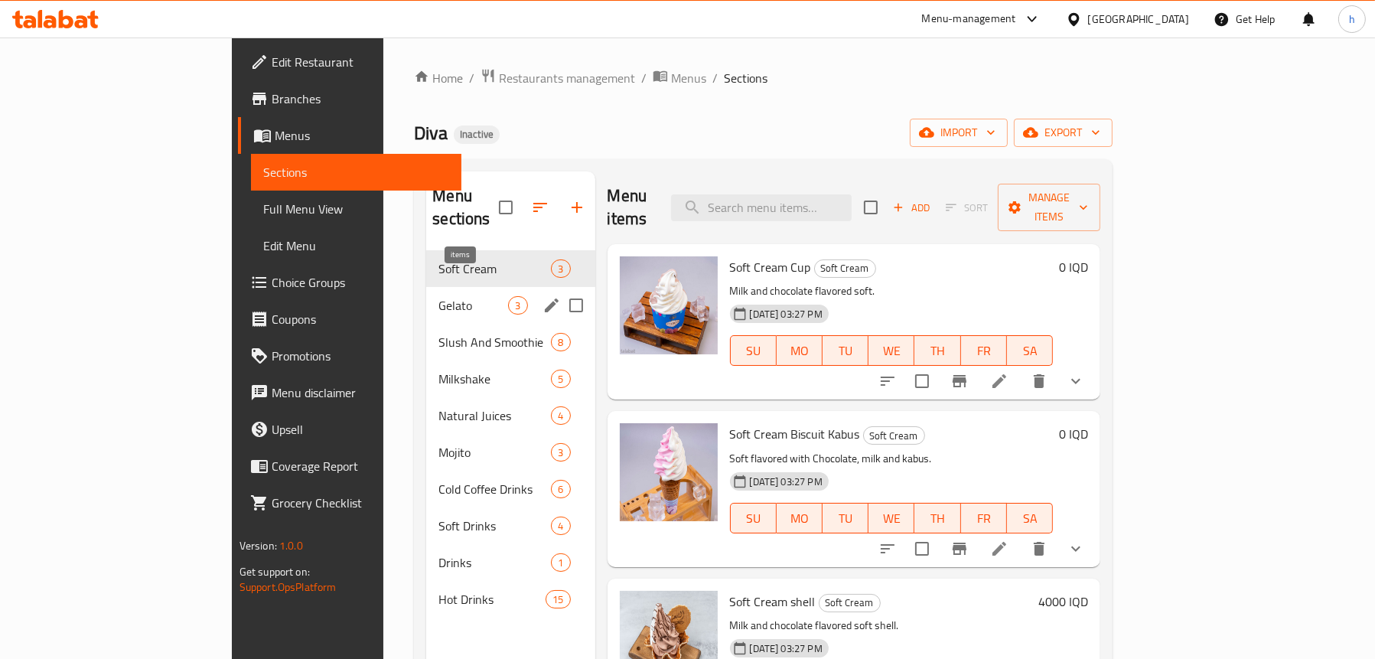
click at [447, 296] on span "Gelato" at bounding box center [473, 305] width 70 height 18
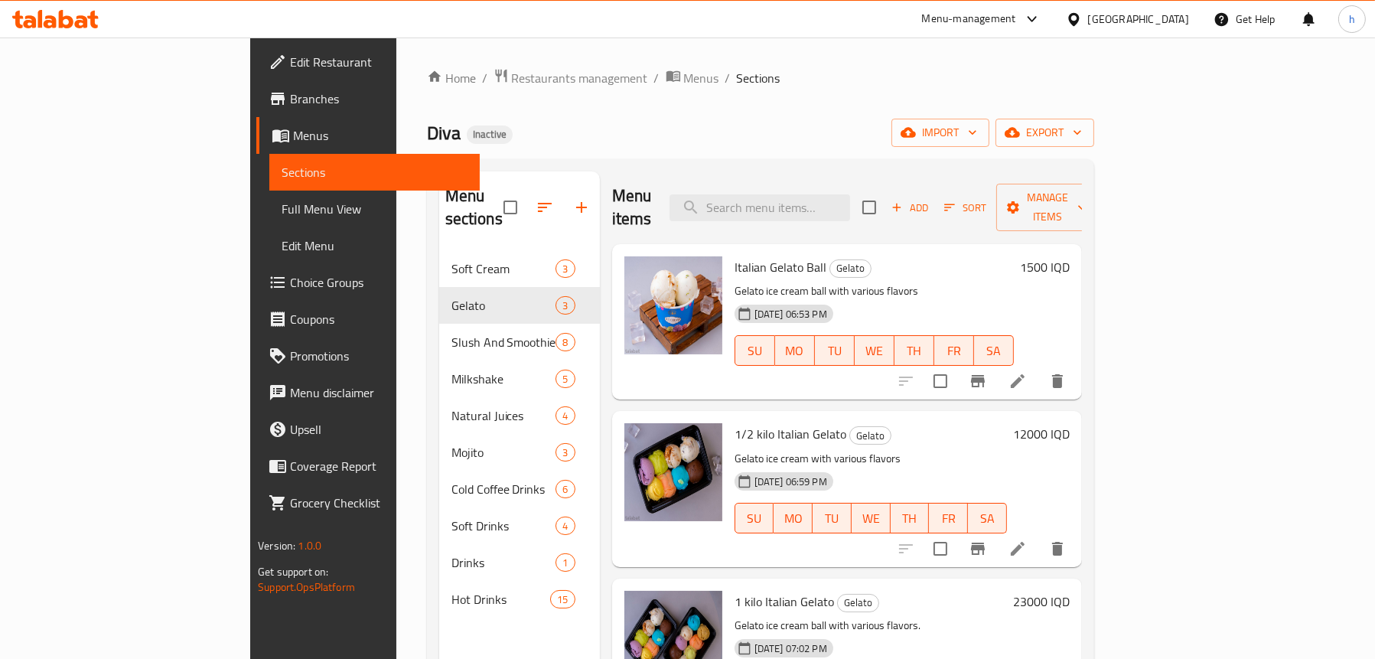
click at [282, 204] on span "Full Menu View" at bounding box center [375, 209] width 186 height 18
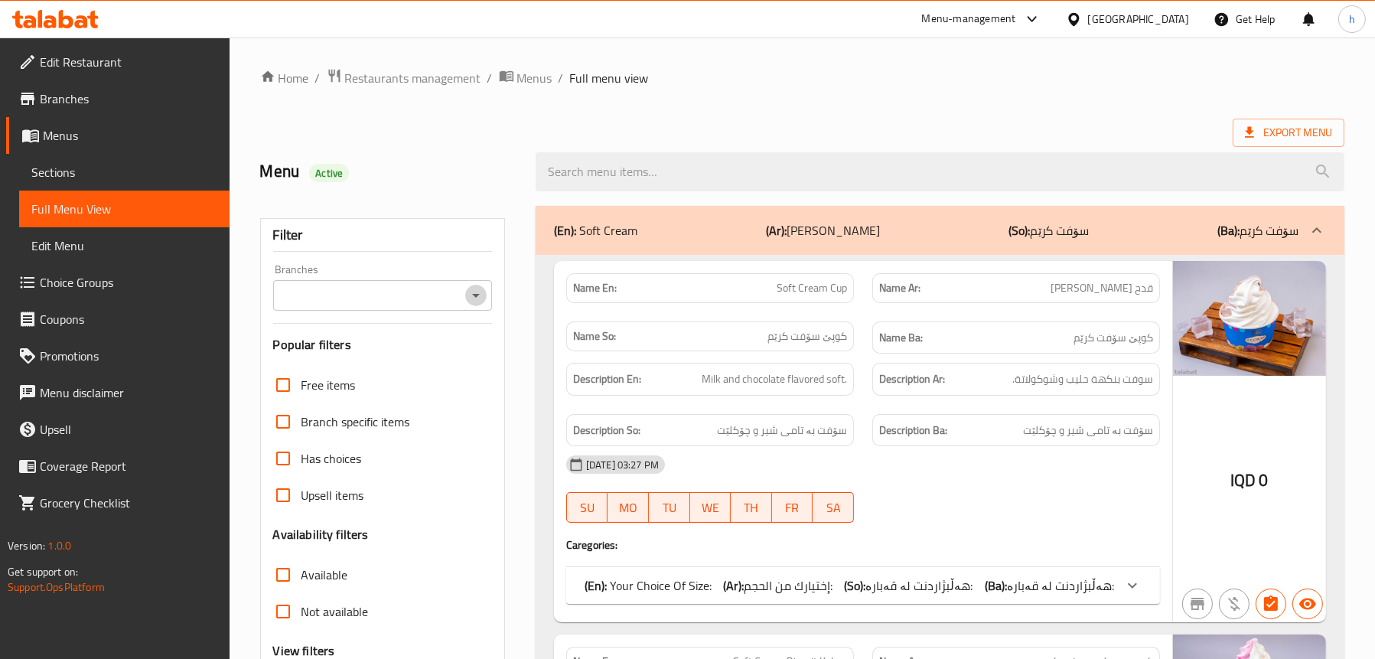
click at [477, 291] on icon "Open" at bounding box center [476, 295] width 18 height 18
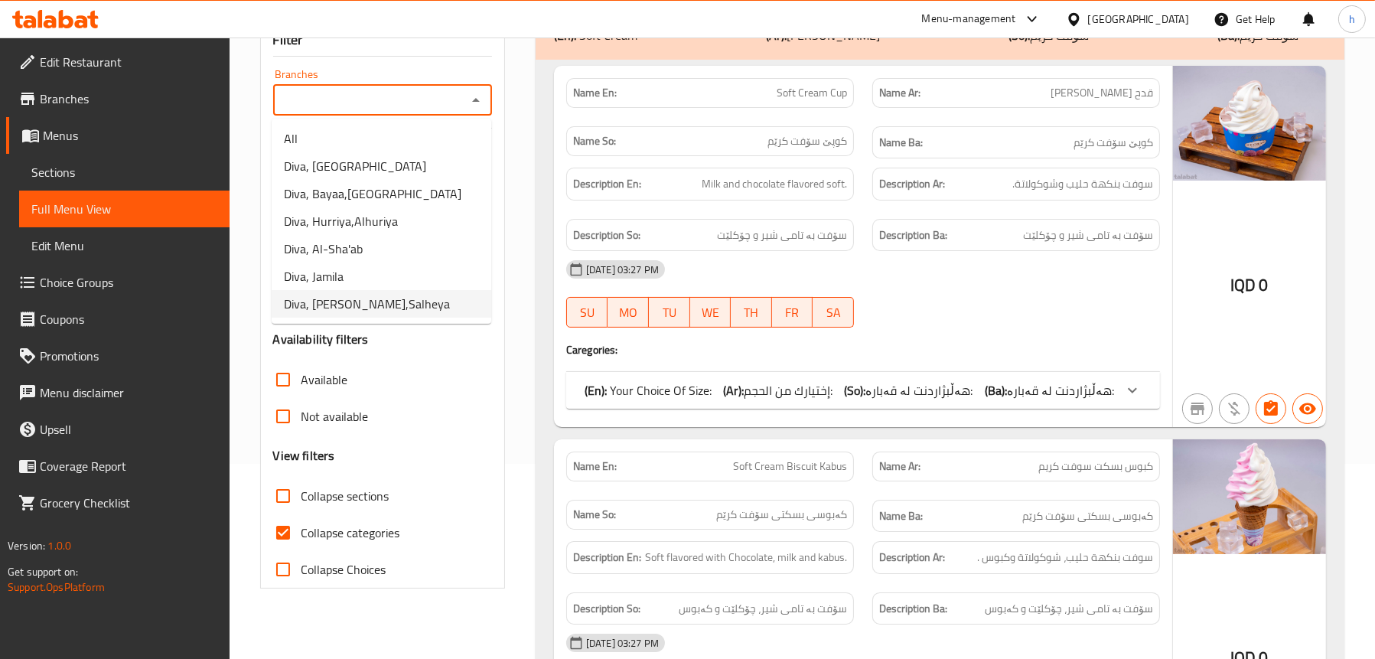
scroll to position [230, 0]
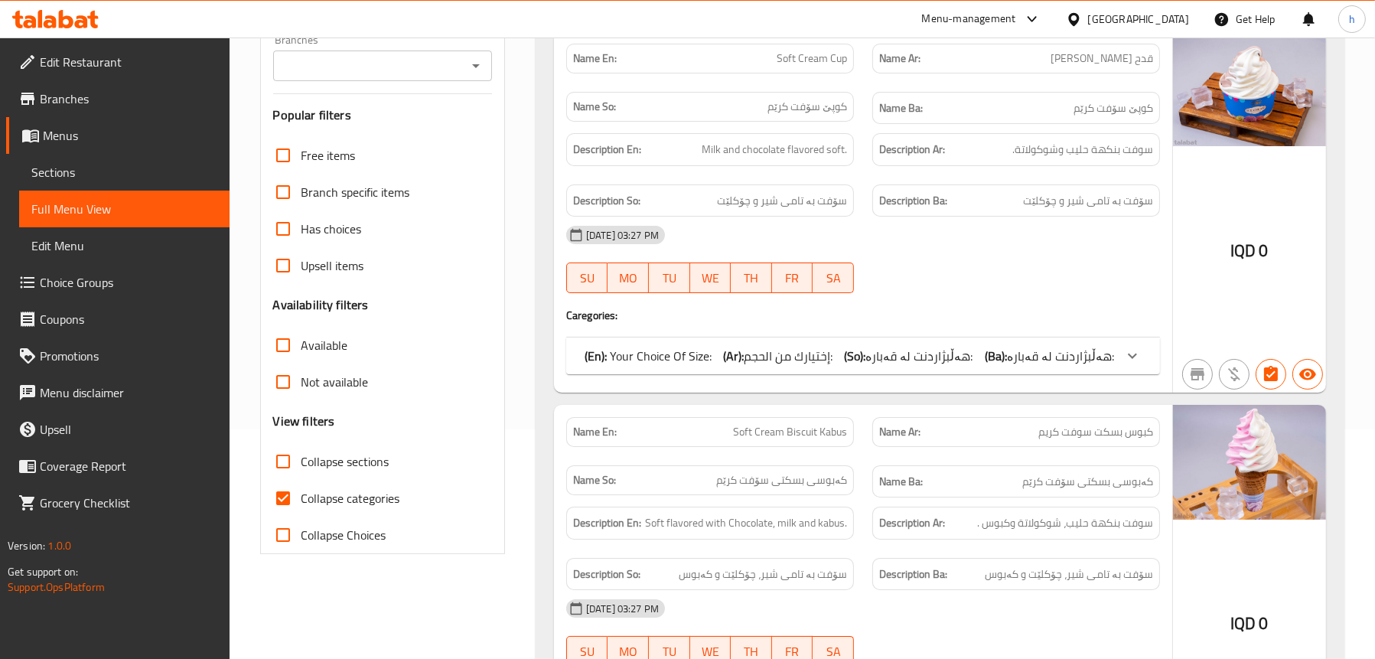
click at [81, 69] on span "Edit Restaurant" at bounding box center [128, 62] width 177 height 18
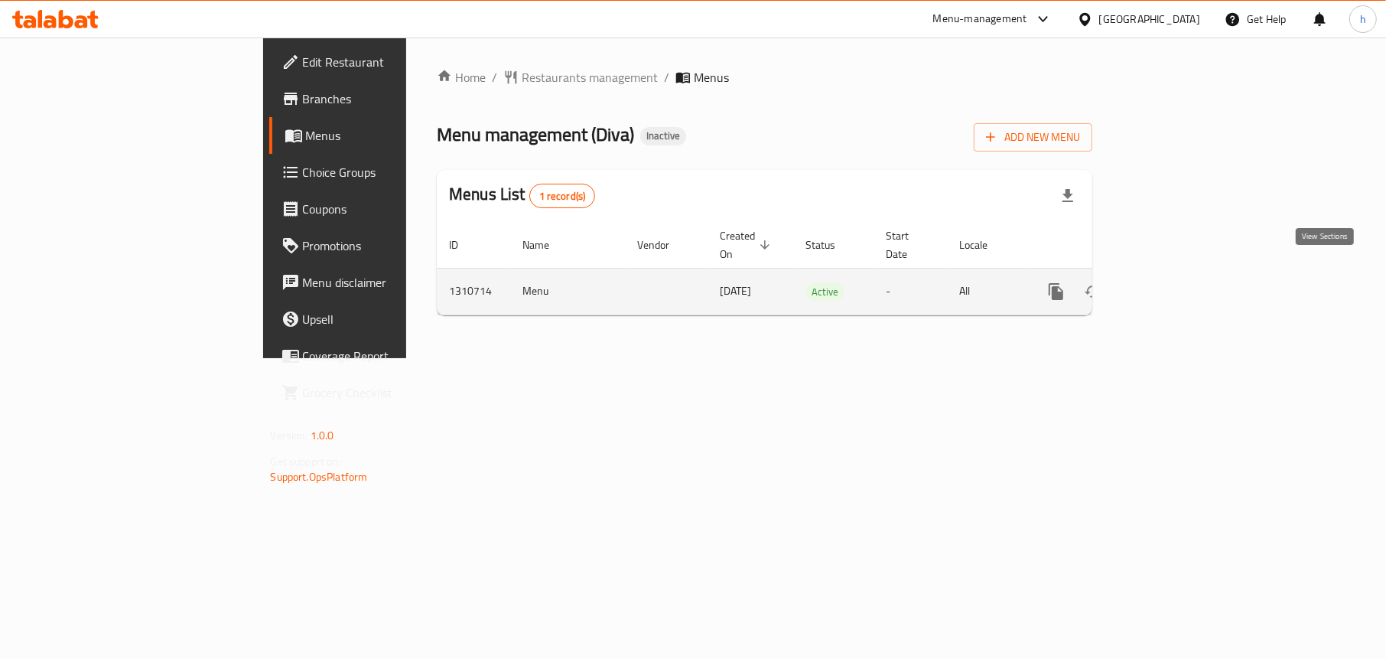
click at [1185, 273] on link "enhanced table" at bounding box center [1166, 291] width 37 height 37
click at [1185, 281] on link "enhanced table" at bounding box center [1166, 291] width 37 height 37
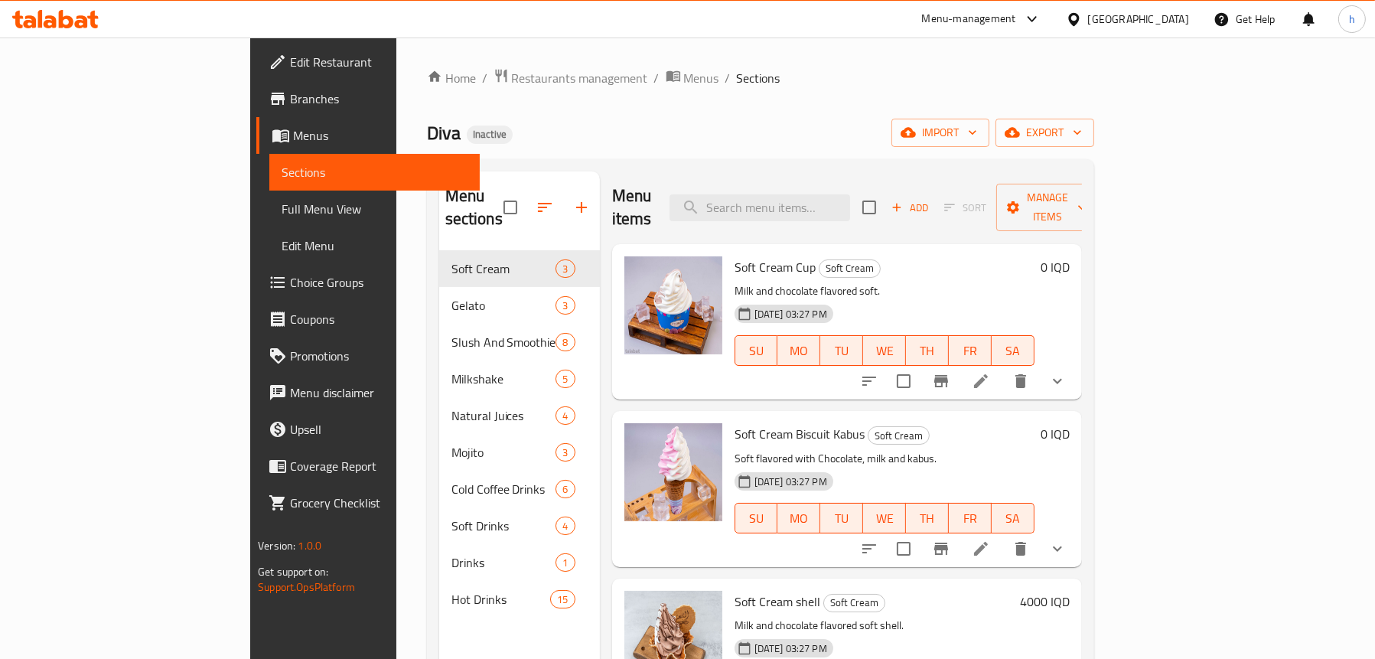
click at [282, 207] on span "Full Menu View" at bounding box center [375, 209] width 186 height 18
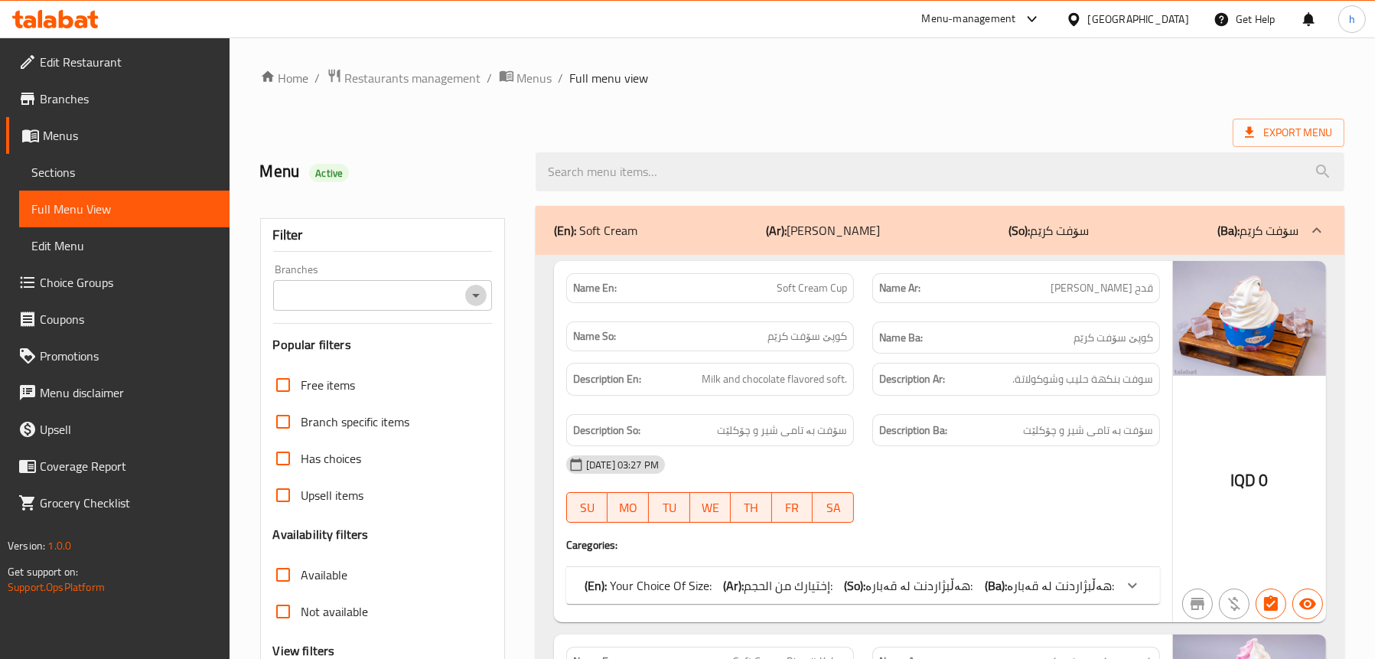
click at [483, 301] on icon "Open" at bounding box center [476, 295] width 18 height 18
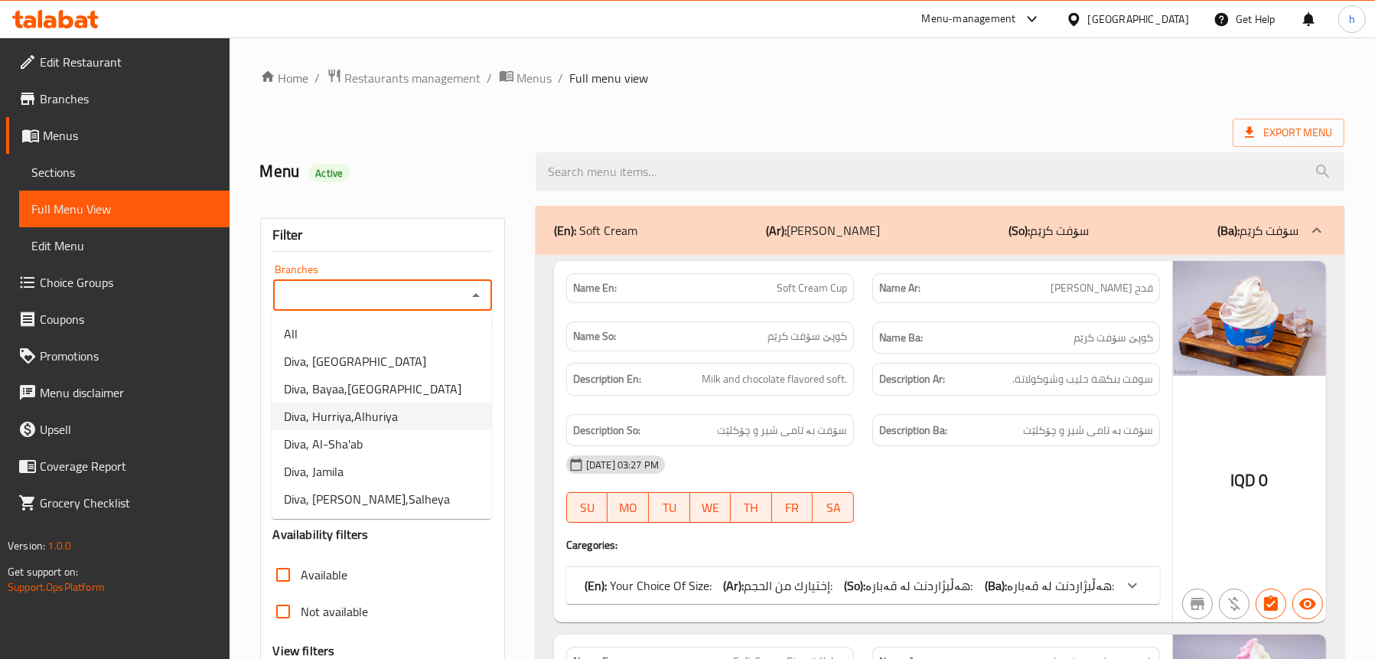
click at [357, 414] on span "Diva, Hurriya,Alhuriya" at bounding box center [341, 416] width 114 height 18
type input "Diva, Hurriya,Alhuriya"
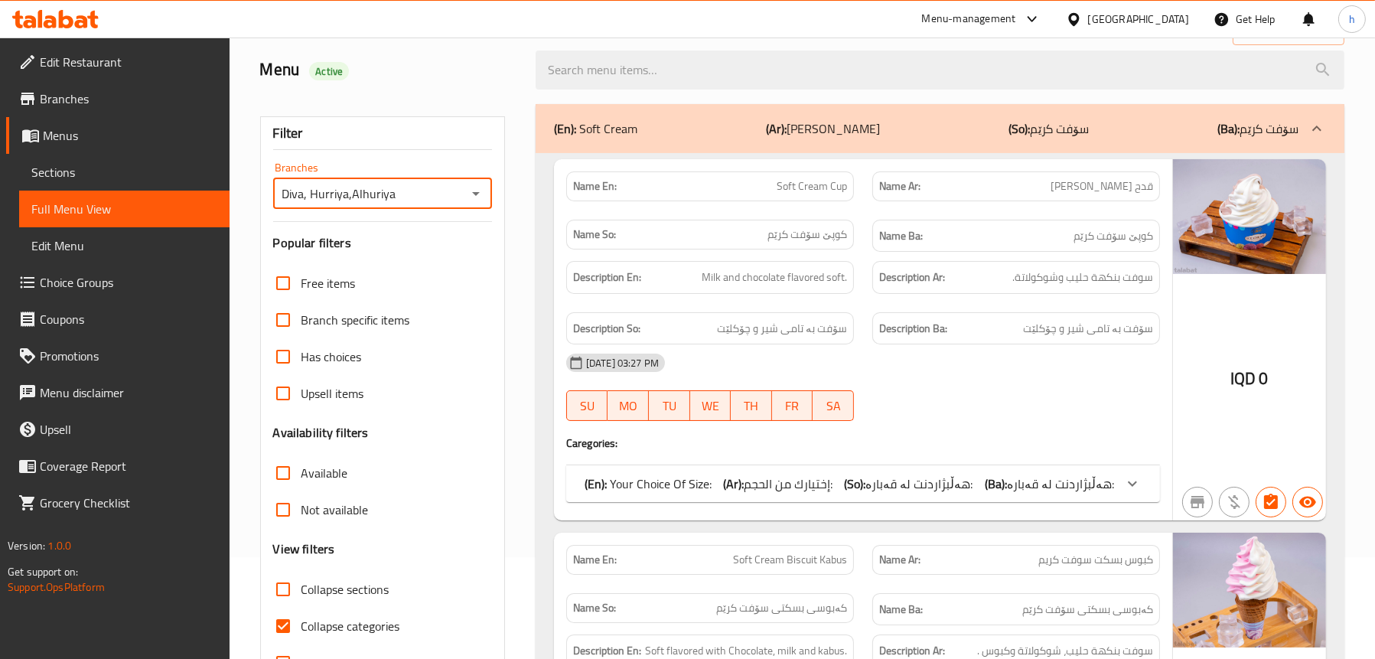
scroll to position [77, 0]
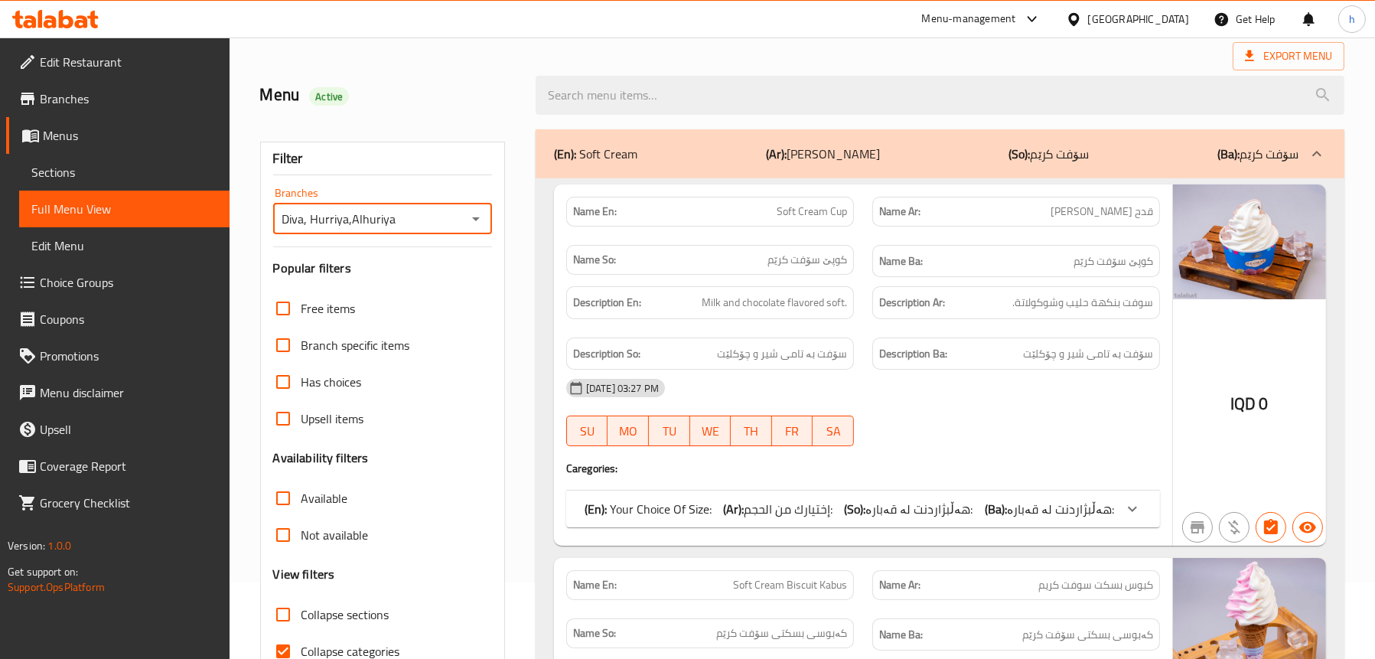
click at [480, 225] on icon "Open" at bounding box center [476, 219] width 18 height 18
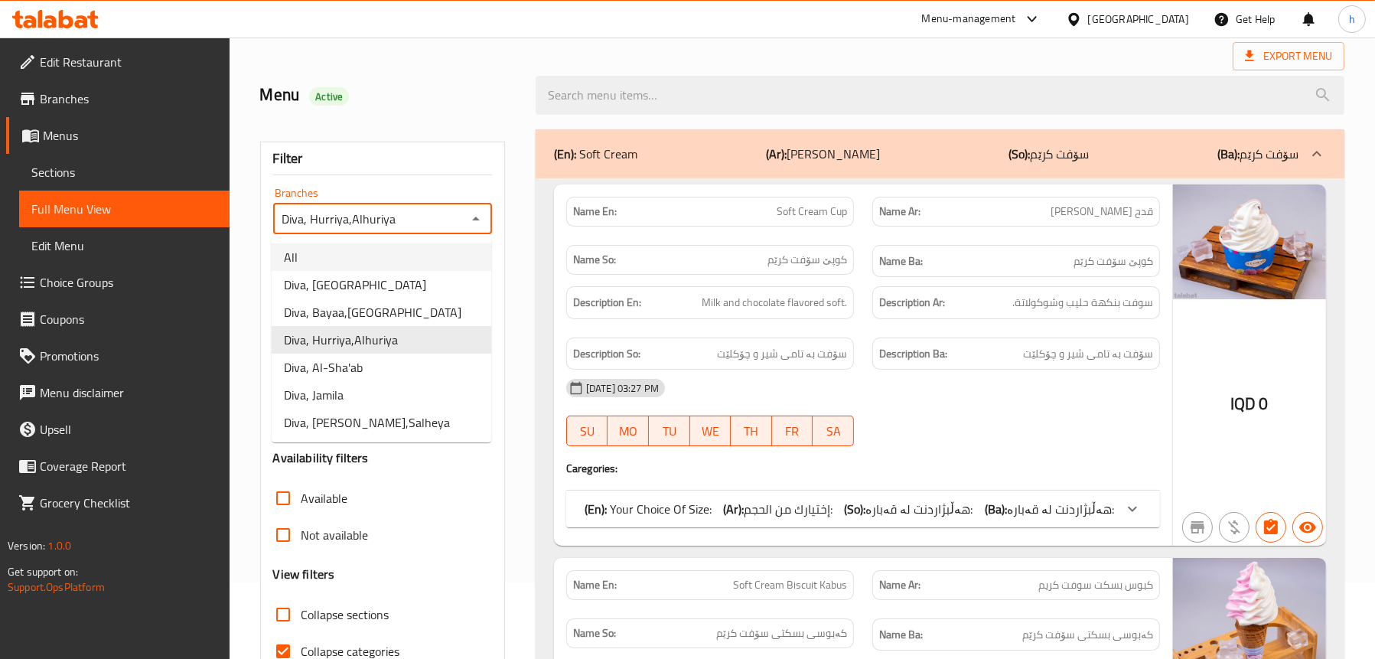
click at [70, 59] on span "Edit Restaurant" at bounding box center [128, 62] width 177 height 18
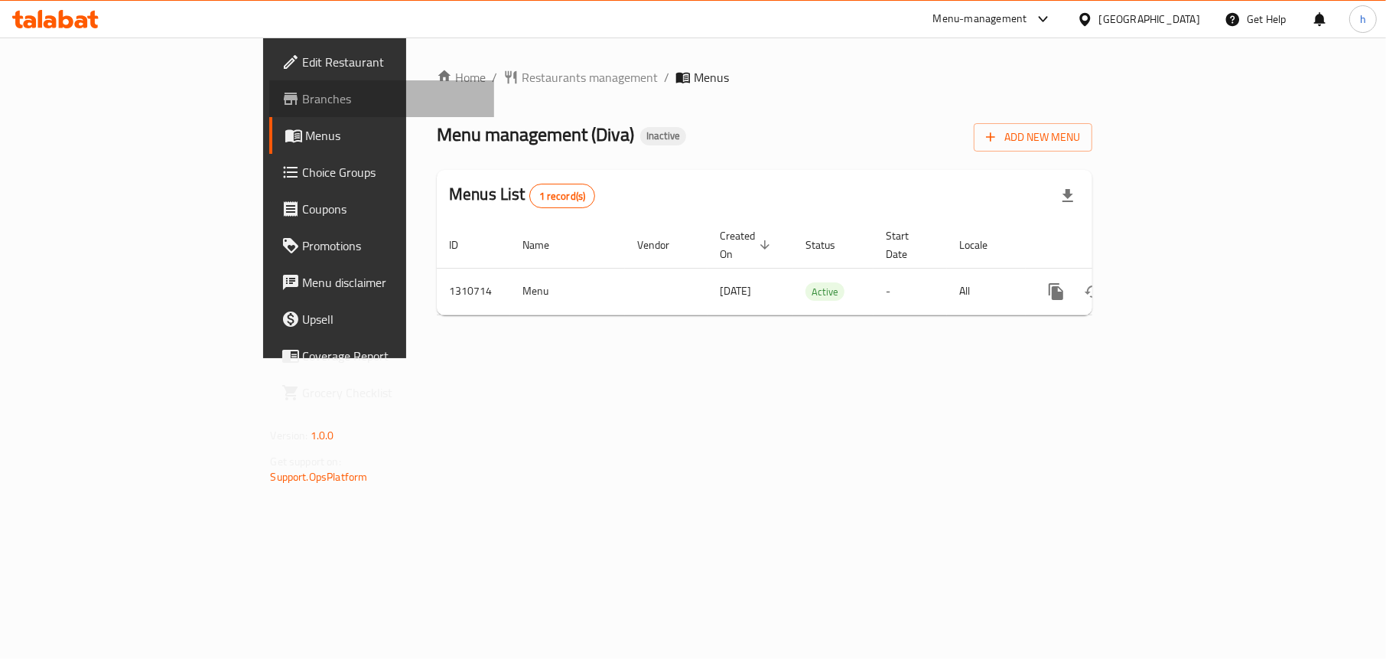
click at [303, 96] on span "Branches" at bounding box center [393, 99] width 180 height 18
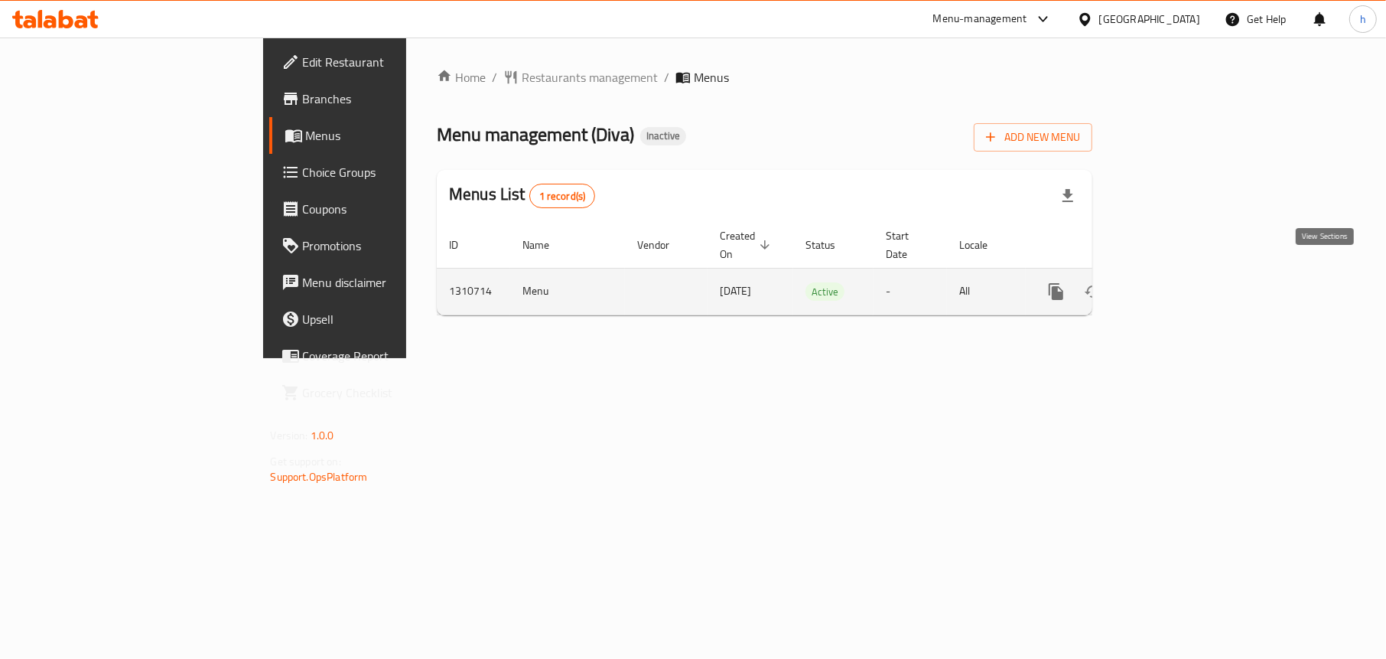
click at [1176, 282] on icon "enhanced table" at bounding box center [1167, 291] width 18 height 18
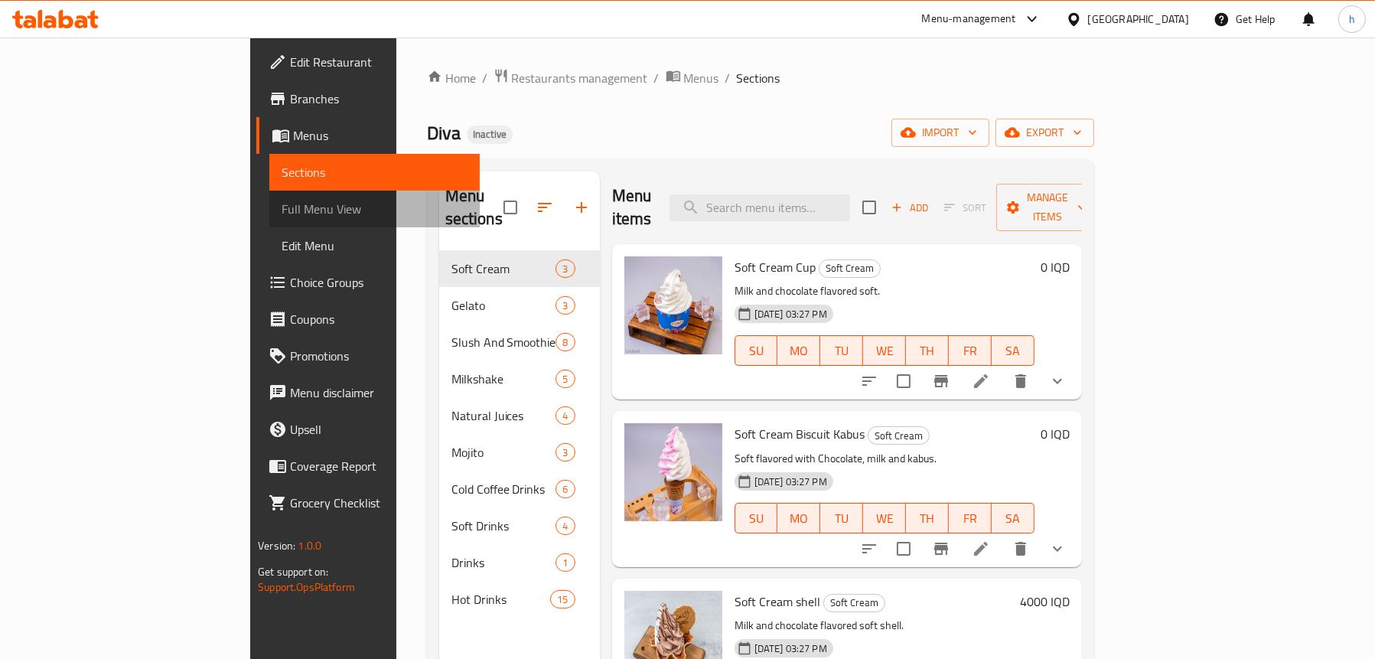
click at [282, 200] on span "Full Menu View" at bounding box center [375, 209] width 186 height 18
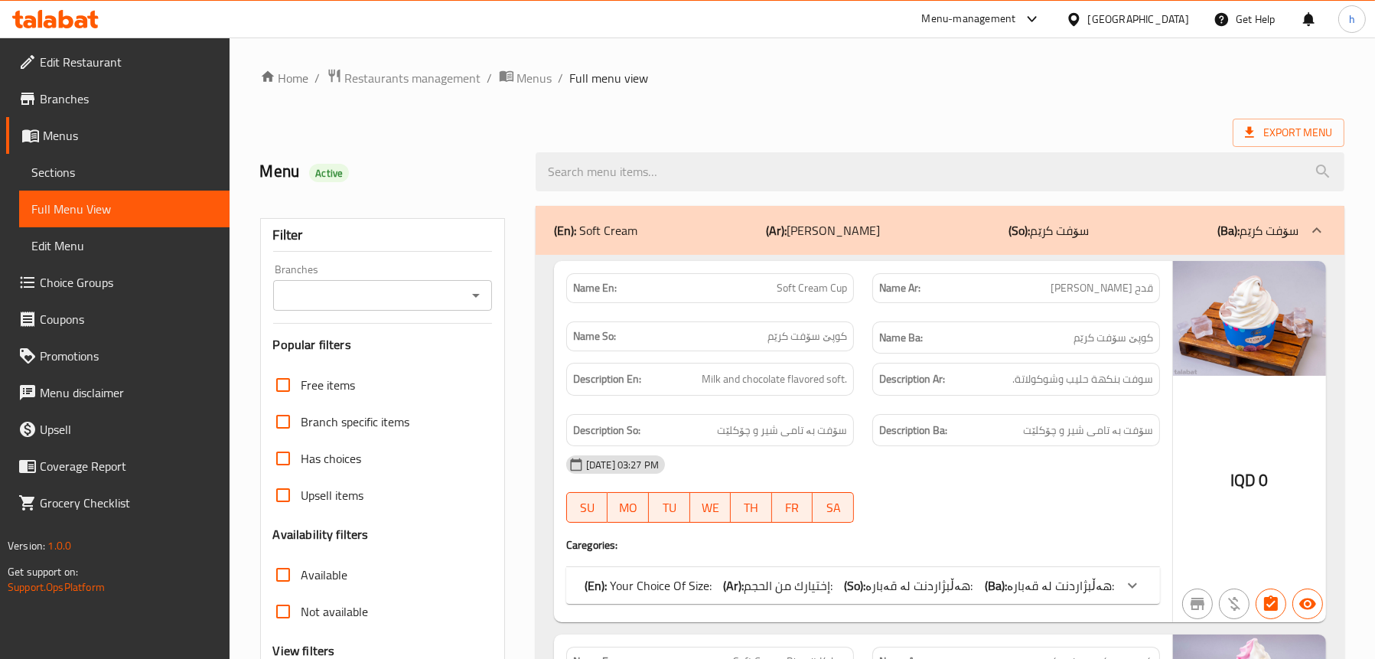
click at [475, 288] on icon "Open" at bounding box center [476, 295] width 18 height 18
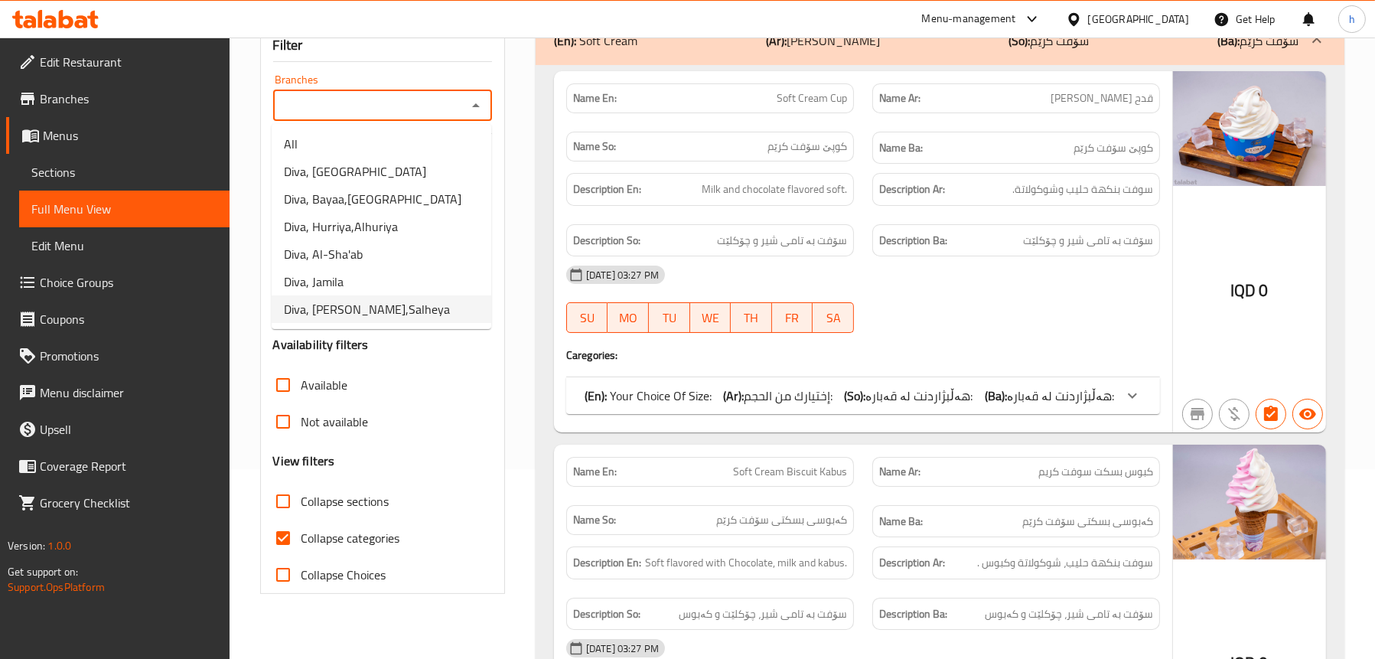
scroll to position [230, 0]
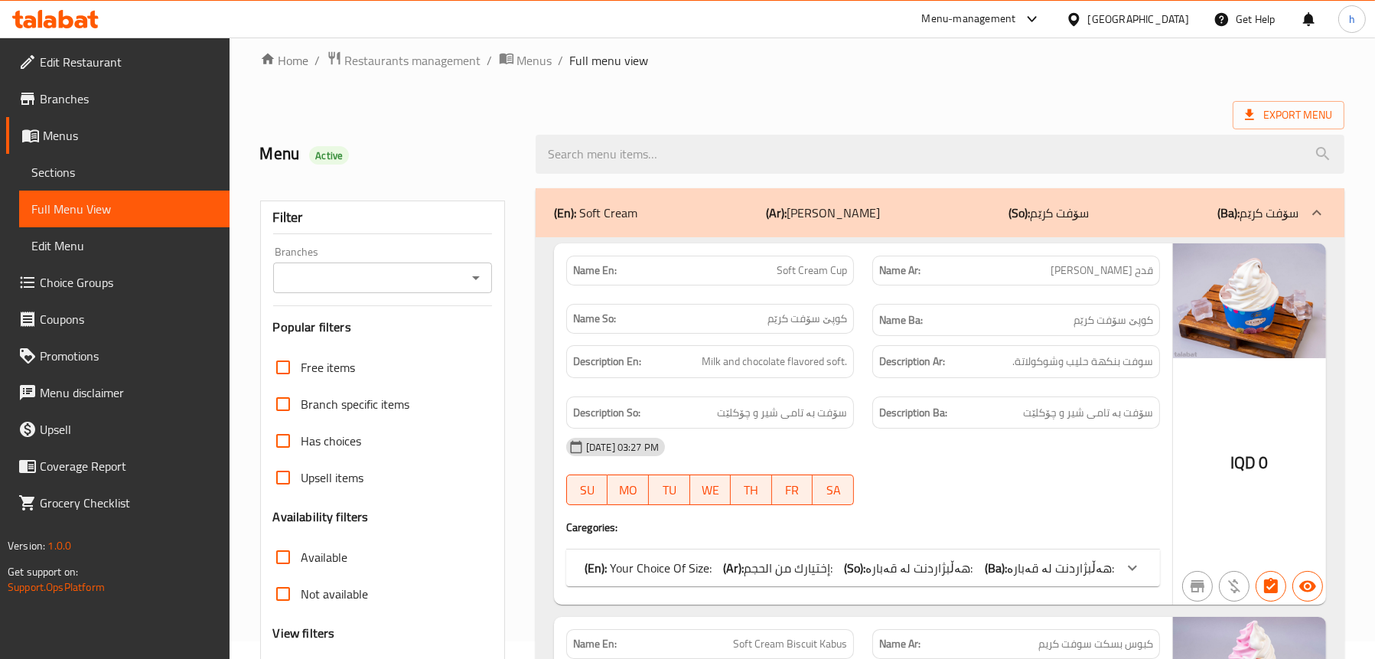
scroll to position [0, 0]
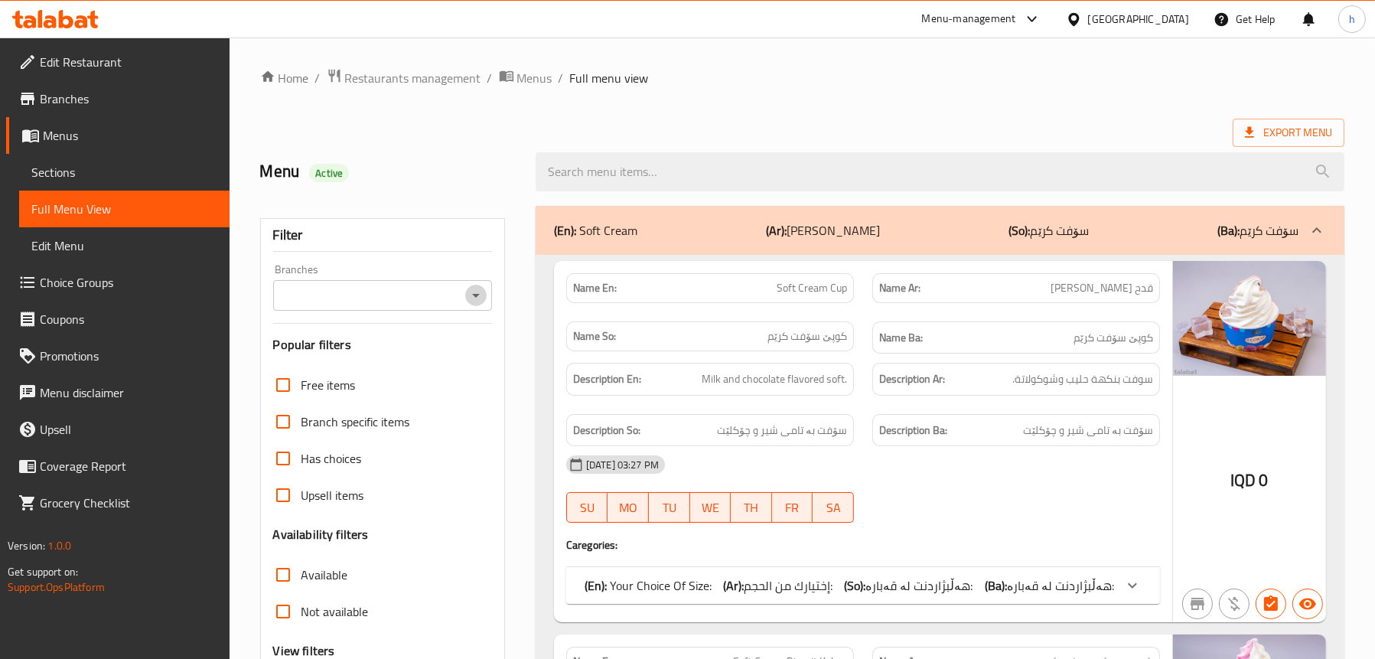
click at [477, 298] on icon "Open" at bounding box center [476, 295] width 18 height 18
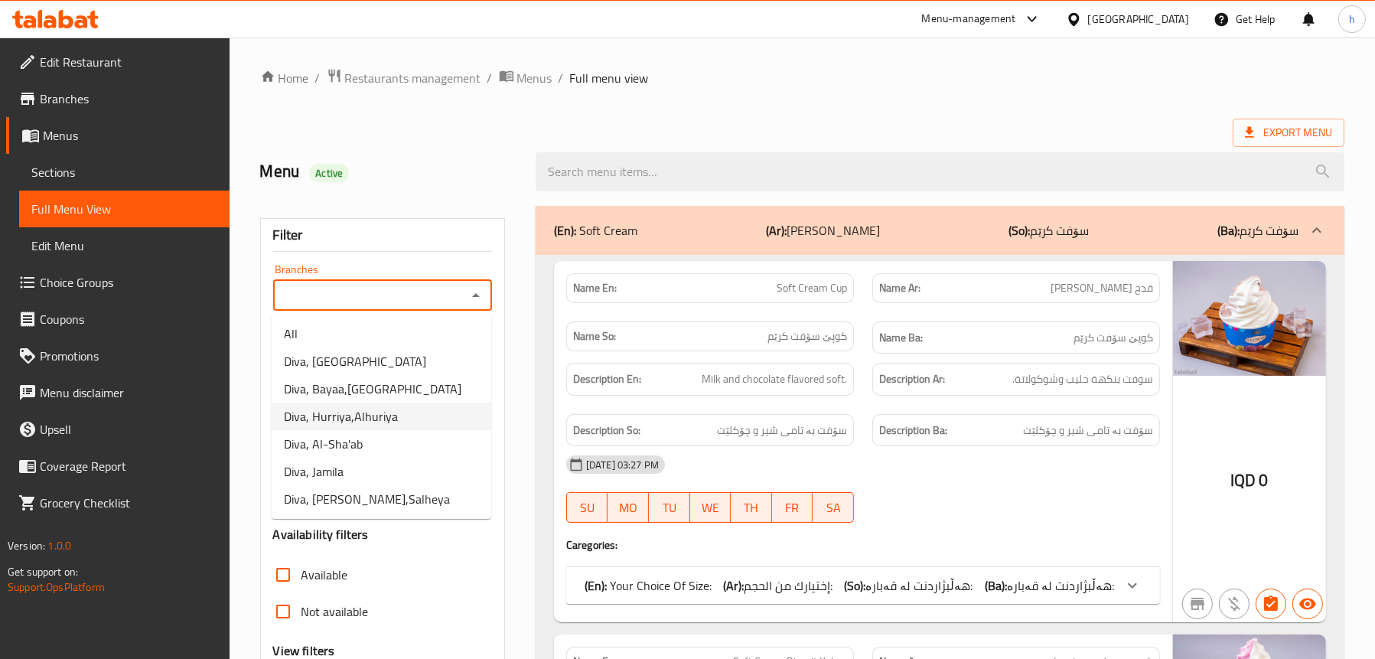
click at [360, 407] on span "Diva, Hurriya,Alhuriya" at bounding box center [341, 416] width 114 height 18
type input "Diva, Hurriya,Alhuriya"
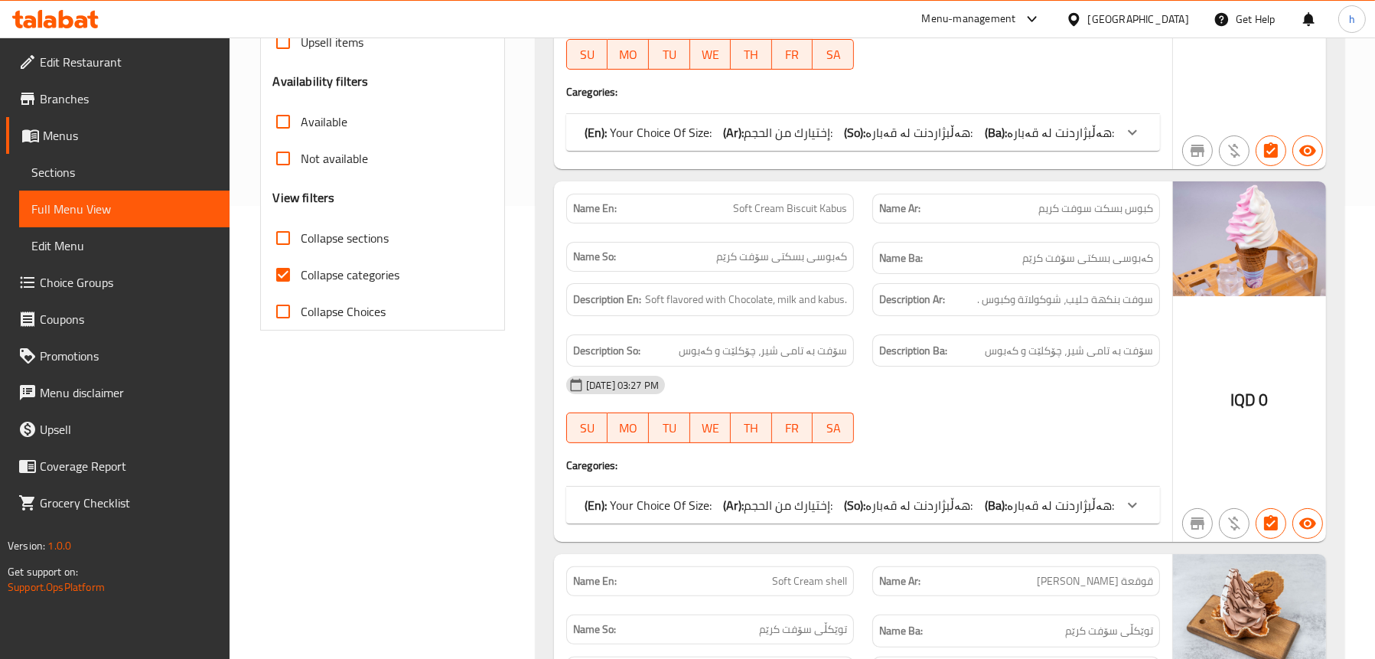
scroll to position [459, 0]
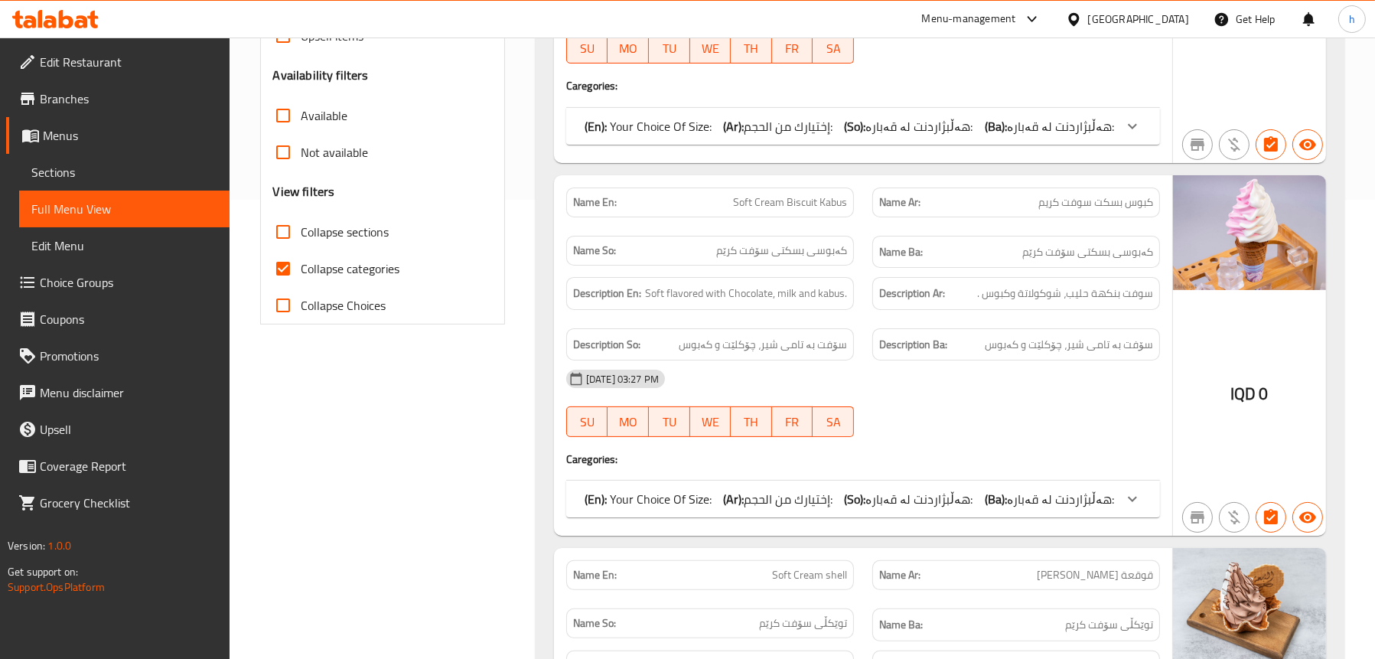
click at [716, 497] on div "(En): Your Choice Of Size: (Ar): إختيارك من الحجم: (So): هەڵبژاردنت لە قەبارە: …" at bounding box center [849, 499] width 529 height 18
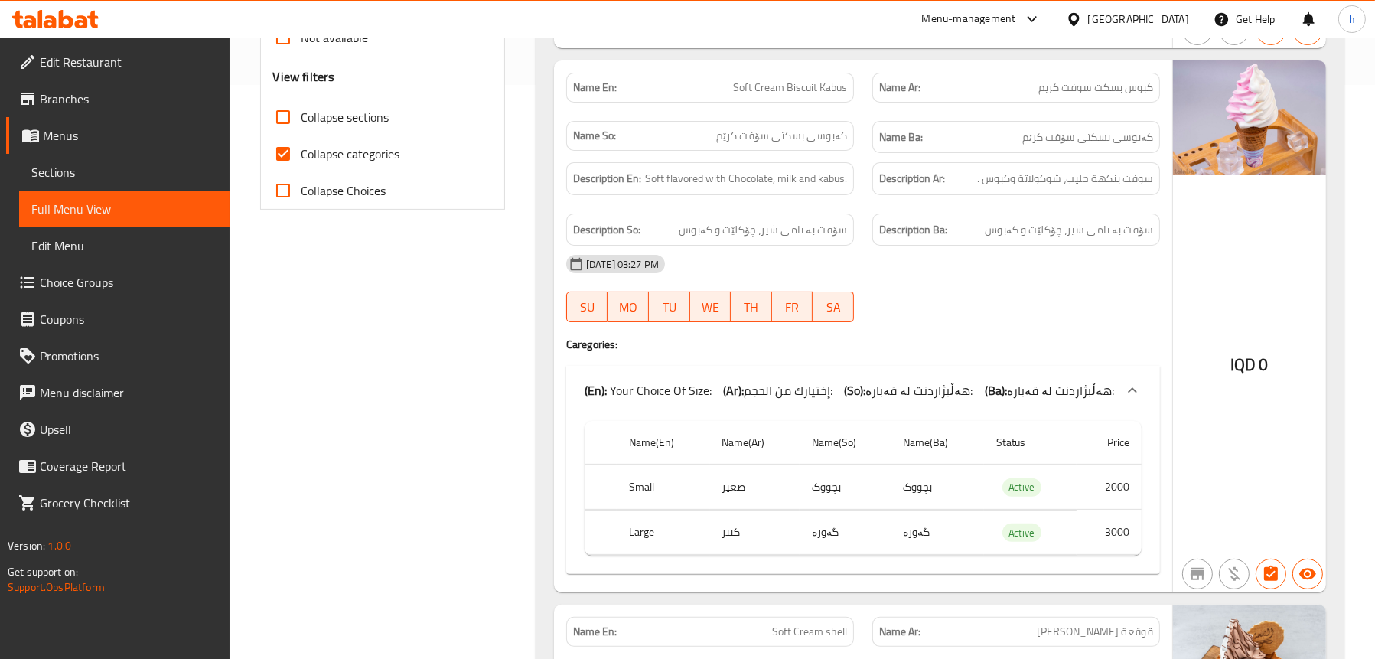
scroll to position [689, 0]
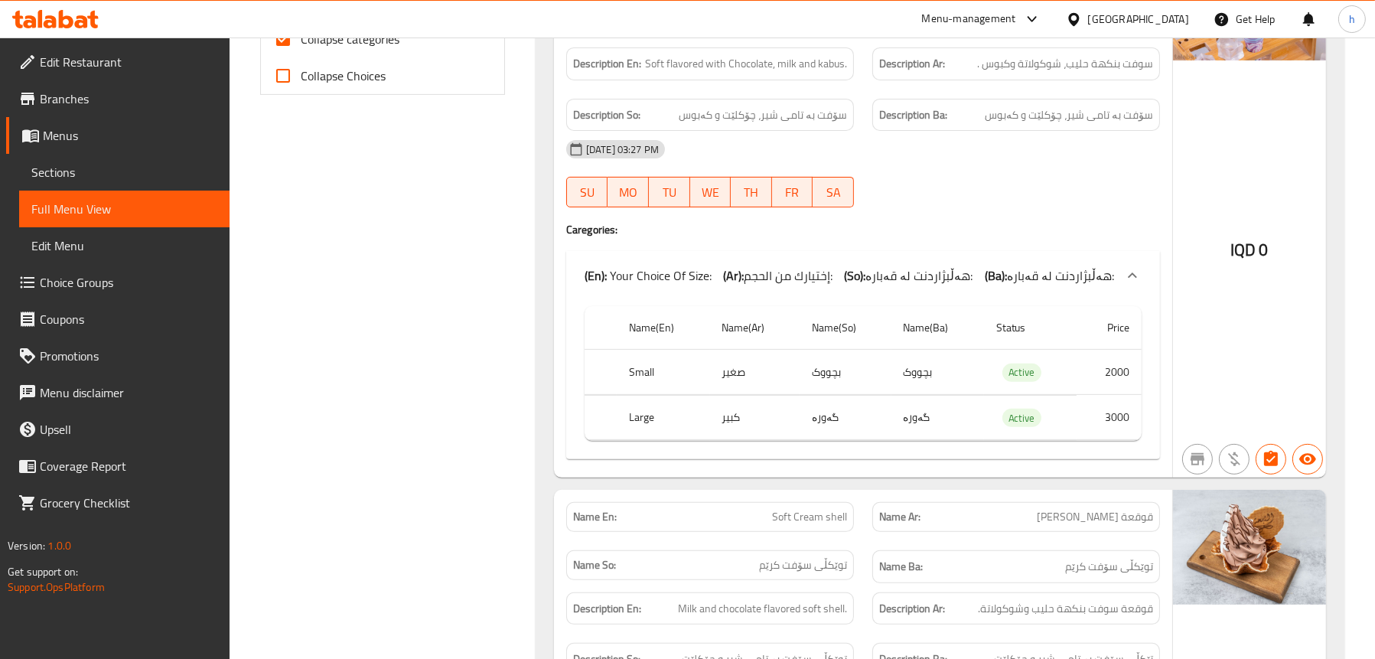
click at [671, 268] on p "(En): Your Choice Of Size:" at bounding box center [648, 275] width 127 height 18
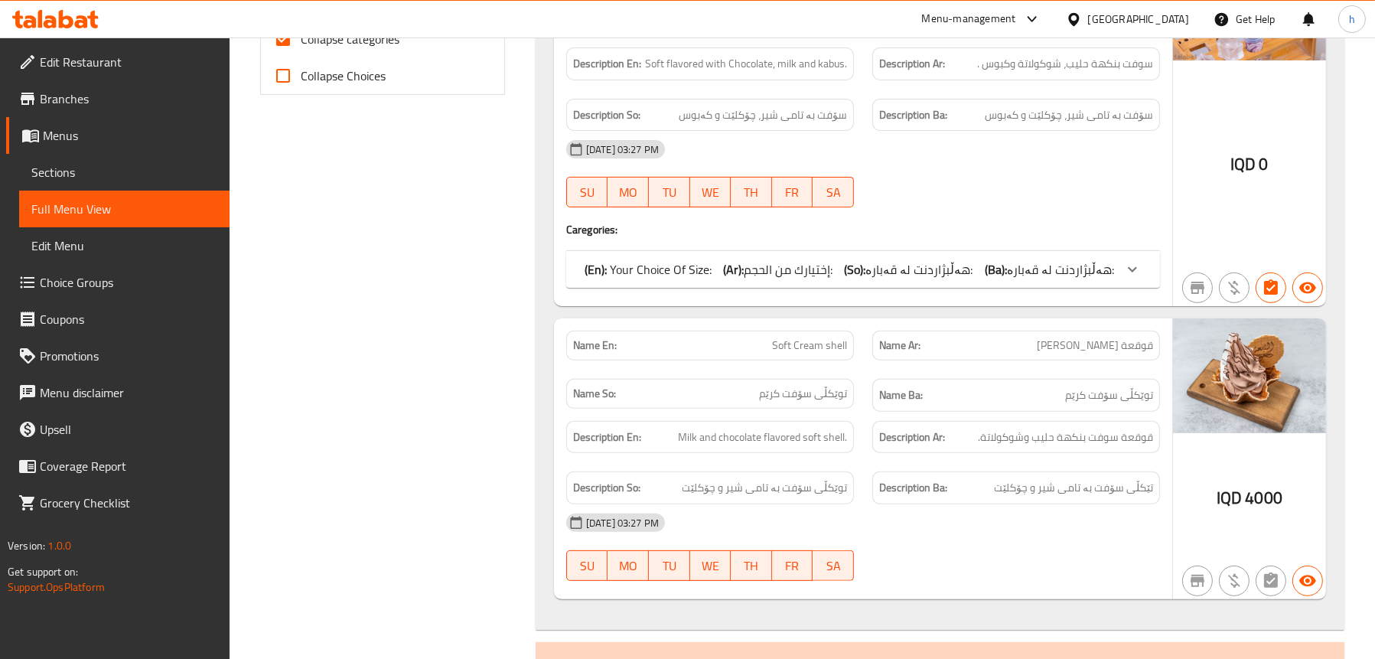
click at [72, 11] on icon at bounding box center [55, 19] width 86 height 18
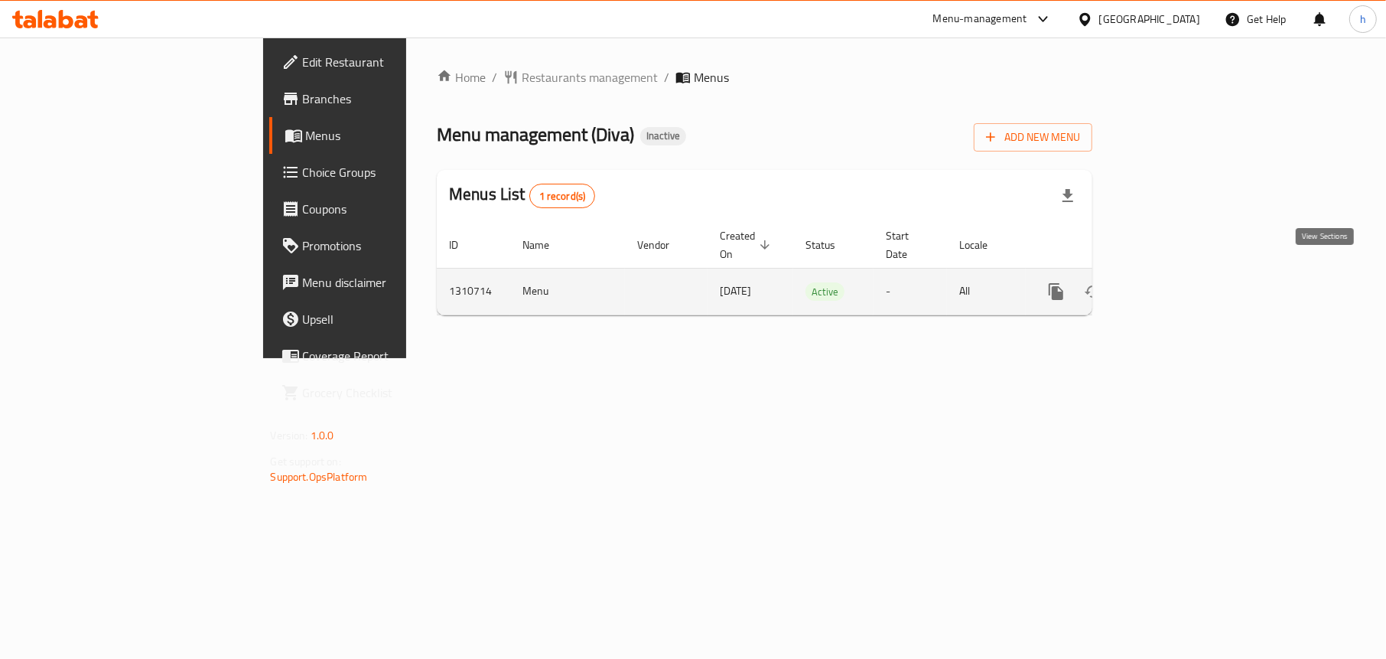
click at [1176, 282] on icon "enhanced table" at bounding box center [1167, 291] width 18 height 18
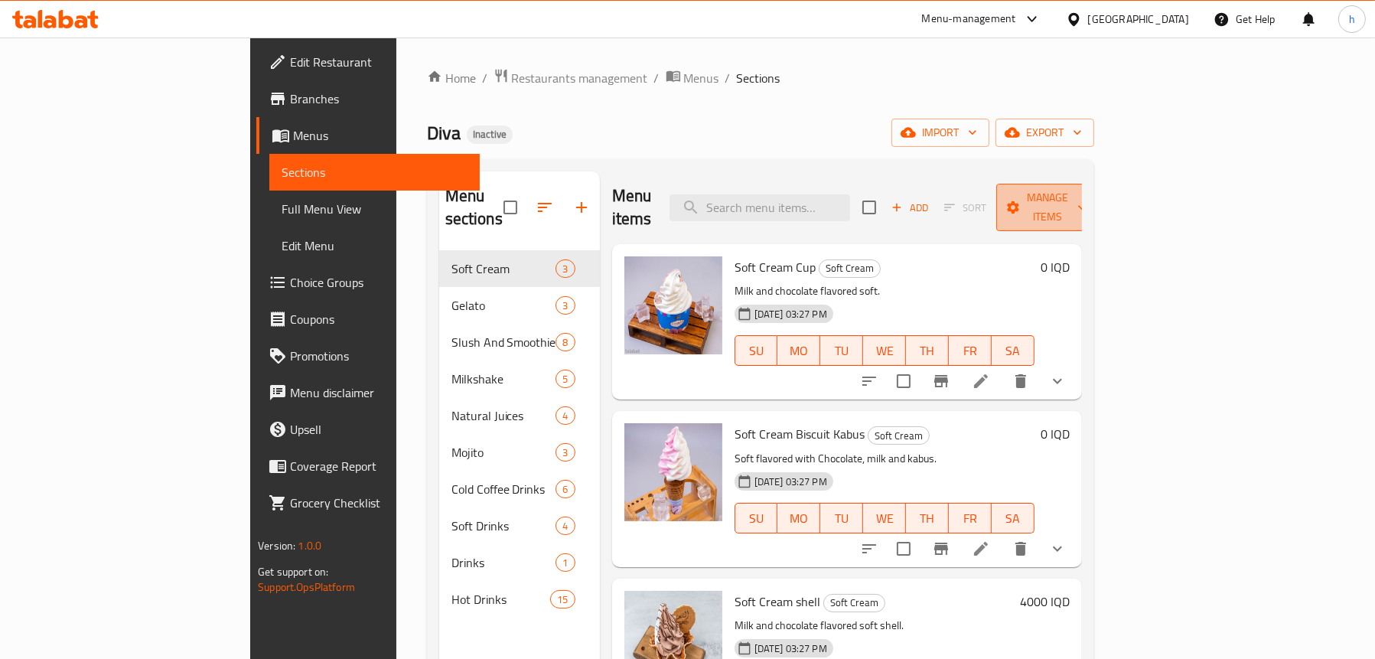
click at [1086, 194] on span "Manage items" at bounding box center [1047, 207] width 78 height 38
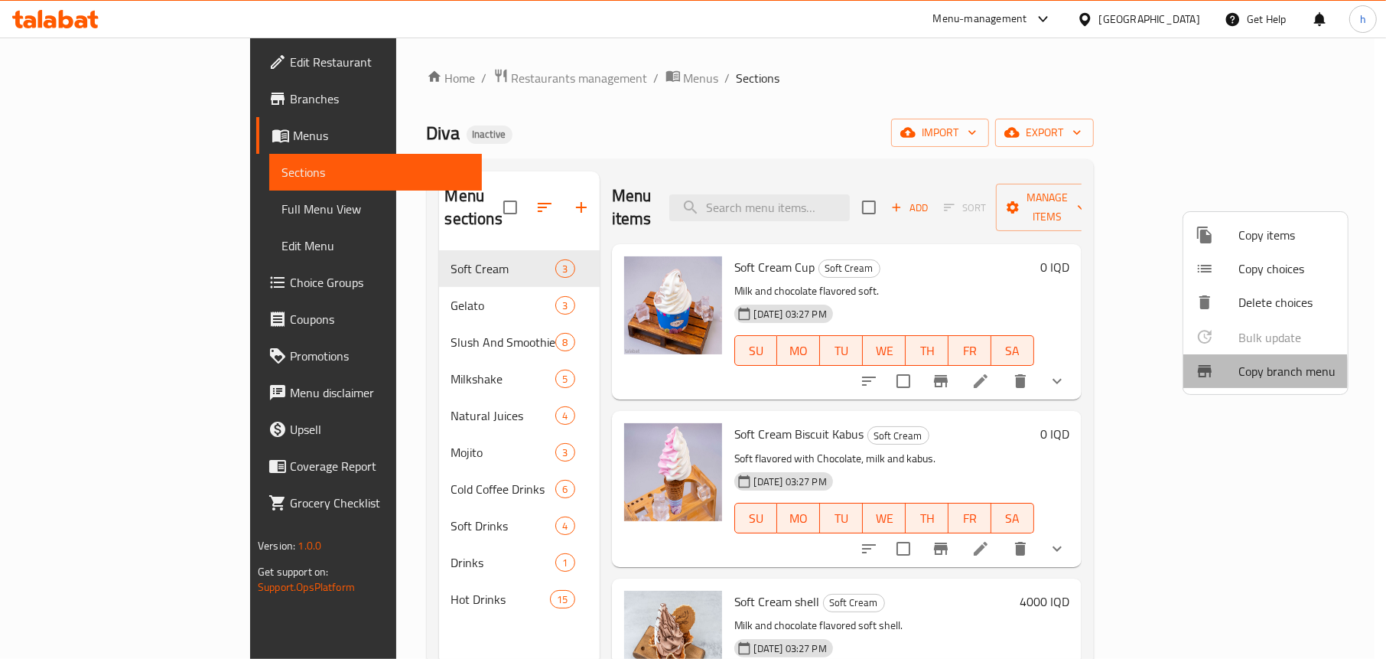
click at [1223, 372] on div at bounding box center [1217, 371] width 43 height 18
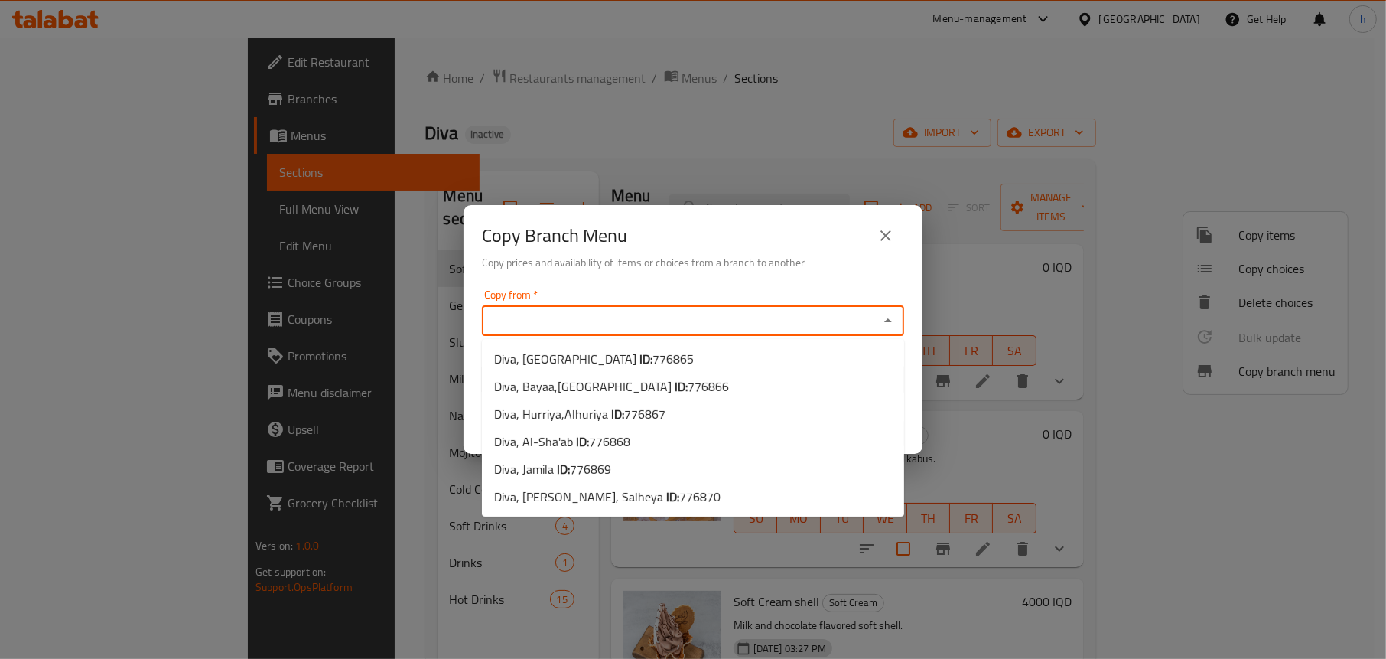
click at [822, 318] on input "Copy from   *" at bounding box center [681, 320] width 388 height 21
click at [588, 415] on span "Diva, [PERSON_NAME],Alhuriya ID: 776867" at bounding box center [579, 414] width 171 height 18
type input "Diva, Hurriya,Alhuriya"
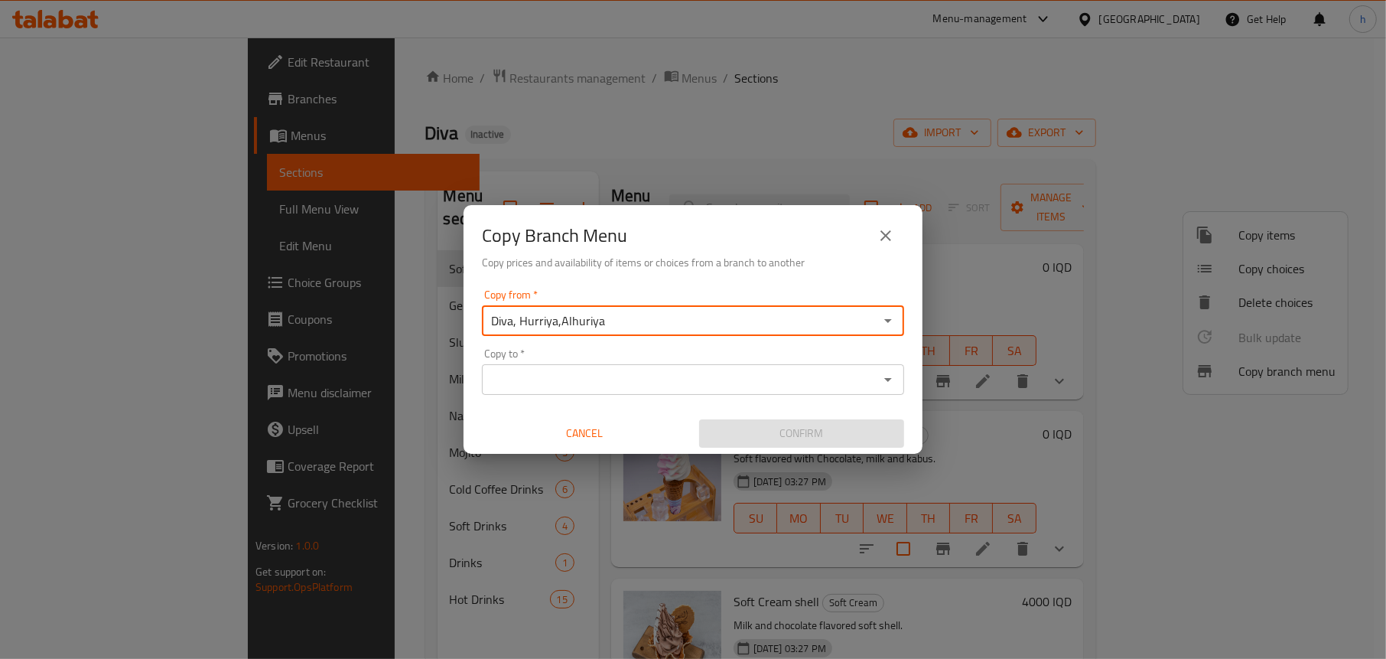
click at [581, 386] on input "Copy to   *" at bounding box center [681, 379] width 388 height 21
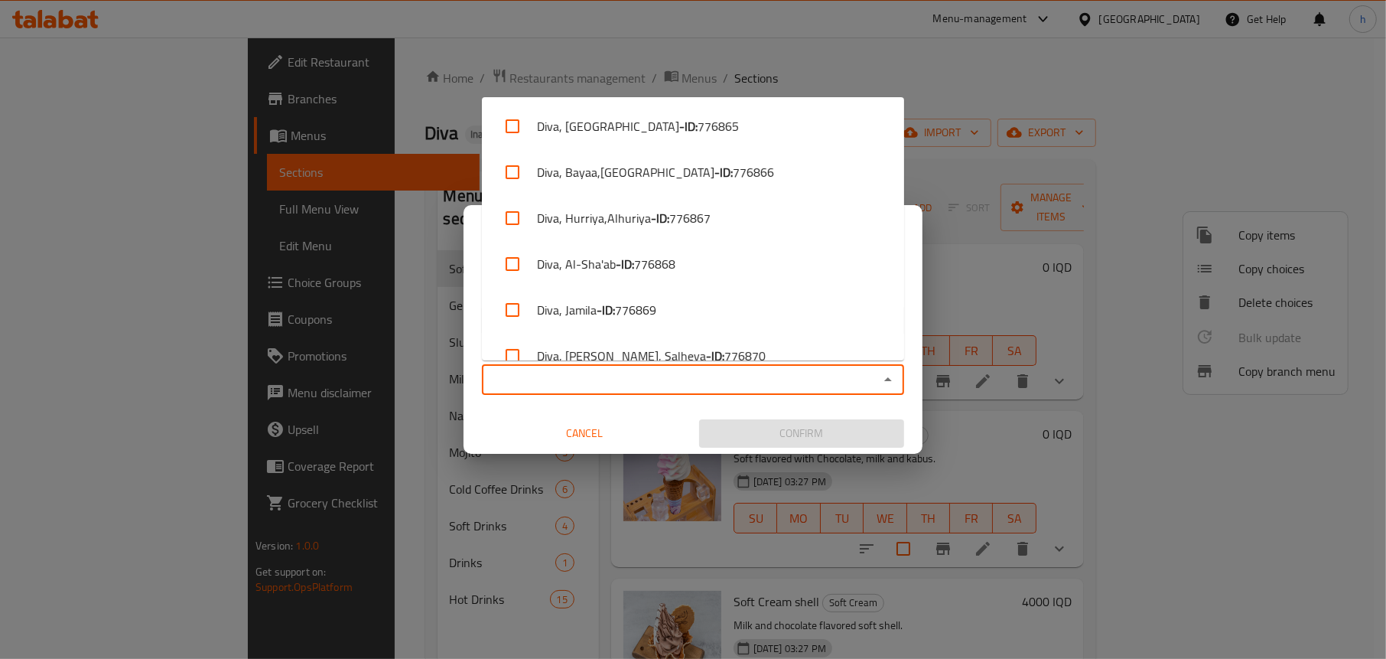
click at [581, 386] on input "Copy to   *" at bounding box center [681, 379] width 388 height 21
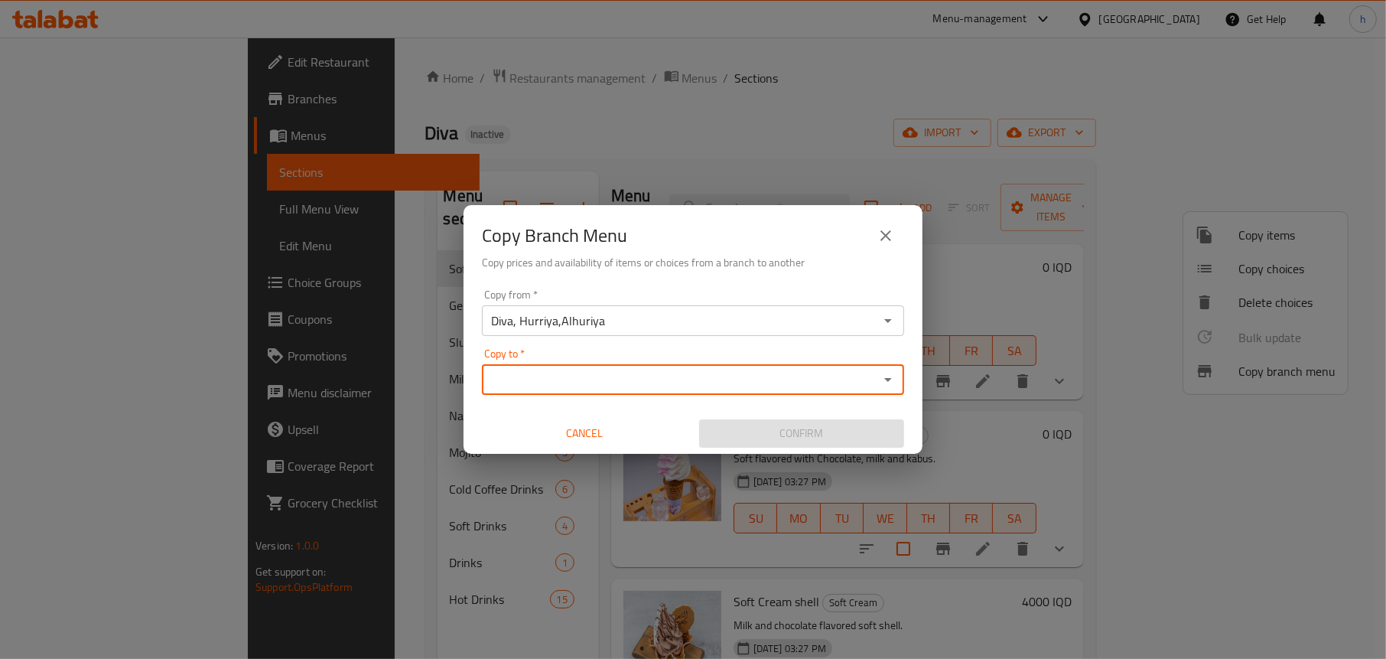
click at [610, 314] on input "Diva, Hurriya,Alhuriya" at bounding box center [681, 320] width 388 height 21
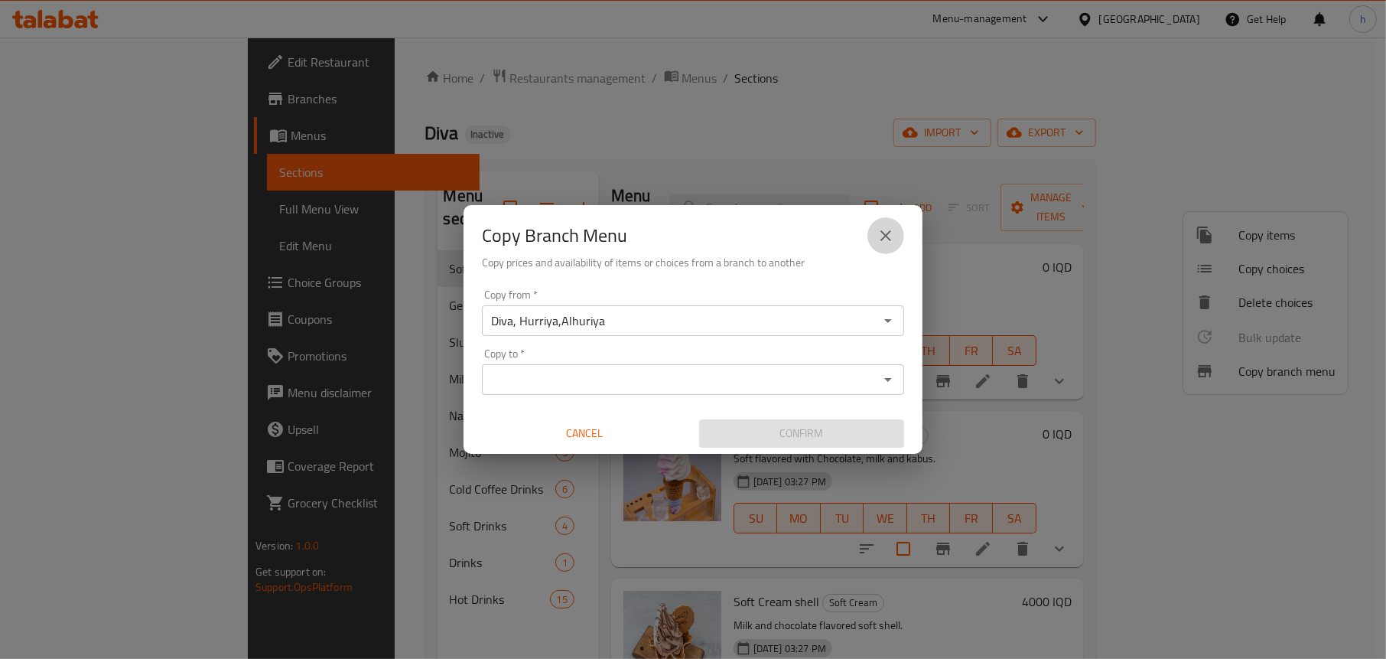
click at [881, 236] on icon "close" at bounding box center [886, 235] width 18 height 18
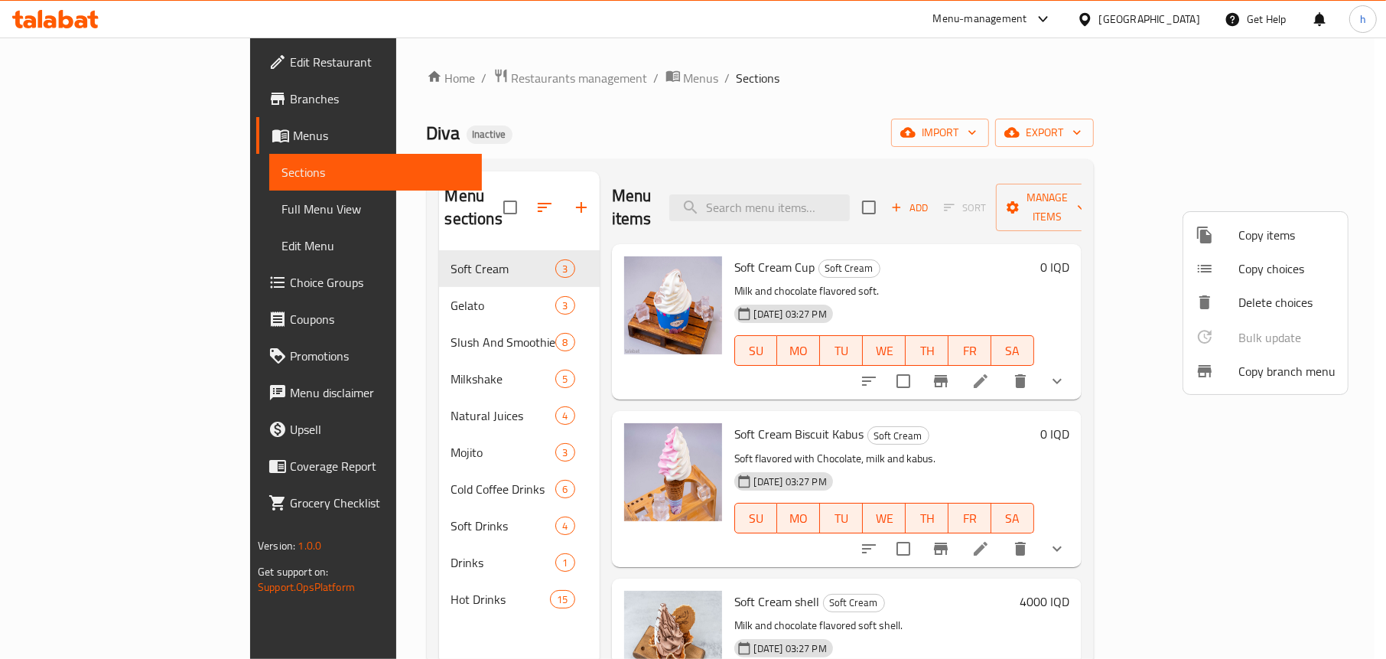
click at [132, 205] on div at bounding box center [693, 329] width 1386 height 659
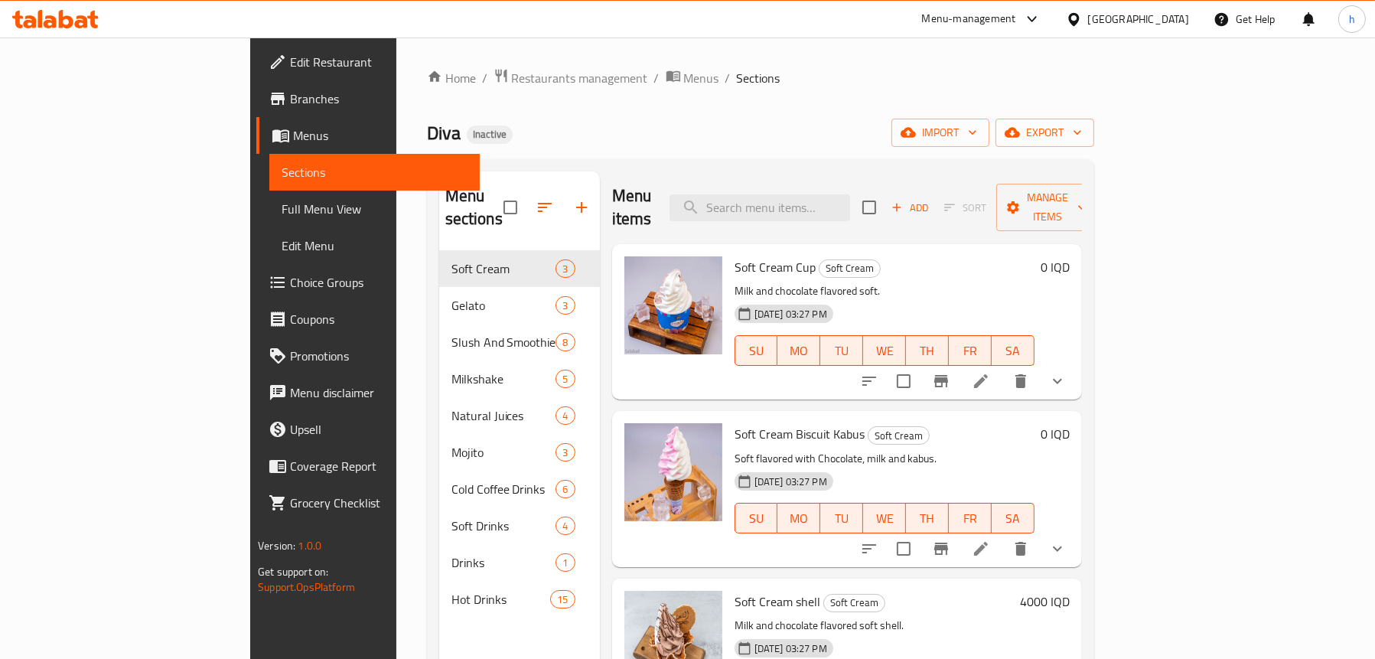
click at [282, 205] on span "Full Menu View" at bounding box center [375, 209] width 186 height 18
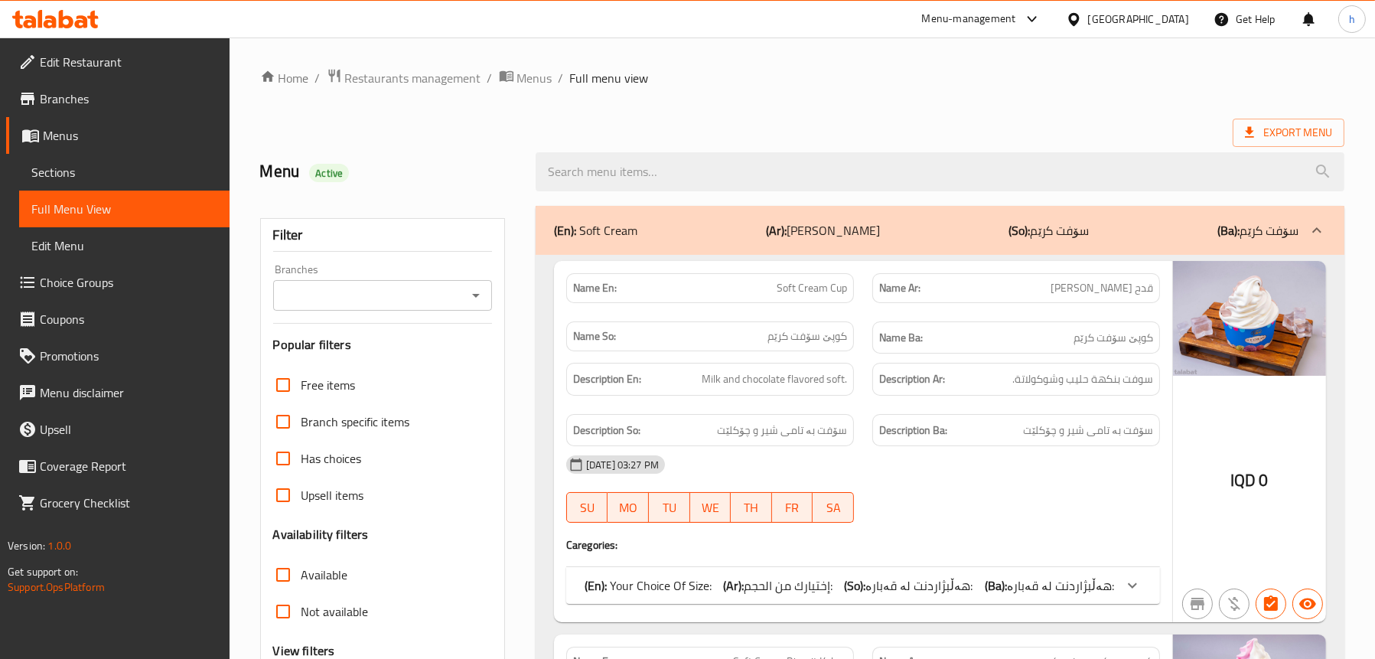
click at [484, 297] on icon "Open" at bounding box center [476, 295] width 18 height 18
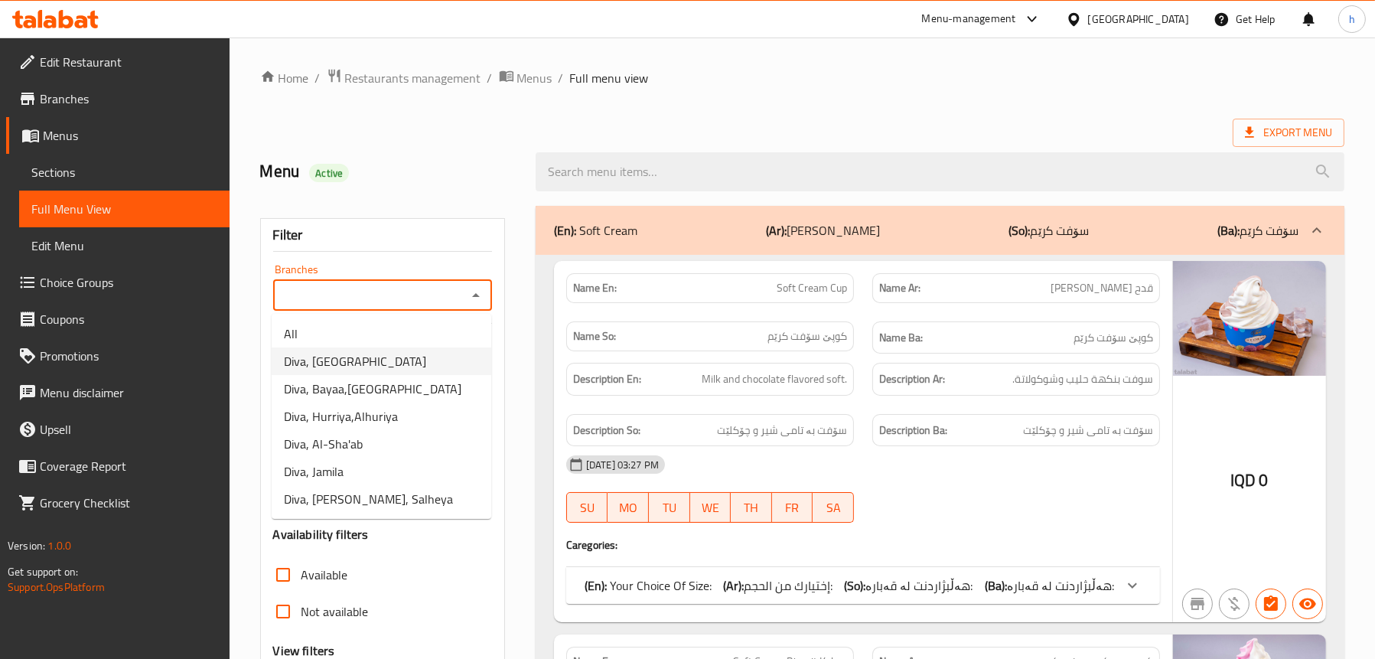
click at [383, 356] on span "Diva, [GEOGRAPHIC_DATA]" at bounding box center [355, 361] width 142 height 18
type input "Diva, [GEOGRAPHIC_DATA]"
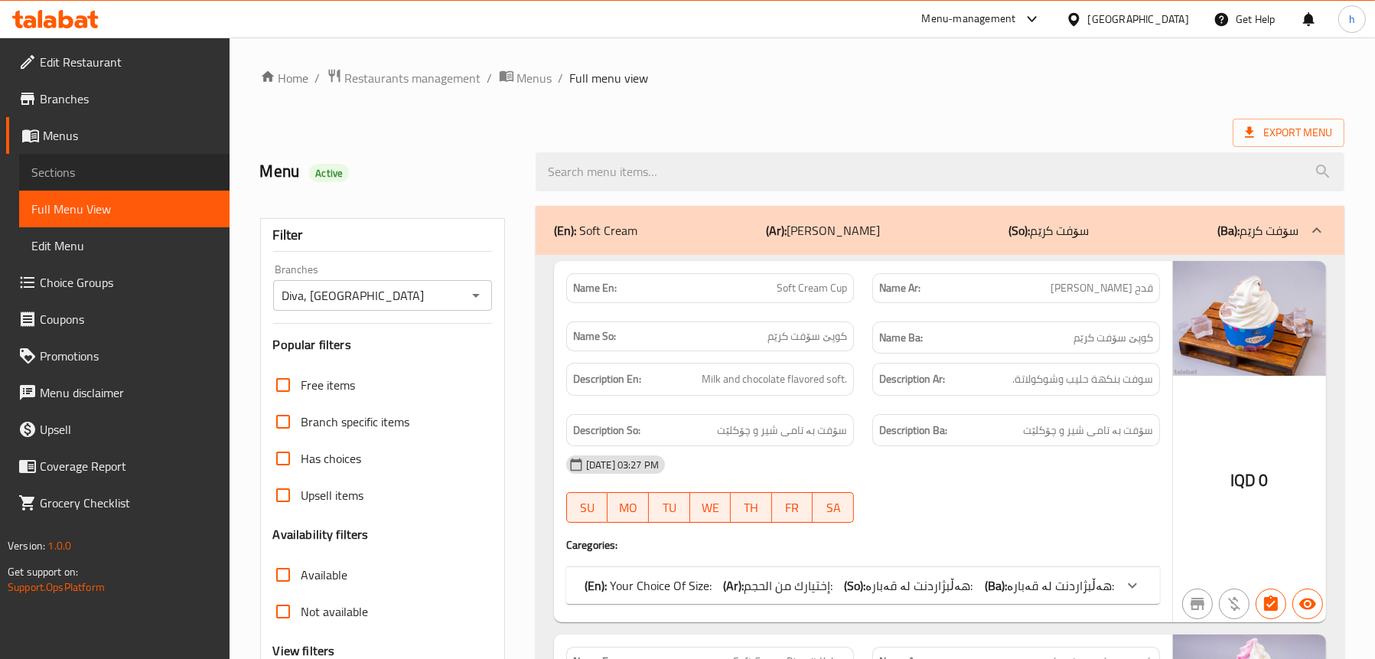
click at [48, 163] on span "Sections" at bounding box center [124, 172] width 186 height 18
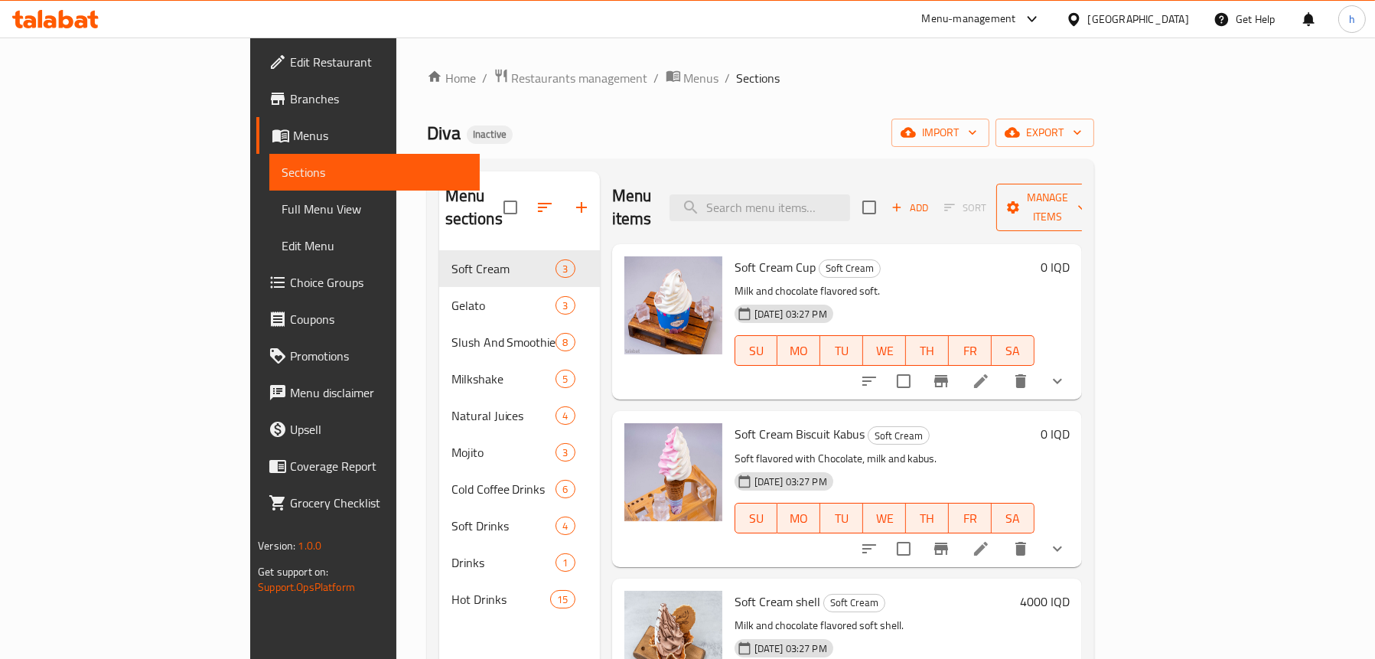
click at [1021, 200] on icon "button" at bounding box center [1012, 207] width 15 height 15
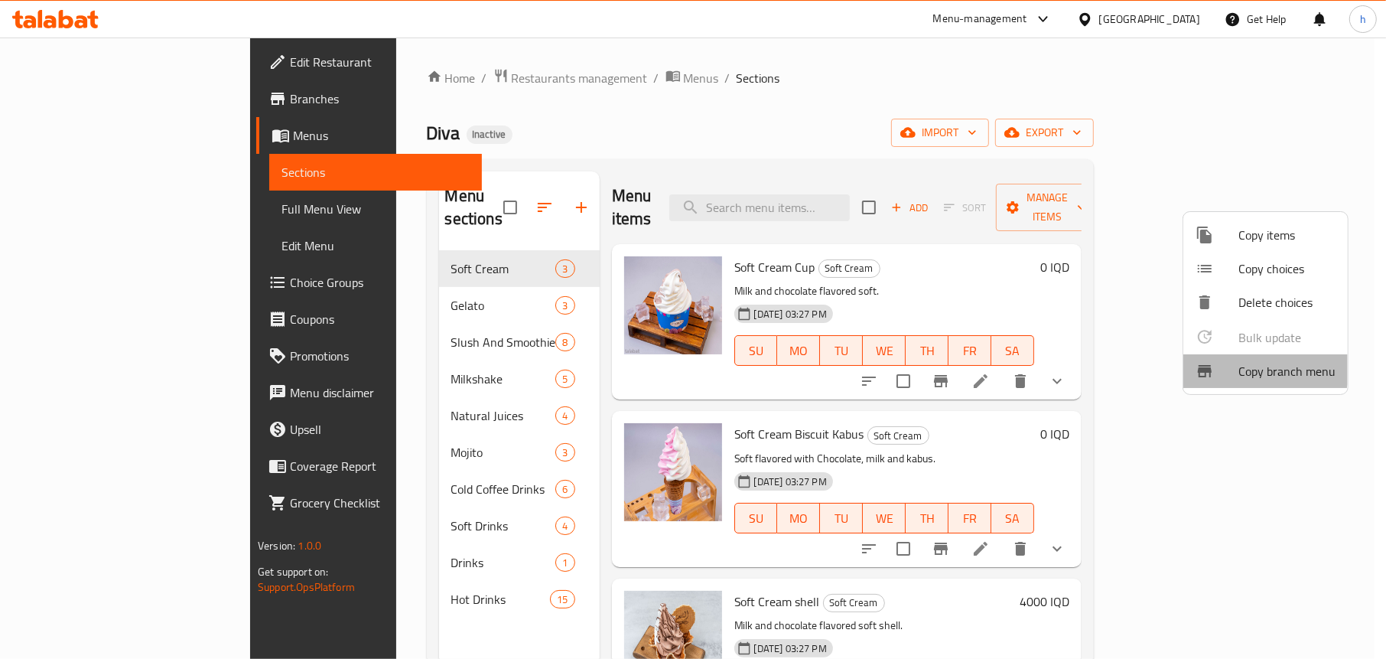
click at [1249, 363] on span "Copy branch menu" at bounding box center [1287, 371] width 97 height 18
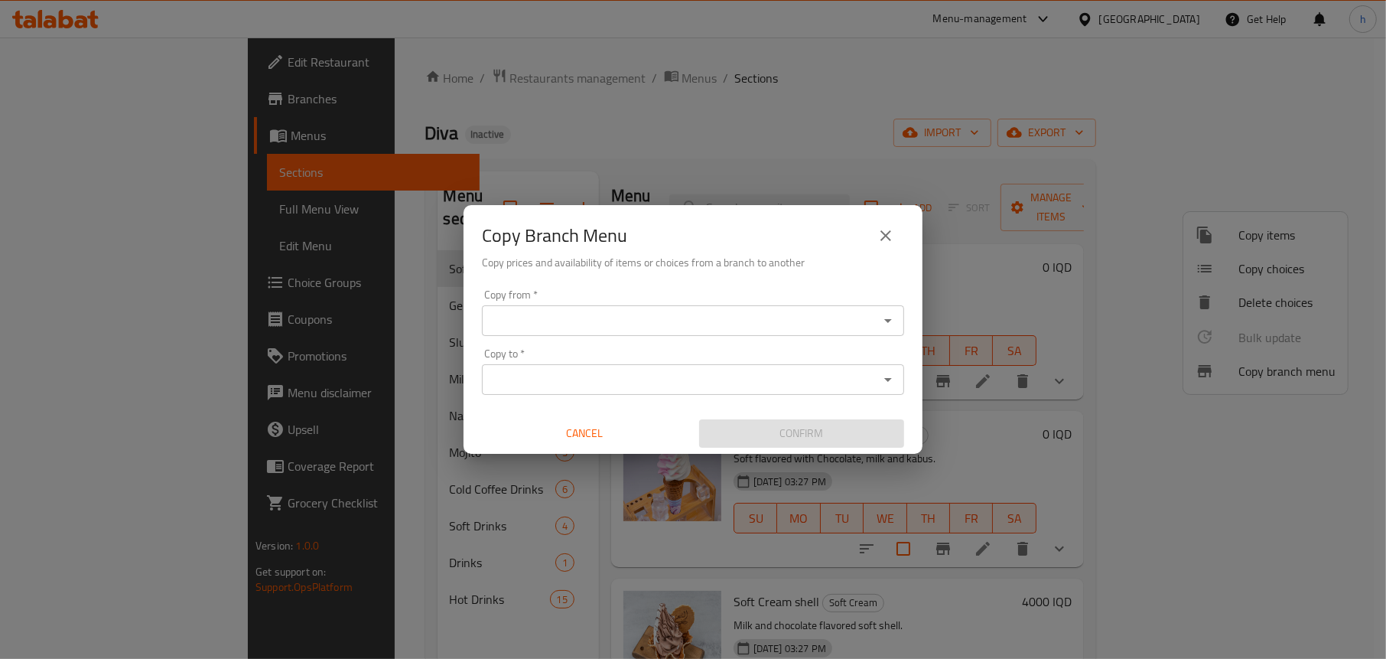
click at [625, 328] on input "Copy from   *" at bounding box center [681, 320] width 388 height 21
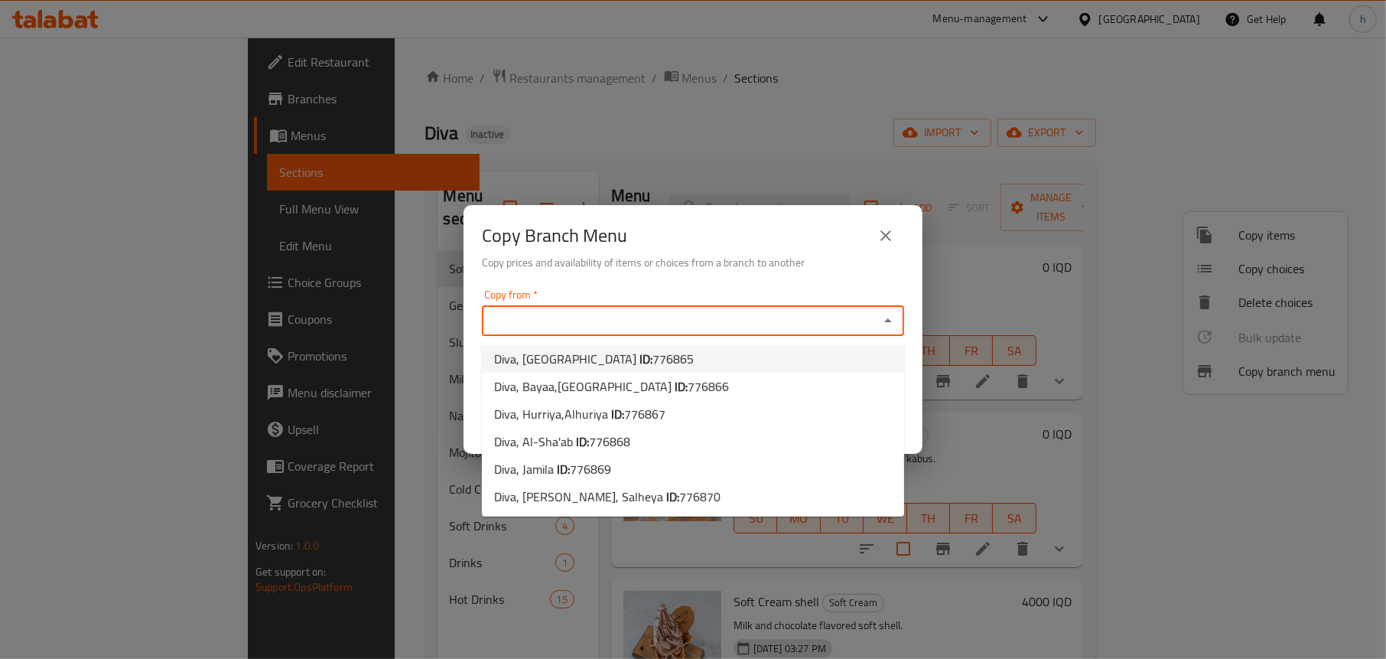
click at [640, 361] on b "ID:" at bounding box center [646, 358] width 13 height 23
type input "Diva, [GEOGRAPHIC_DATA]"
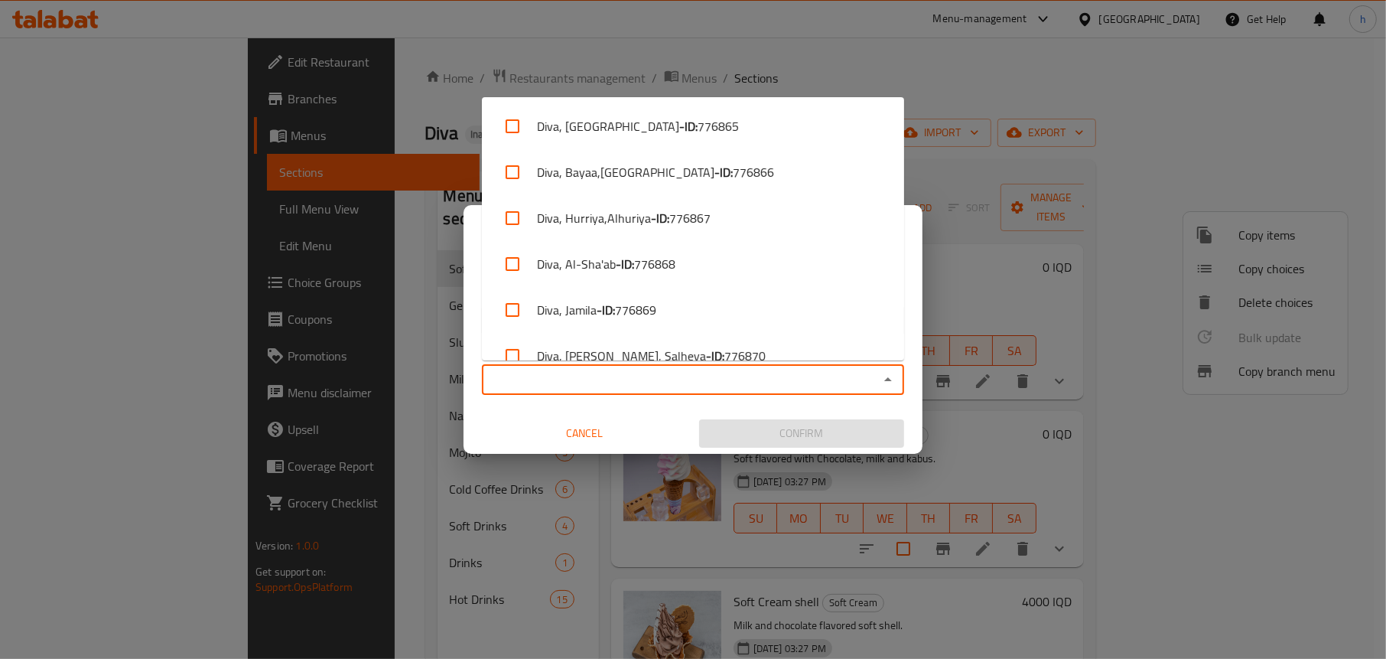
click at [608, 369] on input "Copy to   *" at bounding box center [681, 379] width 388 height 21
click at [611, 212] on li "Diva, Hurriya,Alhuriya - ID: 776867" at bounding box center [693, 218] width 422 height 46
checkbox input "true"
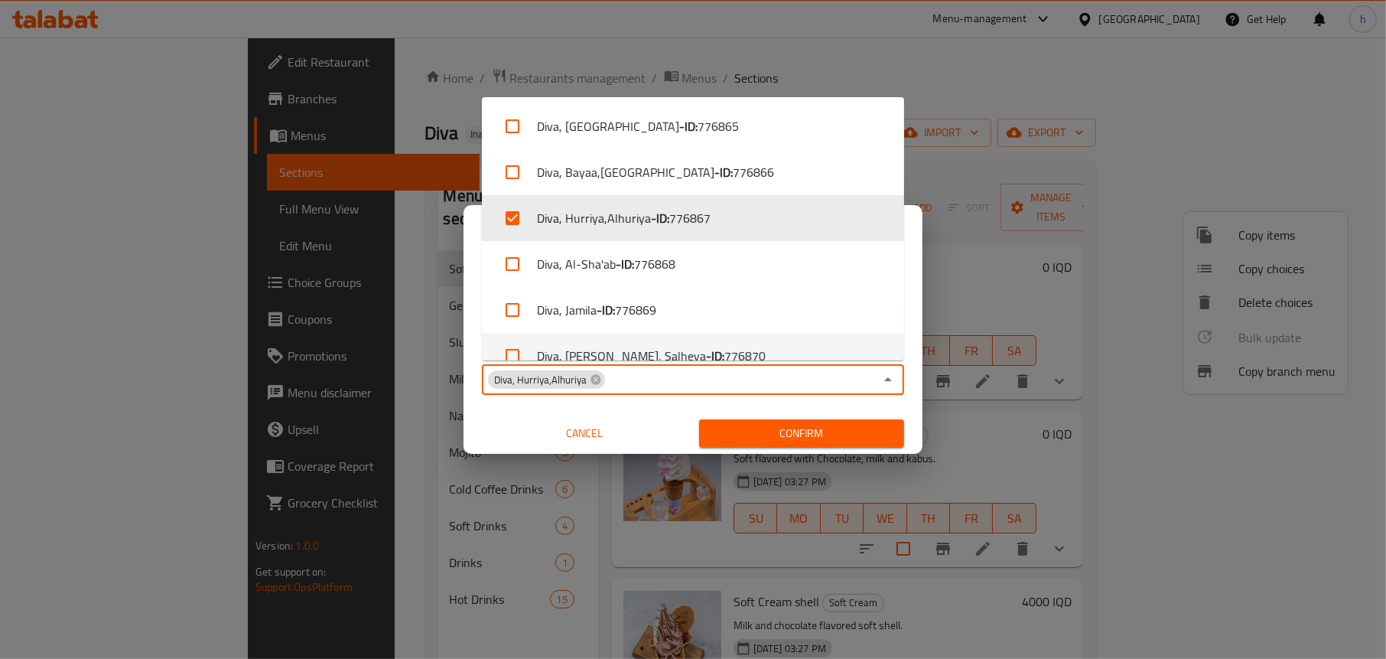
click at [769, 421] on button "Confirm" at bounding box center [801, 433] width 205 height 28
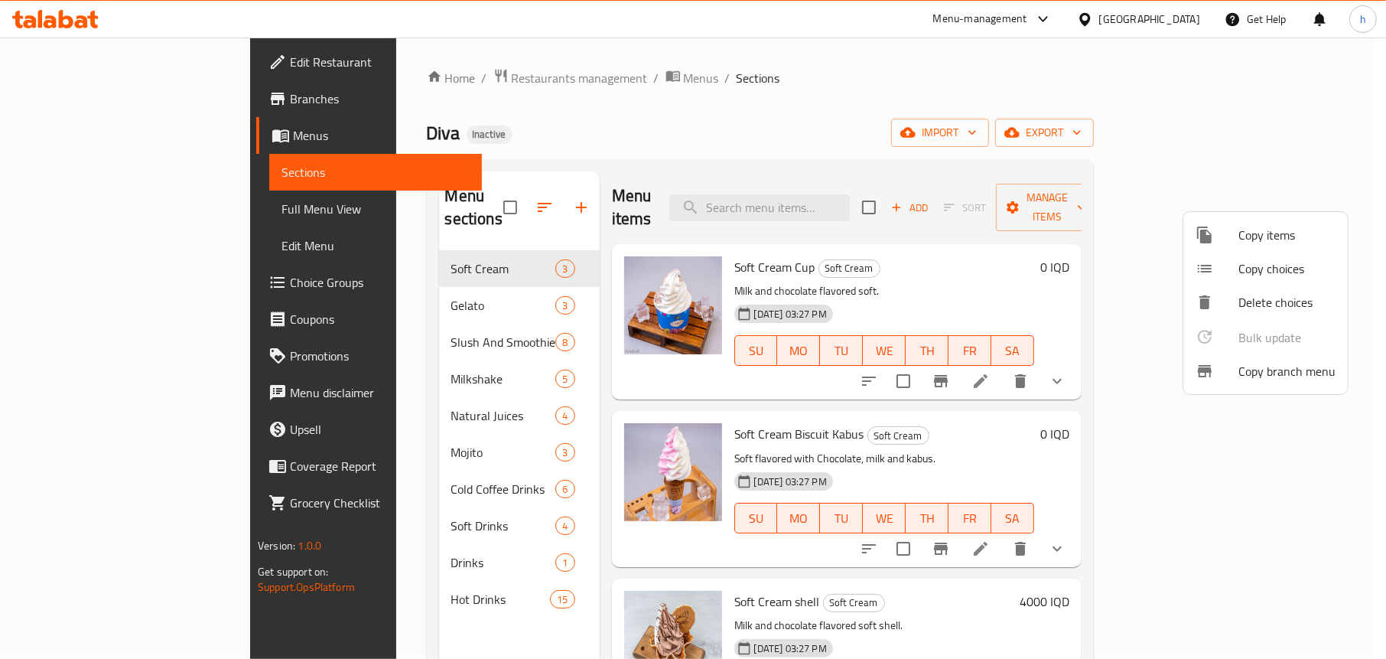
click at [444, 131] on div at bounding box center [693, 329] width 1386 height 659
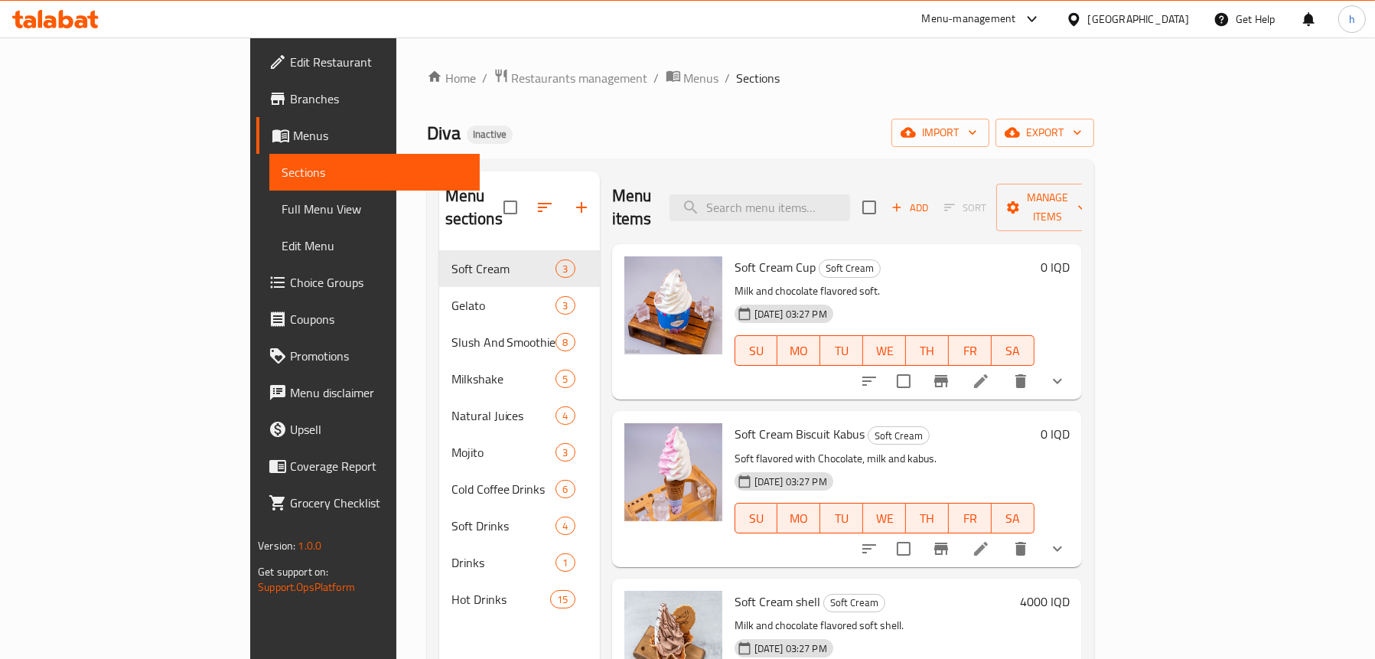
click at [282, 205] on span "Full Menu View" at bounding box center [375, 209] width 186 height 18
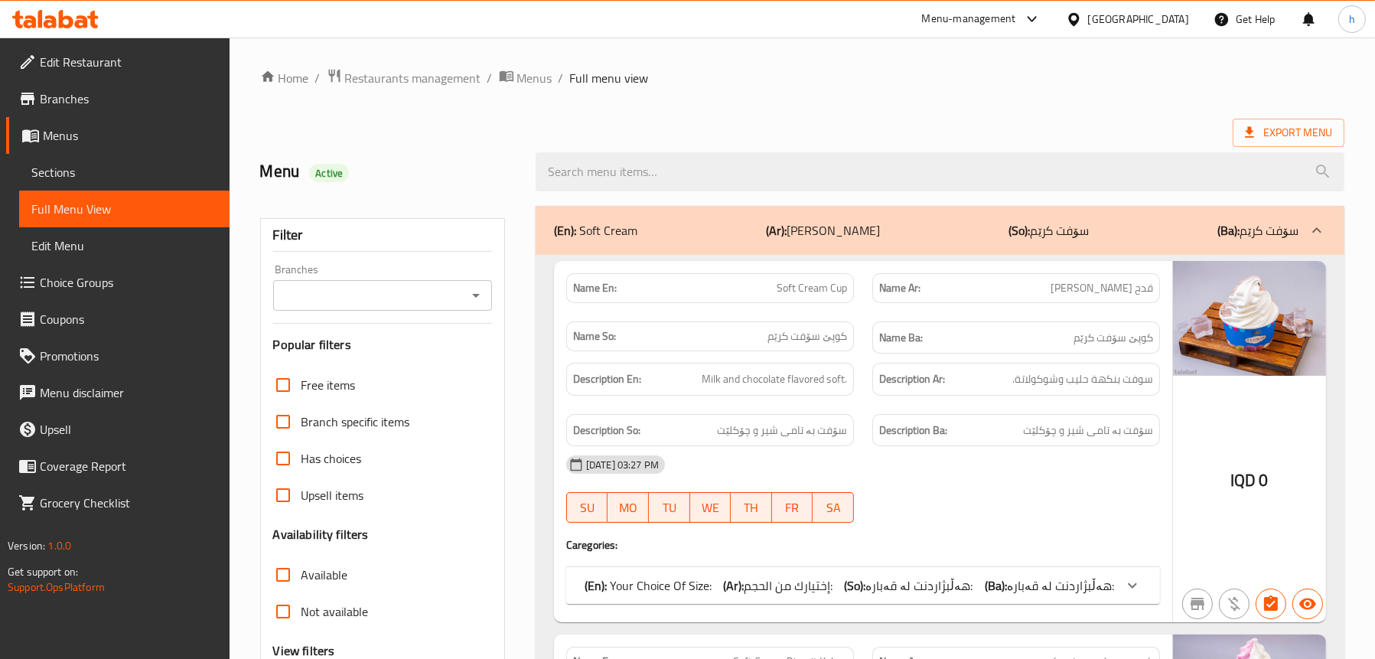
click at [478, 292] on icon "Open" at bounding box center [476, 295] width 18 height 18
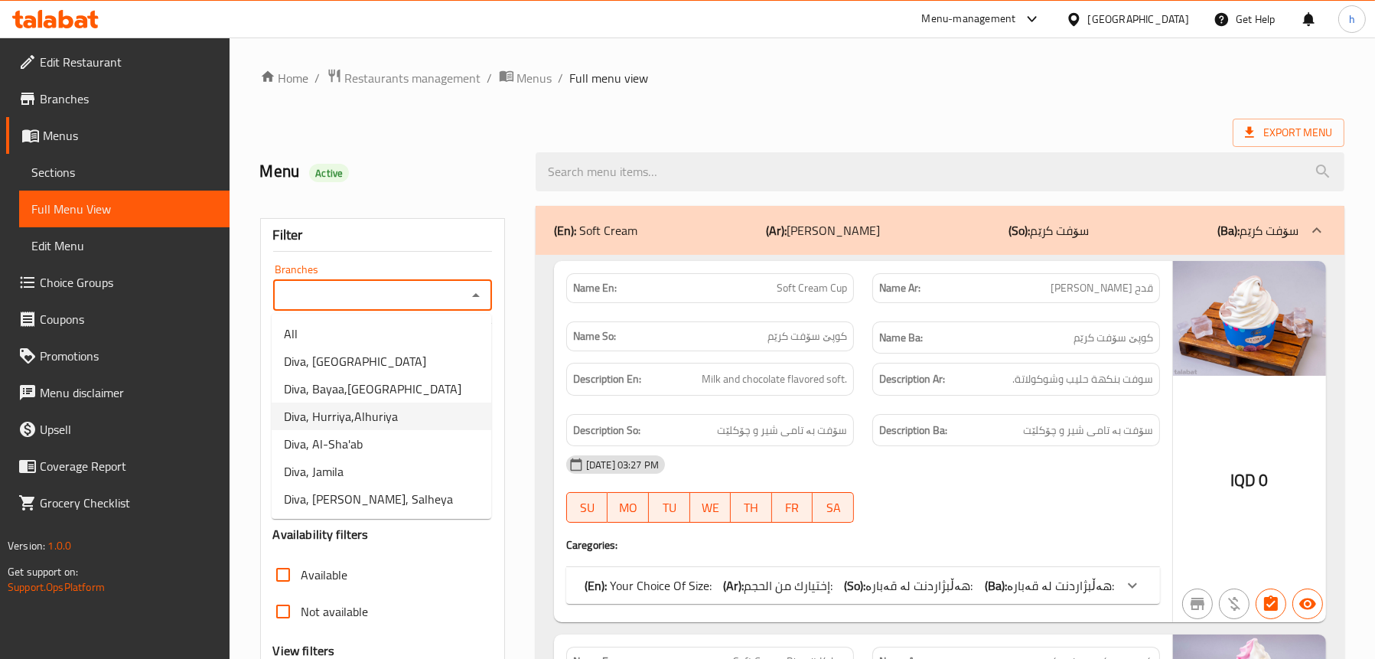
click at [370, 415] on span "Diva, Hurriya,Alhuriya" at bounding box center [341, 416] width 114 height 18
type input "Diva, Hurriya,Alhuriya"
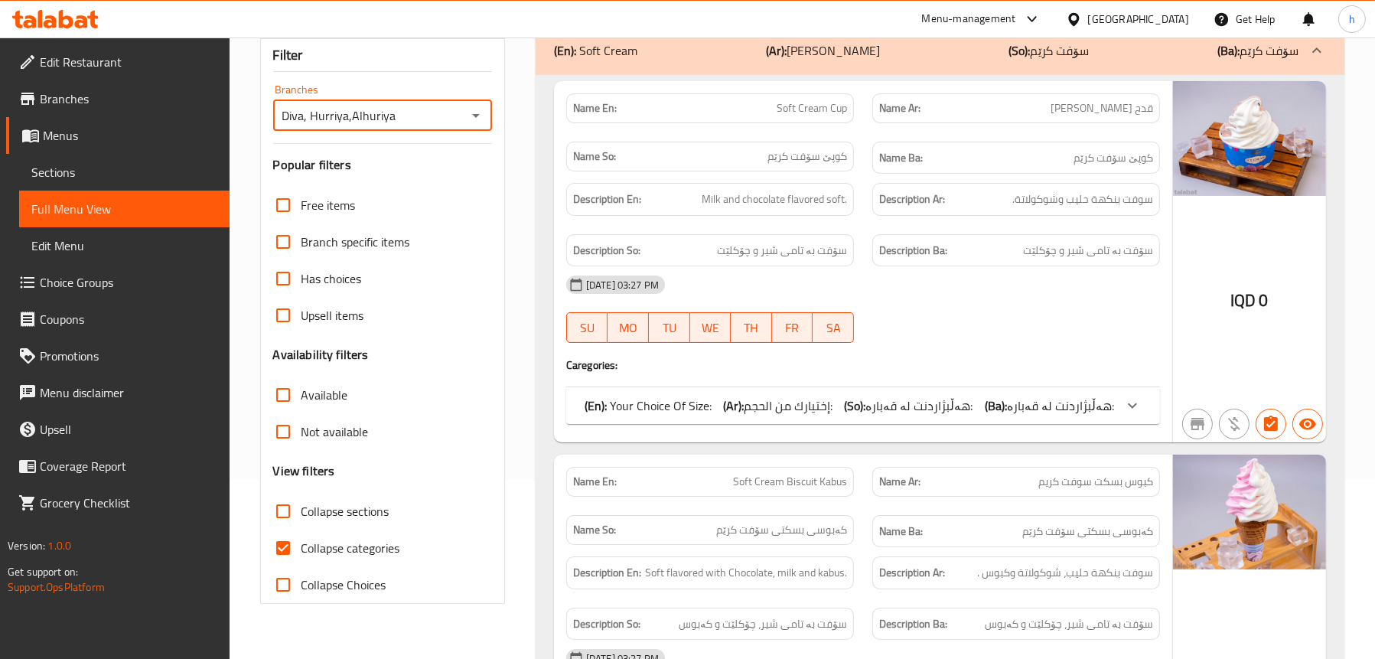
scroll to position [230, 0]
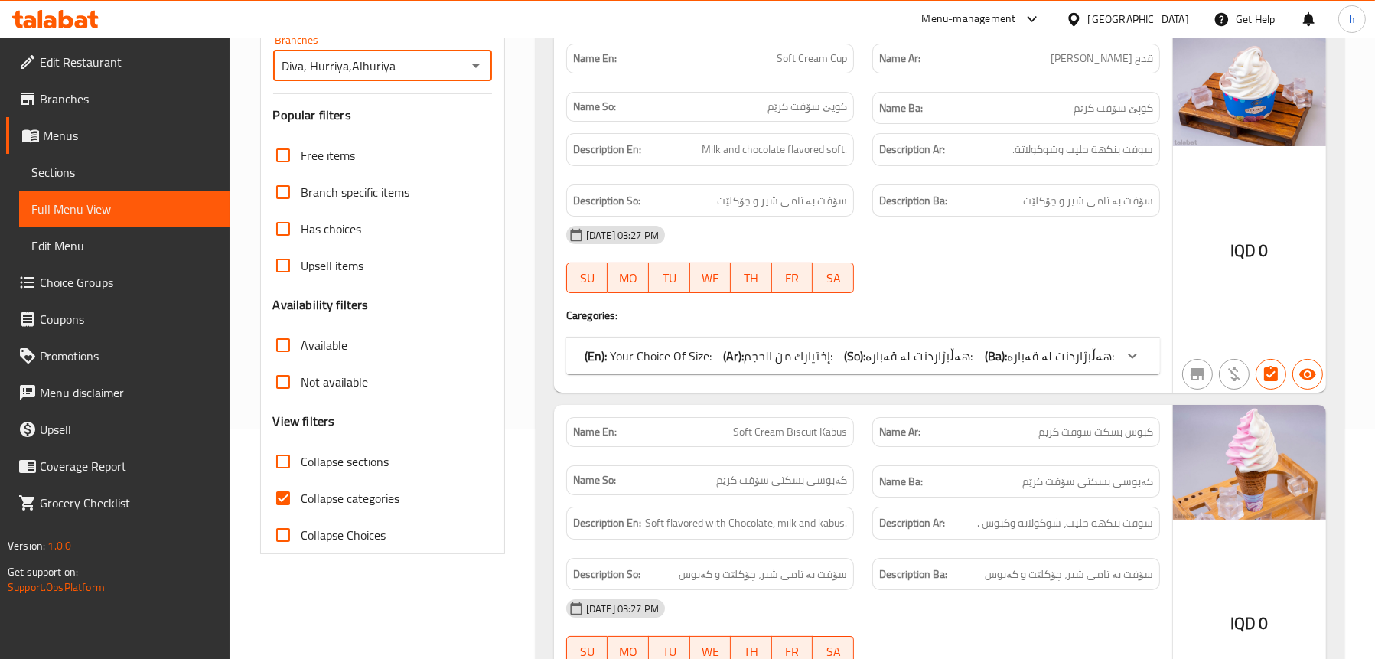
click at [341, 455] on span "Collapse sections" at bounding box center [345, 461] width 88 height 18
click at [301, 455] on input "Collapse sections" at bounding box center [283, 461] width 37 height 37
checkbox input "true"
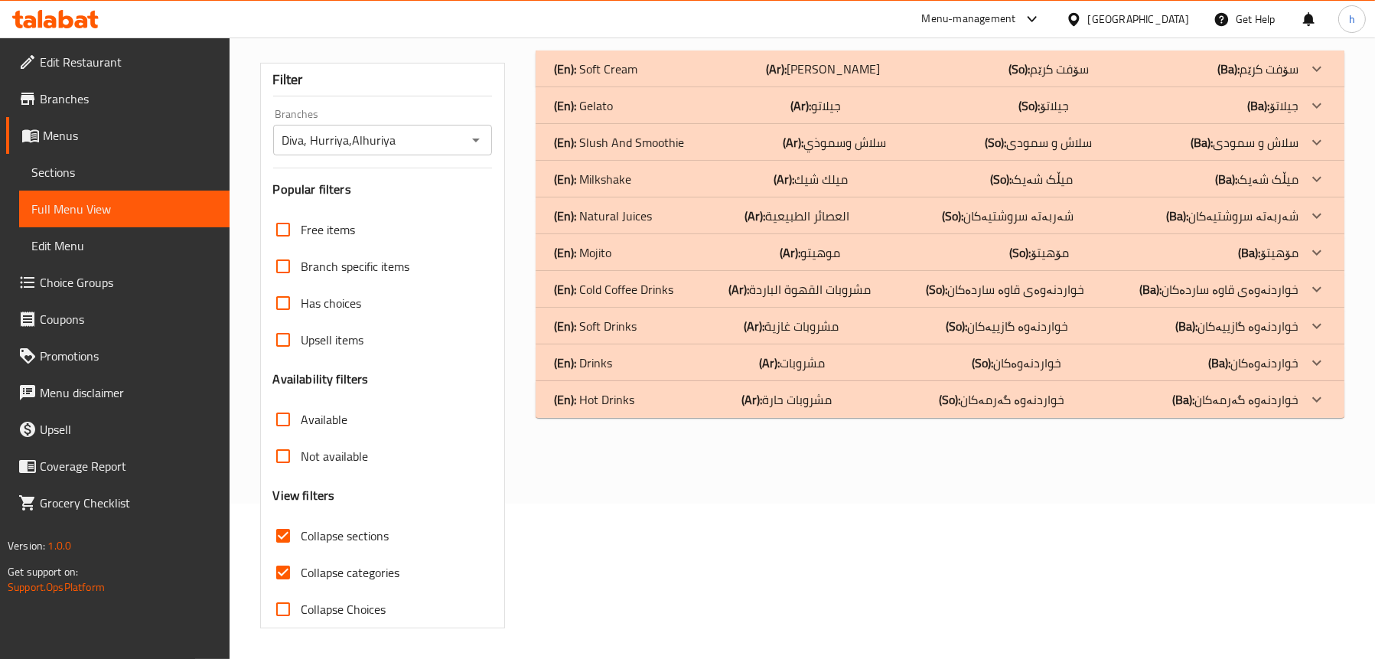
click at [345, 563] on span "Collapse categories" at bounding box center [350, 572] width 99 height 18
click at [301, 554] on input "Collapse categories" at bounding box center [283, 572] width 37 height 37
checkbox input "false"
click at [339, 526] on span "Collapse sections" at bounding box center [345, 535] width 88 height 18
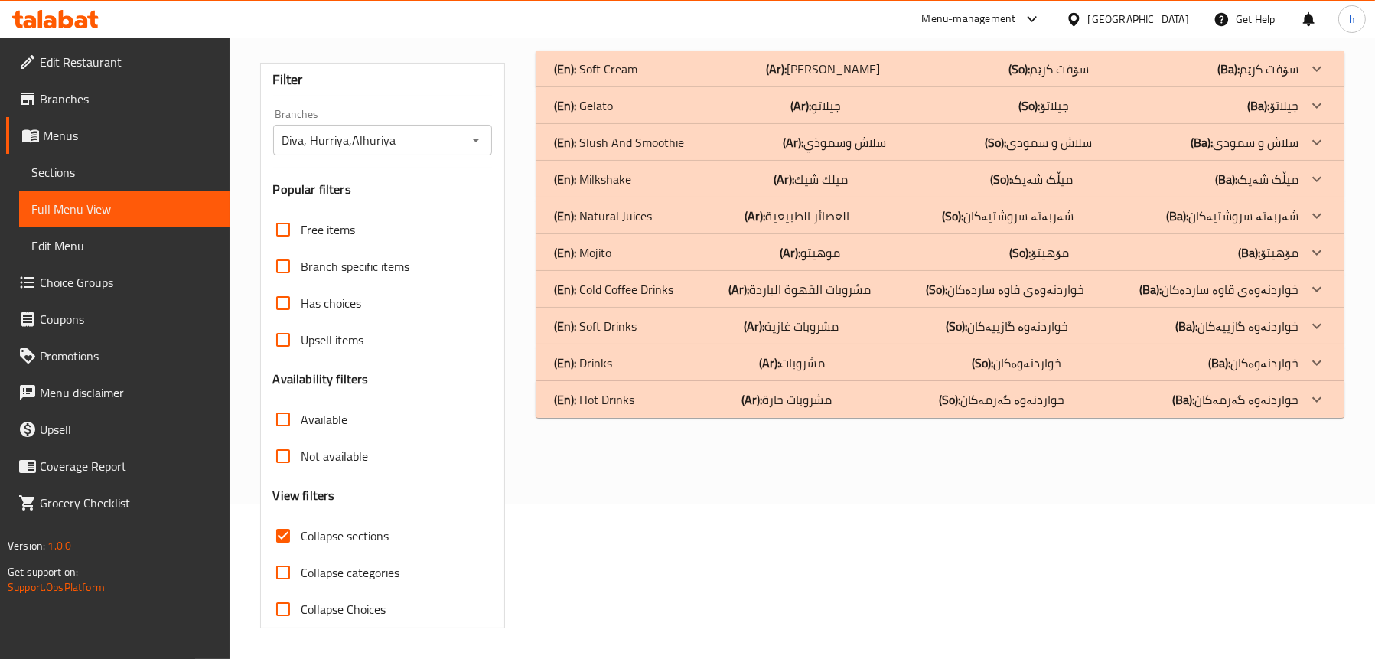
click at [301, 525] on input "Collapse sections" at bounding box center [283, 535] width 37 height 37
checkbox input "false"
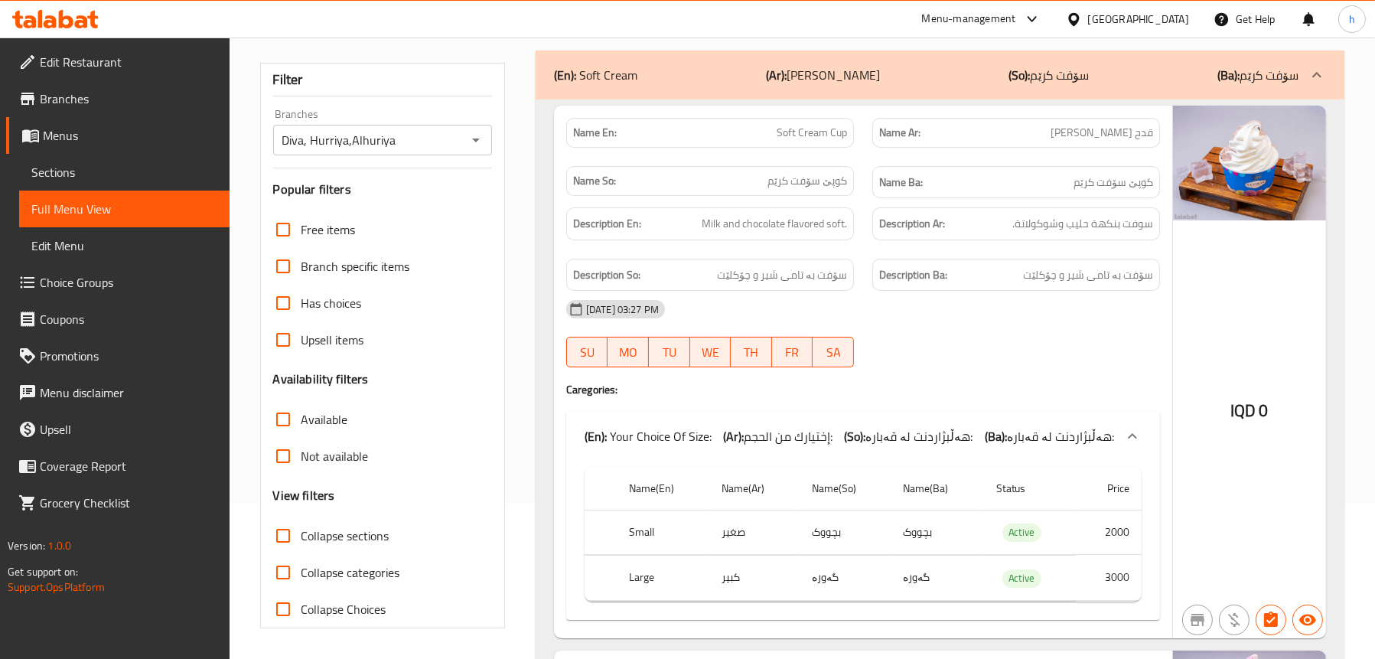
click at [71, 16] on icon at bounding box center [55, 19] width 86 height 18
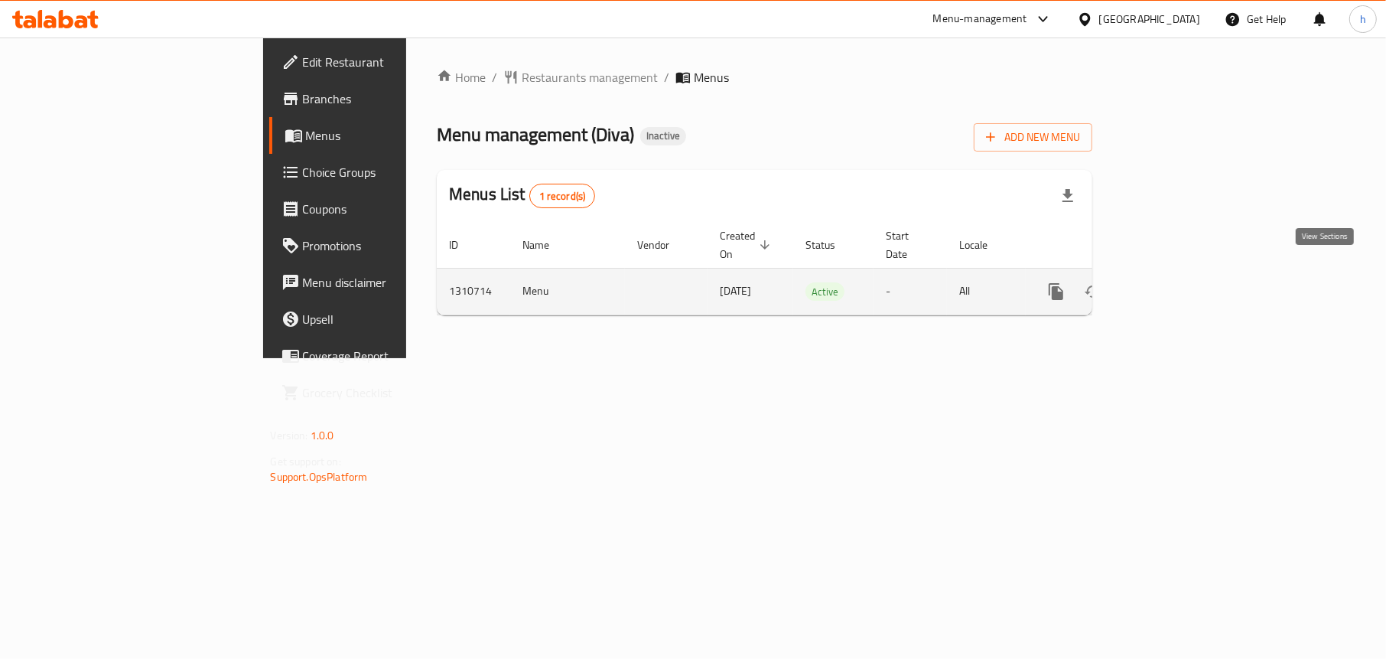
click at [1176, 282] on icon "enhanced table" at bounding box center [1167, 291] width 18 height 18
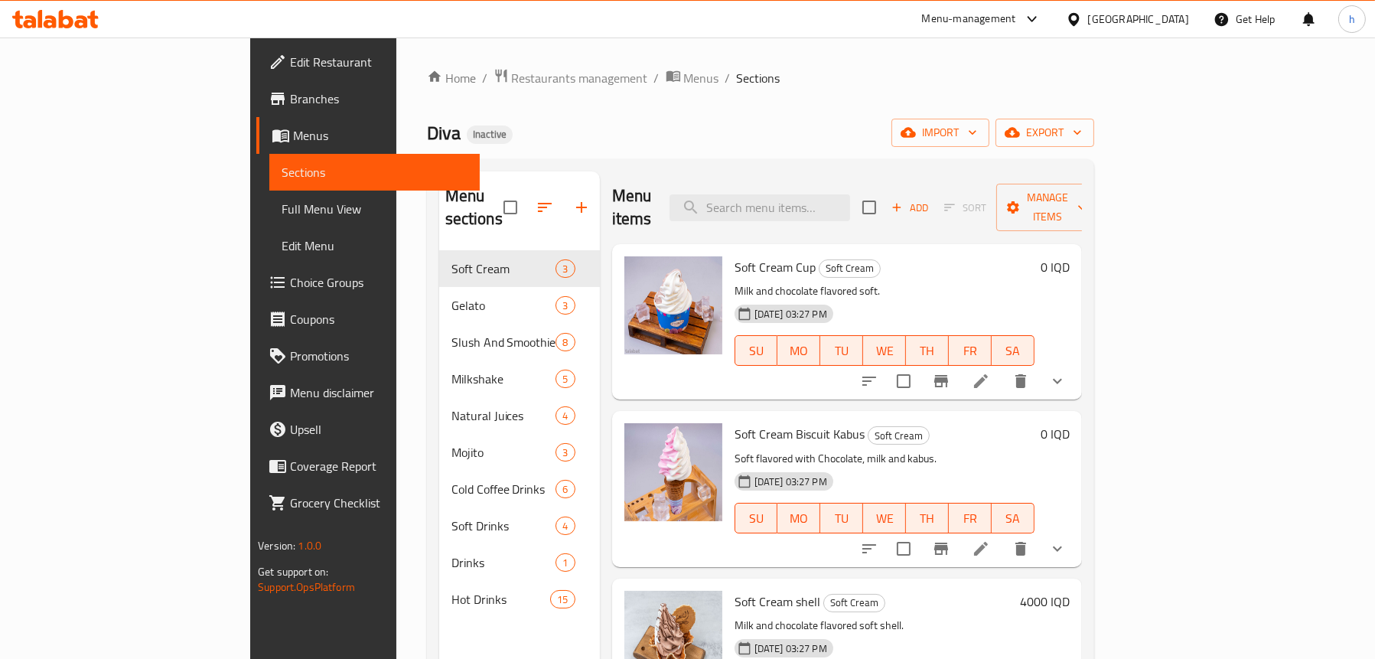
click at [282, 203] on span "Full Menu View" at bounding box center [375, 209] width 186 height 18
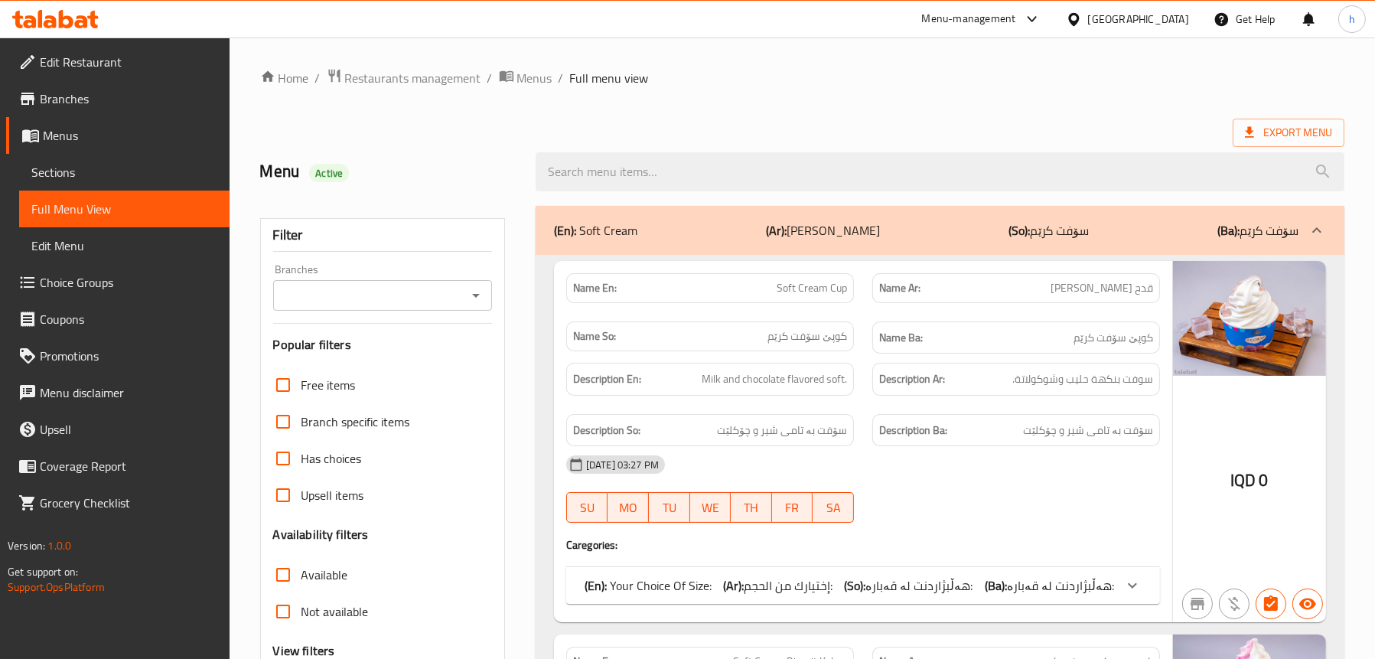
click at [478, 291] on icon "Open" at bounding box center [476, 295] width 18 height 18
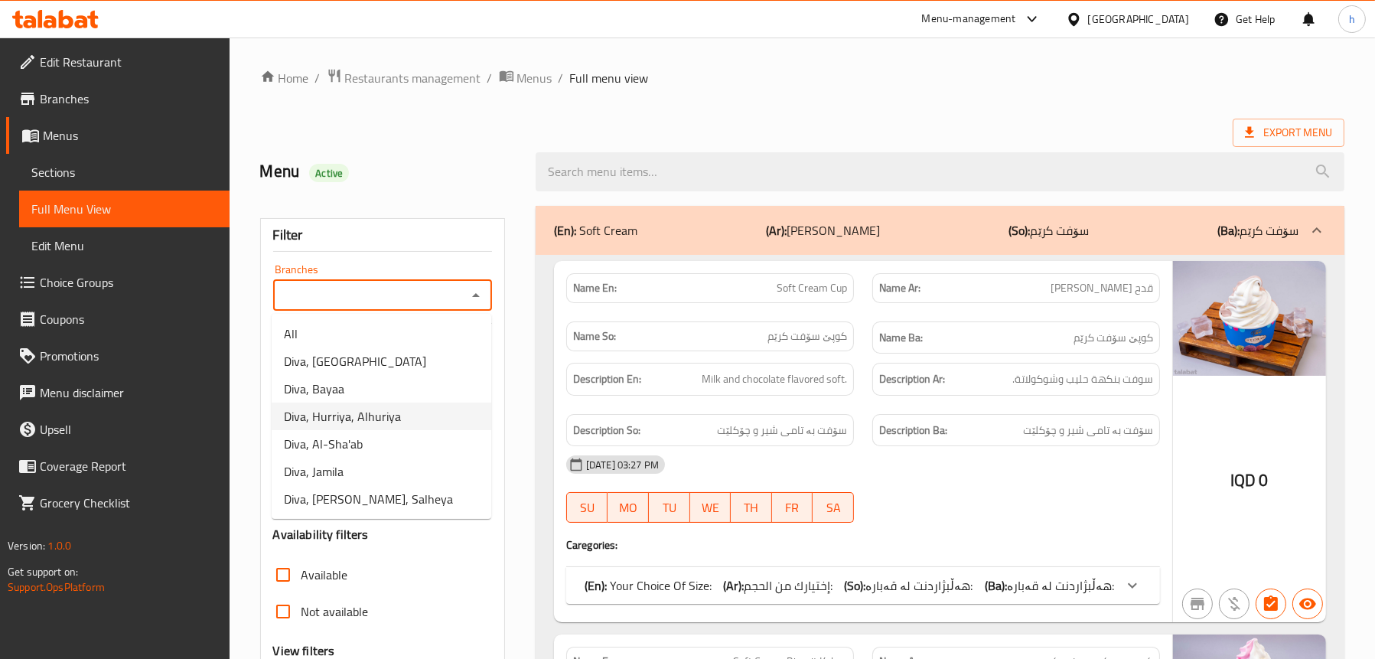
click at [379, 421] on span "Diva, Hurriya, Alhuriya" at bounding box center [342, 416] width 117 height 18
type input "Diva, Hurriya, Alhuriya"
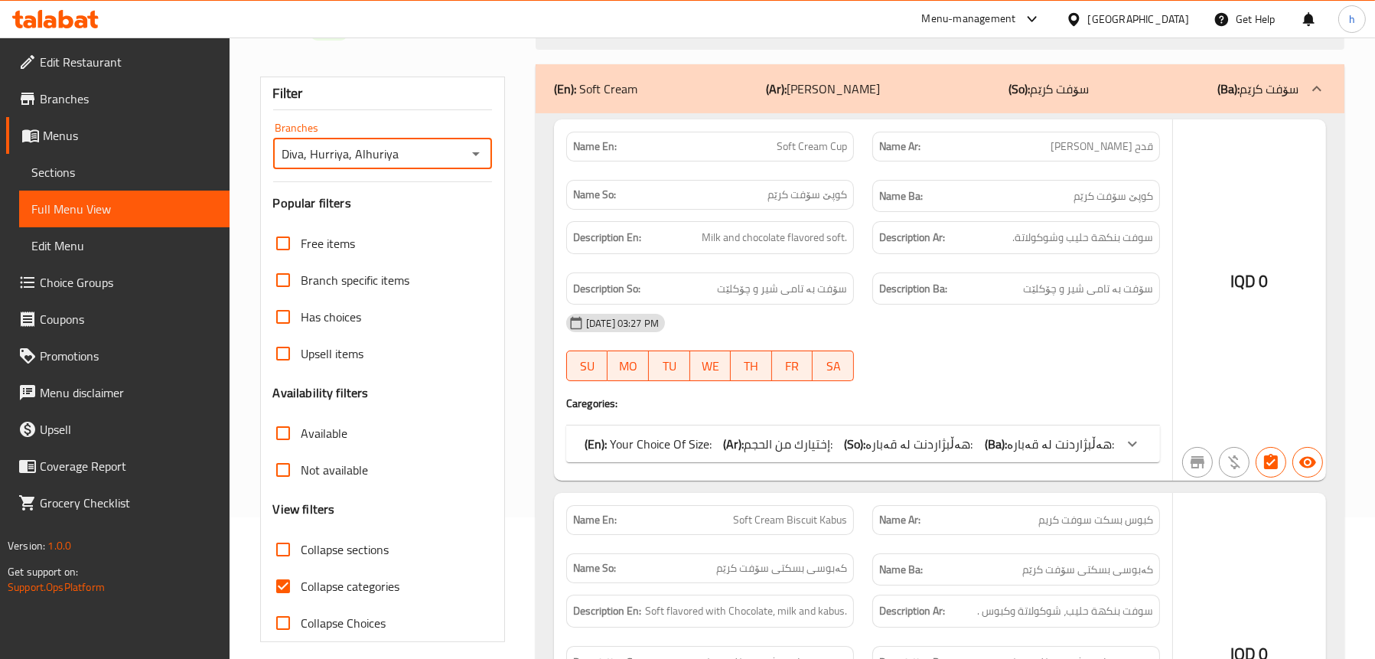
scroll to position [155, 0]
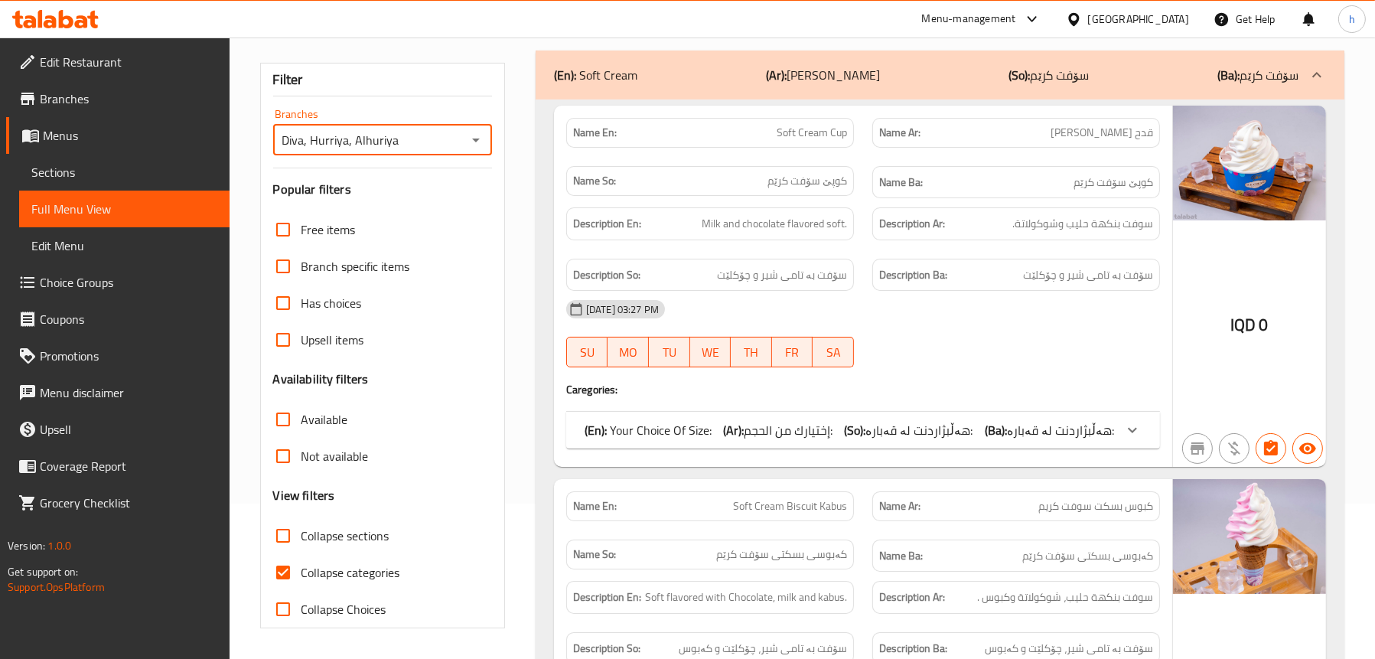
click at [339, 565] on span "Collapse categories" at bounding box center [350, 572] width 99 height 18
click at [301, 565] on input "Collapse categories" at bounding box center [283, 572] width 37 height 37
checkbox input "false"
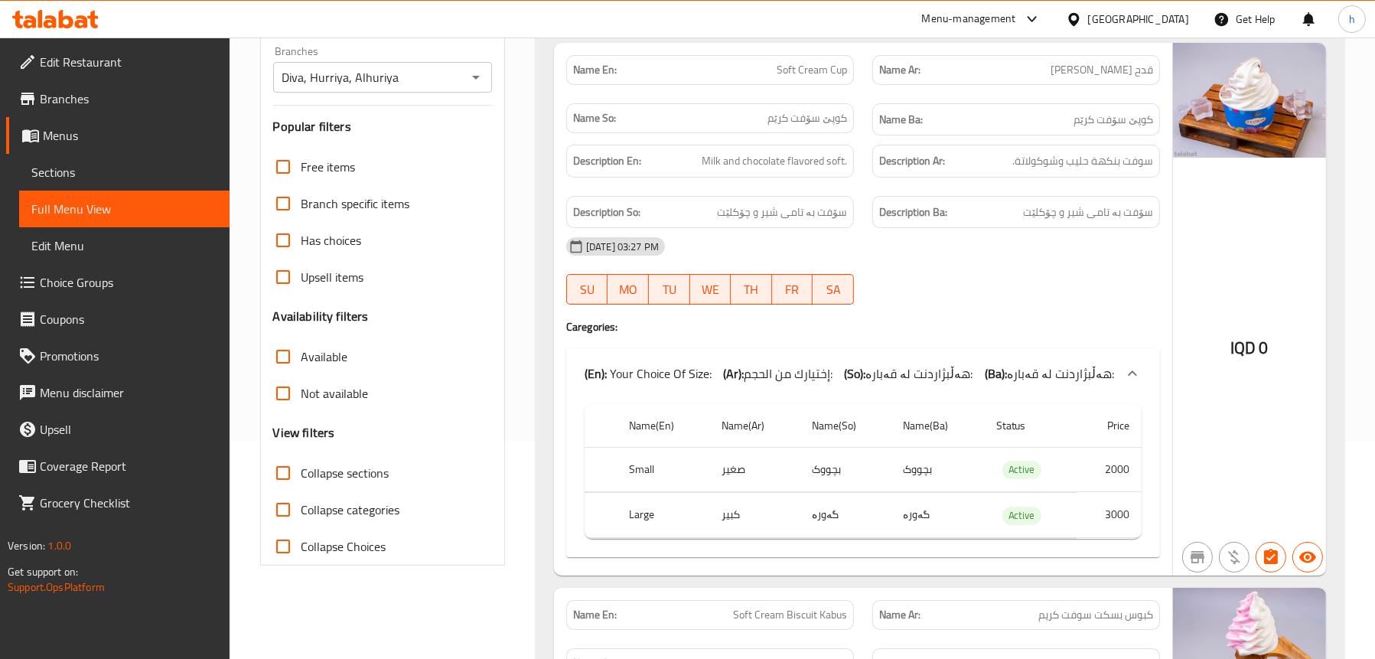
scroll to position [0, 0]
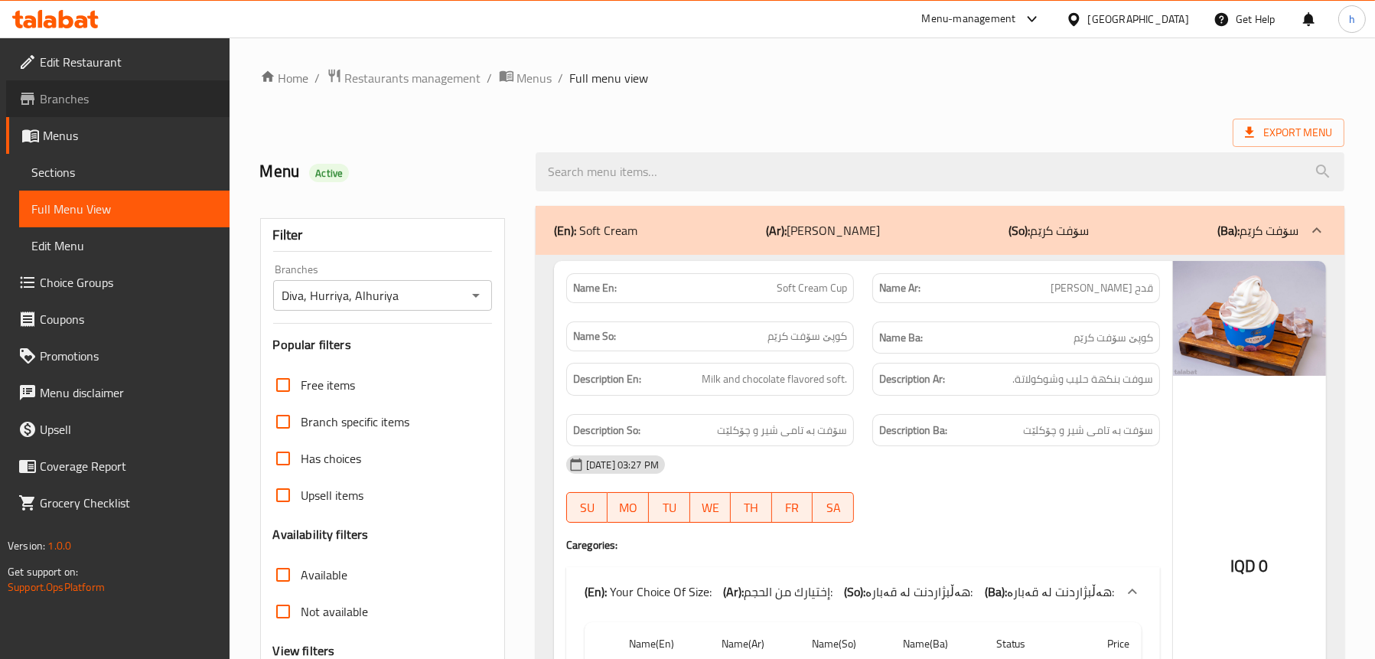
click at [69, 99] on span "Branches" at bounding box center [128, 99] width 177 height 18
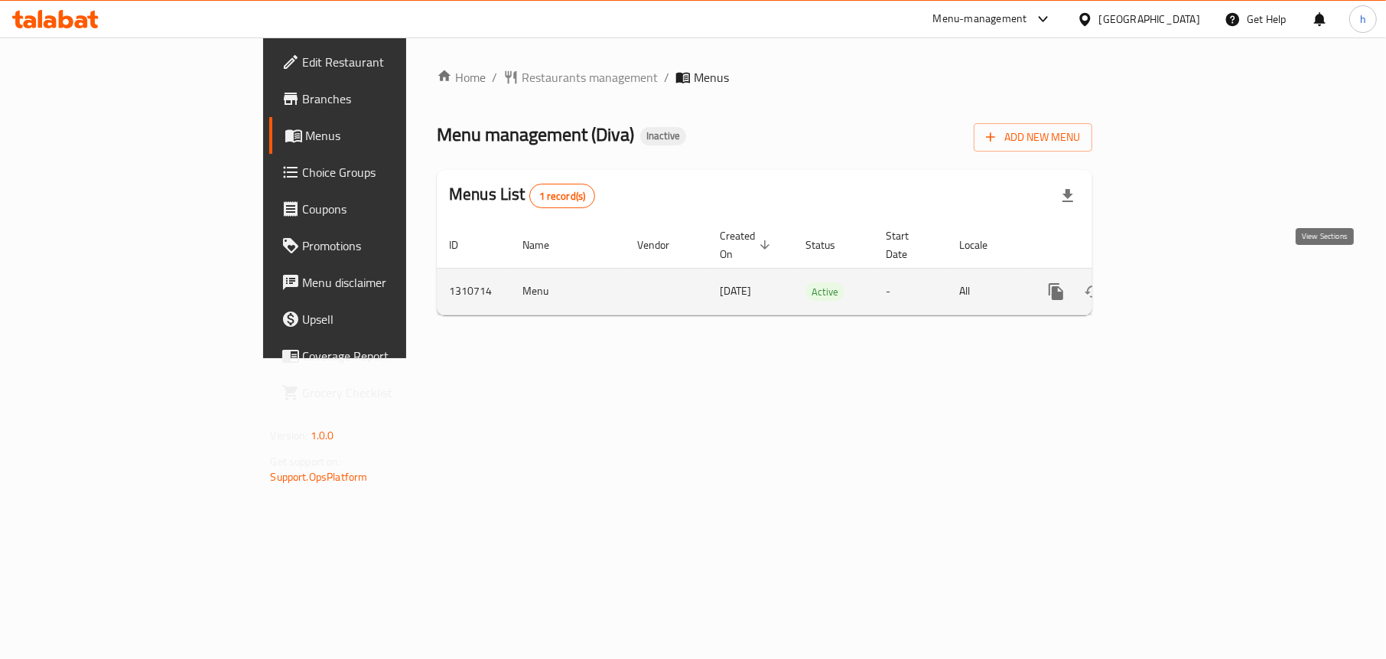
click at [1176, 282] on icon "enhanced table" at bounding box center [1167, 291] width 18 height 18
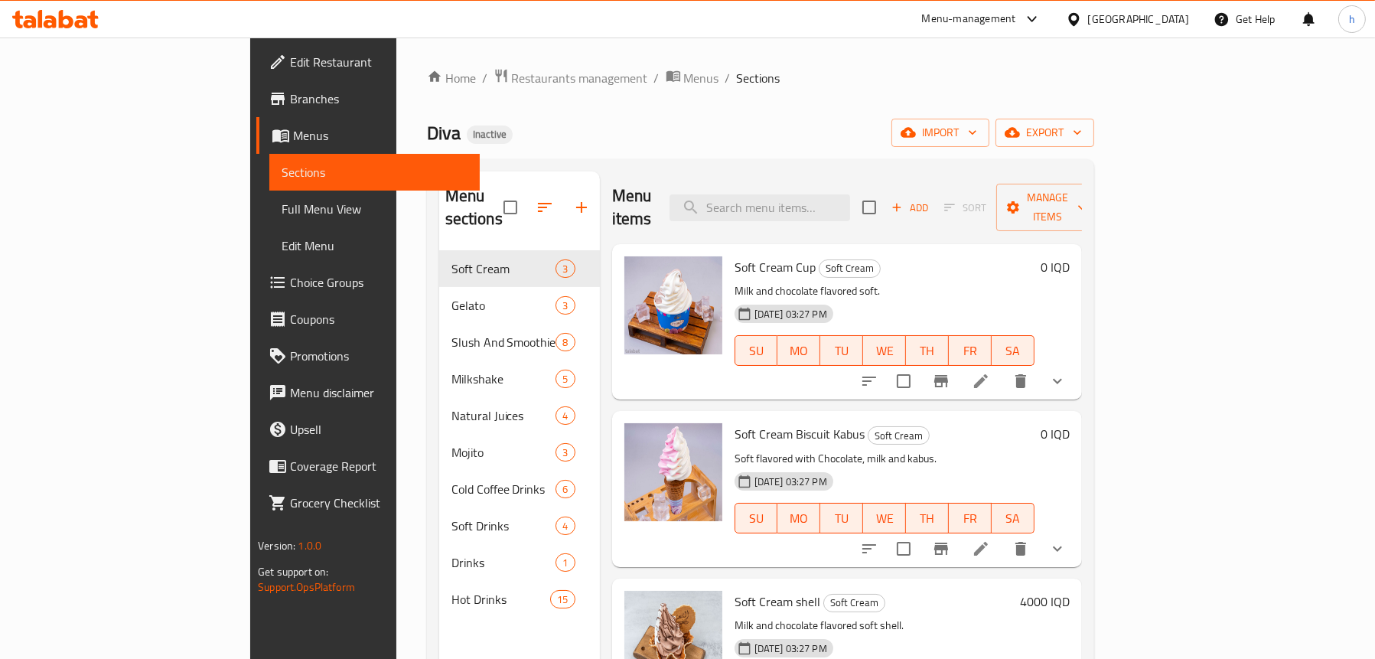
click at [282, 215] on span "Full Menu View" at bounding box center [375, 209] width 186 height 18
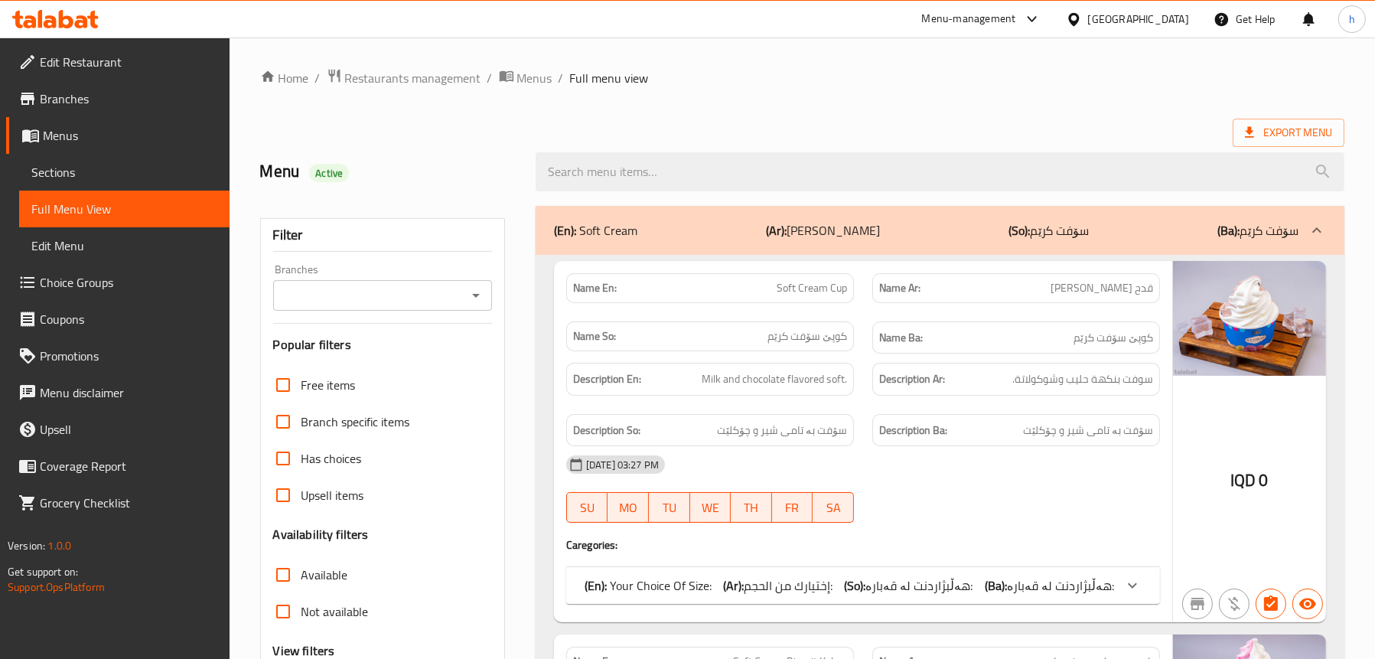
click at [482, 301] on icon "Open" at bounding box center [476, 295] width 18 height 18
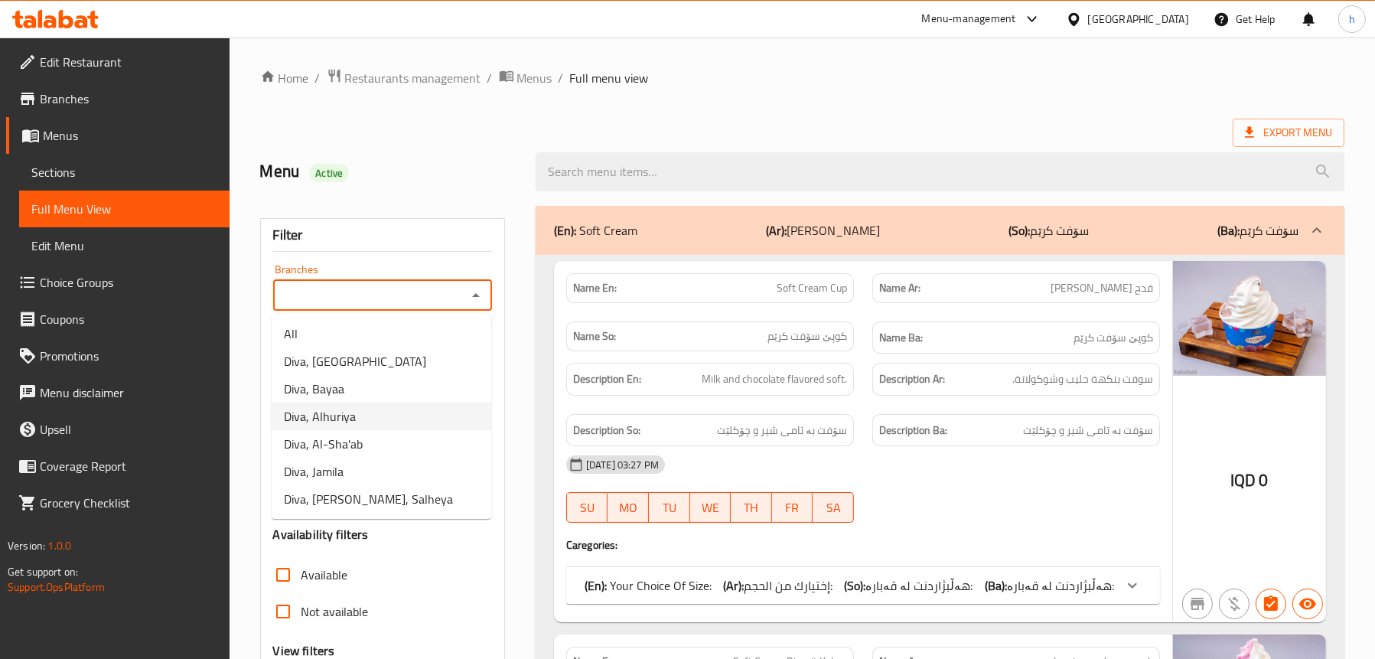
click at [347, 418] on span "Diva, Alhuriya" at bounding box center [320, 416] width 72 height 18
type input "Diva, Alhuriya"
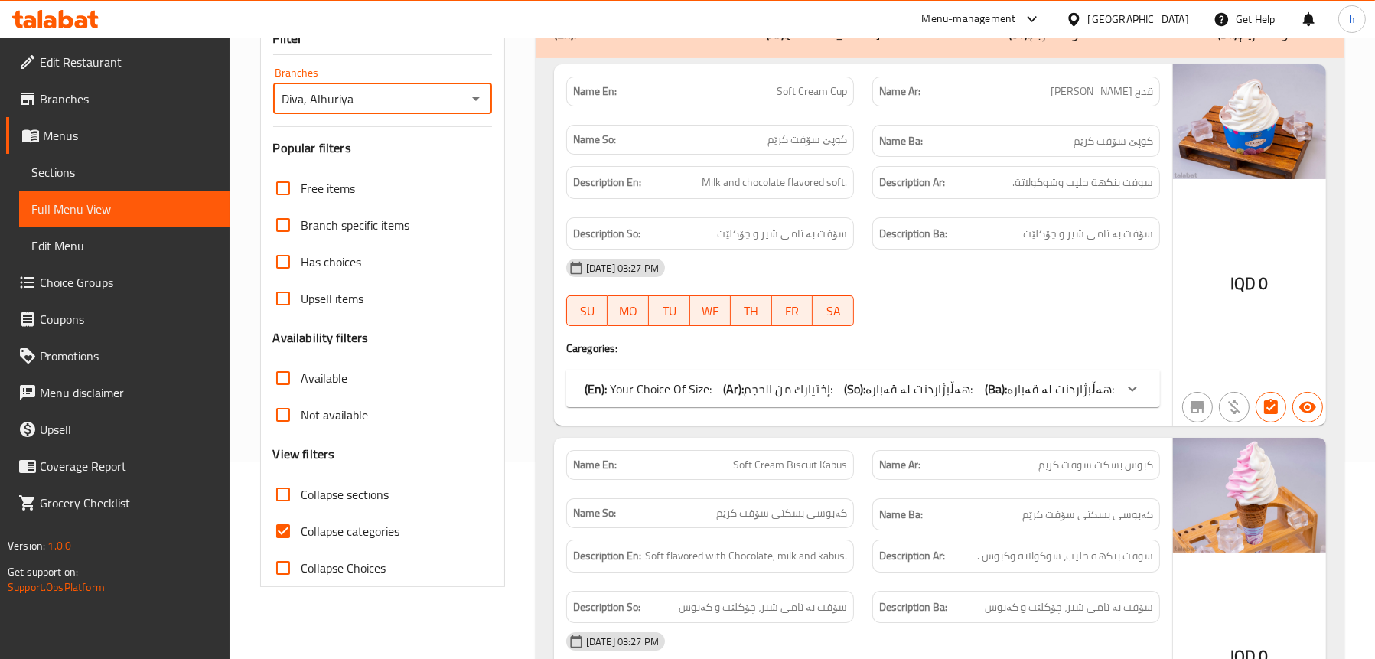
scroll to position [383, 0]
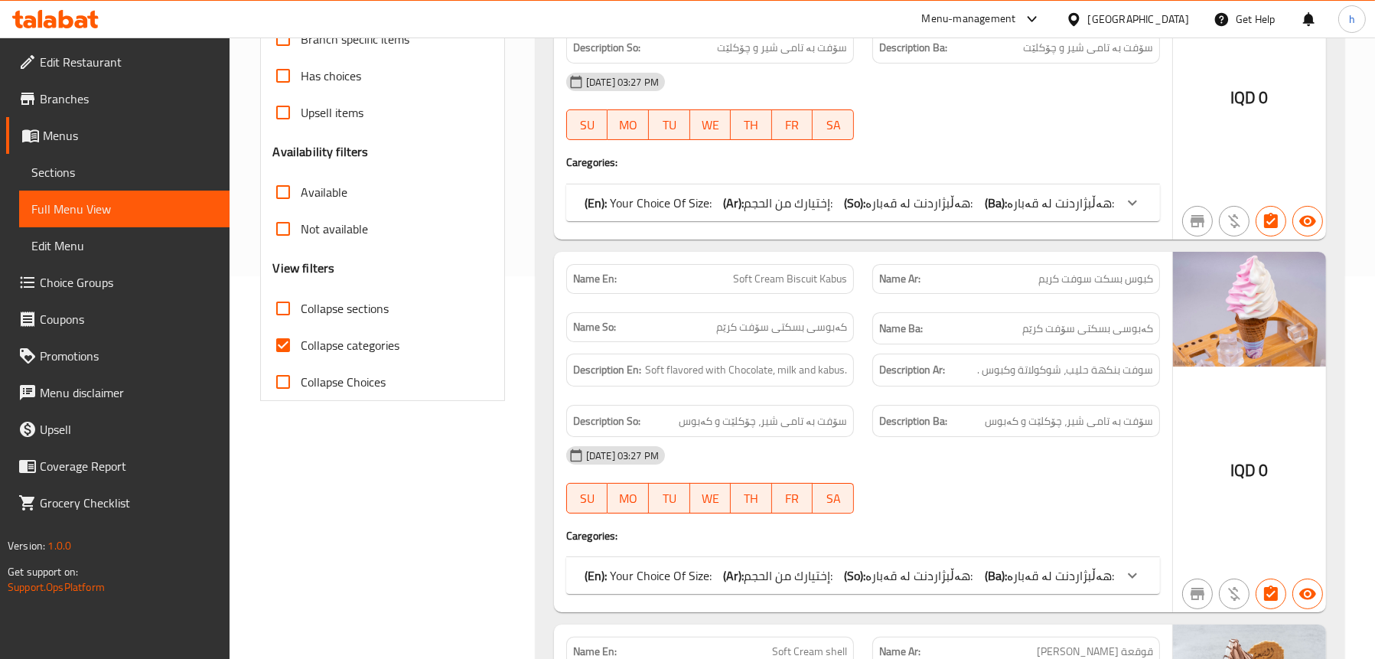
click at [329, 350] on span "Collapse categories" at bounding box center [350, 345] width 99 height 18
click at [301, 350] on input "Collapse categories" at bounding box center [283, 345] width 37 height 37
checkbox input "false"
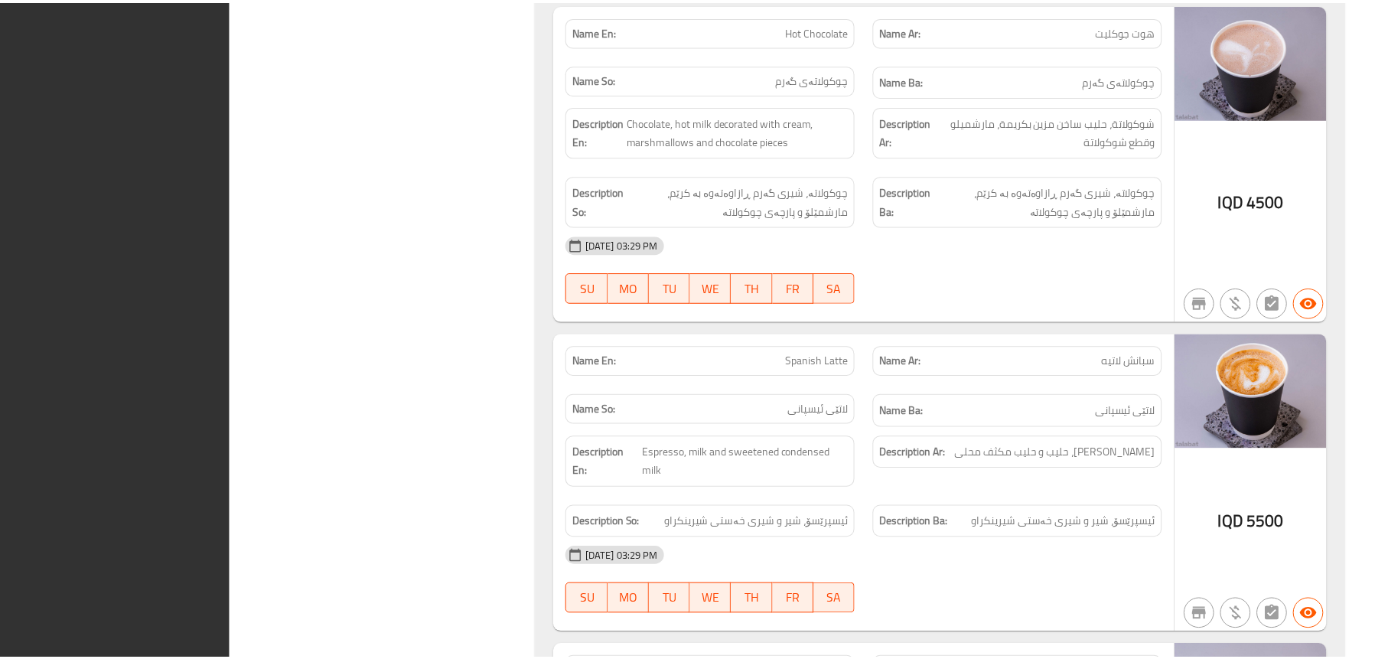
scroll to position [19311, 0]
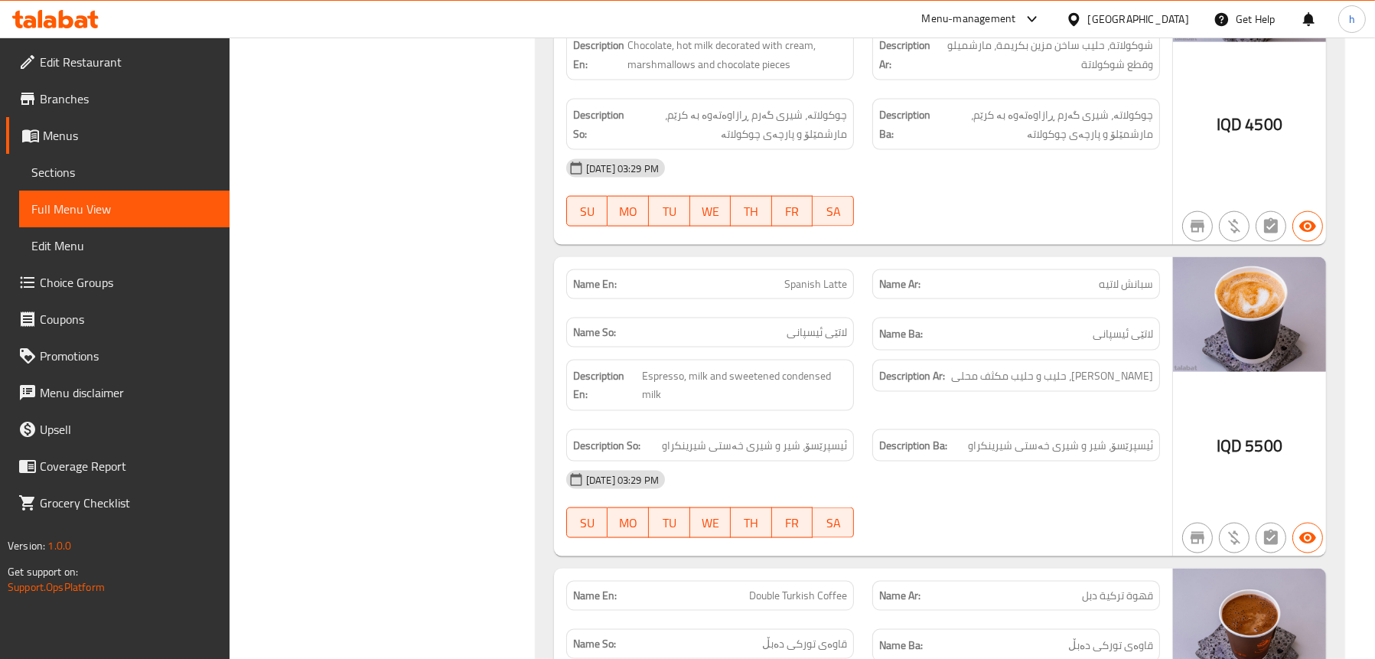
click at [66, 94] on span "Branches" at bounding box center [128, 99] width 177 height 18
